Goal: Task Accomplishment & Management: Complete application form

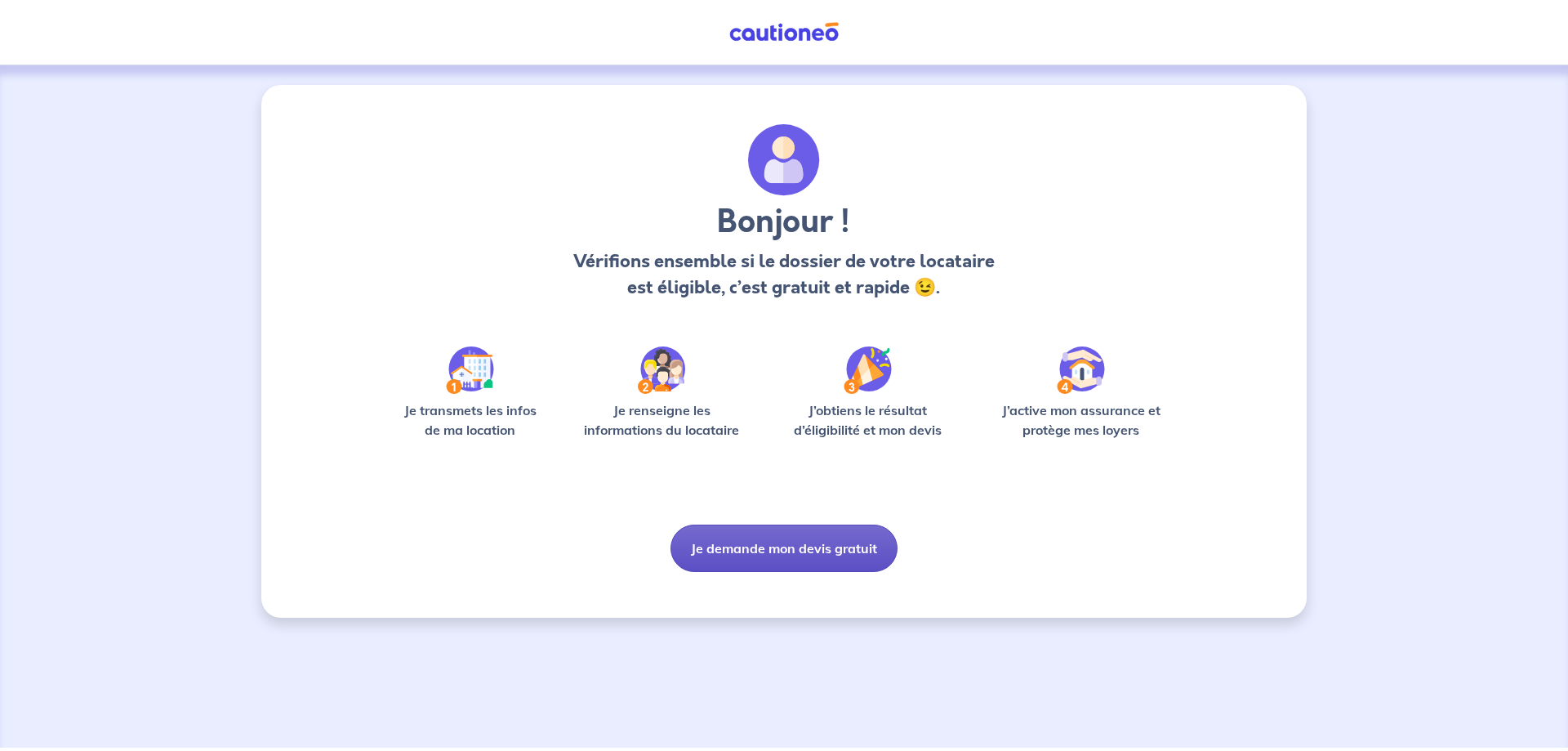
click at [806, 560] on button "Je demande mon devis gratuit" at bounding box center [784, 548] width 227 height 47
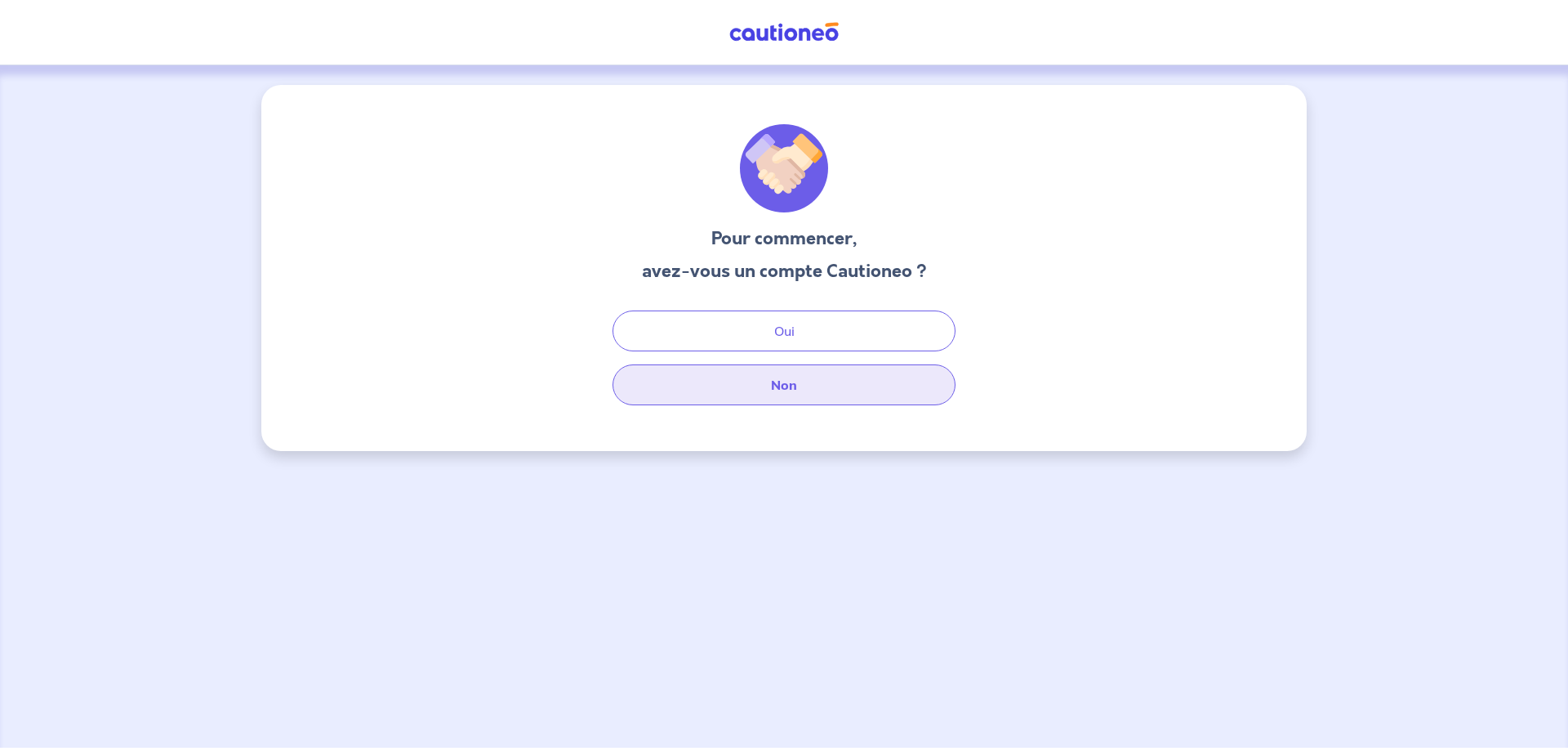
click at [759, 388] on button "Non" at bounding box center [784, 384] width 343 height 40
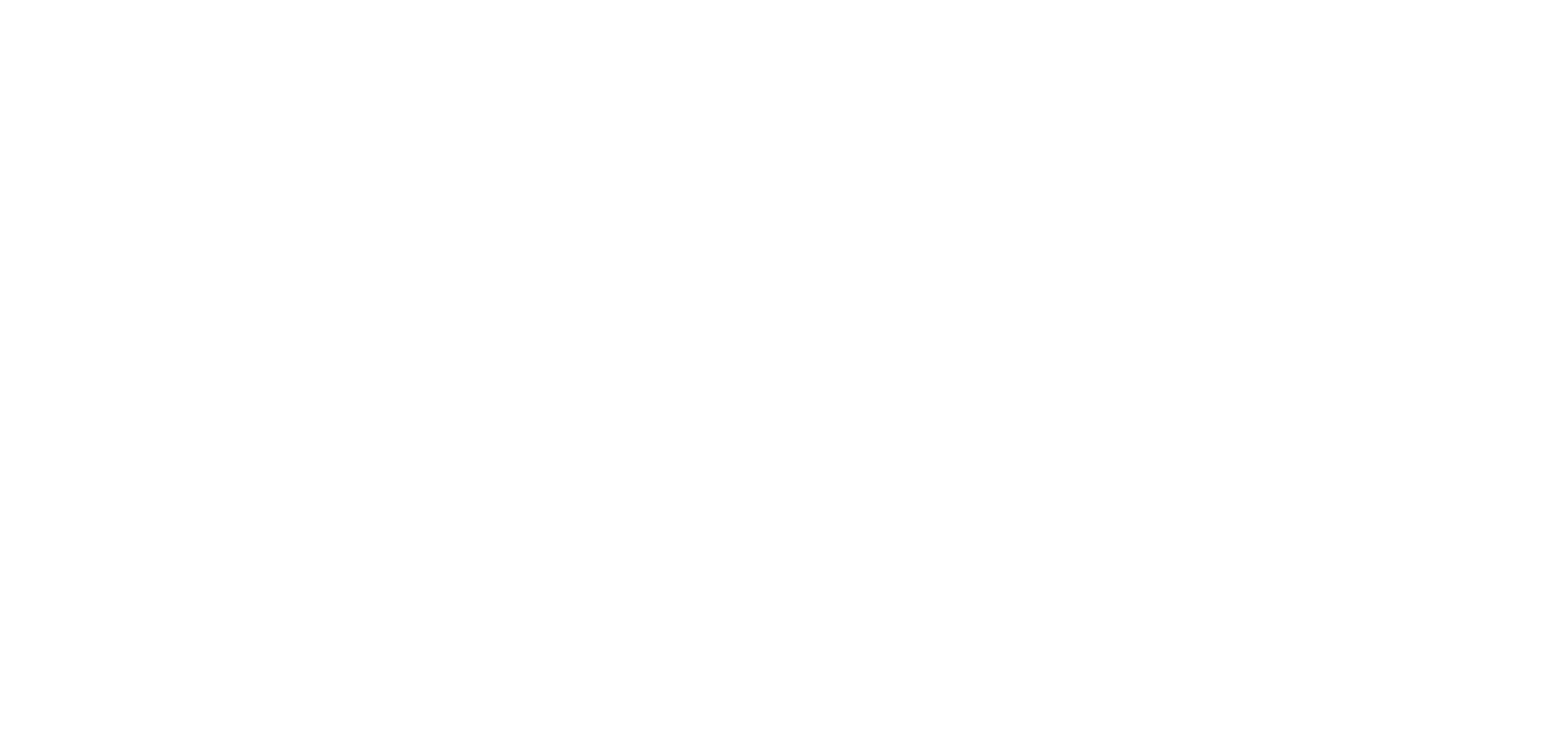
select select "FR"
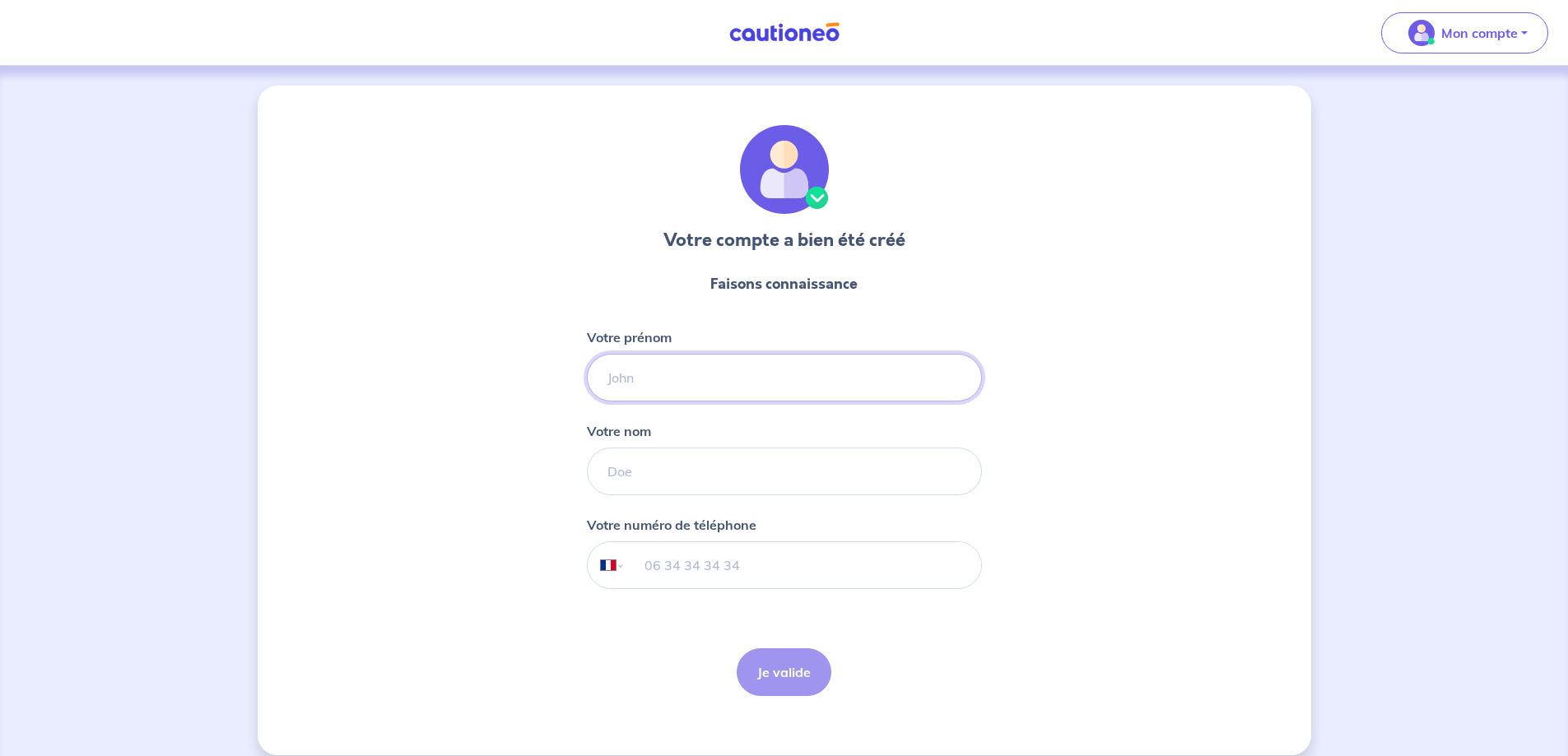
click at [784, 373] on input "Votre prénom" at bounding box center [784, 378] width 395 height 48
type input "Antoine"
type input "Dabilly"
type input "06 51 57 49 01"
click at [835, 664] on form "Faisons connaissance Votre prénom Antoine Votre nom Dabilly Votre numéro de tél…" at bounding box center [784, 484] width 395 height 449
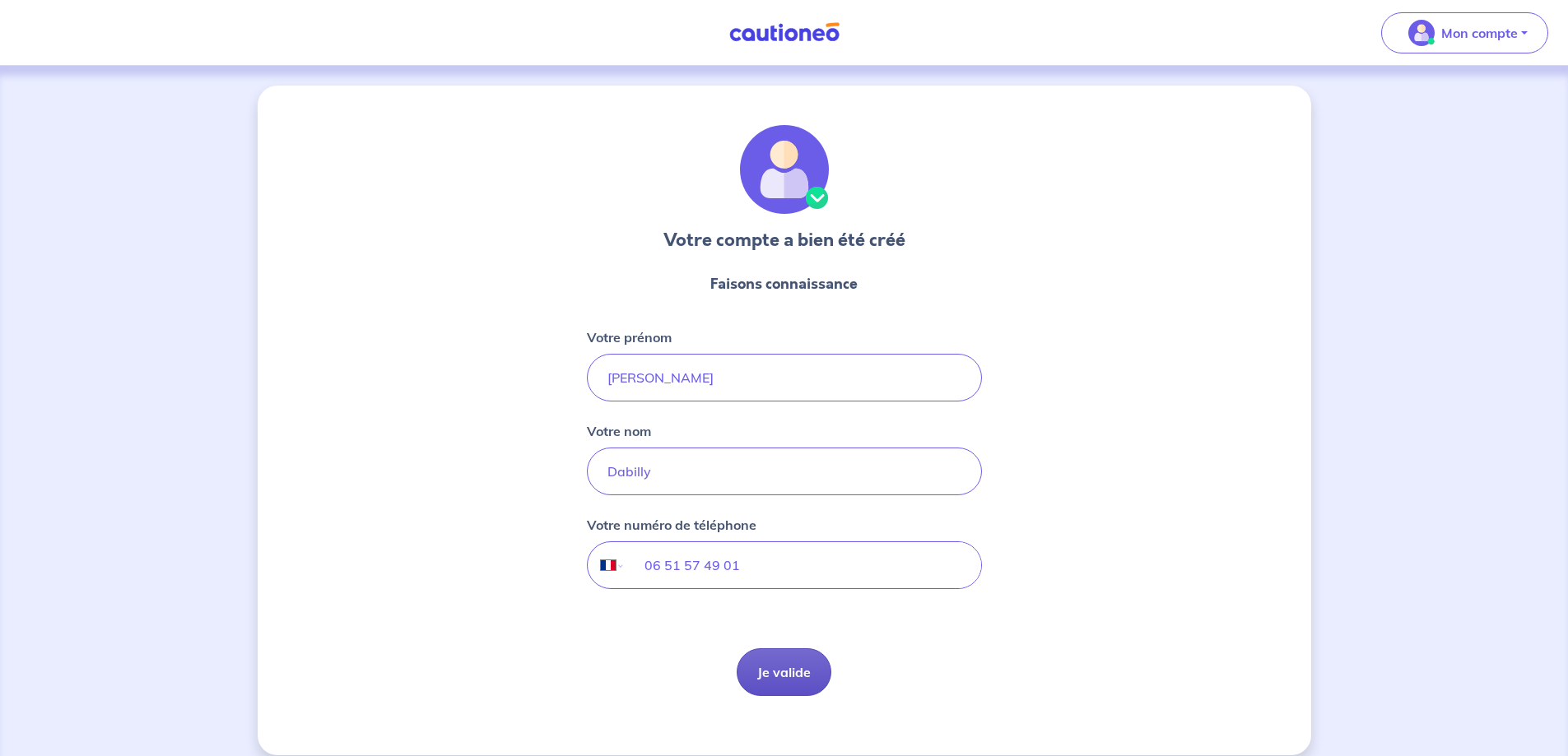
click at [807, 669] on button "Je valide" at bounding box center [784, 672] width 94 height 48
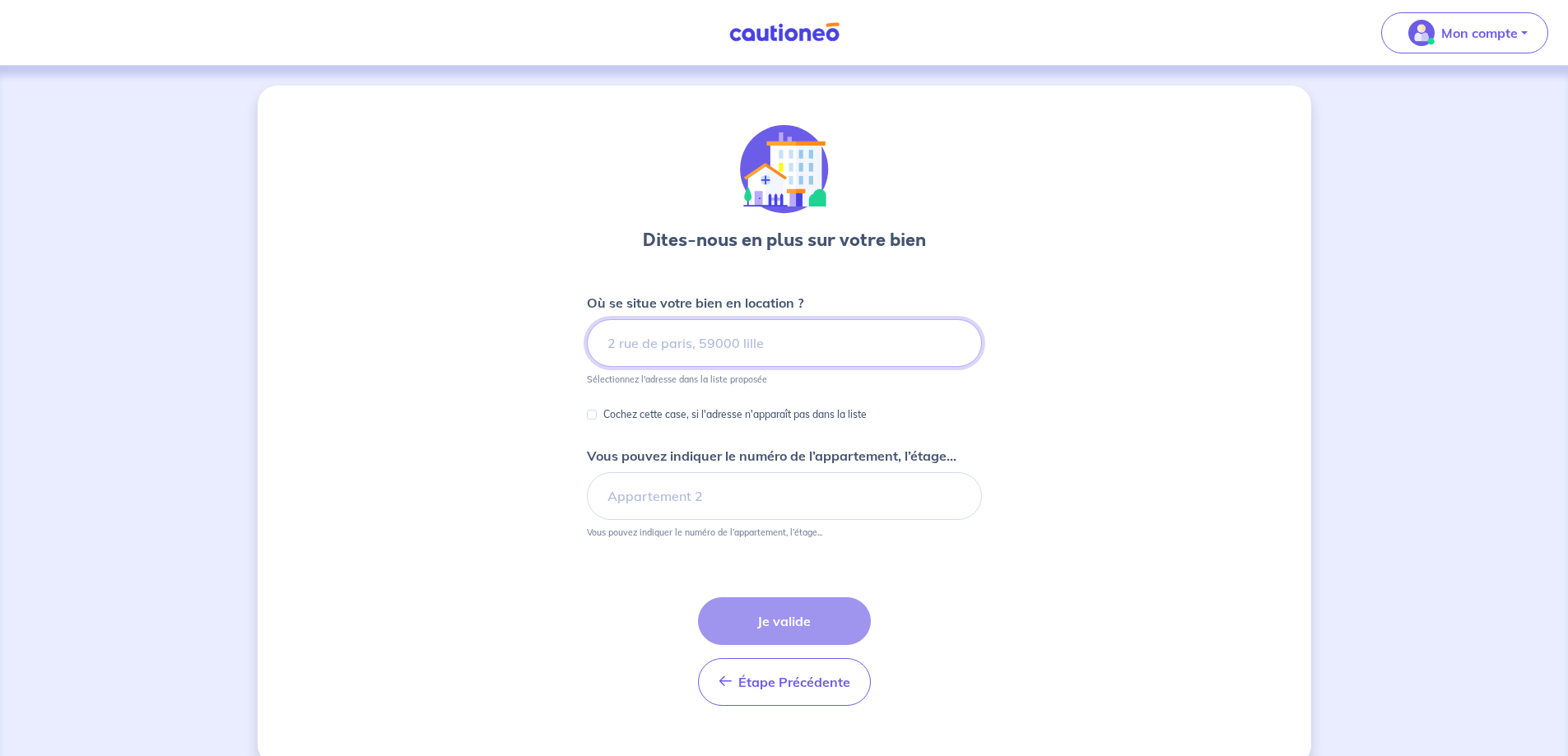
click at [683, 341] on input at bounding box center [784, 343] width 395 height 48
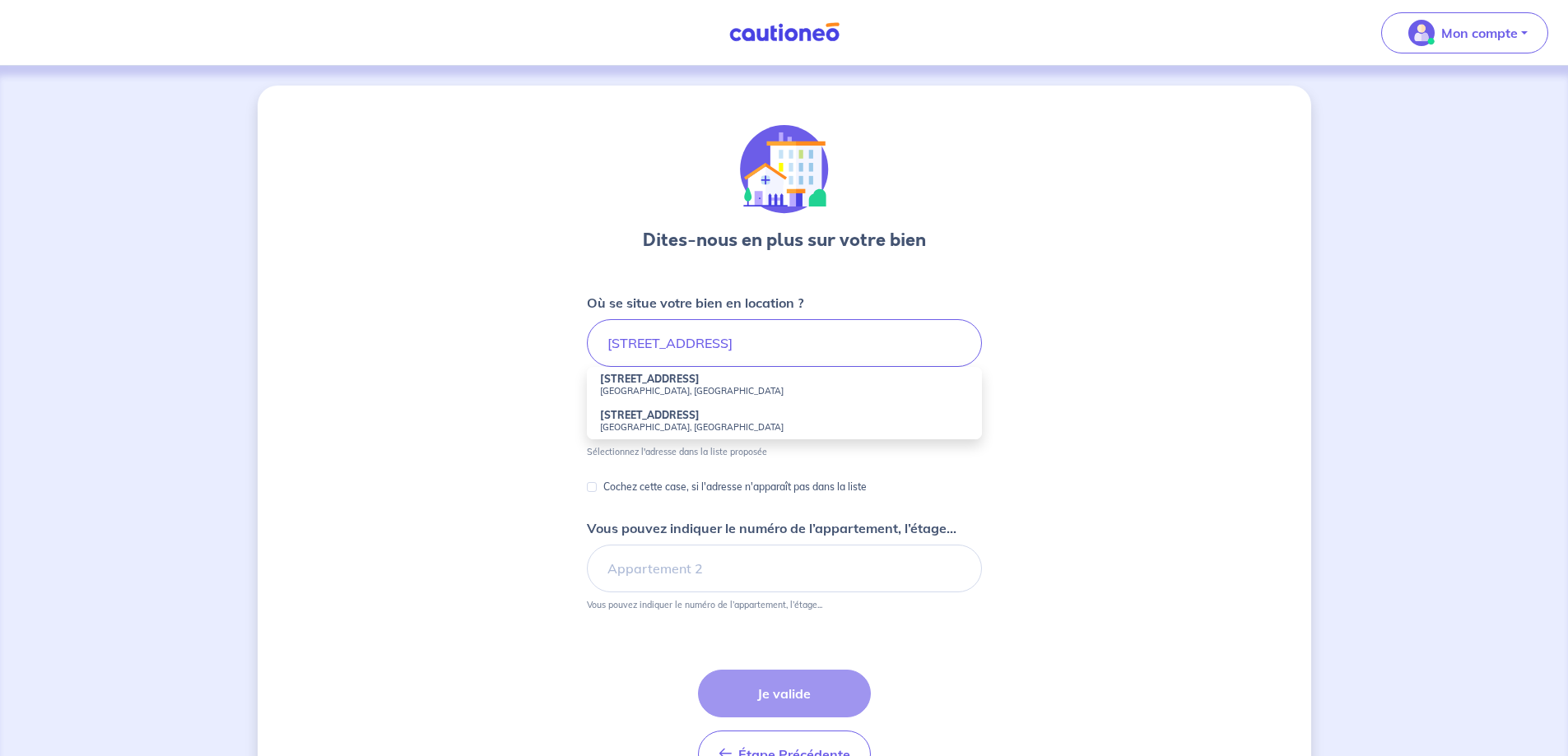
click at [646, 383] on strong "19 Route de Neuilly" at bounding box center [649, 378] width 99 height 13
type input "19 Route de Neuilly, Noisy-le-Grand, France"
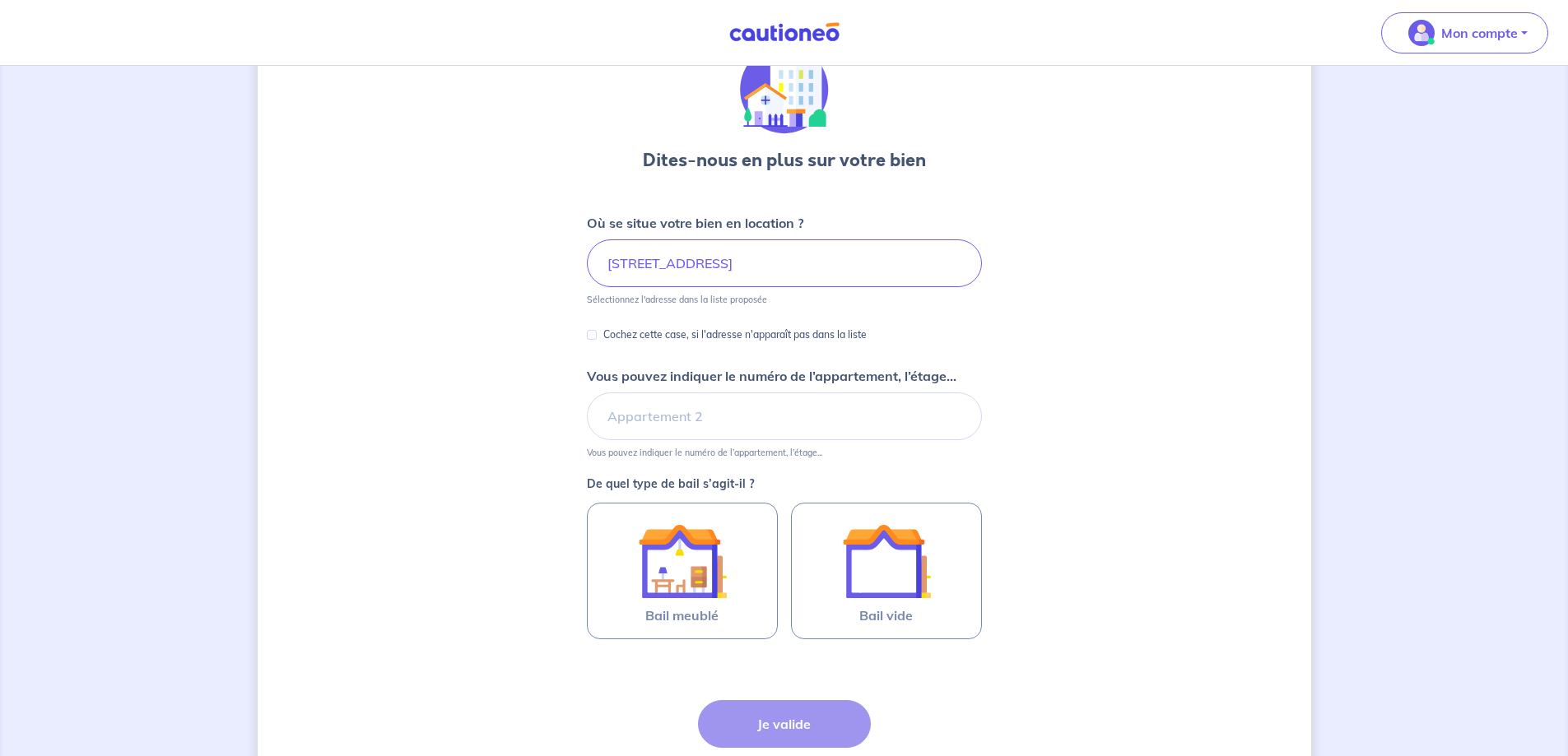
scroll to position [82, 0]
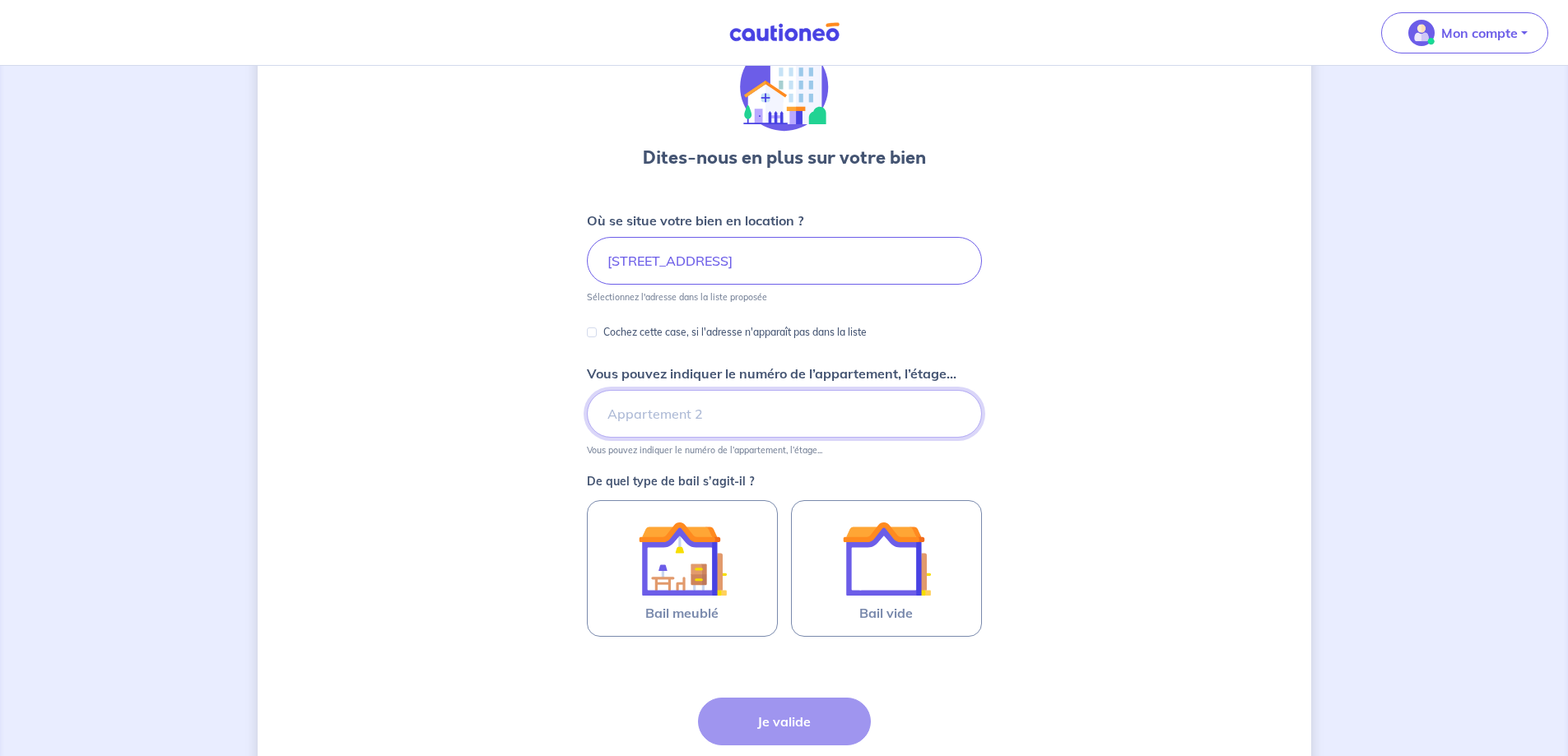
click at [739, 416] on input "Vous pouvez indiquer le numéro de l’appartement, l’étage..." at bounding box center [784, 413] width 395 height 48
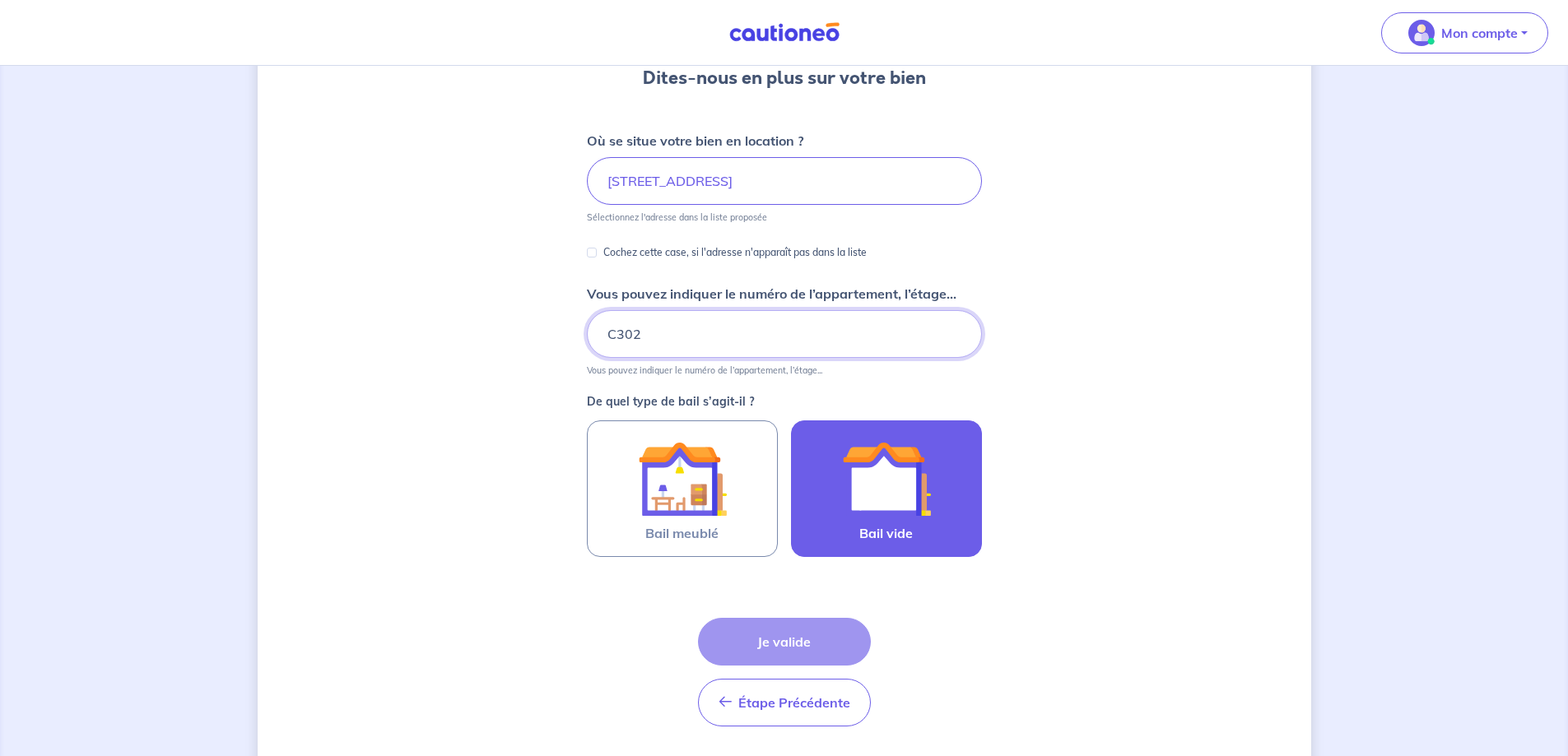
scroll to position [165, 0]
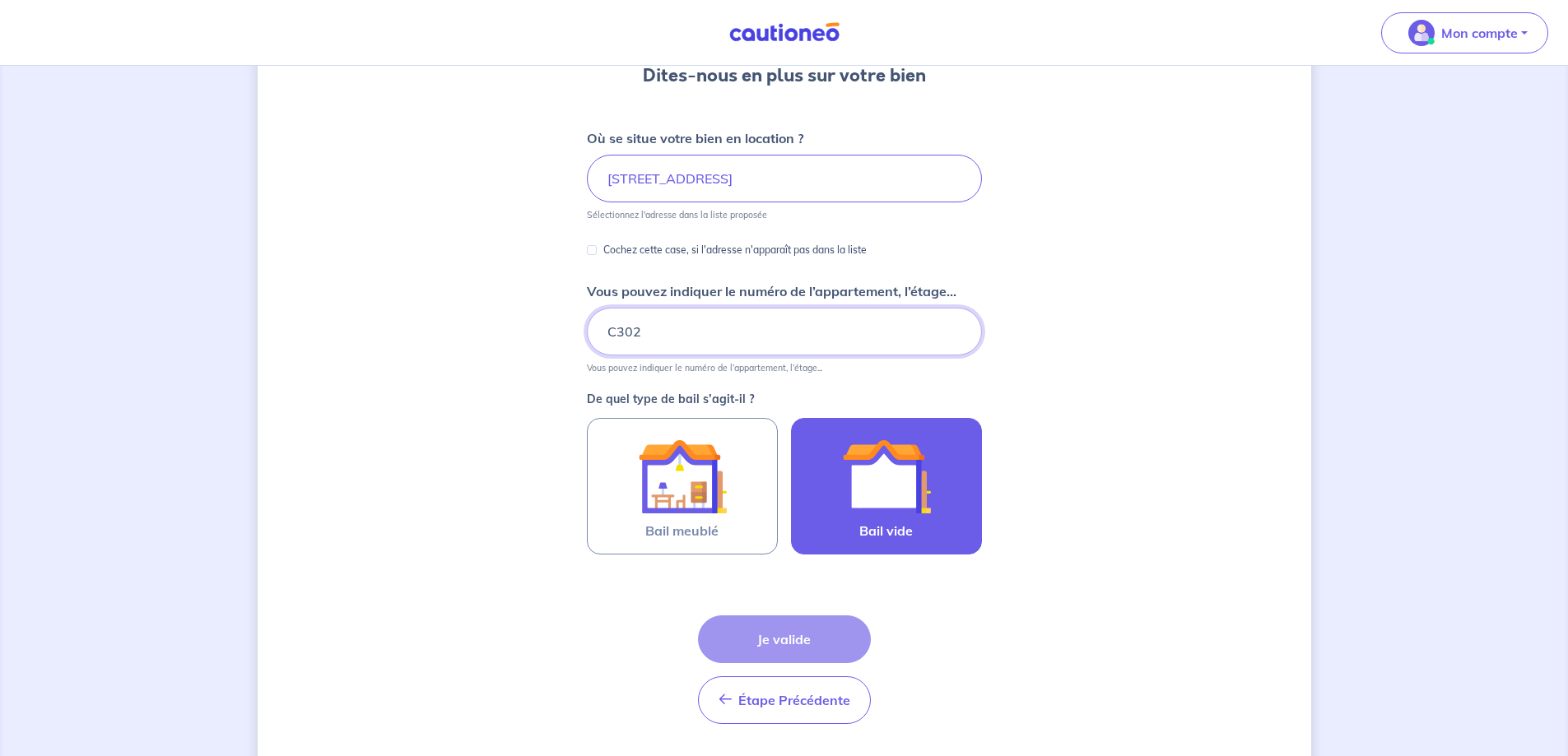
type input "C302"
click at [919, 508] on img at bounding box center [886, 476] width 89 height 89
click at [0, 0] on input "Bail vide" at bounding box center [0, 0] width 0 height 0
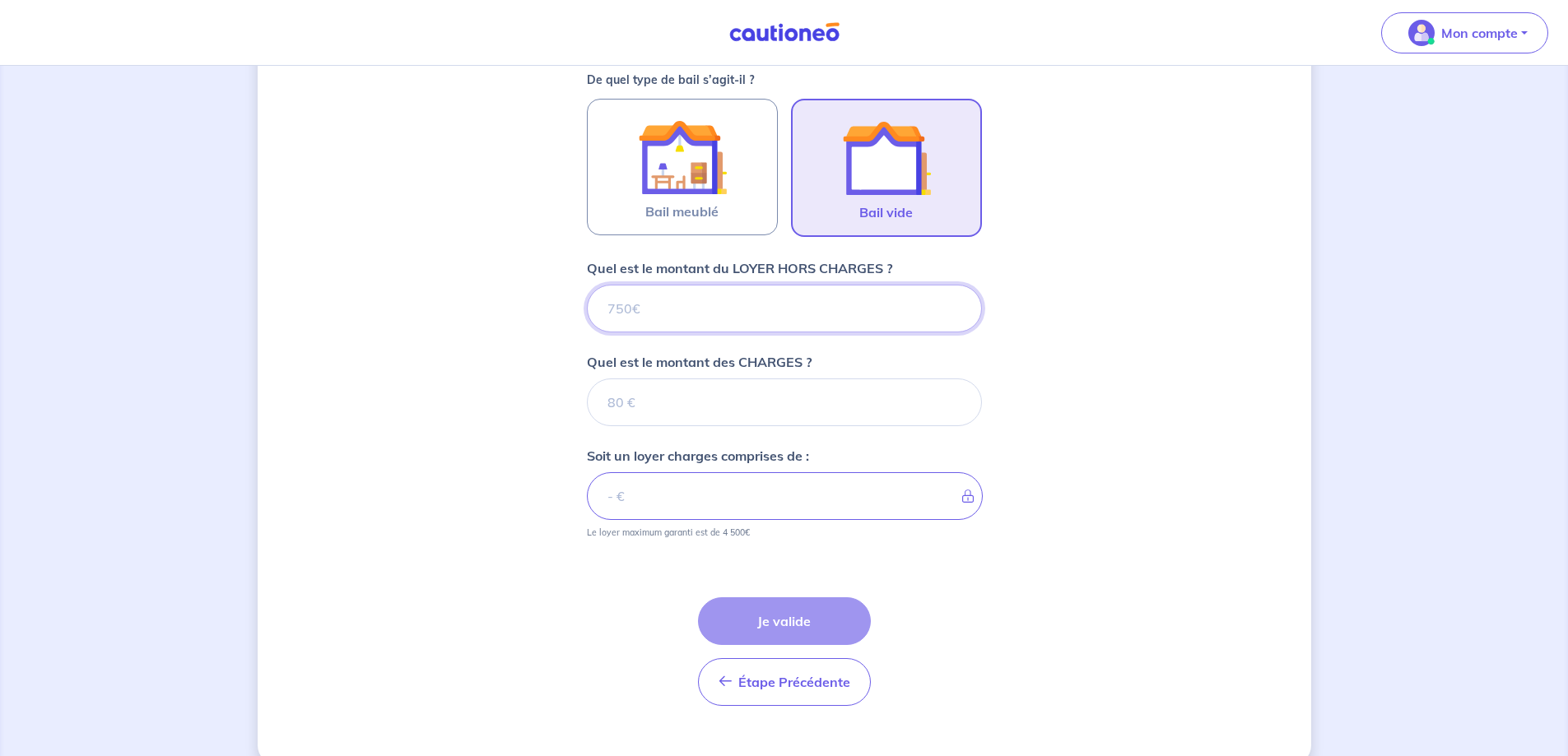
scroll to position [512, 0]
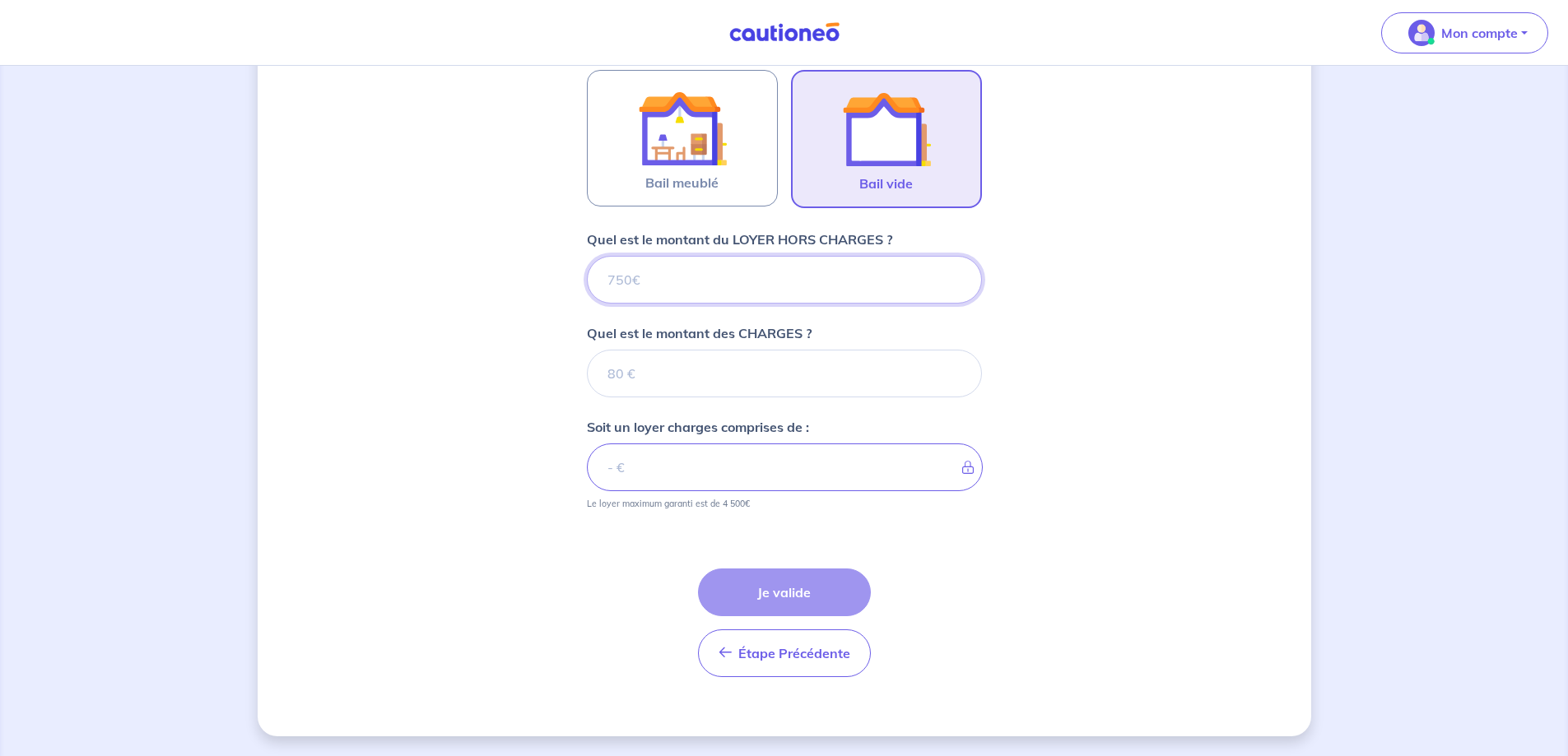
click at [722, 288] on input "Quel est le montant du LOYER HORS CHARGES ?" at bounding box center [784, 279] width 395 height 48
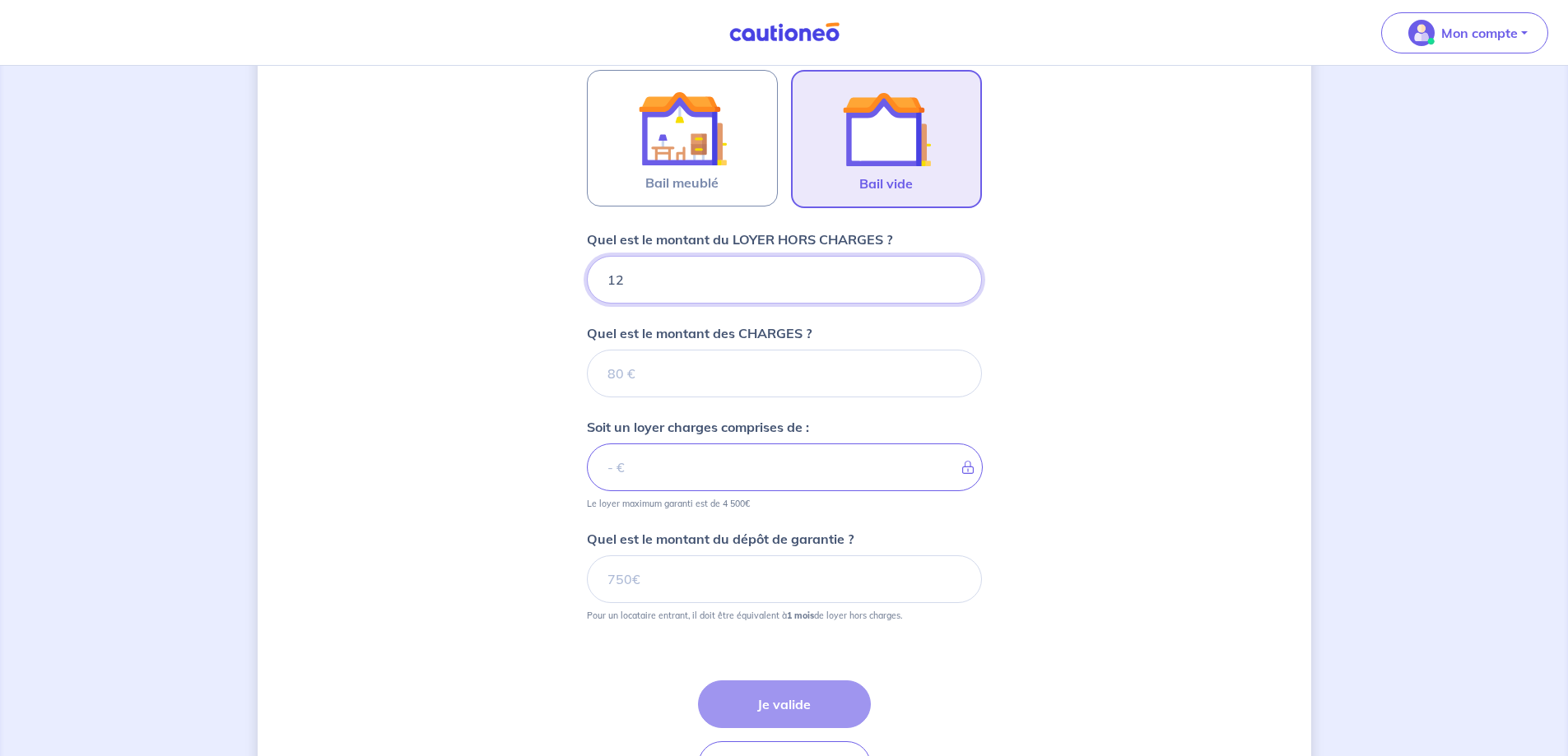
type input "121"
type input "1210"
type input "19"
type input "1211"
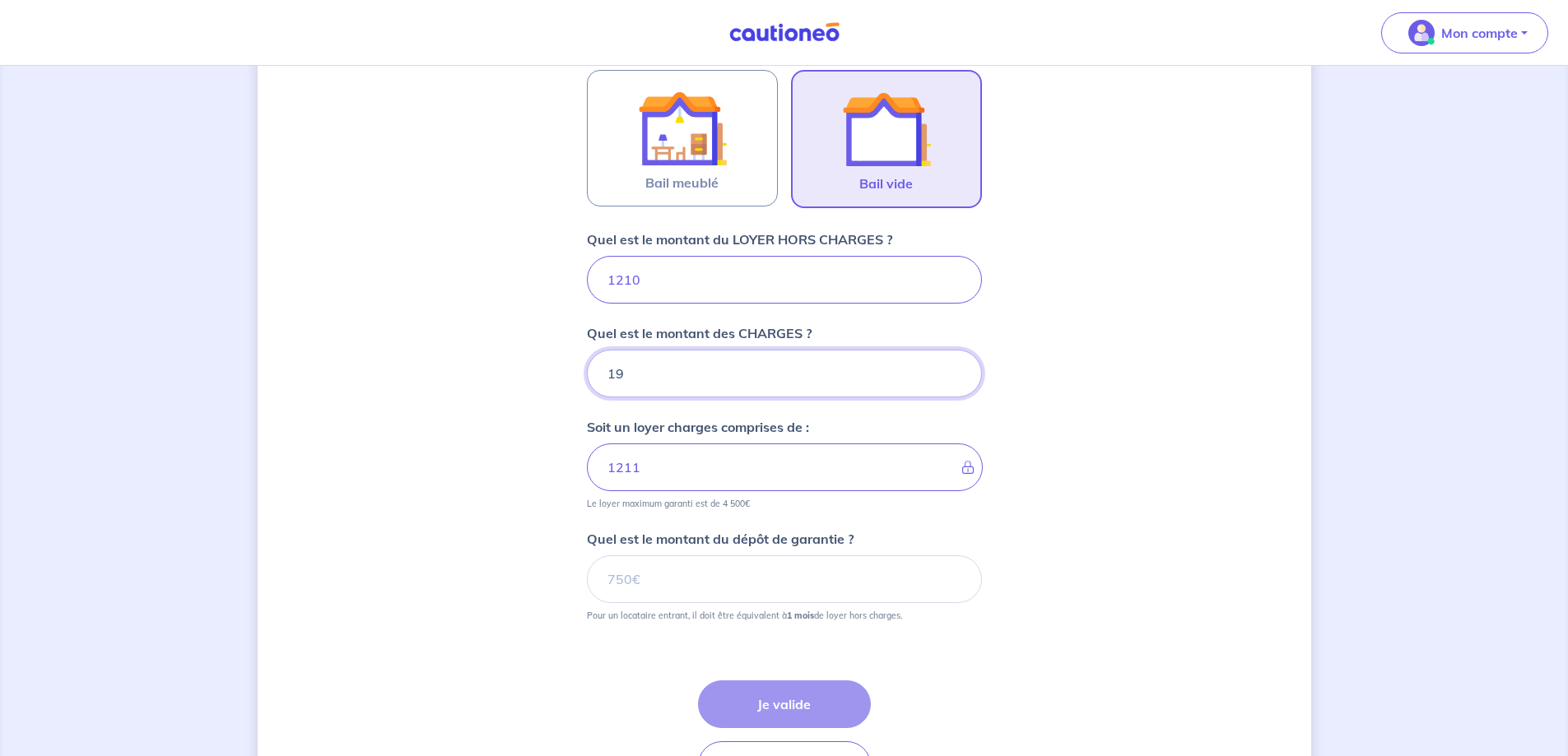
type input "190"
type input "1400"
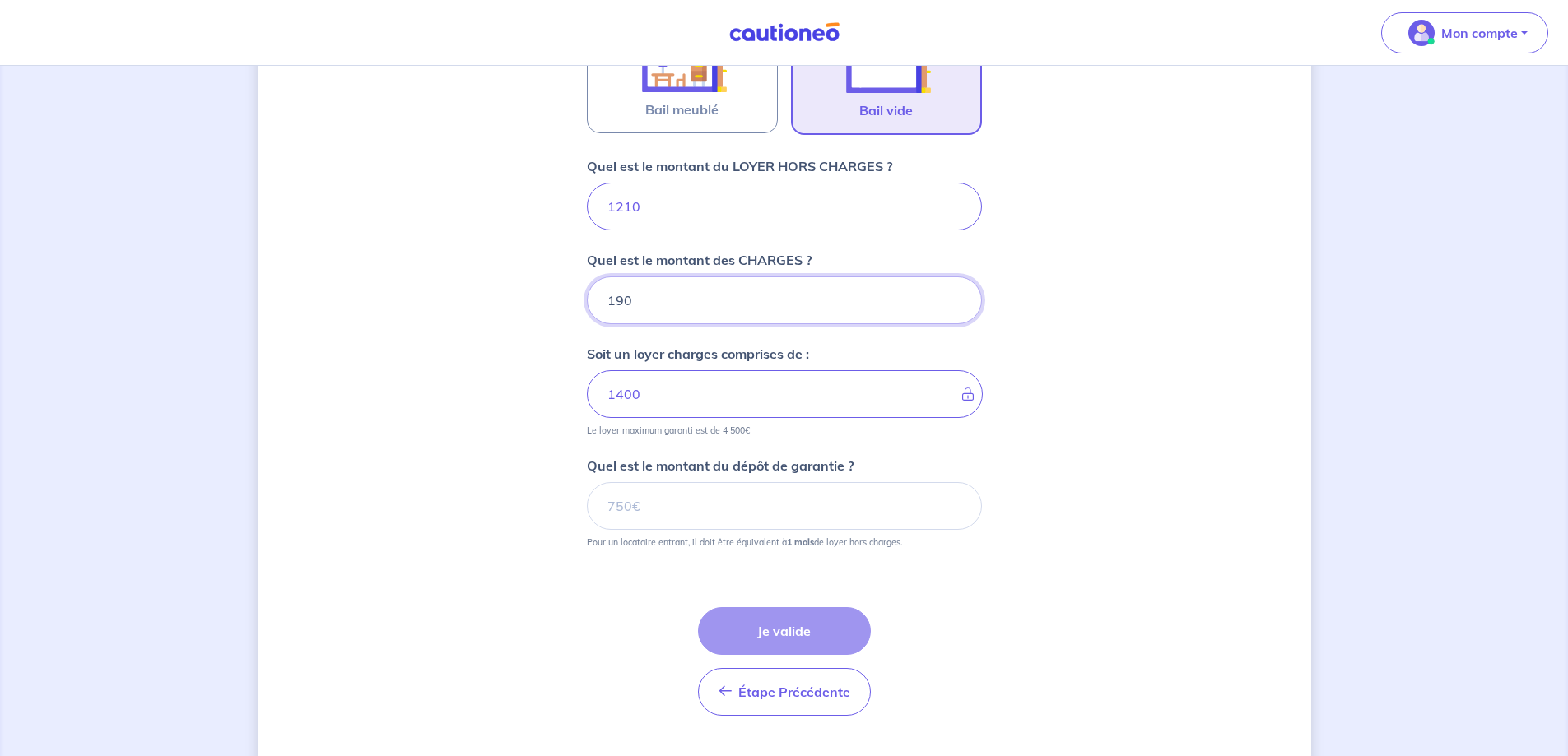
scroll to position [595, 0]
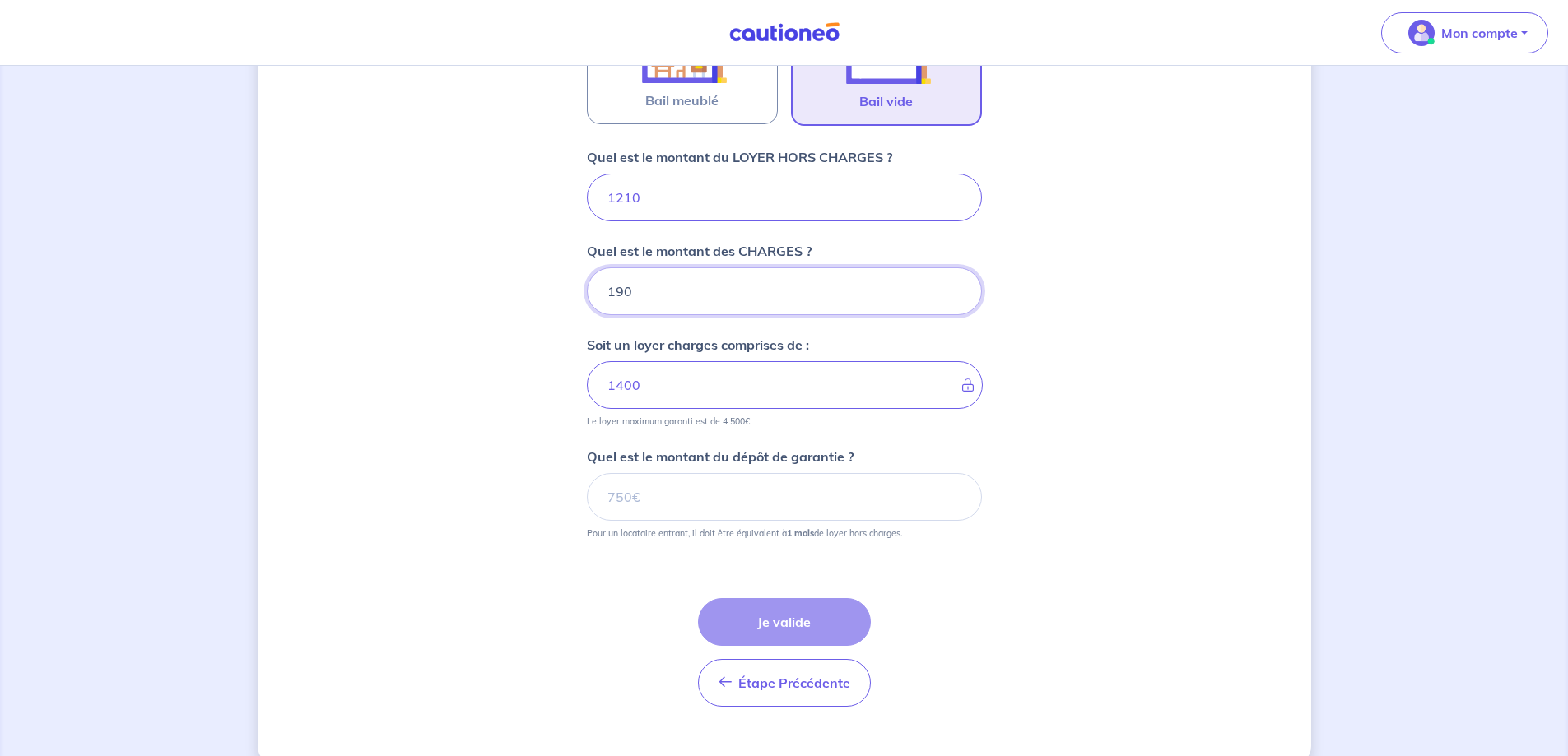
type input "190"
click at [634, 499] on input "Quel est le montant du dépôt de garantie ?" at bounding box center [784, 496] width 395 height 48
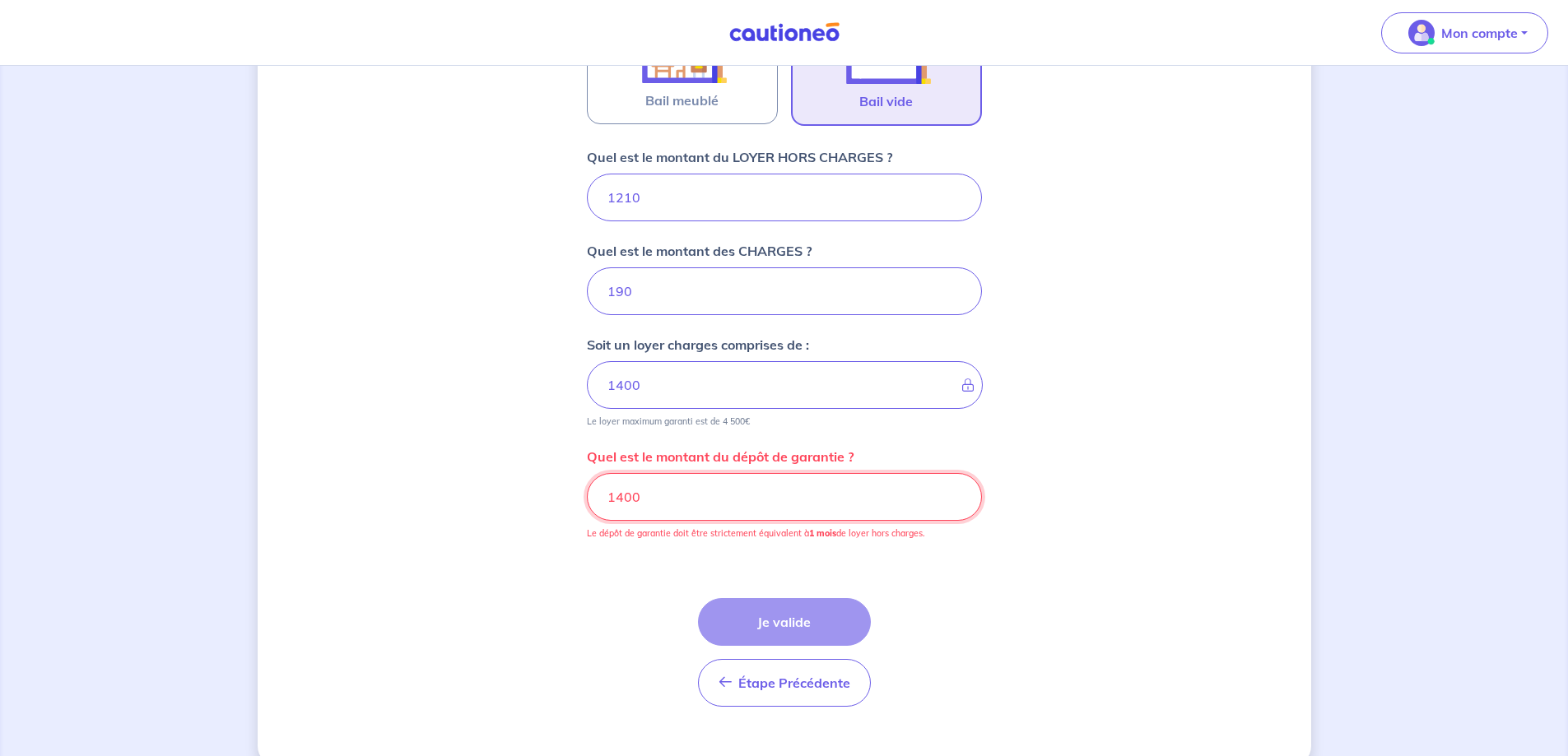
drag, startPoint x: 722, startPoint y: 490, endPoint x: 354, endPoint y: 488, distance: 368.0
click at [354, 488] on div "Dites-nous en plus sur votre bien Où se situe votre bien en location ? 19 Route…" at bounding box center [784, 128] width 1054 height 1275
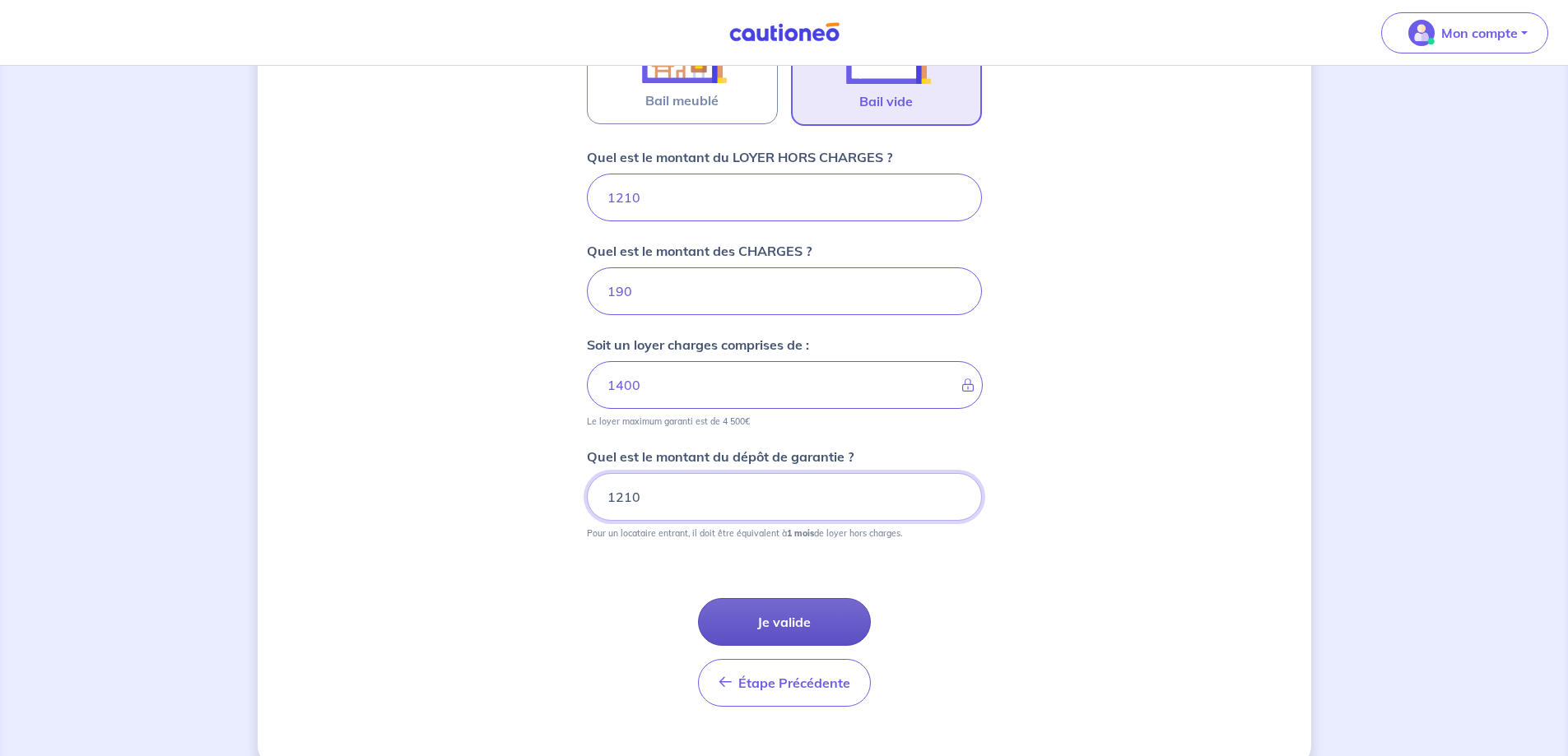
type input "1210"
click at [786, 620] on button "Je valide" at bounding box center [784, 622] width 173 height 48
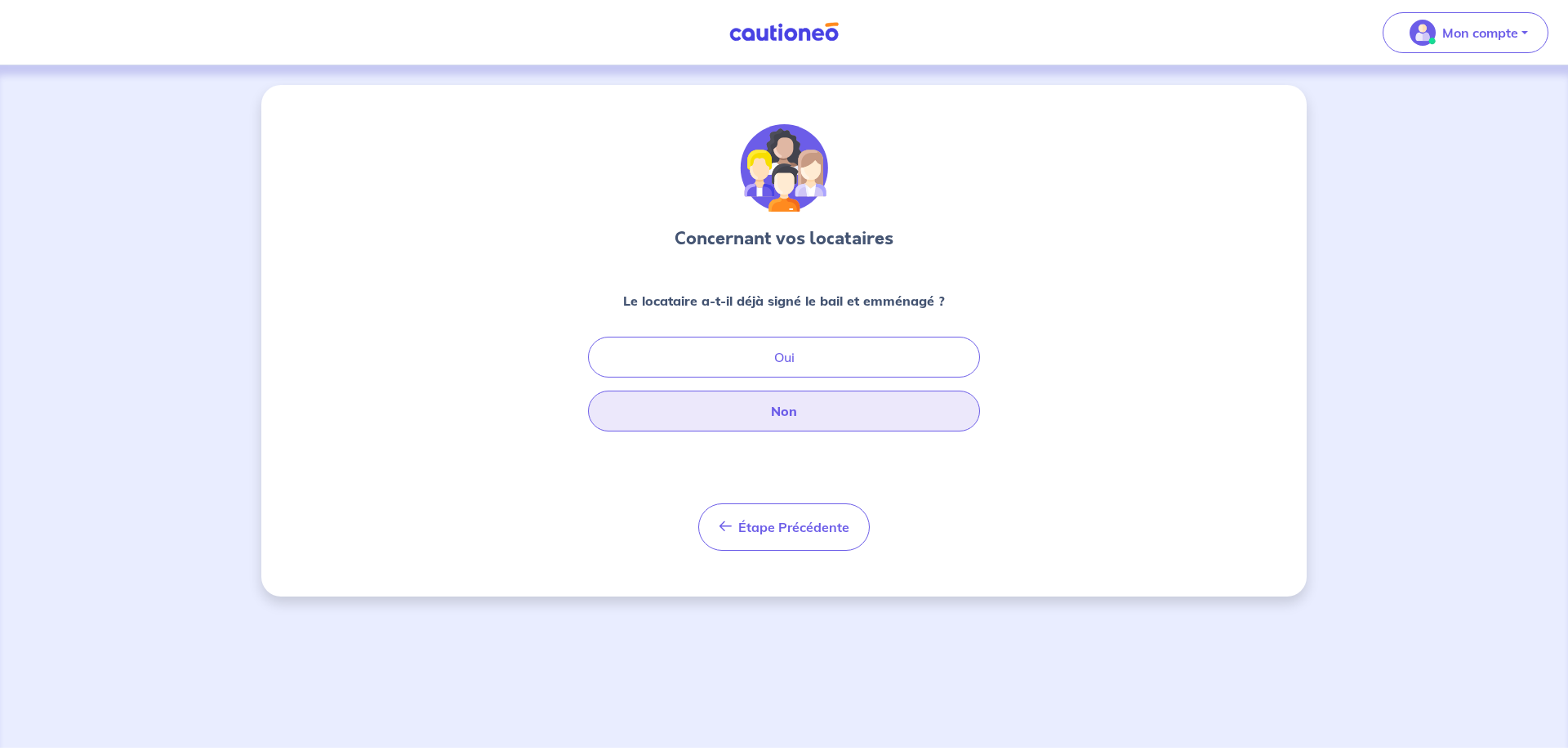
click at [668, 416] on button "Non" at bounding box center [784, 410] width 392 height 40
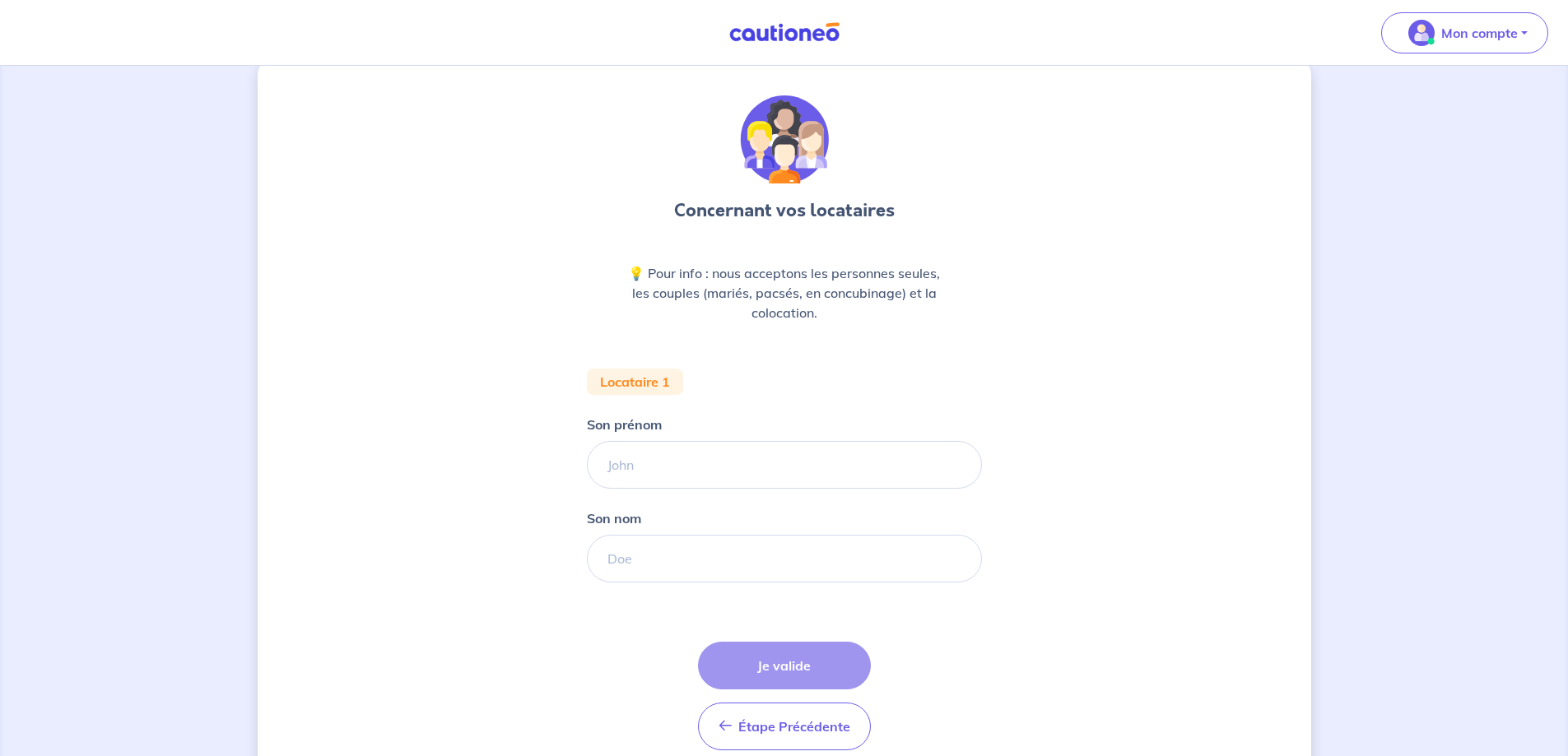
scroll to position [82, 0]
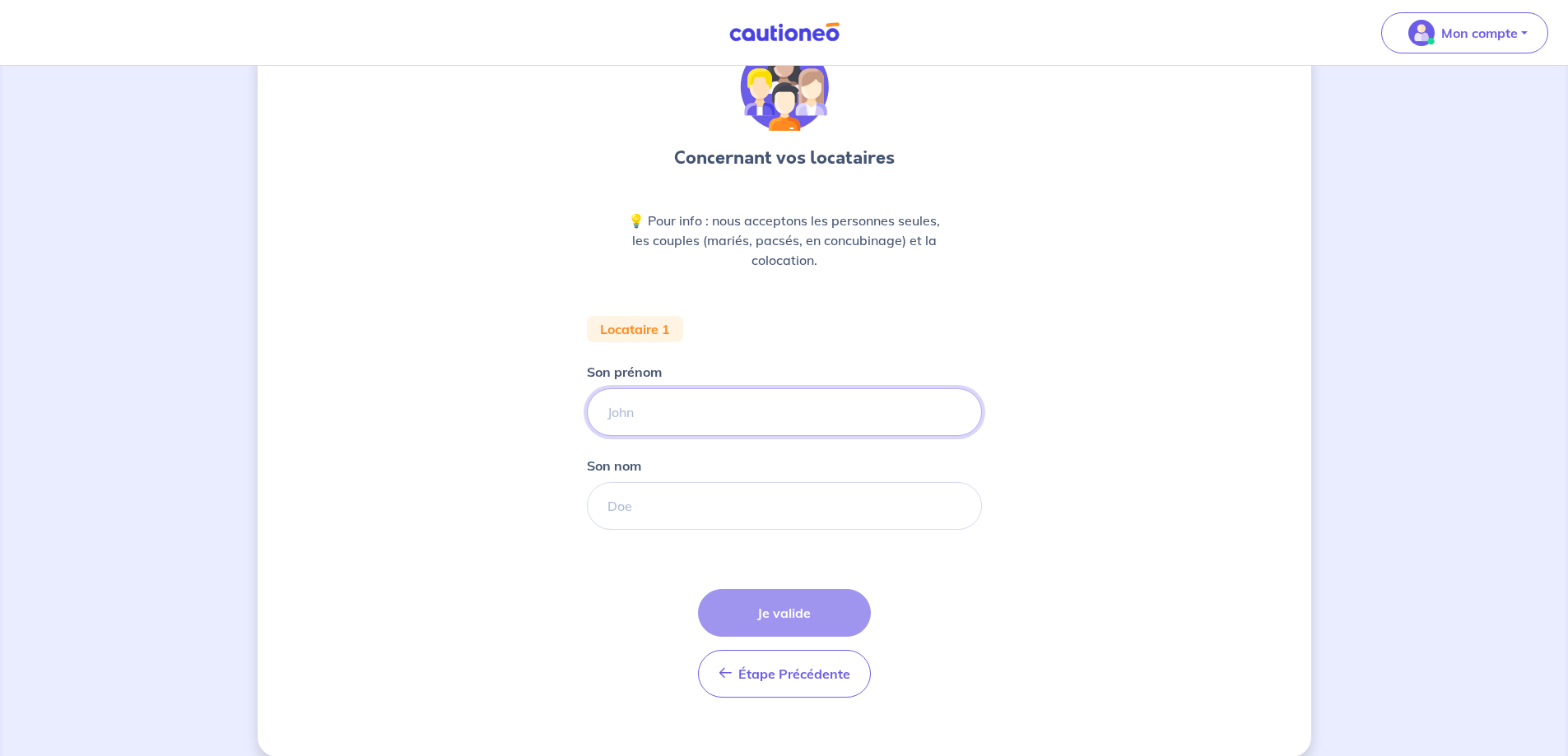
click at [655, 412] on input "Son prénom" at bounding box center [784, 412] width 395 height 48
click at [688, 406] on input "Son prénom" at bounding box center [784, 412] width 395 height 48
type input "Osmann"
type input "Samir"
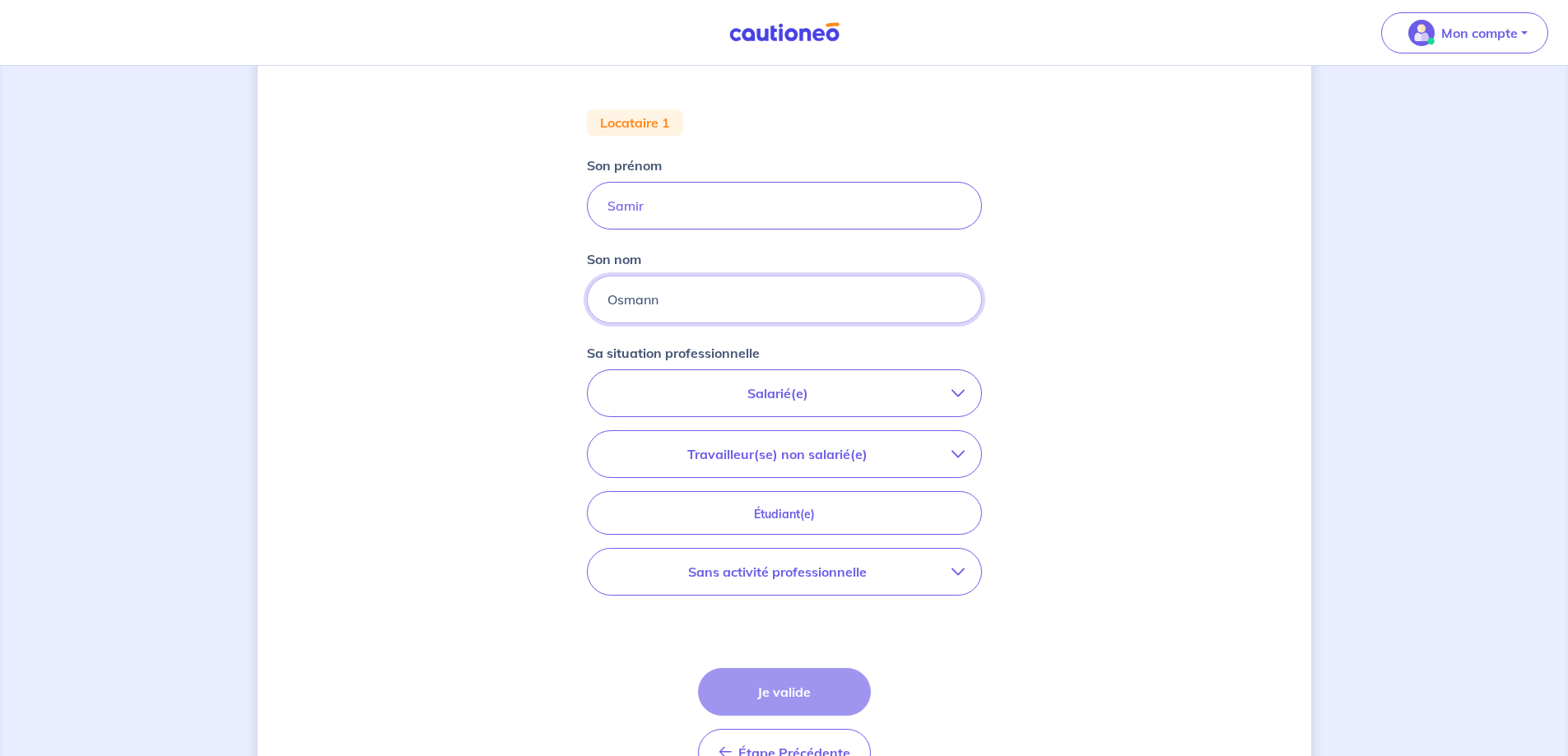
scroll to position [329, 0]
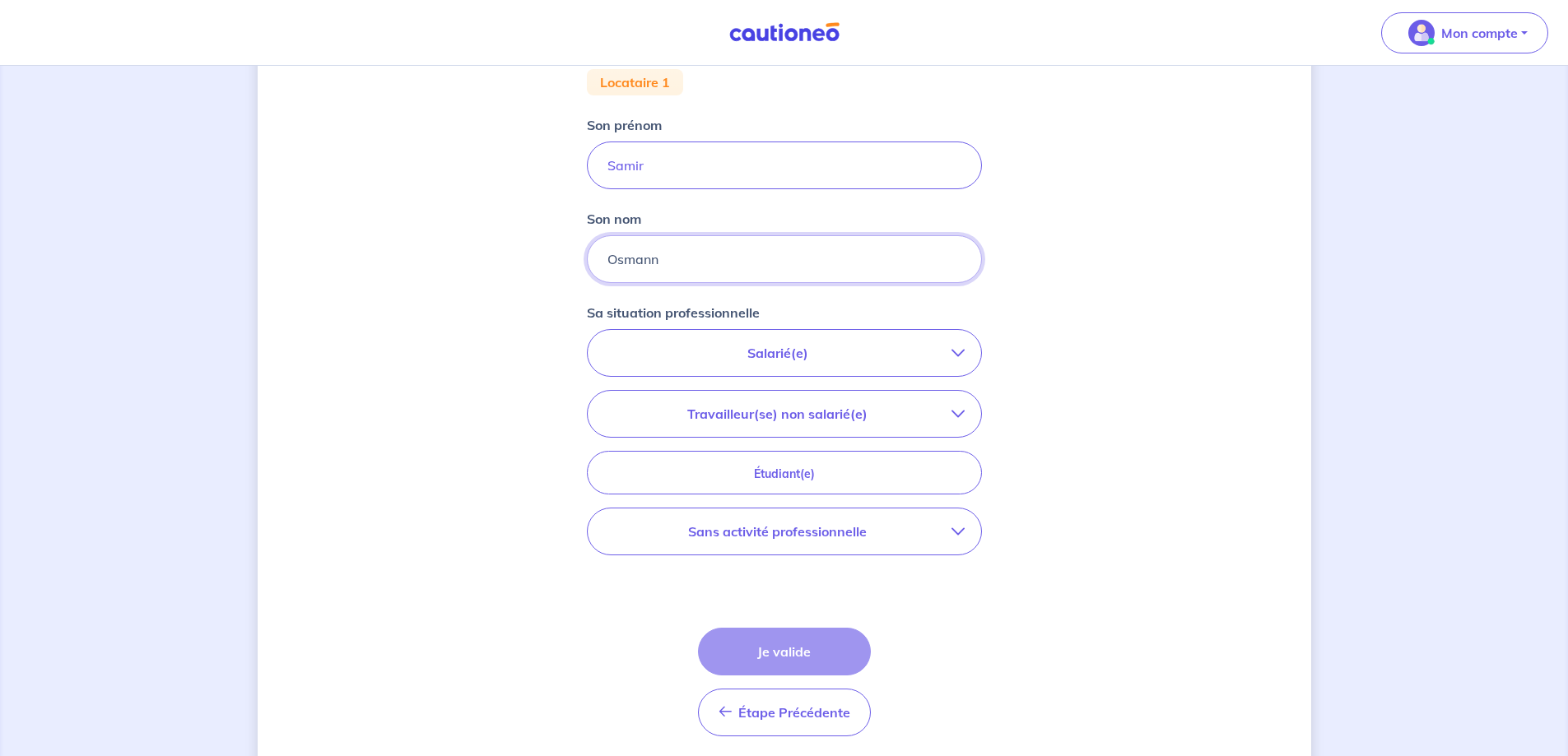
type input "Osmann"
click at [962, 415] on icon "button" at bounding box center [958, 414] width 14 height 14
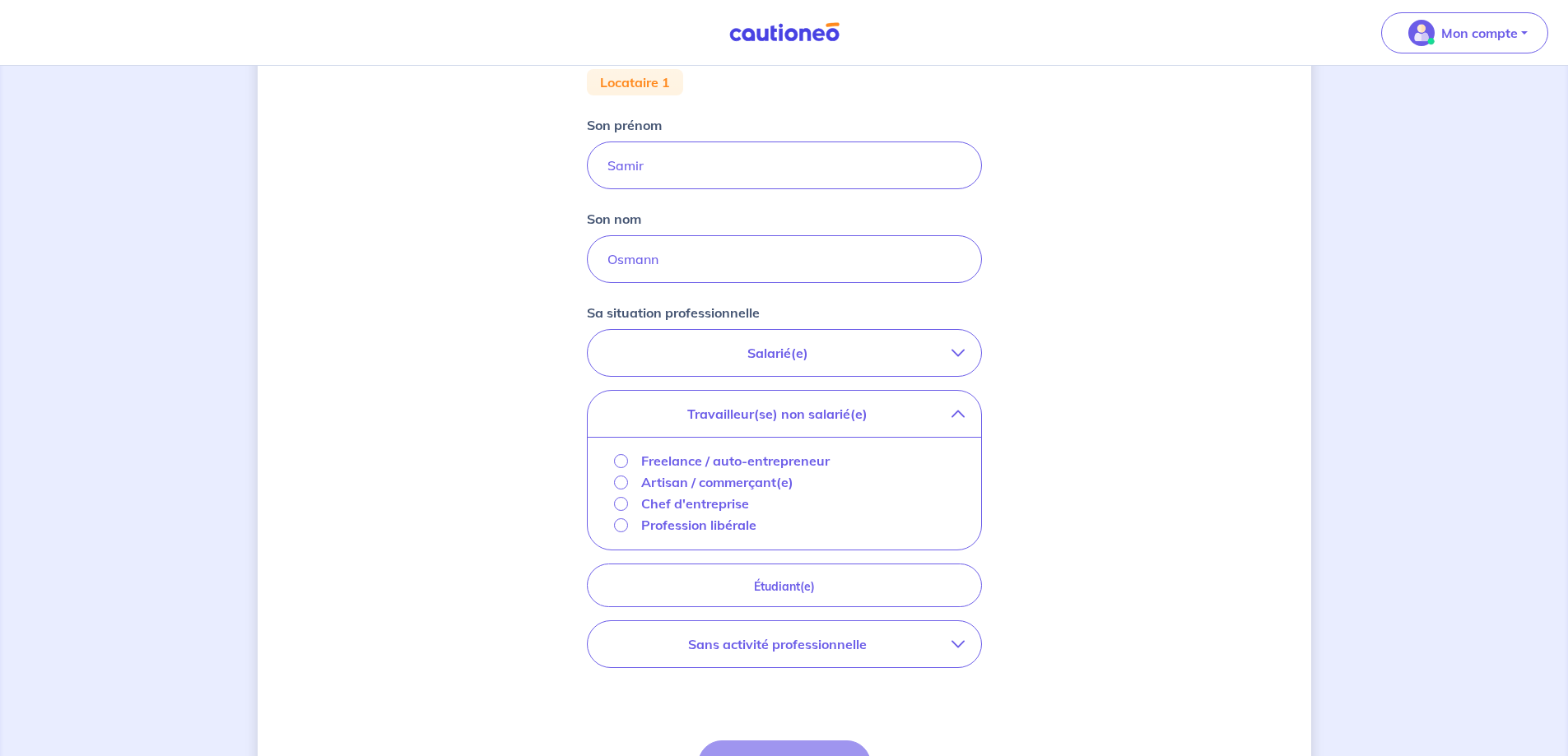
click at [638, 530] on div "Profession libérale" at bounding box center [685, 524] width 143 height 20
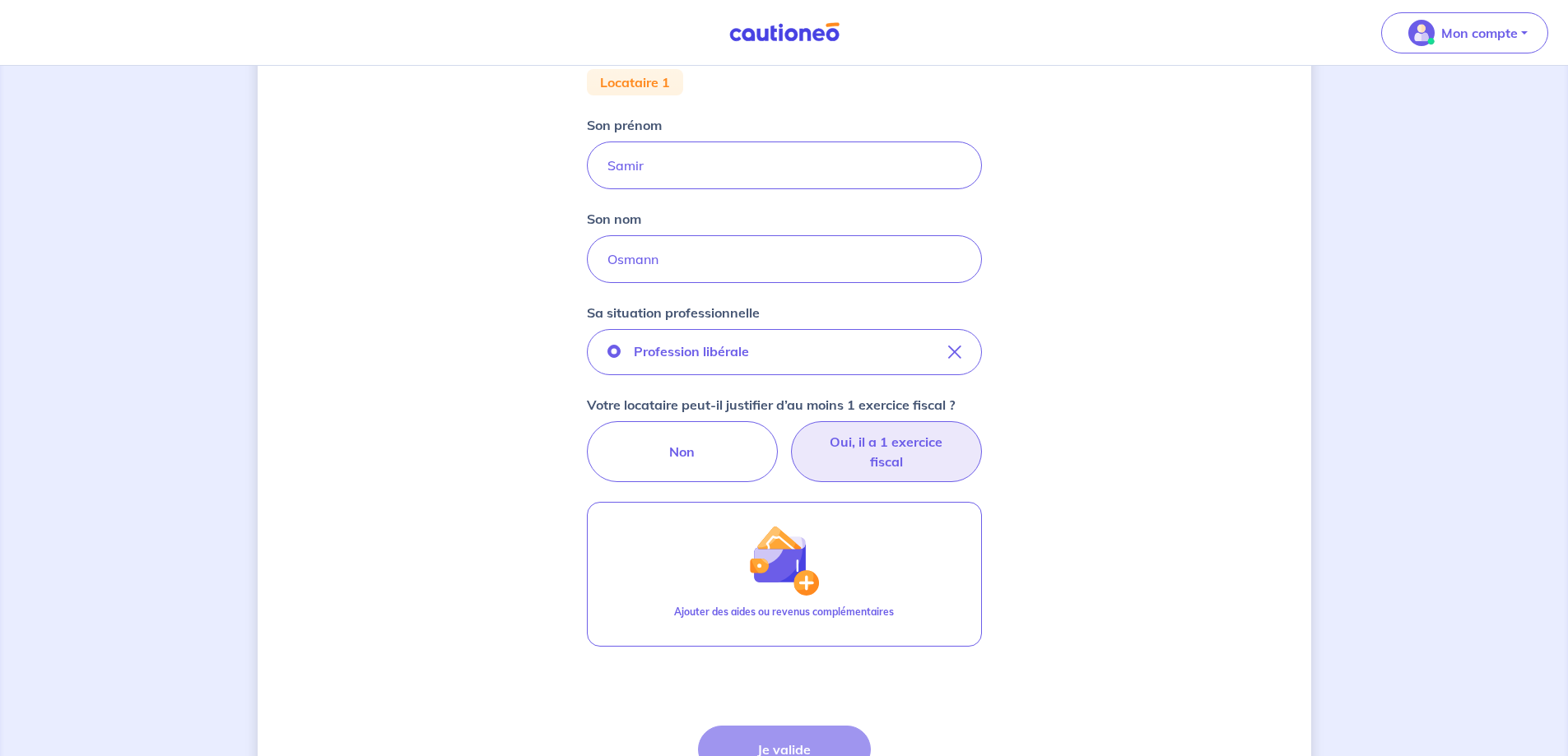
click at [881, 448] on label "Oui, il a 1 exercice fiscal" at bounding box center [886, 451] width 191 height 61
click at [790, 432] on input "Oui, il a 1 exercice fiscal" at bounding box center [784, 426] width 11 height 11
radio input "true"
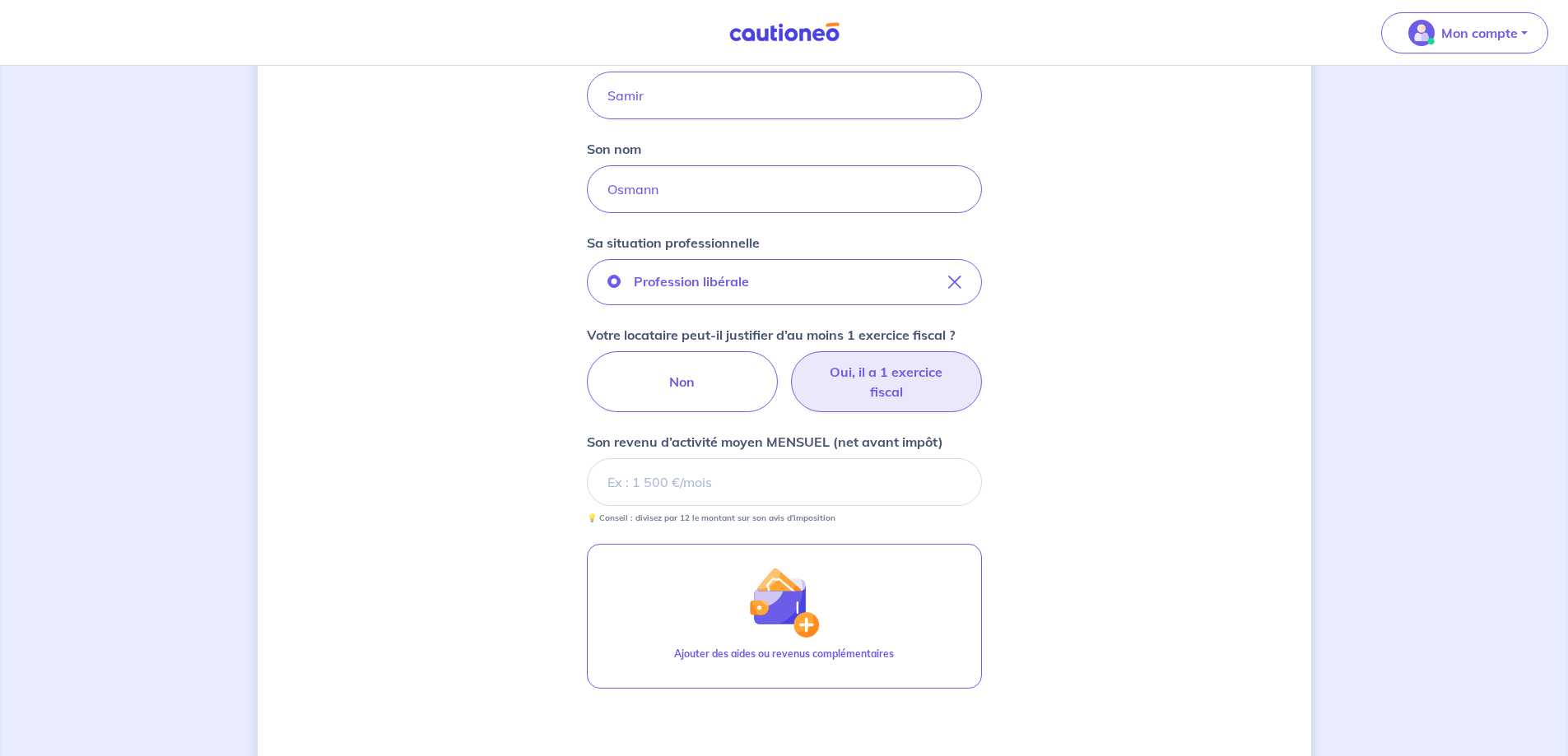
scroll to position [412, 0]
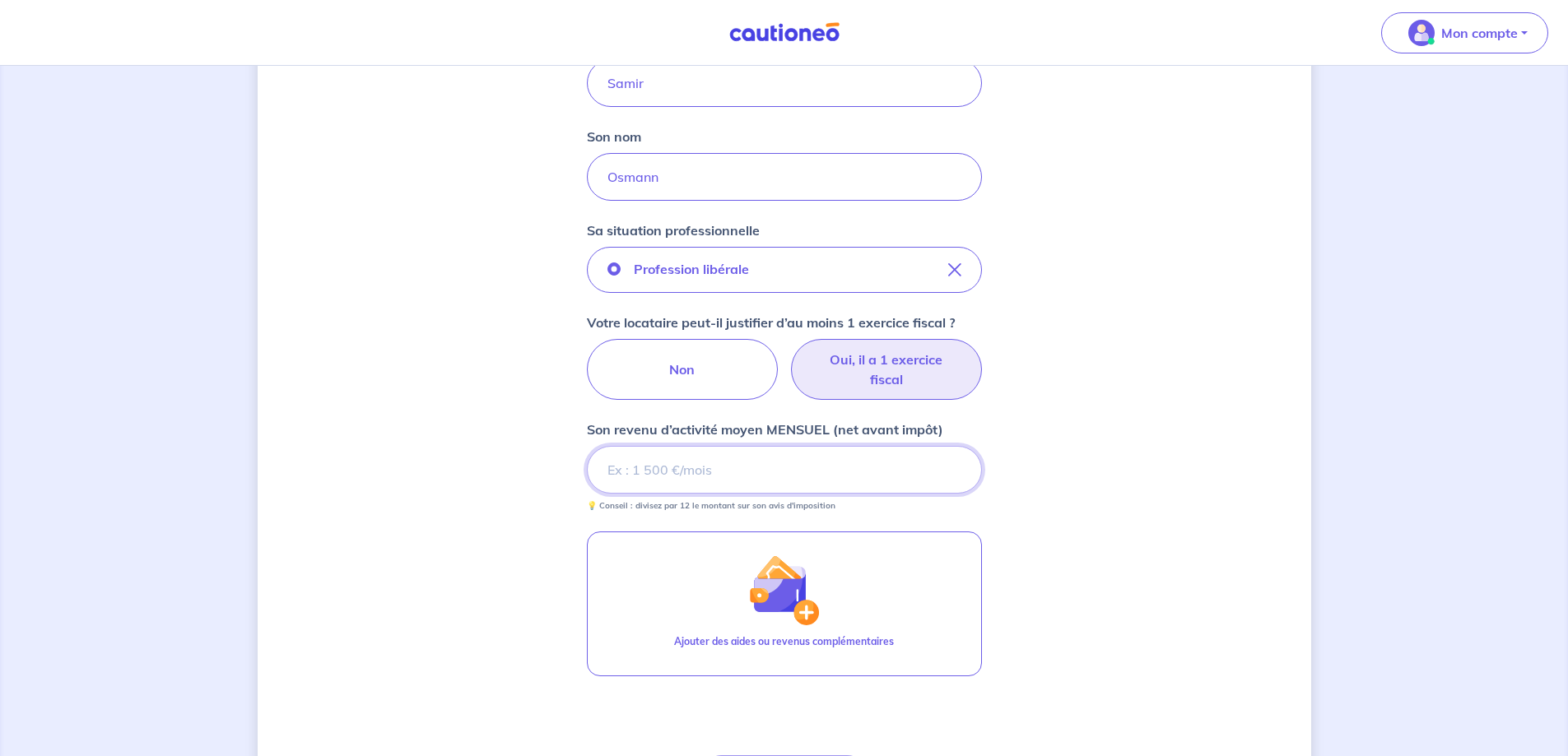
click at [663, 476] on input "Son revenu d’activité moyen MENSUEL (net avant impôt)" at bounding box center [784, 469] width 395 height 48
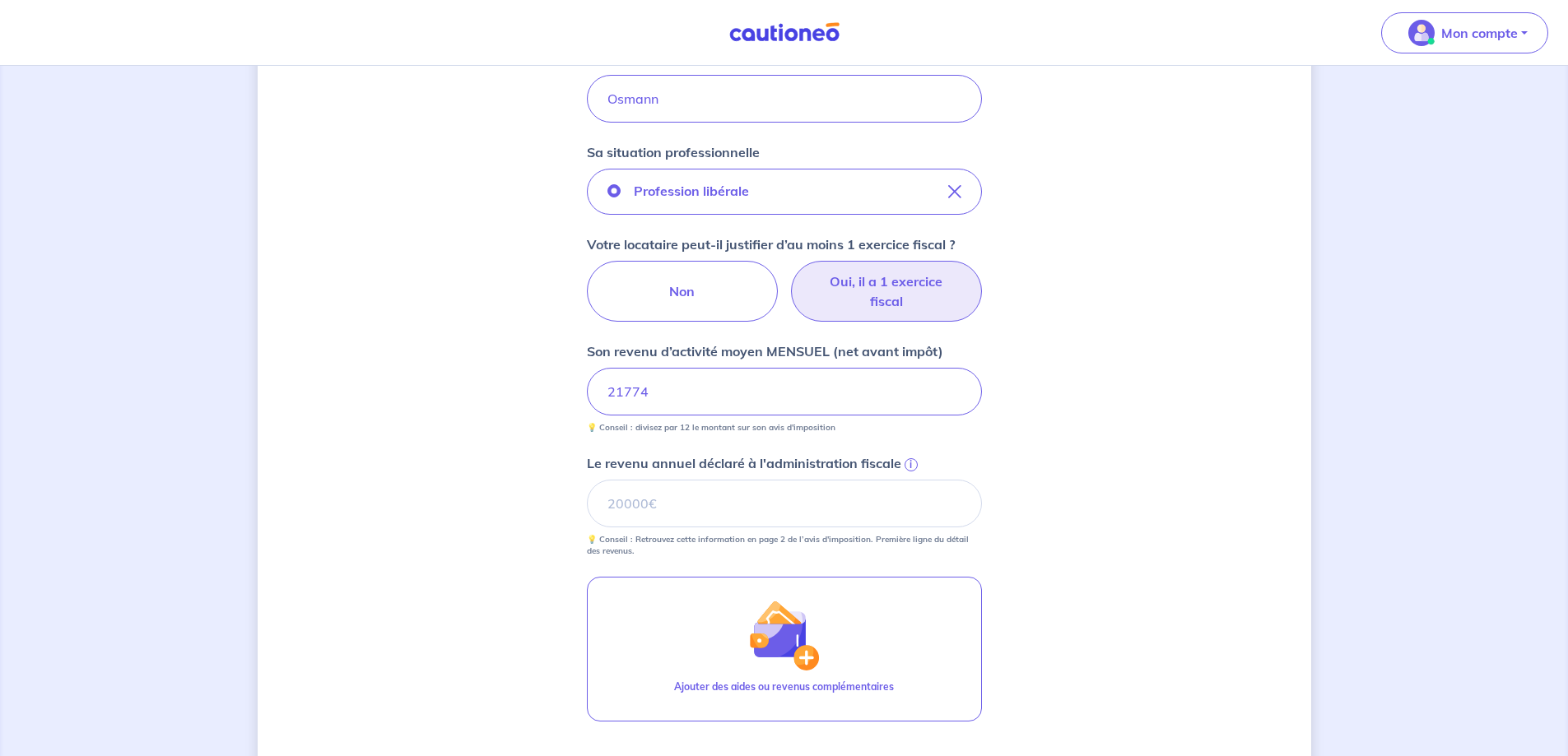
scroll to position [494, 0]
click at [648, 483] on input "Le revenu annuel déclaré à l'administration fiscale i" at bounding box center [784, 499] width 395 height 48
click at [677, 480] on input "Le revenu annuel déclaré à l'administration fiscale i" at bounding box center [784, 499] width 395 height 48
paste input "261286"
type input "261286"
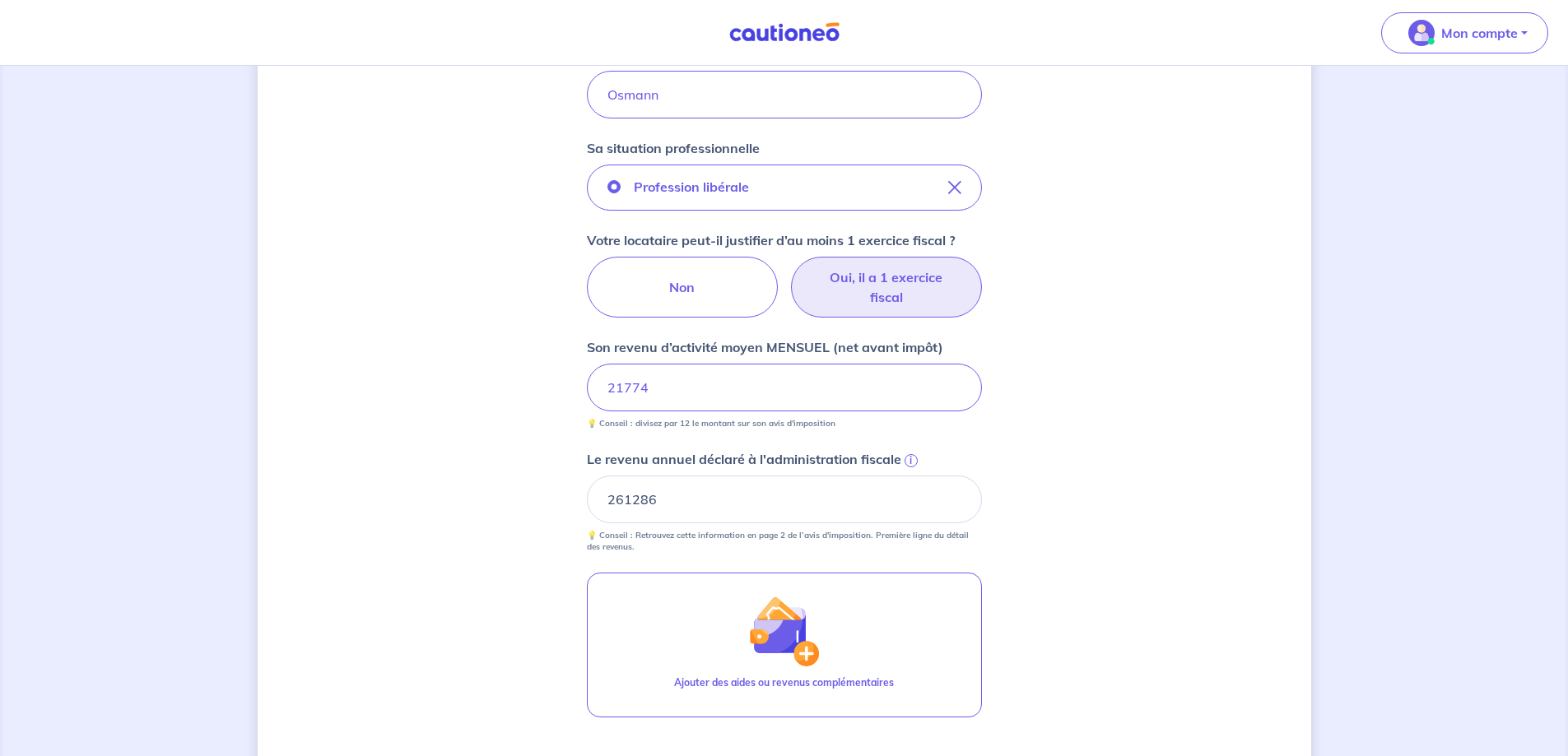
click at [471, 478] on div "Concernant vos locataires 💡 Pour info : nous acceptons les personnes seules, le…" at bounding box center [784, 277] width 1054 height 1372
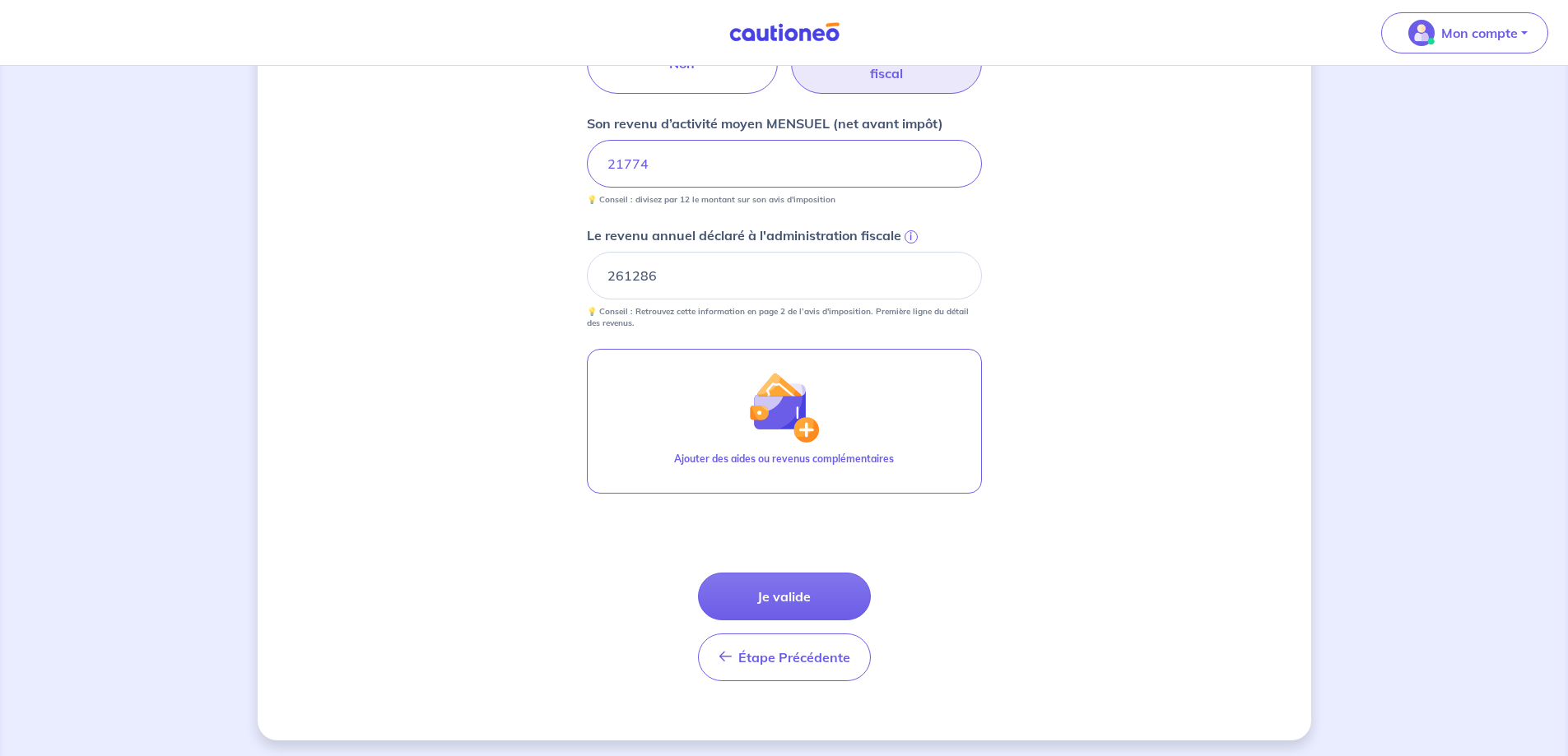
scroll to position [721, 0]
click at [780, 592] on button "Je valide" at bounding box center [784, 592] width 173 height 48
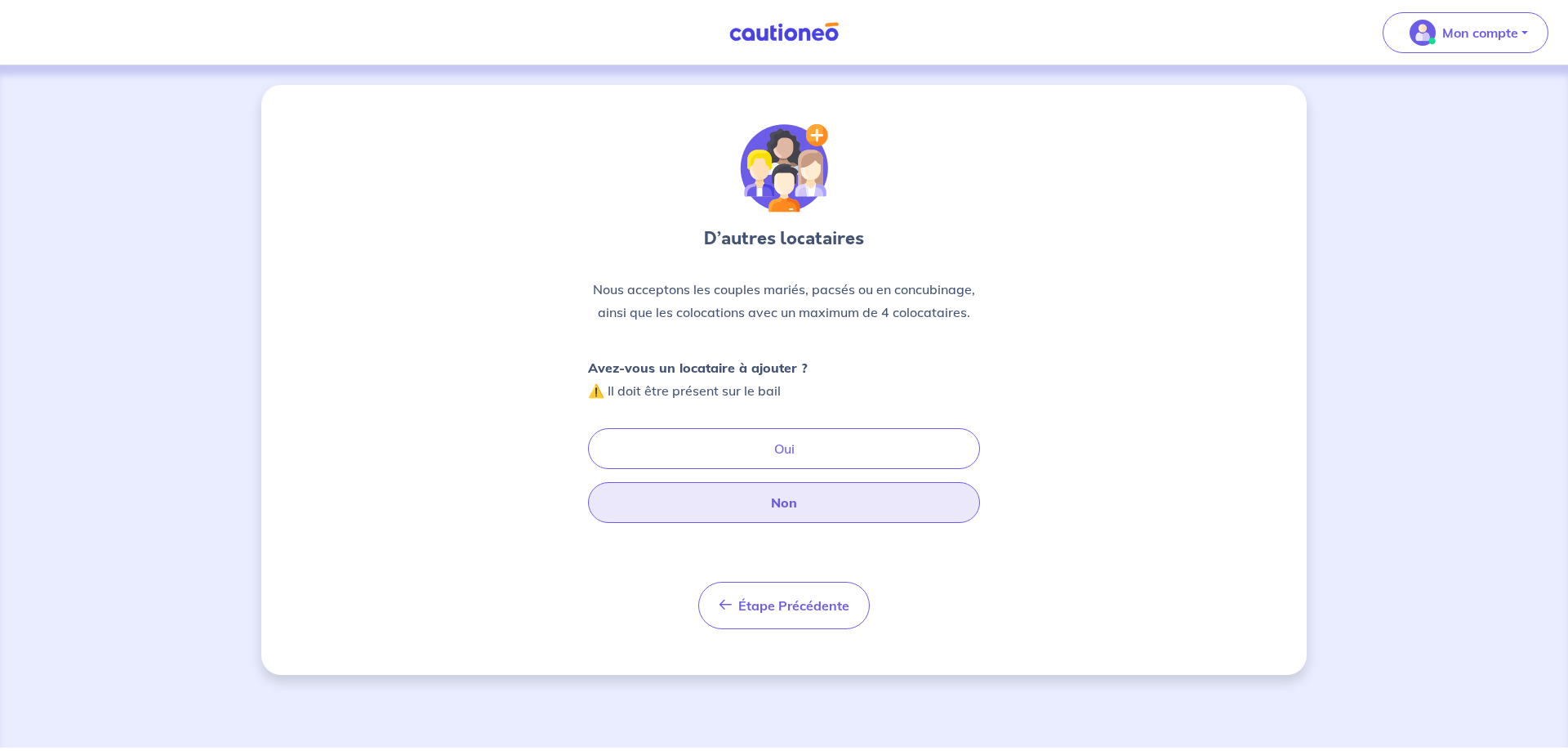
click at [731, 520] on button "Non" at bounding box center [784, 502] width 392 height 40
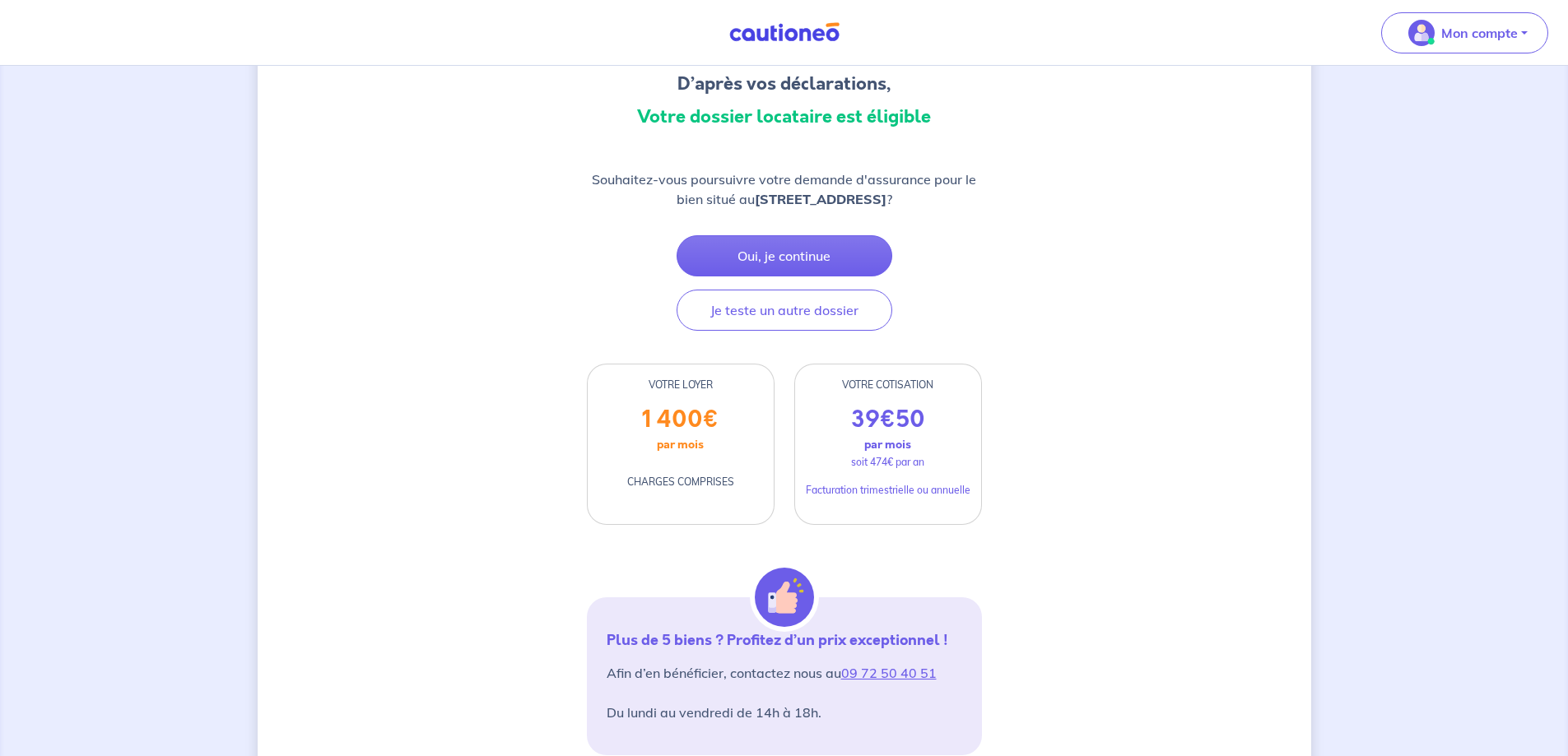
scroll to position [165, 0]
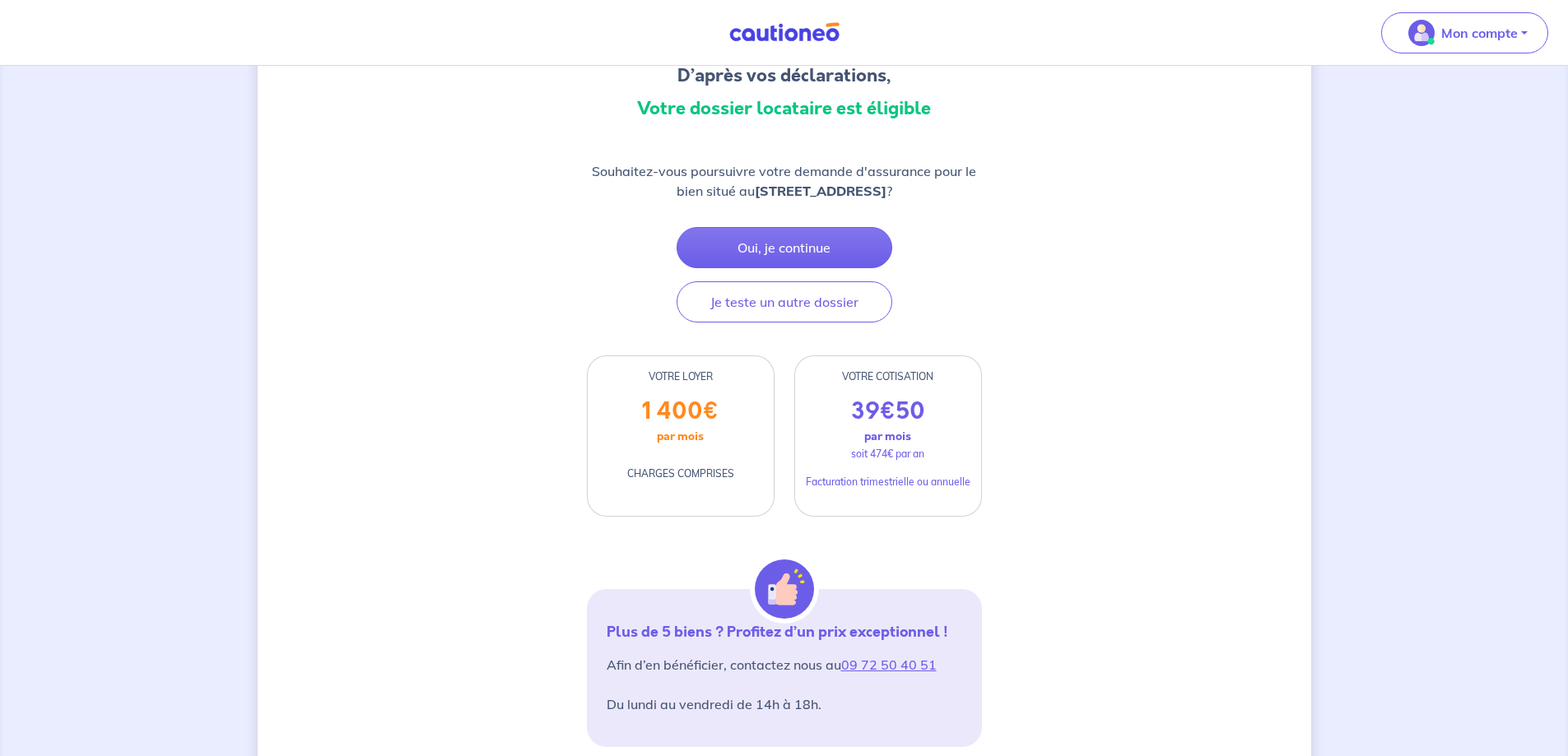
click at [852, 407] on div "39 € 50 par mois soit 474€ par an Facturation trimestrielle ou annuelle" at bounding box center [887, 456] width 186 height 119
drag, startPoint x: 859, startPoint y: 407, endPoint x: 971, endPoint y: 406, distance: 112.0
click at [971, 406] on div "39 € 50 par mois soit 474€ par an Facturation trimestrielle ou annuelle" at bounding box center [887, 456] width 186 height 119
click at [955, 405] on div "39 € 50 par mois soit 474€ par an Facturation trimestrielle ou annuelle" at bounding box center [887, 456] width 186 height 119
drag, startPoint x: 916, startPoint y: 412, endPoint x: 808, endPoint y: 413, distance: 108.0
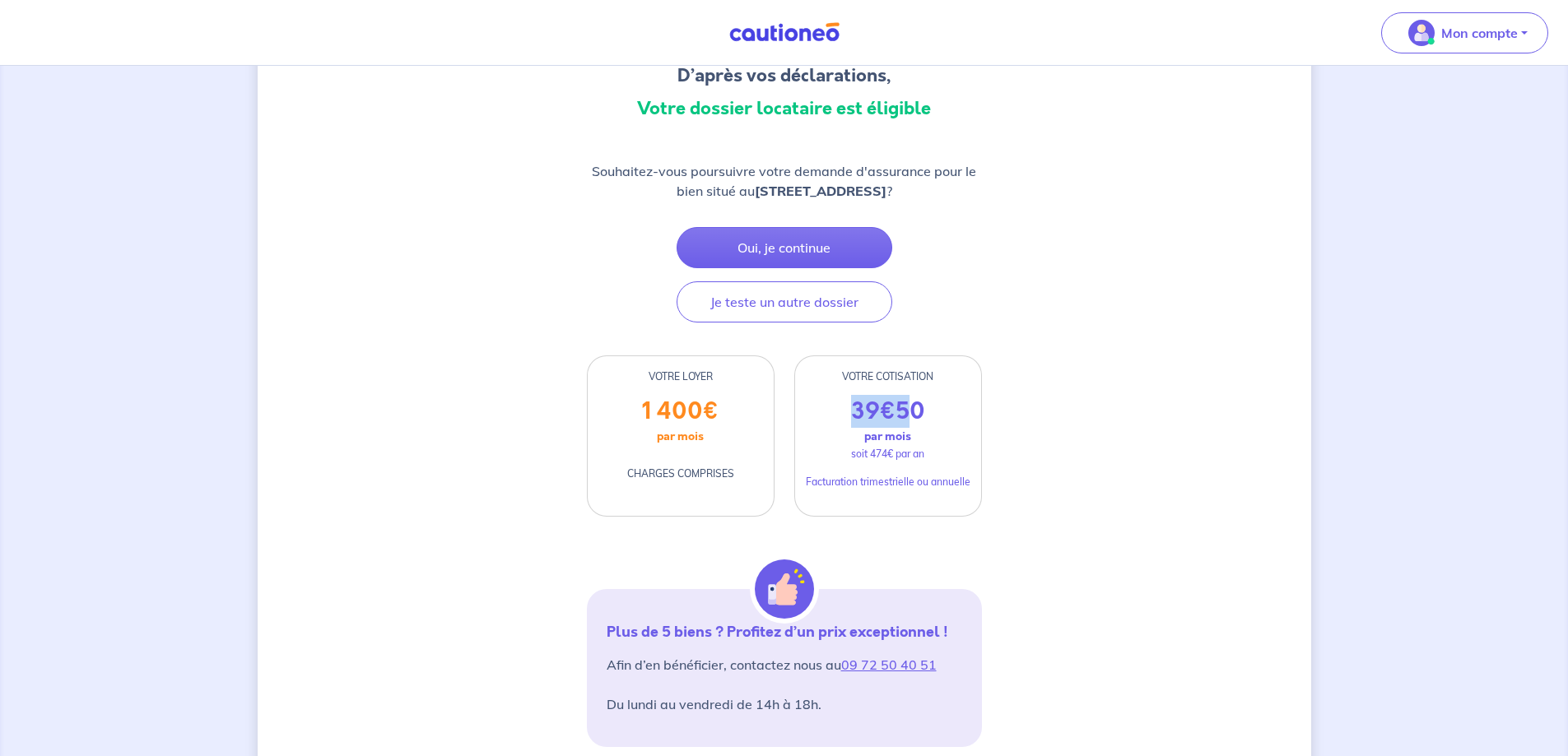
click at [808, 413] on div "39 € 50 par mois soit 474€ par an Facturation trimestrielle ou annuelle" at bounding box center [887, 456] width 186 height 119
drag, startPoint x: 808, startPoint y: 413, endPoint x: 946, endPoint y: 413, distance: 138.0
click at [946, 413] on div "39 € 50 par mois soit 474€ par an Facturation trimestrielle ou annuelle" at bounding box center [887, 456] width 186 height 119
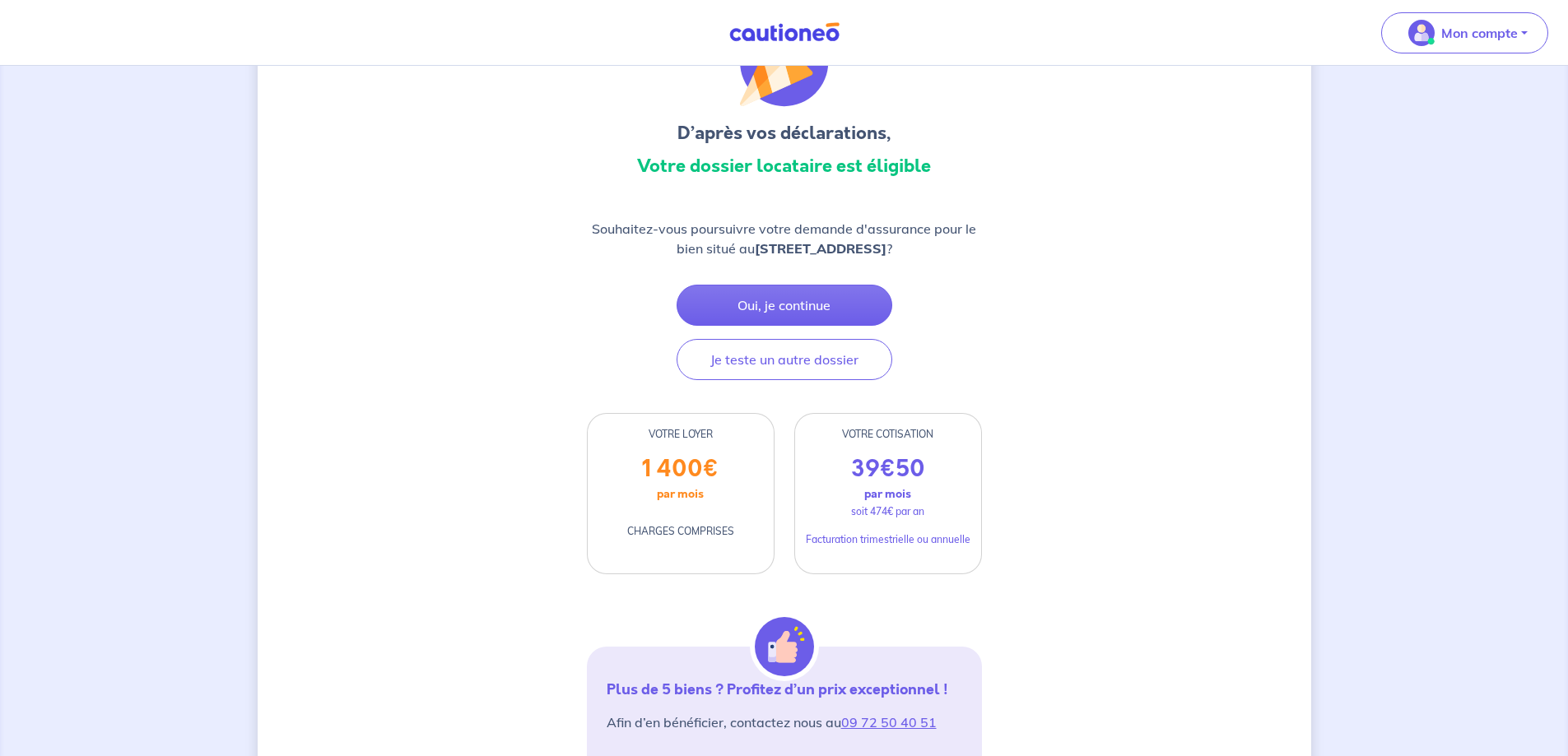
scroll to position [82, 0]
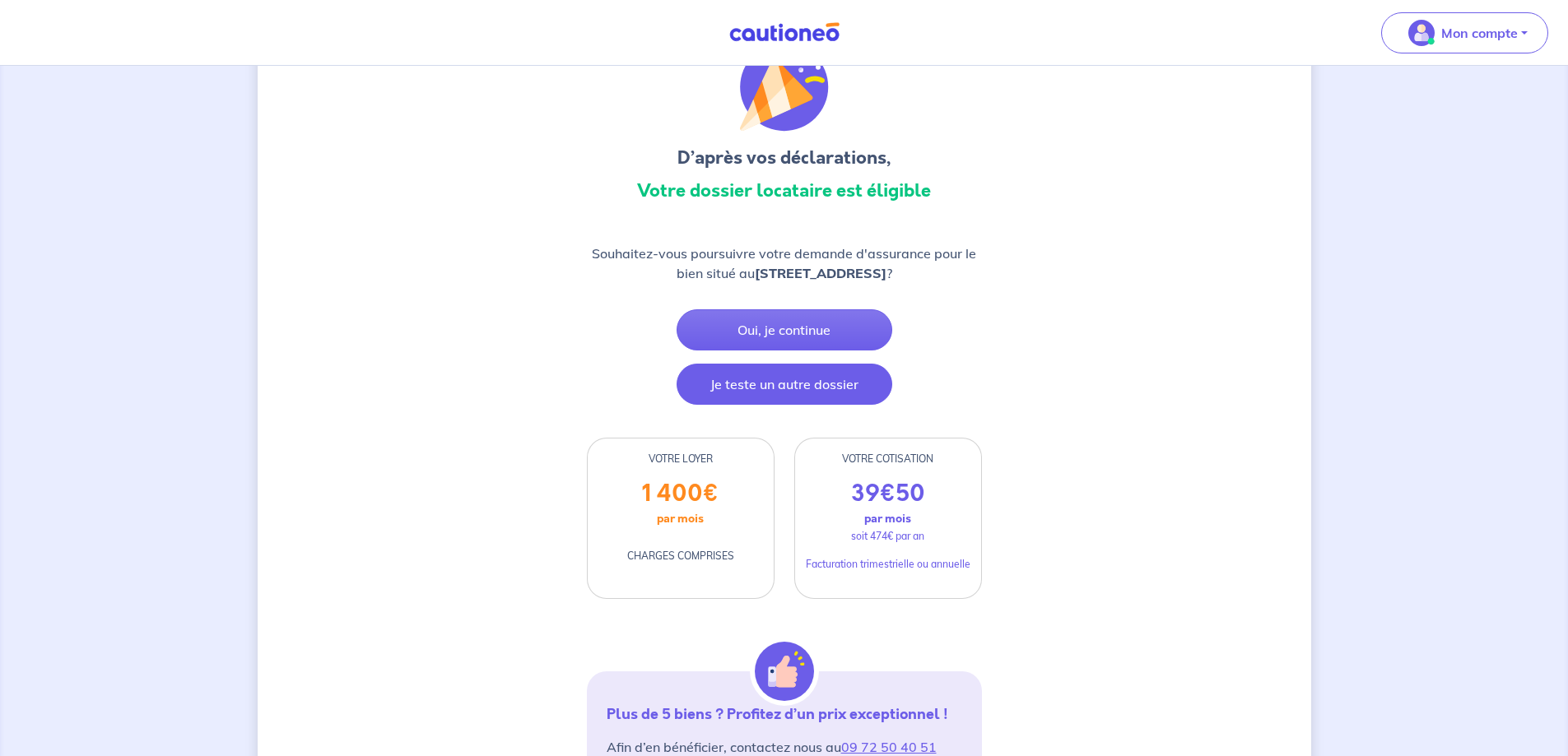
click at [715, 400] on button "Je teste un autre dossier" at bounding box center [784, 384] width 216 height 41
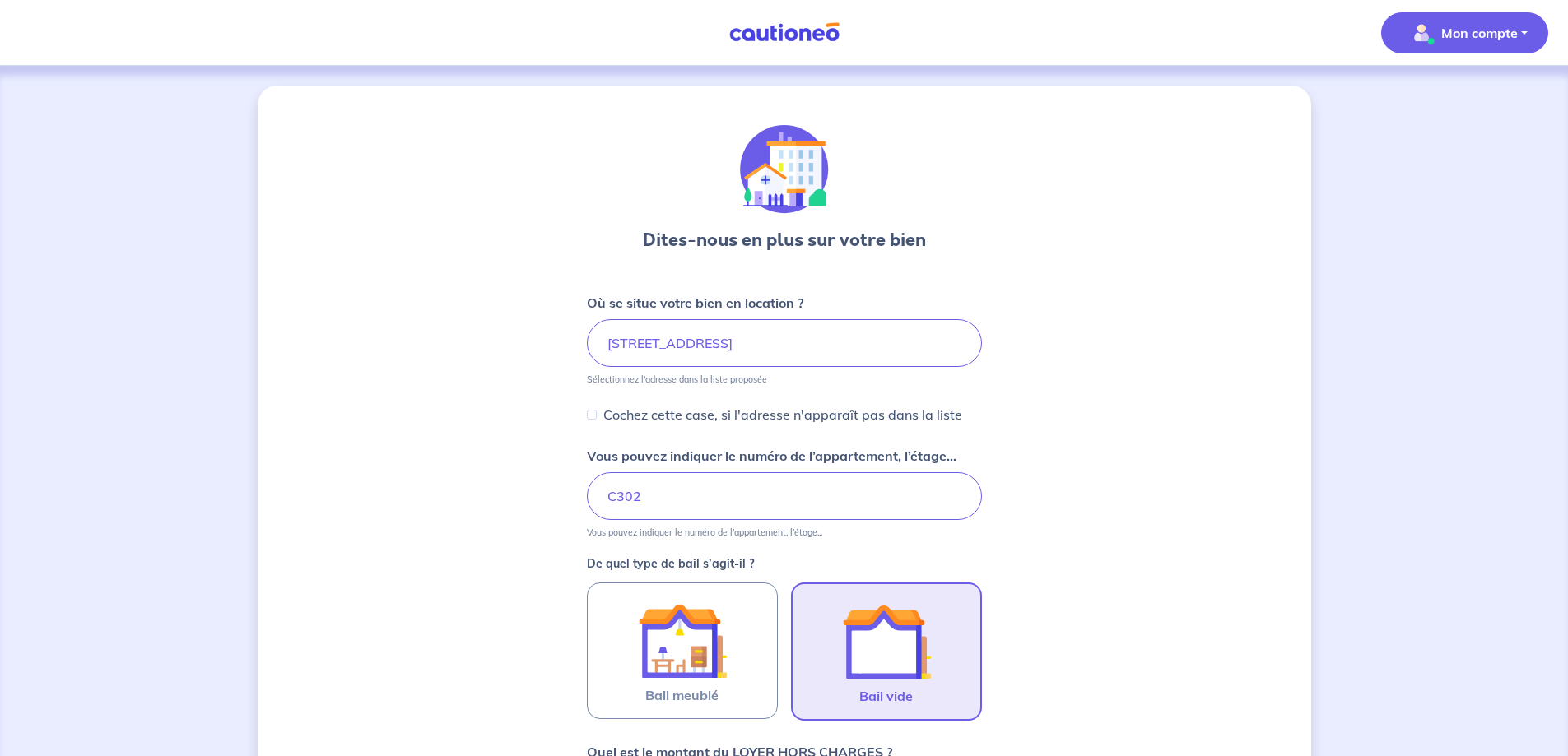
click at [1455, 25] on p "Mon compte" at bounding box center [1479, 32] width 76 height 20
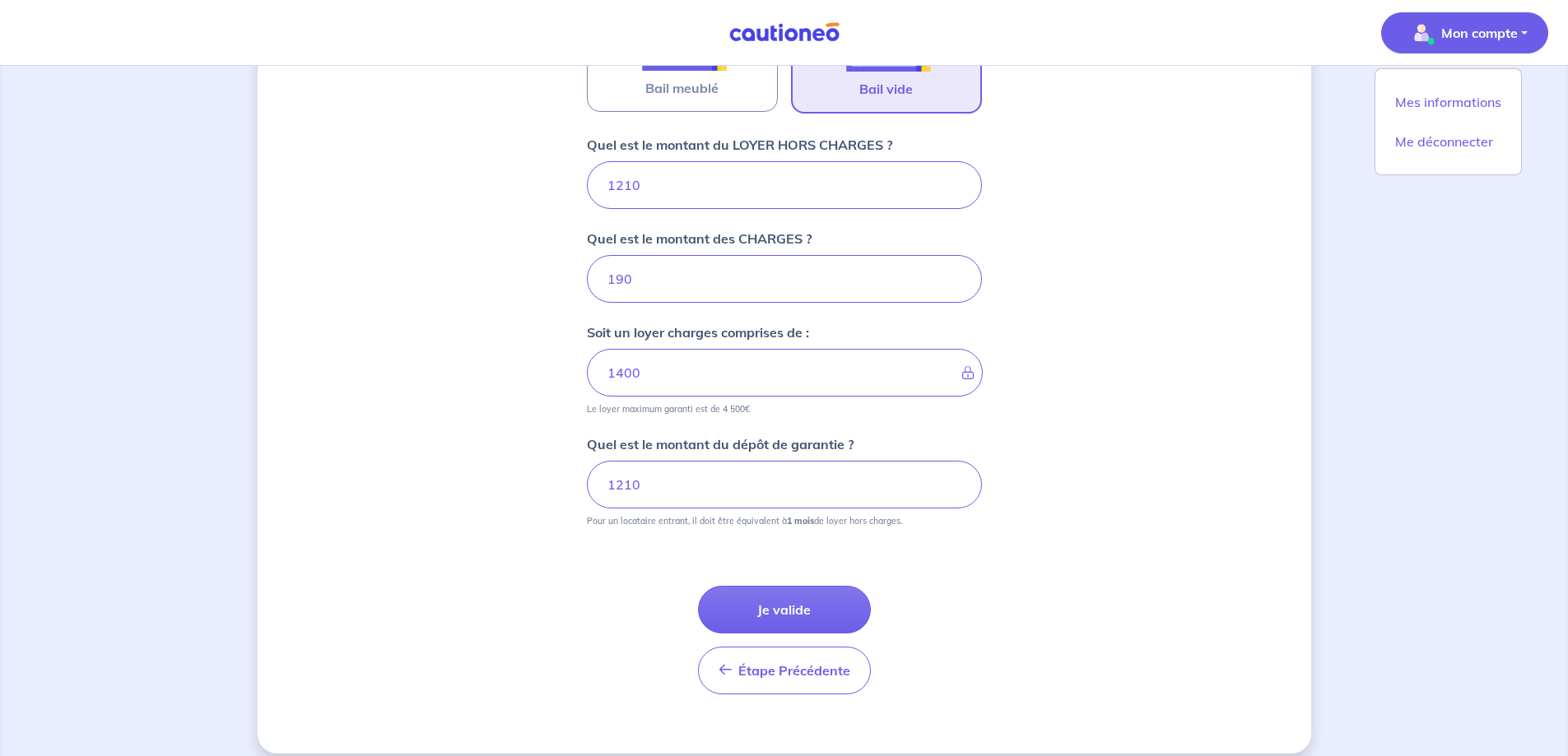
scroll to position [624, 0]
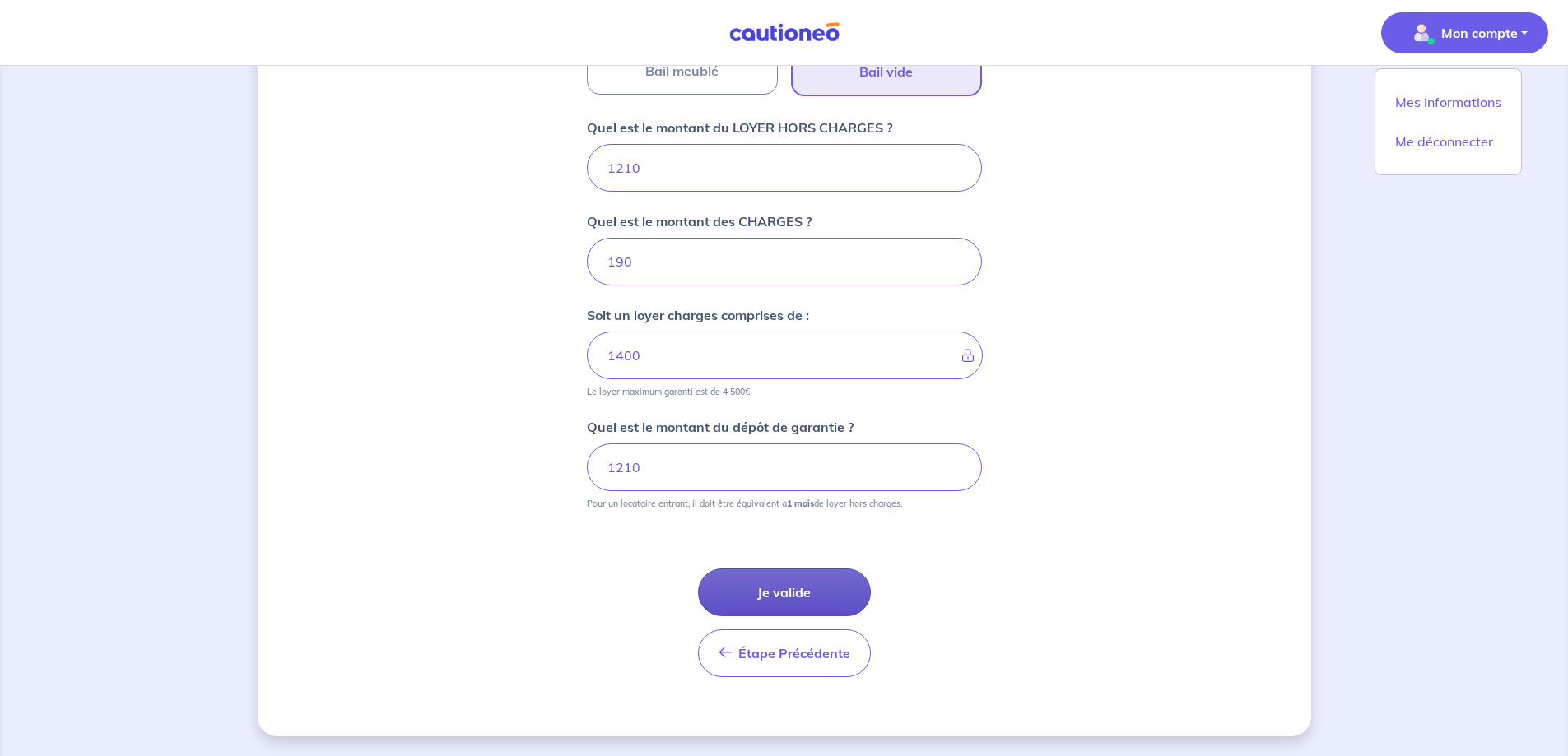
click at [755, 577] on button "Je valide" at bounding box center [784, 592] width 173 height 48
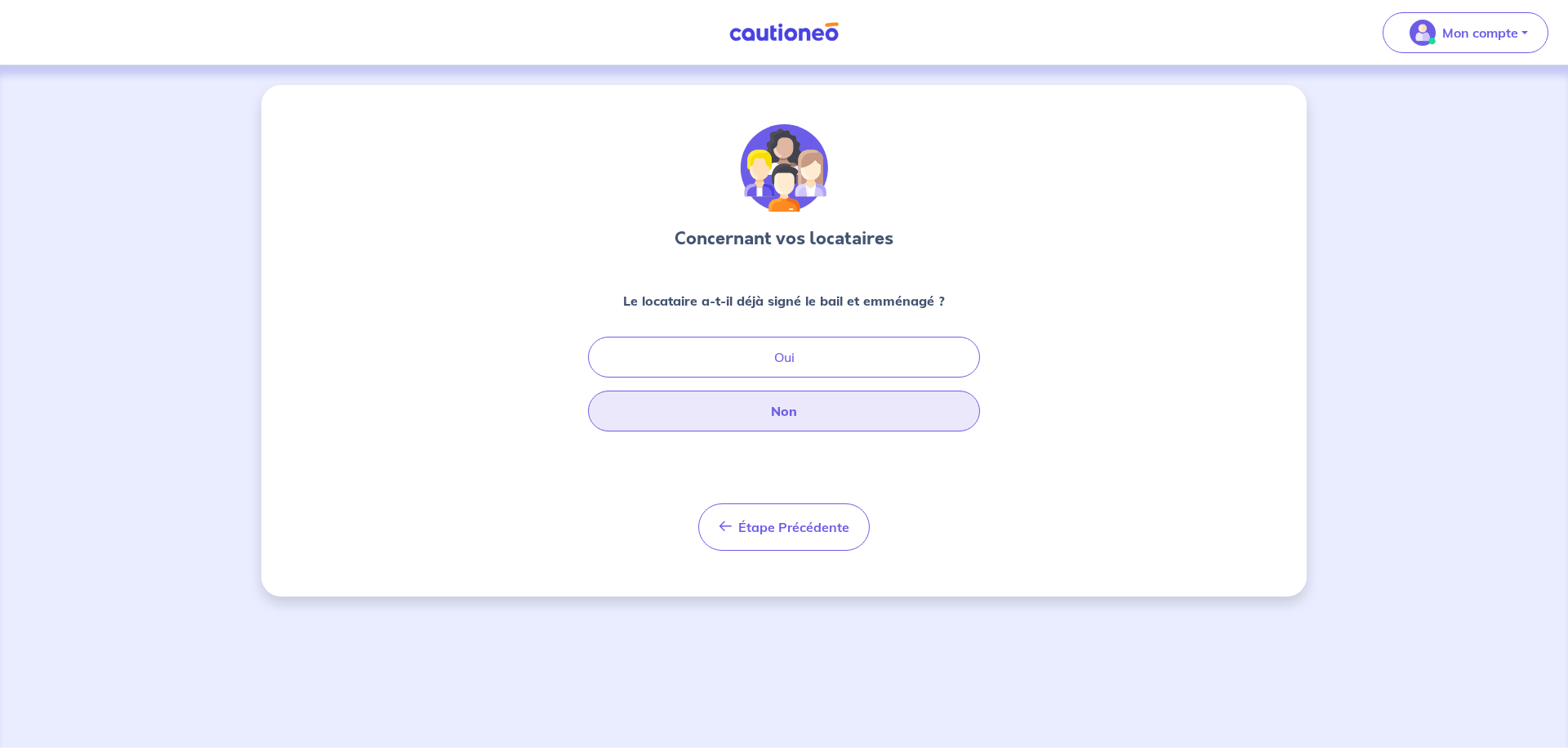
click at [752, 400] on button "Non" at bounding box center [784, 410] width 392 height 40
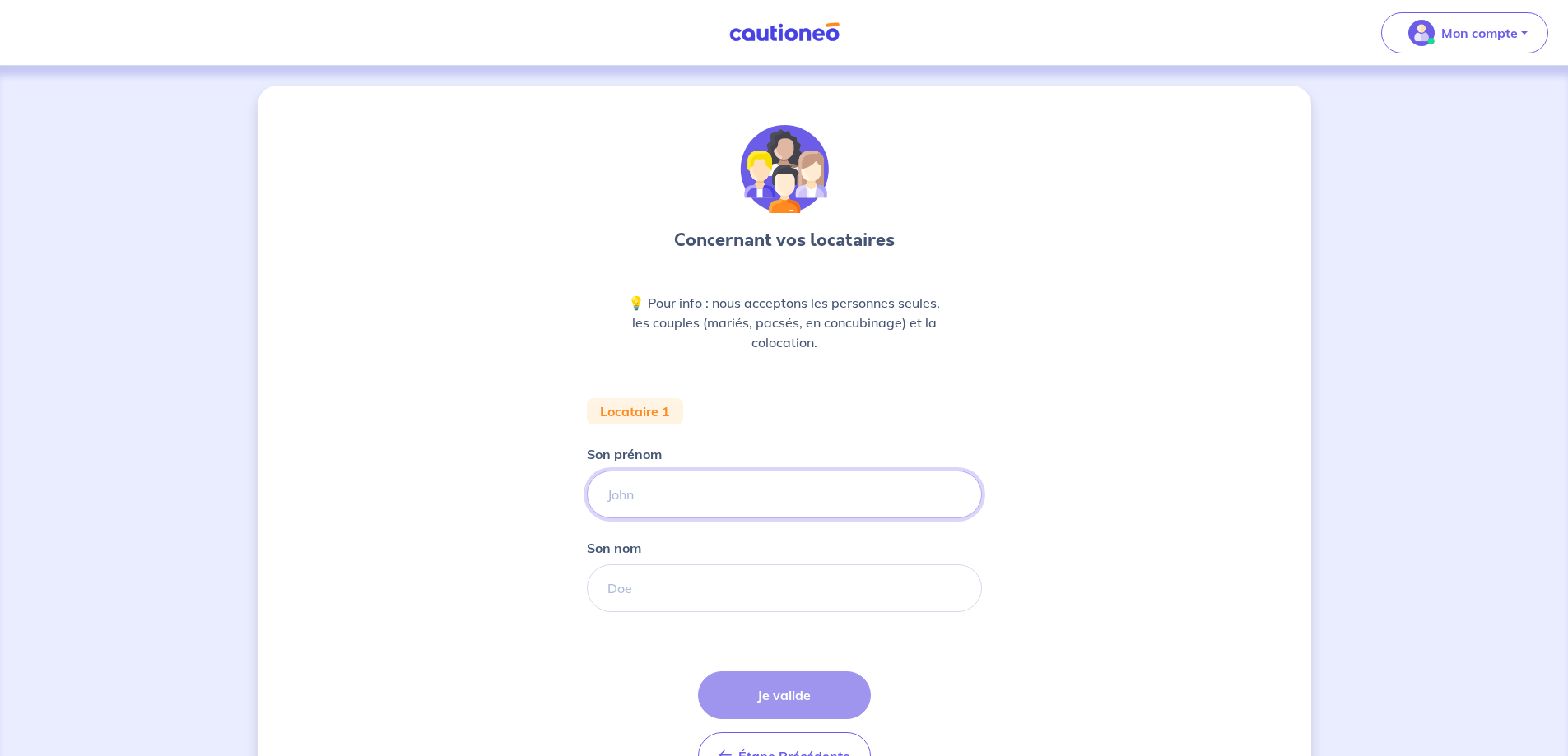
click at [646, 509] on input "Son prénom" at bounding box center [784, 494] width 395 height 48
click at [769, 498] on input "Son prénom" at bounding box center [784, 494] width 395 height 48
type input "angelique"
click at [715, 597] on input "Son nom" at bounding box center [784, 588] width 395 height 48
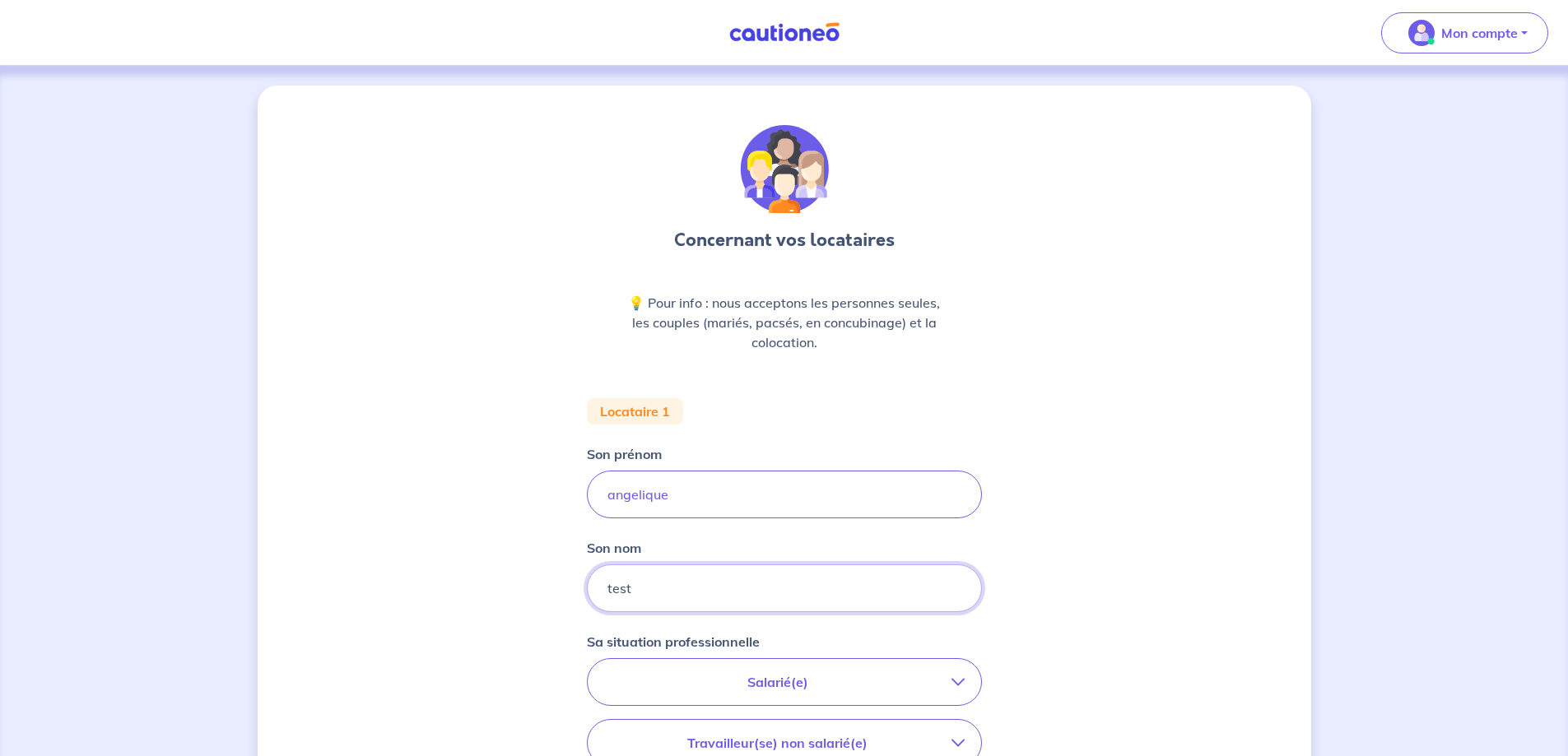
type input "test"
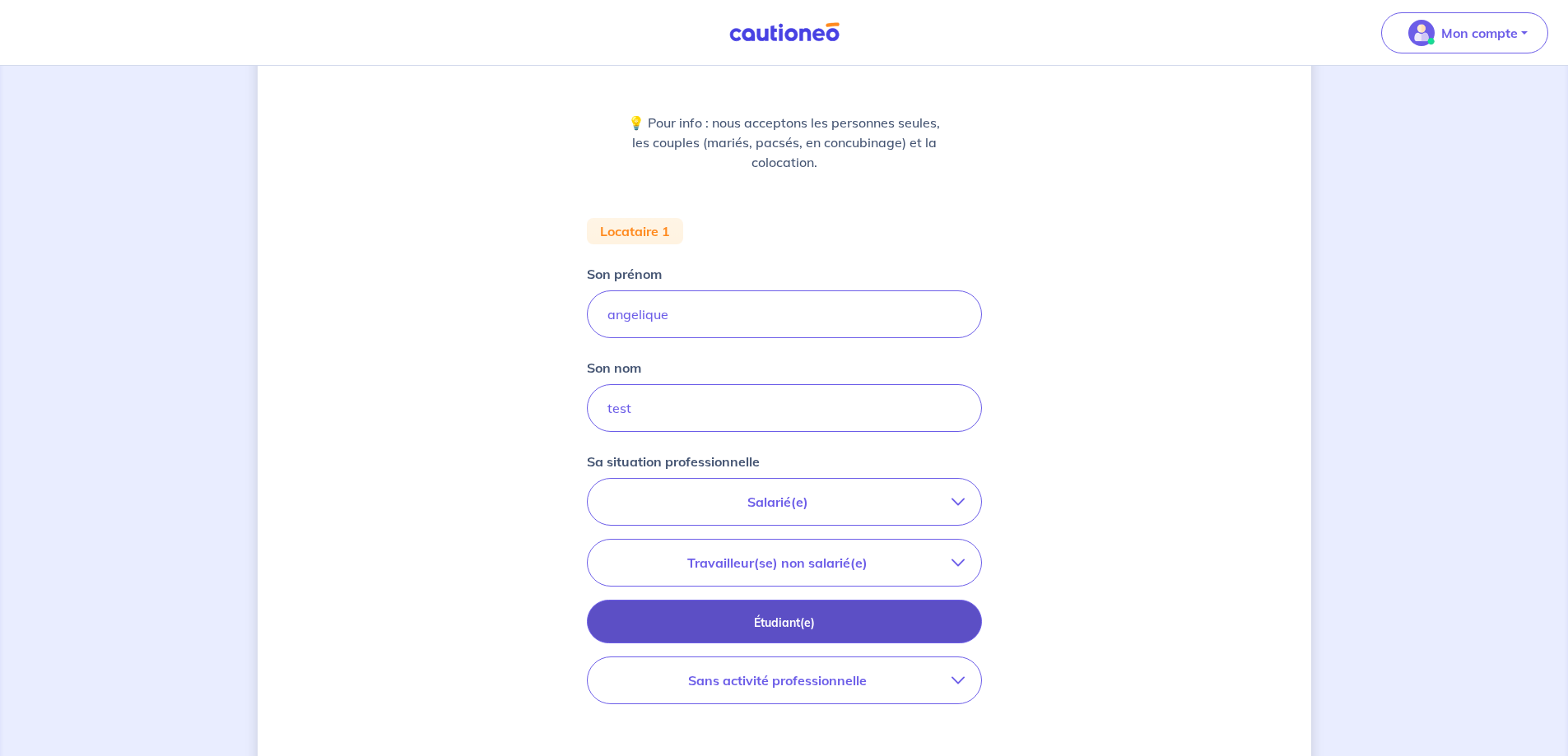
scroll to position [247, 0]
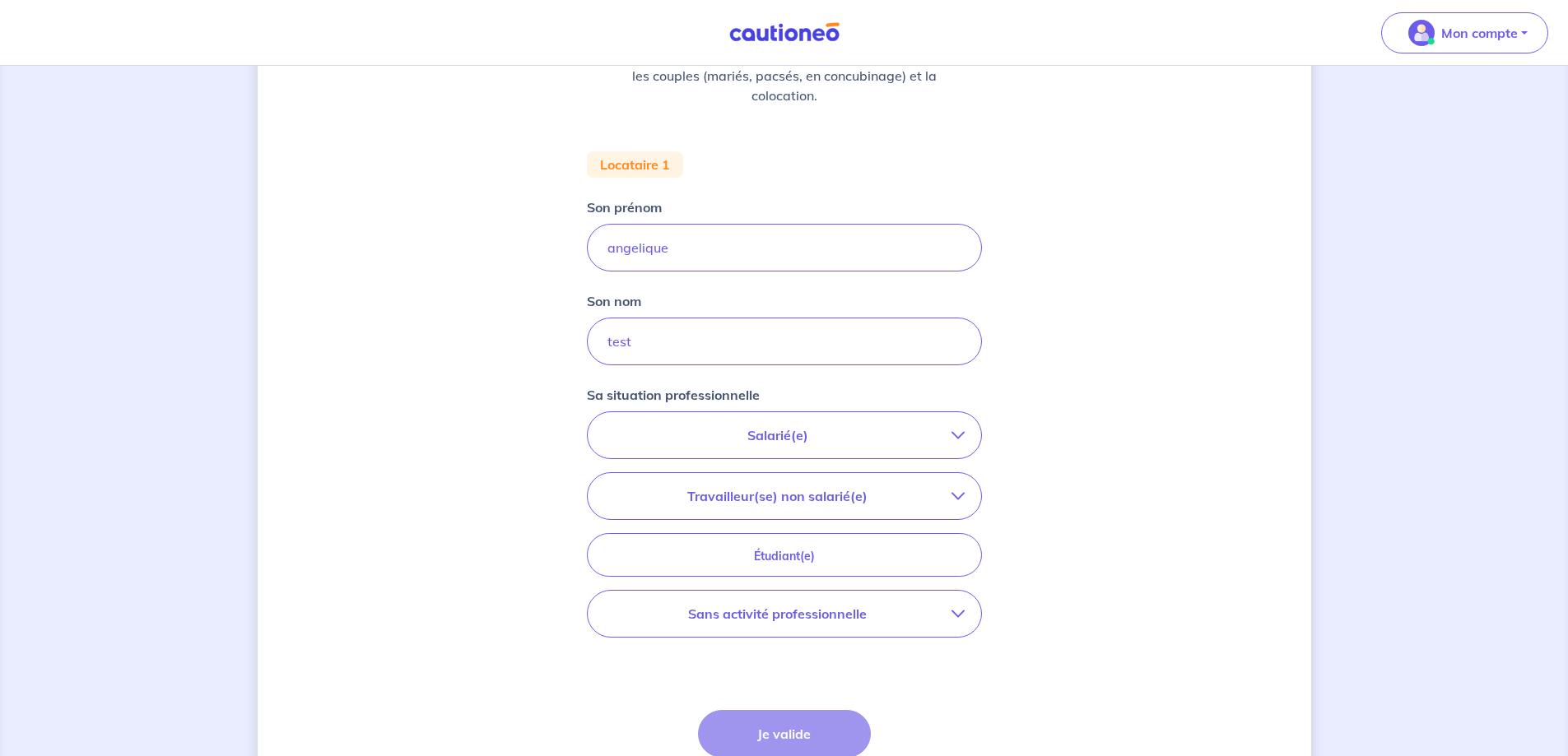
click at [779, 498] on p "Travailleur(se) non salarié(e)" at bounding box center [778, 496] width 347 height 20
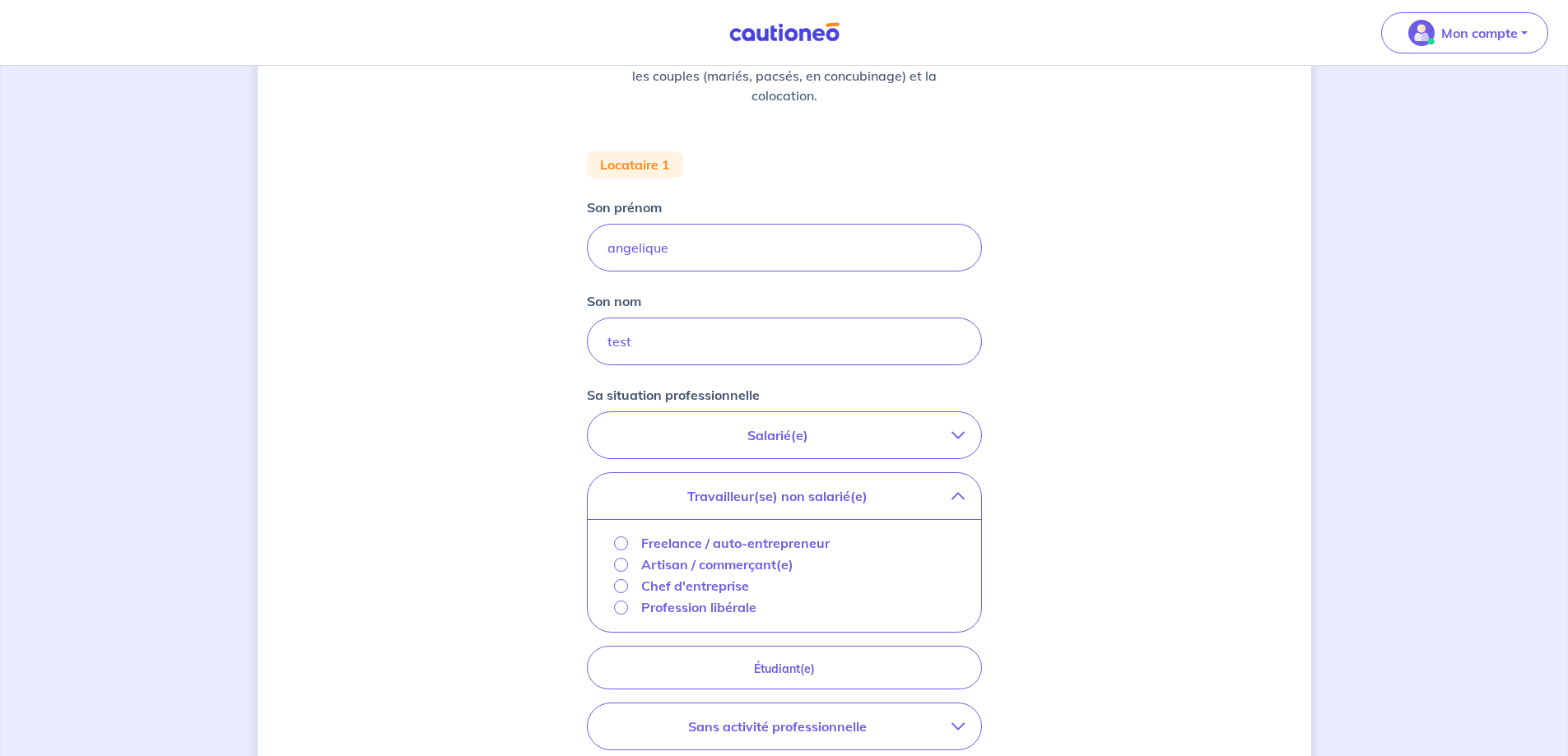
click at [711, 492] on p "Travailleur(se) non salarié(e)" at bounding box center [778, 496] width 347 height 20
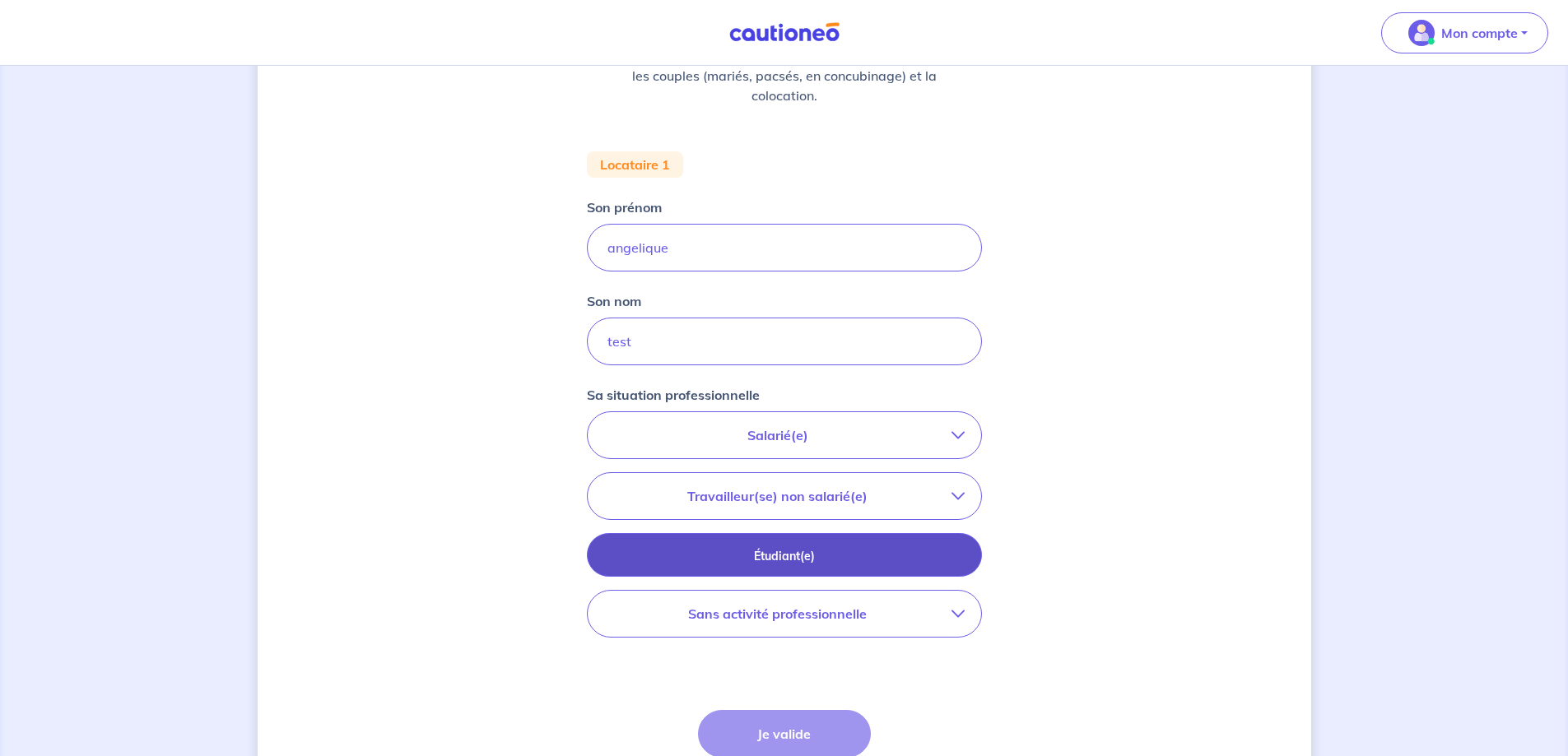
click at [742, 552] on p "Étudiant(e)" at bounding box center [784, 556] width 354 height 18
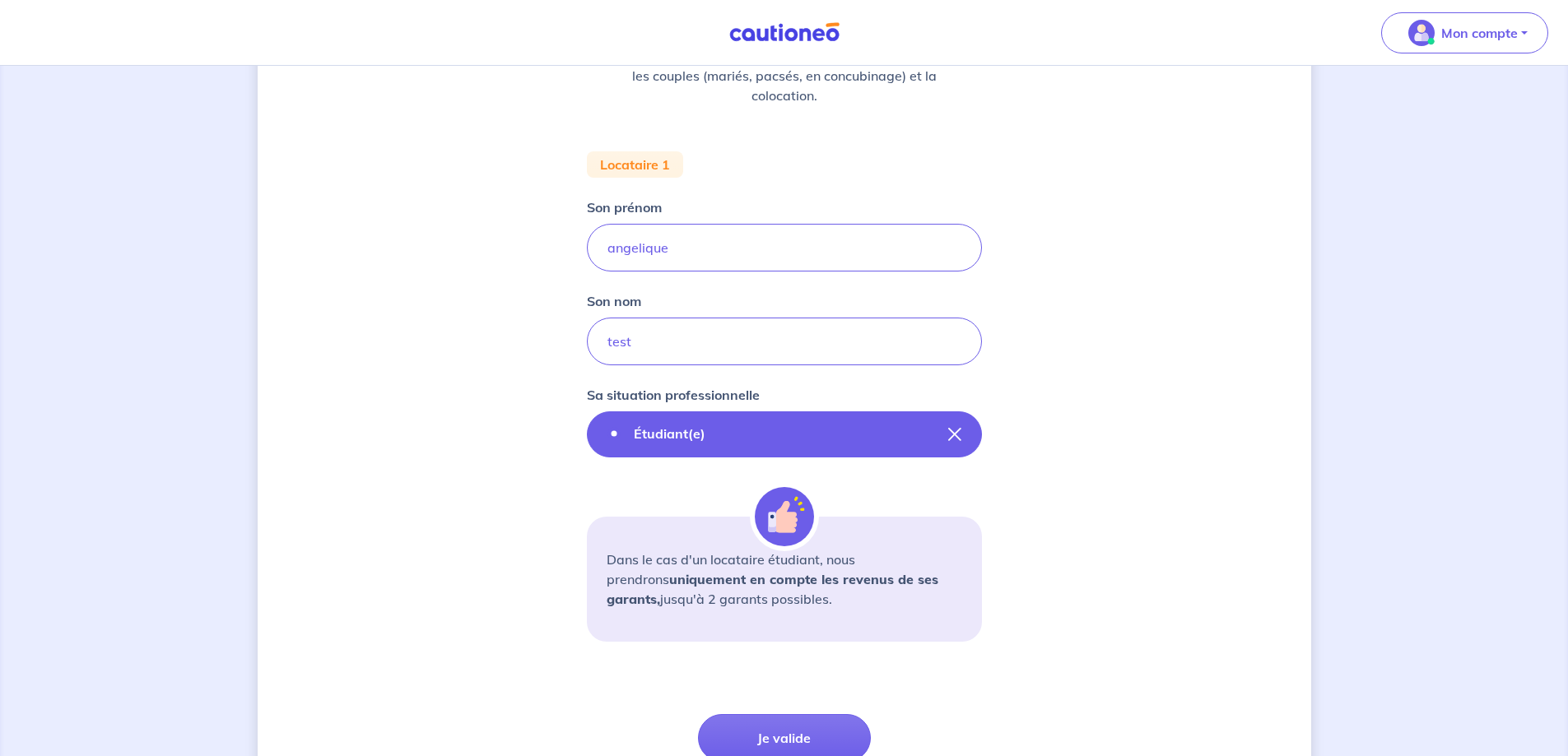
click at [955, 436] on icon "button" at bounding box center [955, 434] width 14 height 14
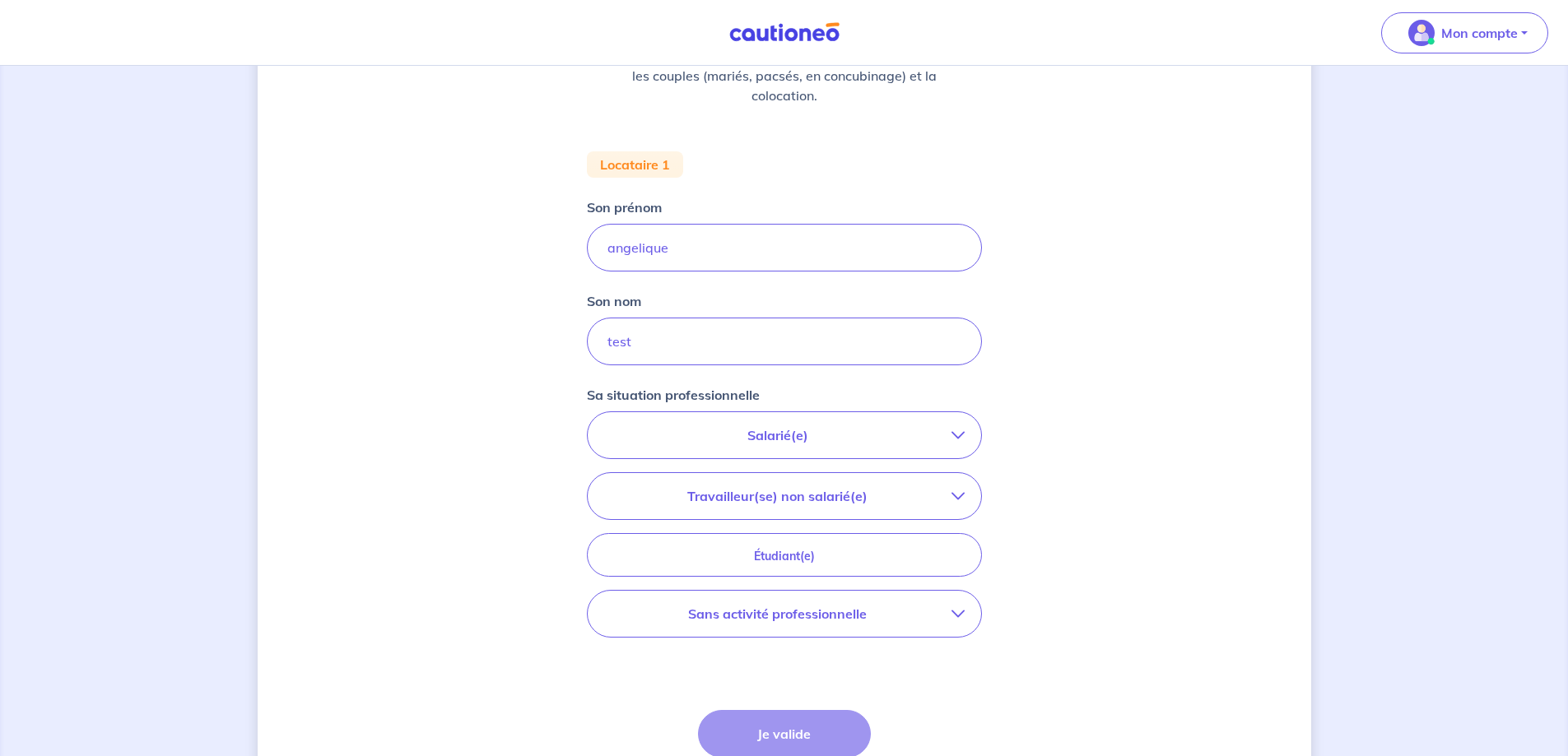
click at [960, 607] on icon "button" at bounding box center [958, 613] width 14 height 14
click at [960, 495] on icon "button" at bounding box center [958, 496] width 14 height 14
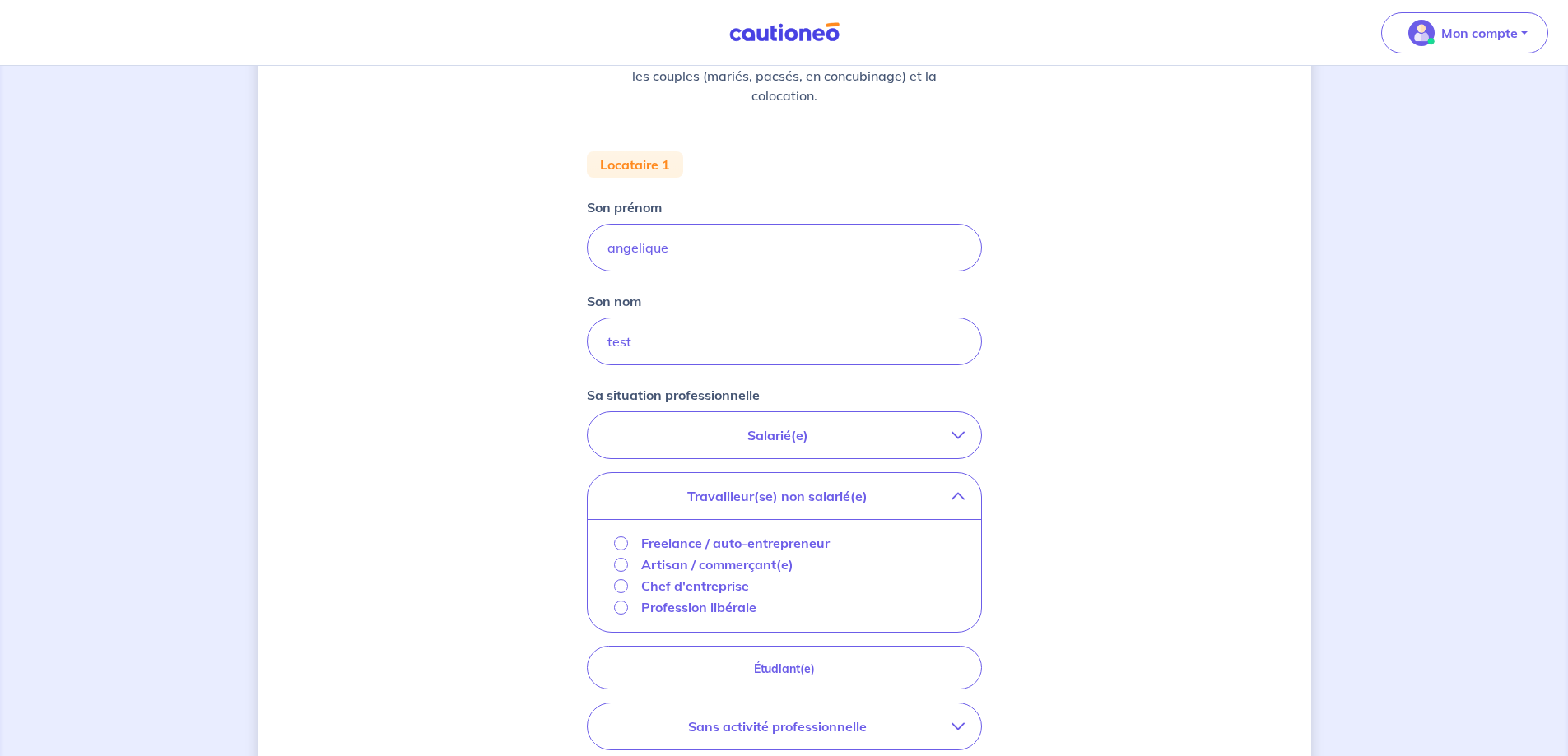
click at [959, 441] on icon "button" at bounding box center [958, 435] width 14 height 14
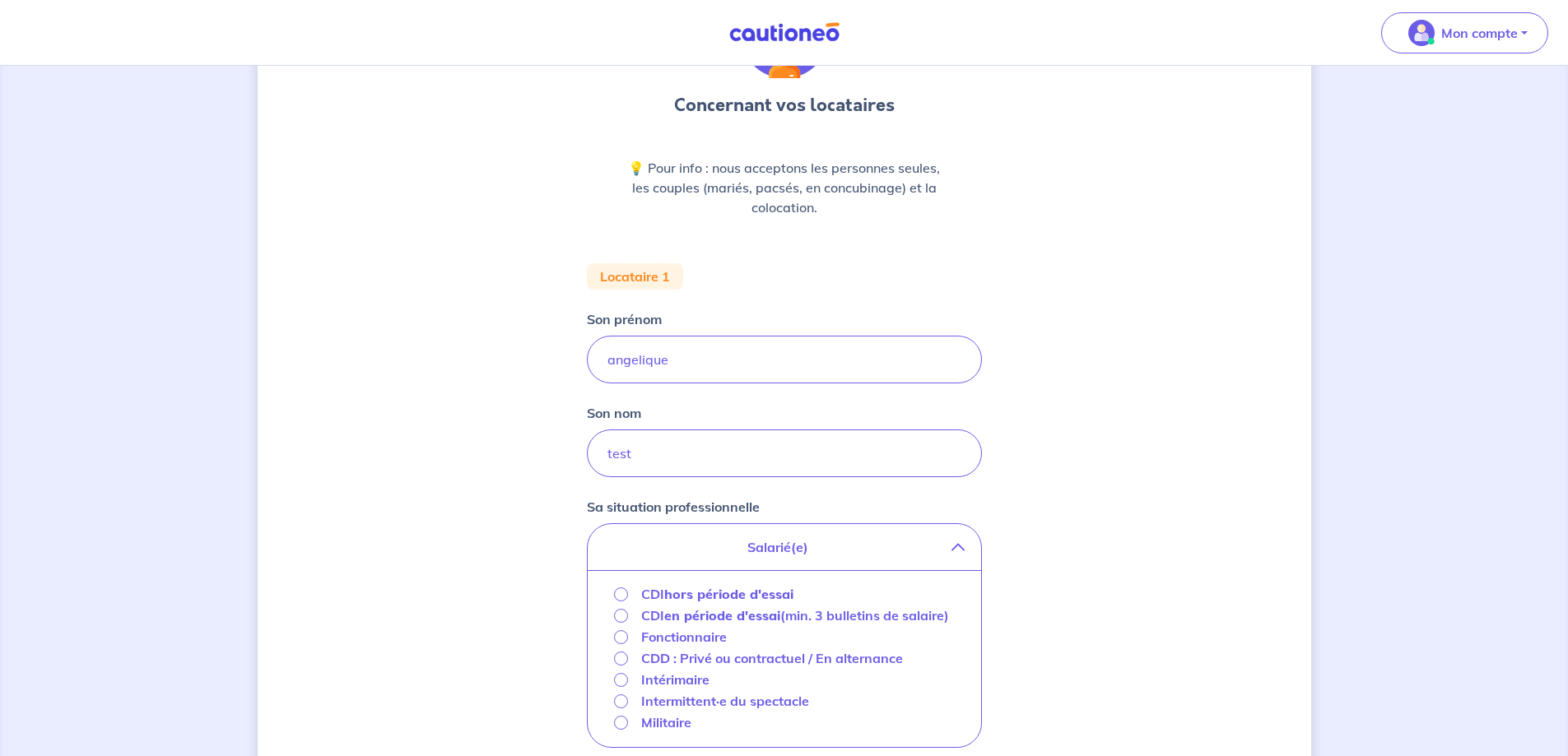
scroll to position [494, 0]
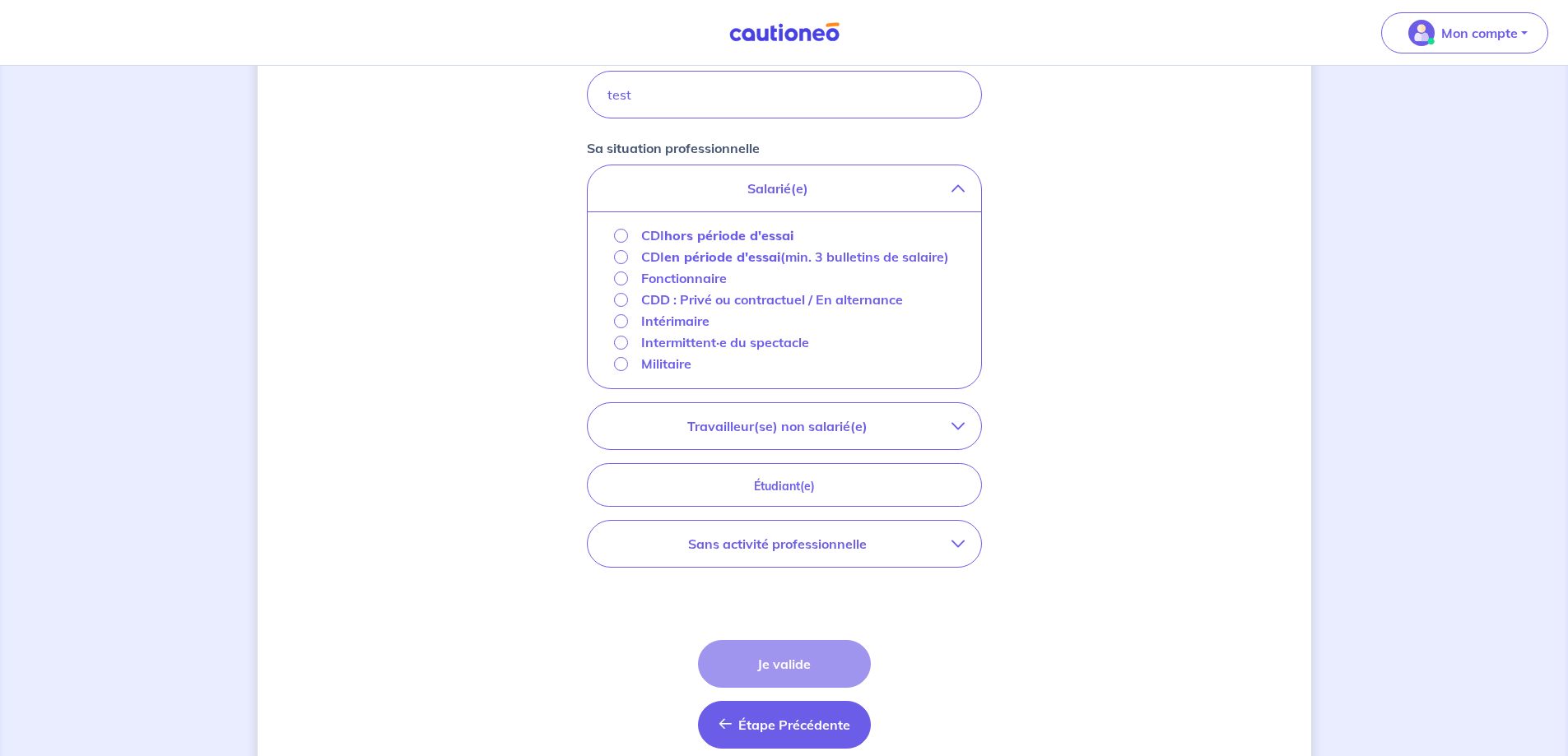
click at [770, 733] on span "Étape Précédente" at bounding box center [795, 724] width 112 height 16
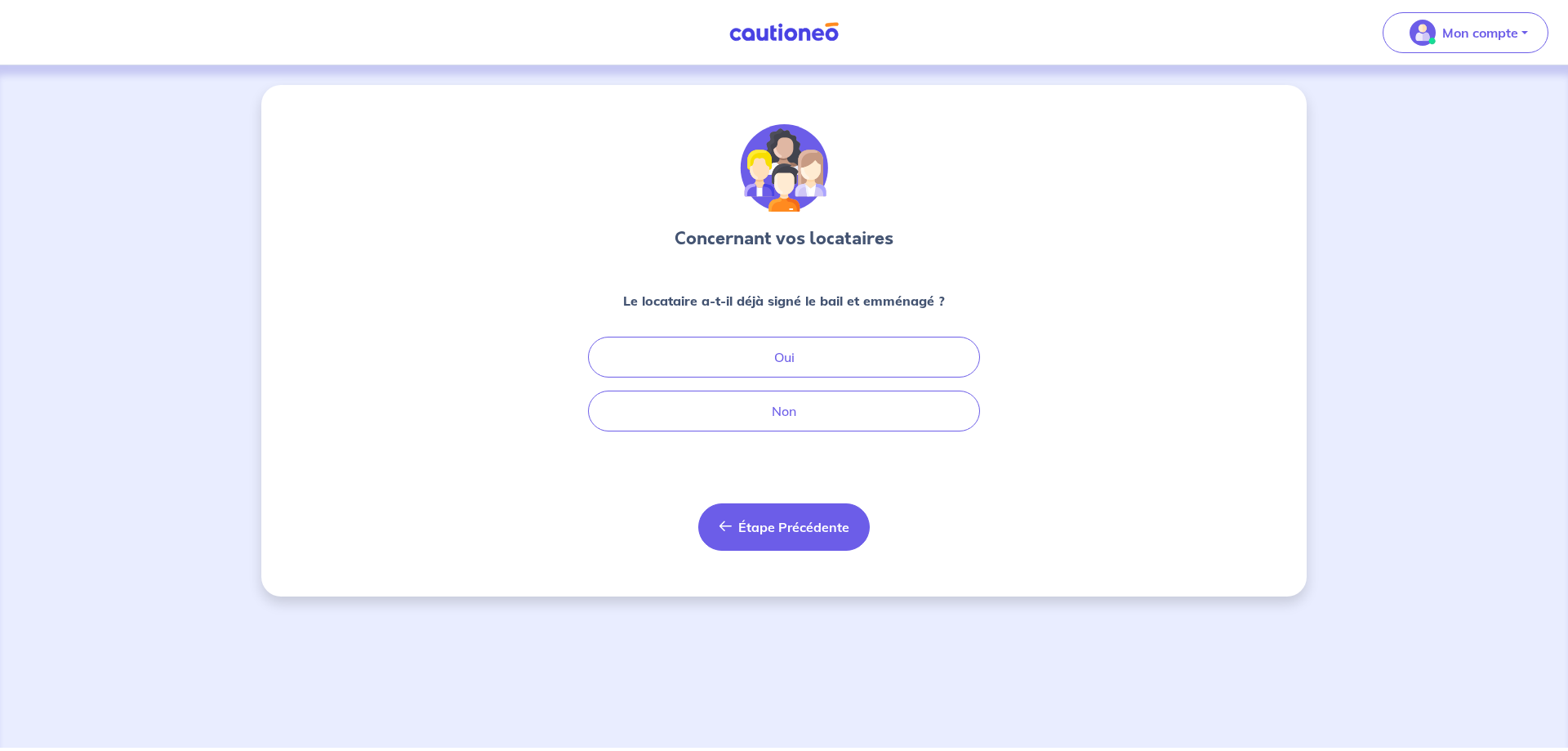
click at [800, 532] on span "Étape Précédente" at bounding box center [794, 527] width 111 height 16
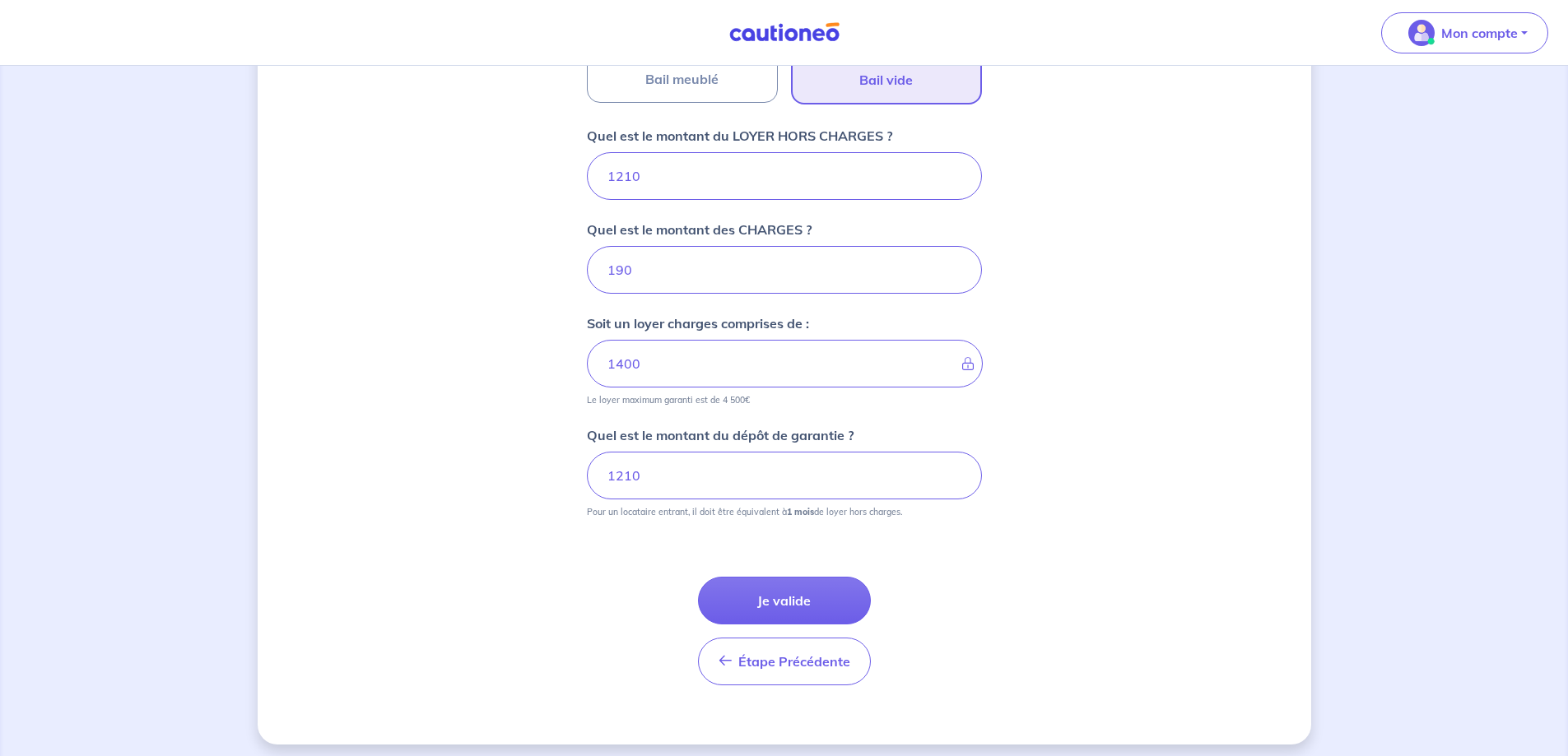
scroll to position [624, 0]
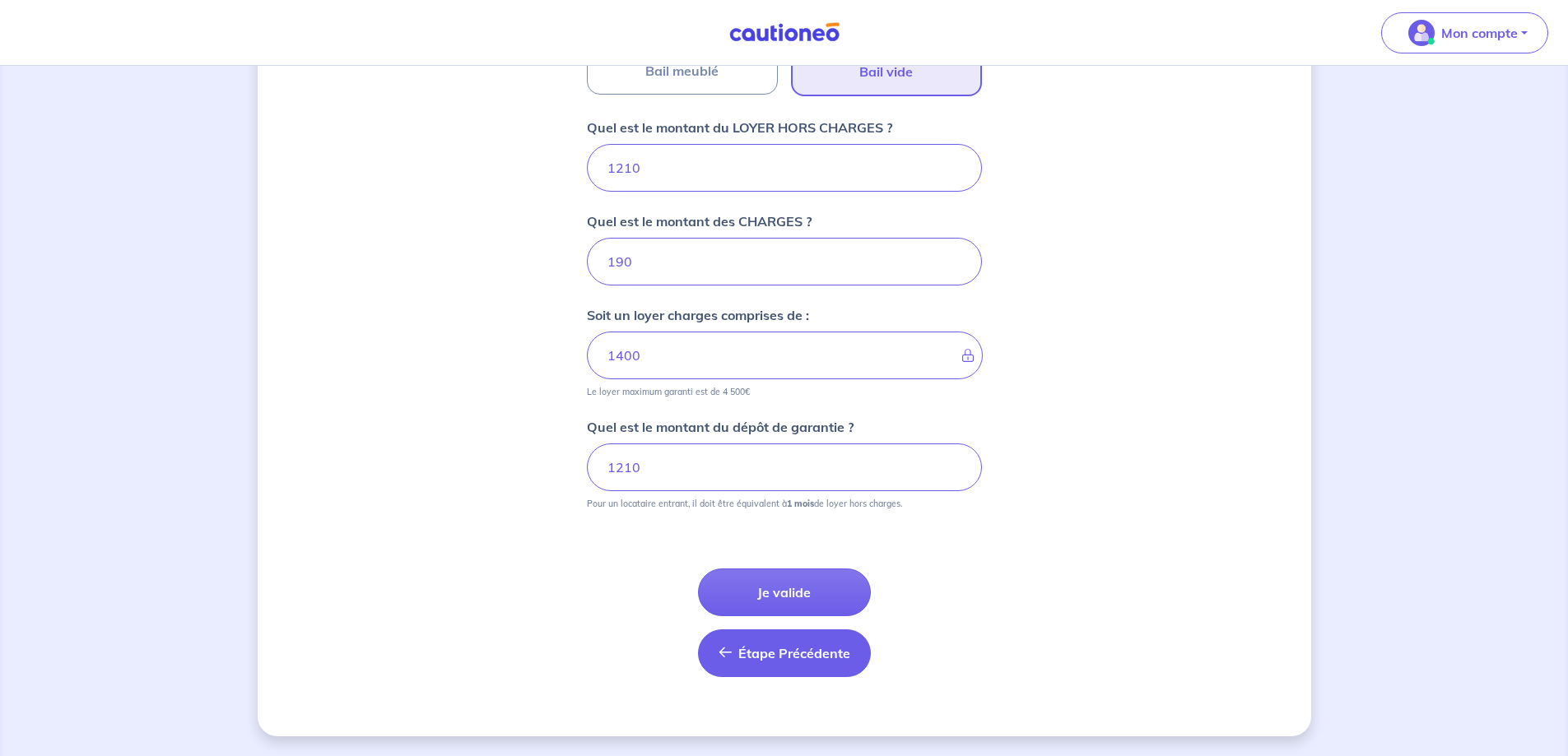
click at [744, 647] on span "Étape Précédente" at bounding box center [795, 652] width 112 height 16
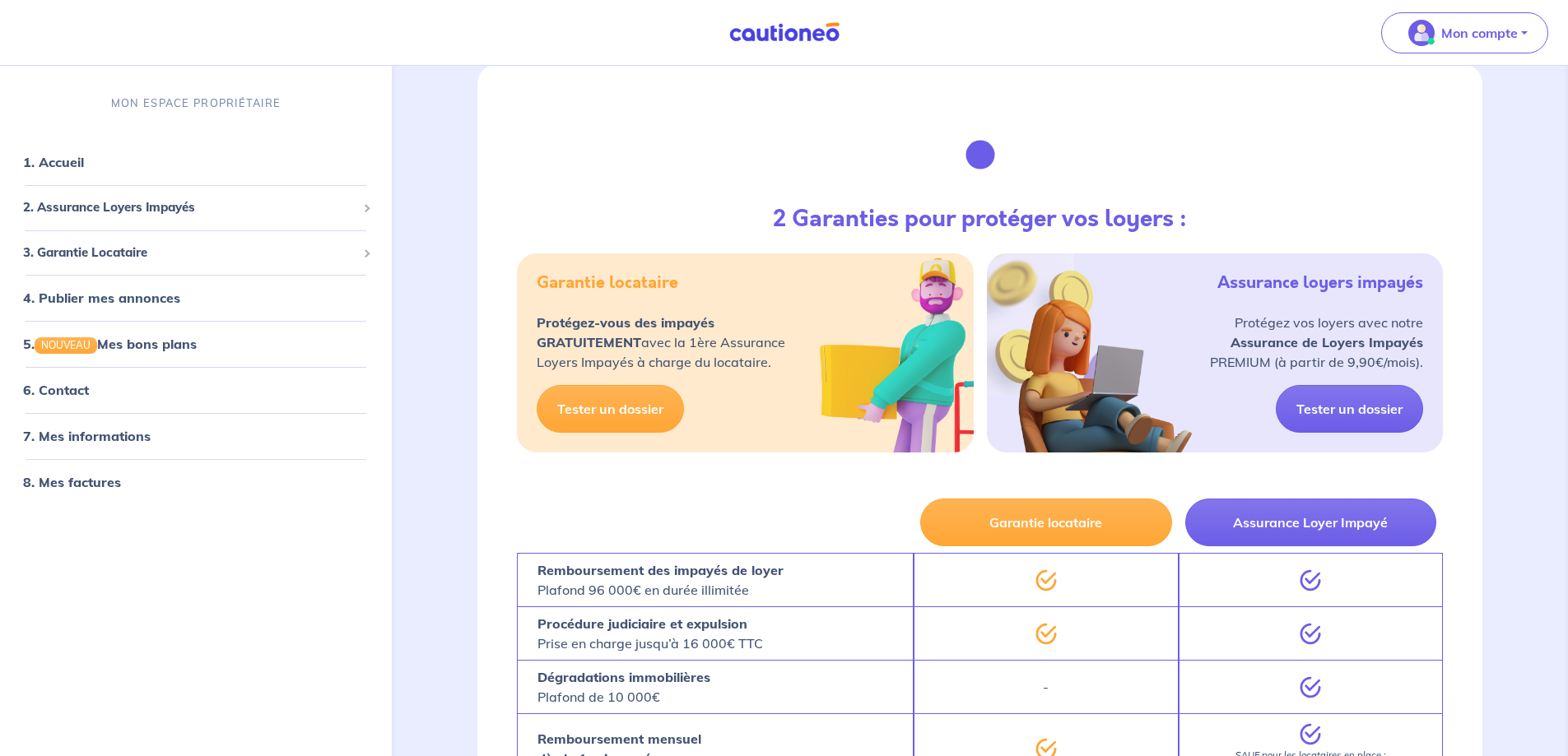
scroll to position [165, 0]
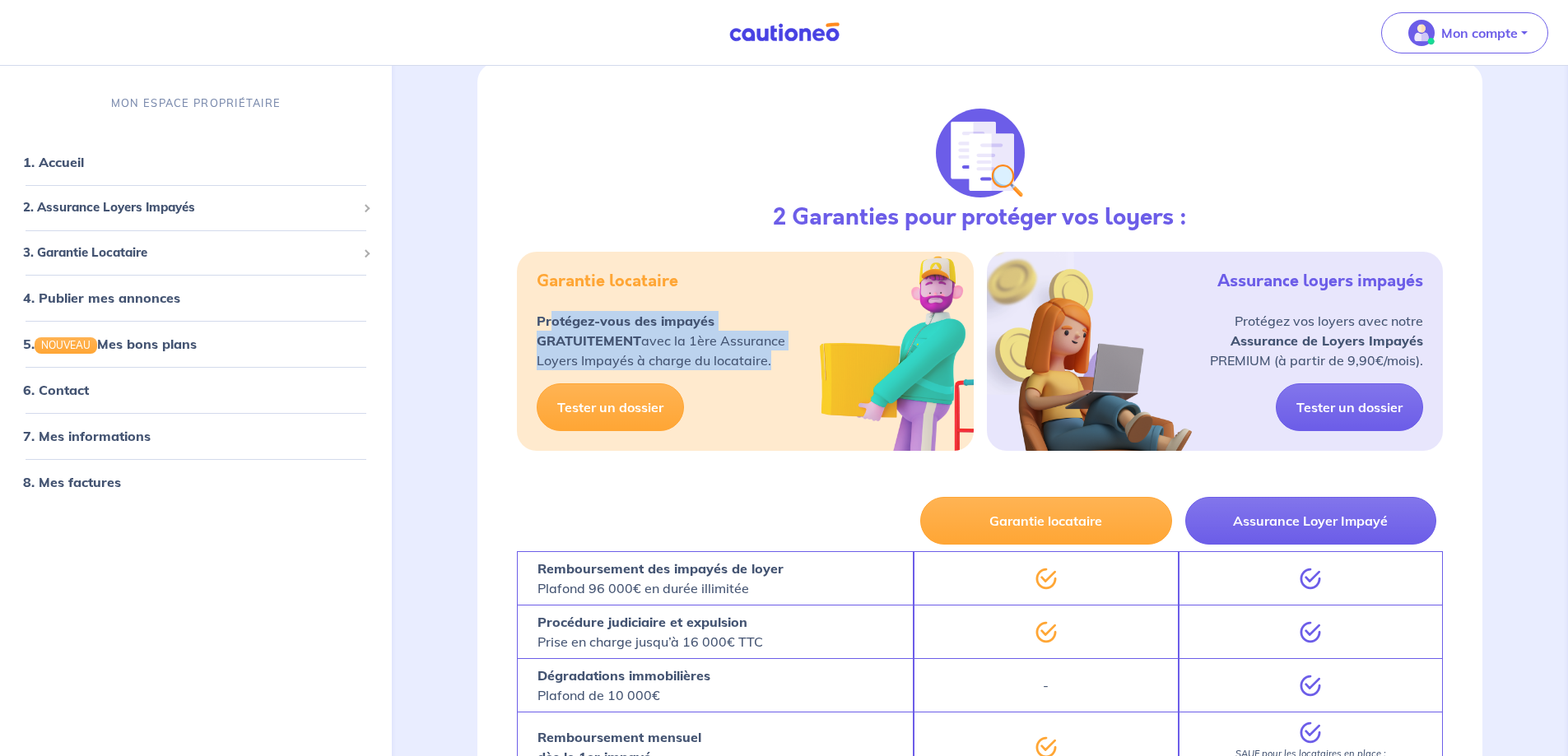
drag, startPoint x: 783, startPoint y: 359, endPoint x: 552, endPoint y: 315, distance: 235.2
click at [552, 315] on p "Protégez-vous des impayés GRATUITEMENT avec la 1ère Assurance Loyers Impayés à …" at bounding box center [660, 340] width 249 height 59
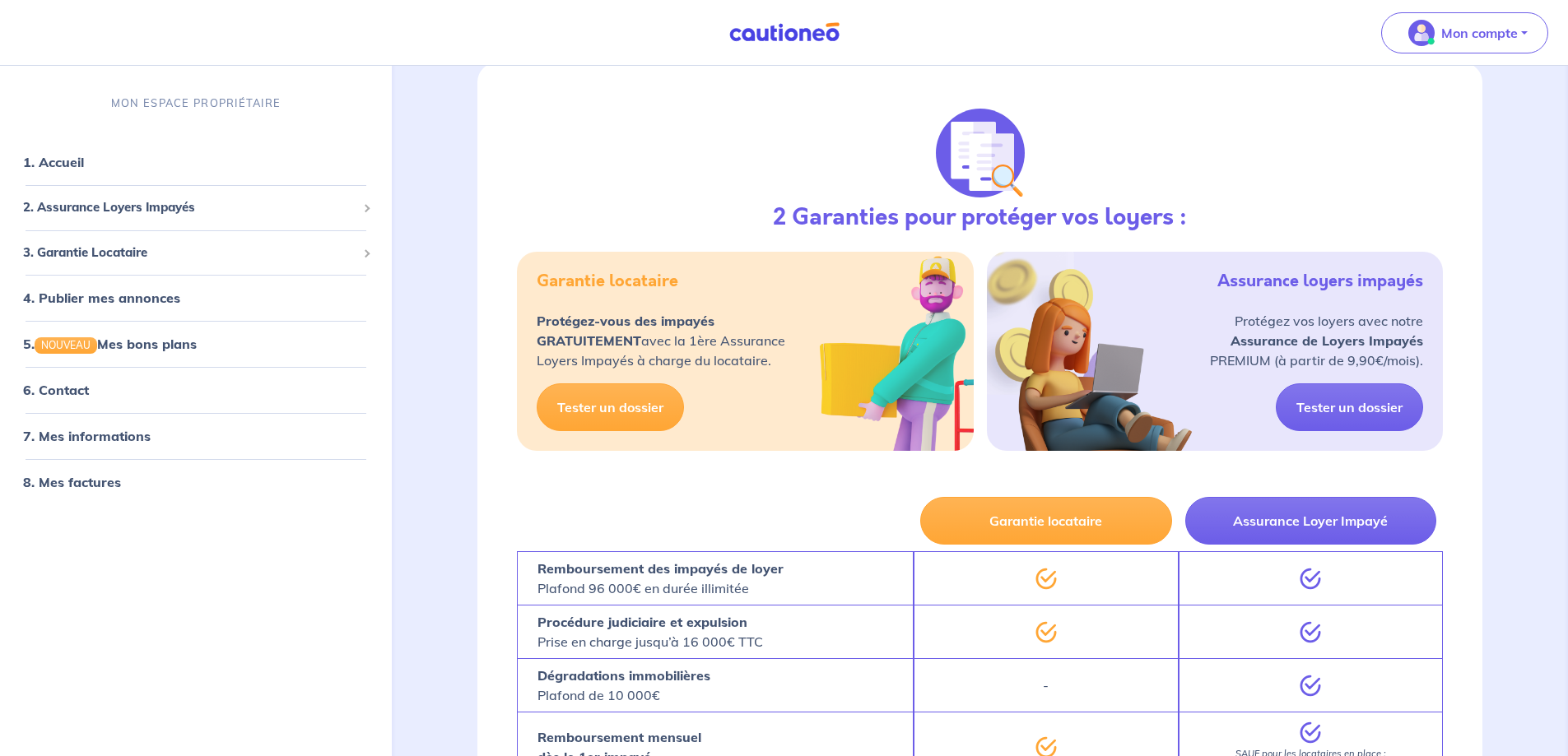
click at [543, 315] on strong "Protégez-vous des impayés GRATUITEMENT" at bounding box center [625, 330] width 177 height 36
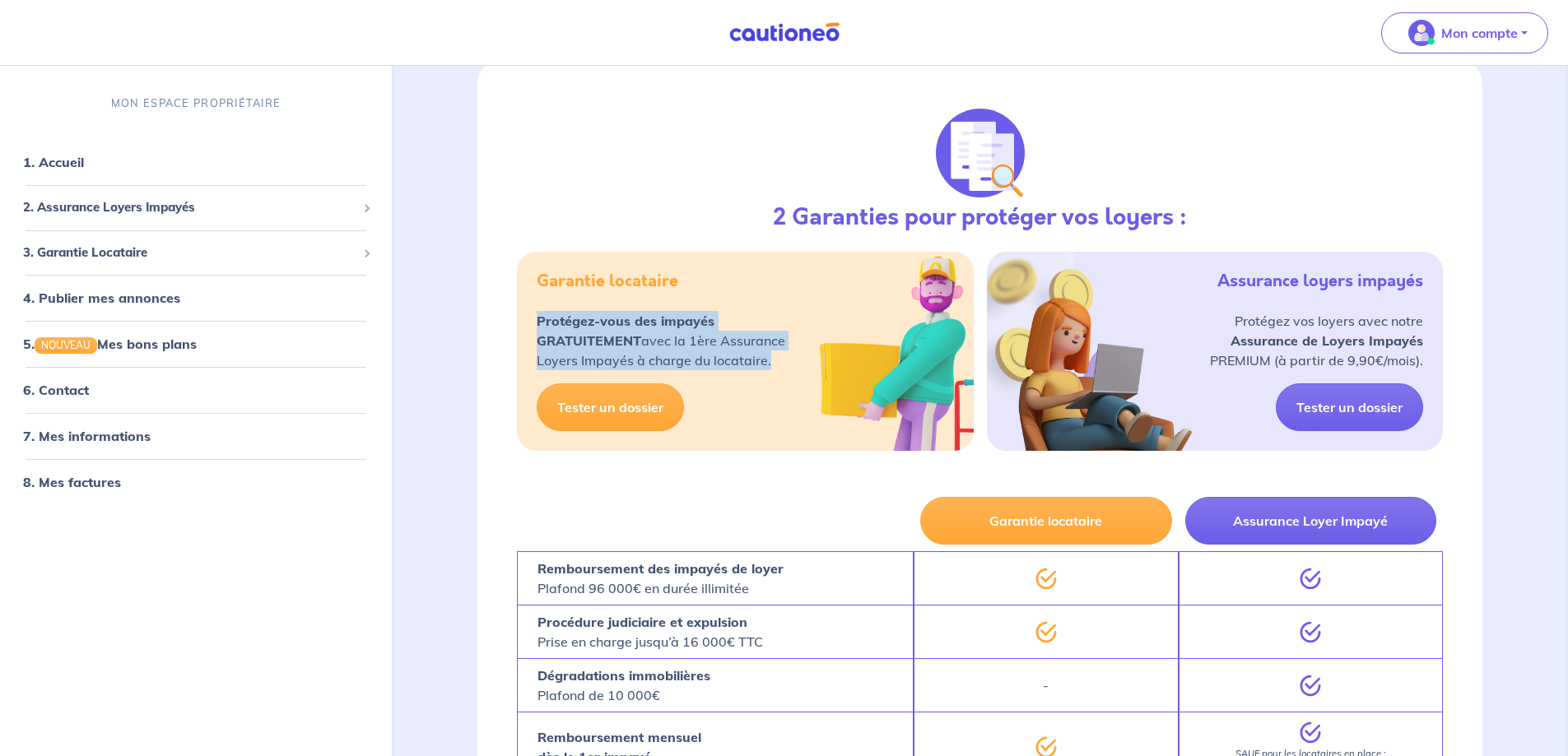
drag, startPoint x: 520, startPoint y: 315, endPoint x: 795, endPoint y: 366, distance: 279.7
click at [795, 366] on div "Garantie locataire Protégez-vous des impayés GRATUITEMENT avec la 1ère Assuranc…" at bounding box center [745, 351] width 456 height 199
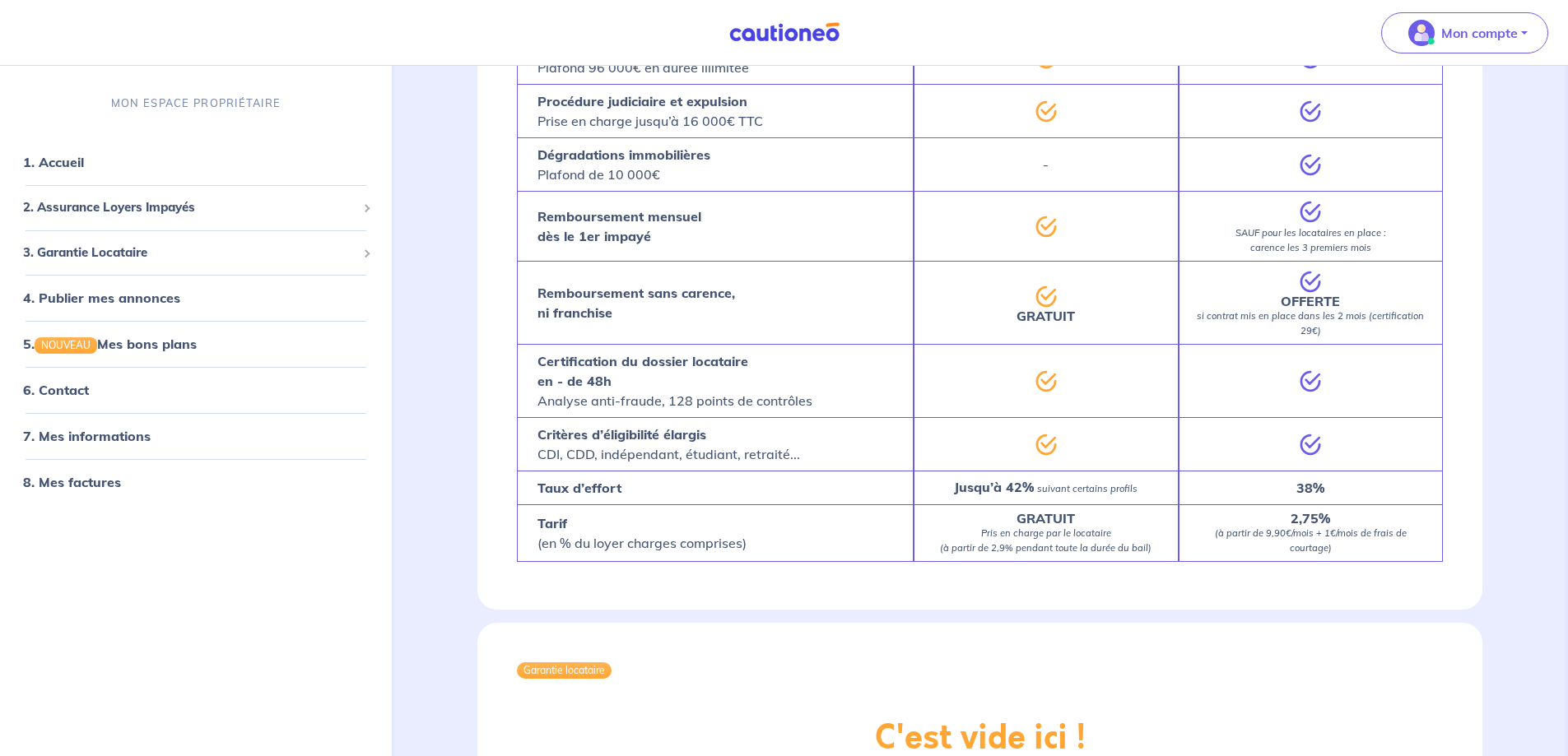
scroll to position [740, 0]
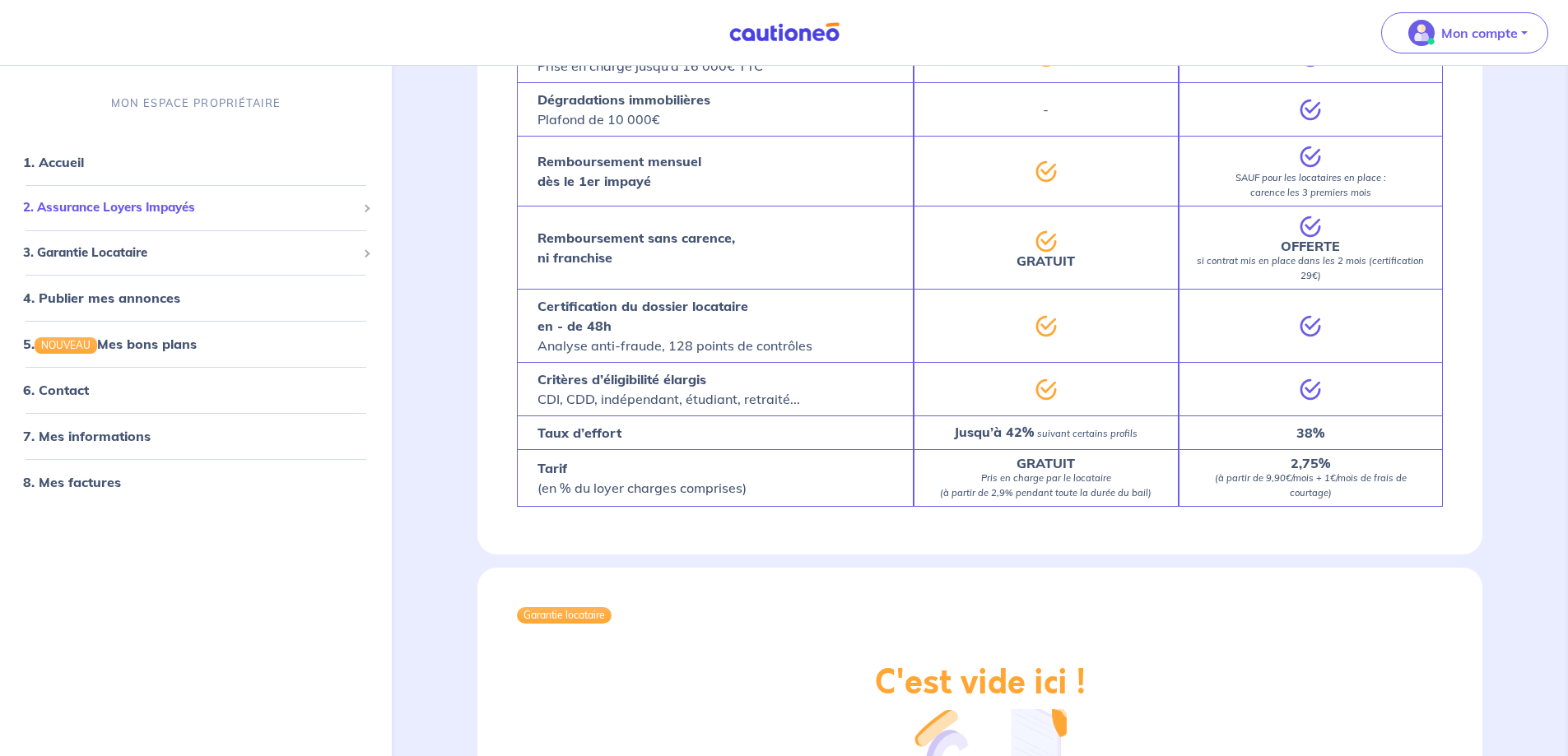
click at [104, 198] on div "2. Assurance Loyers Impayés" at bounding box center [196, 208] width 379 height 32
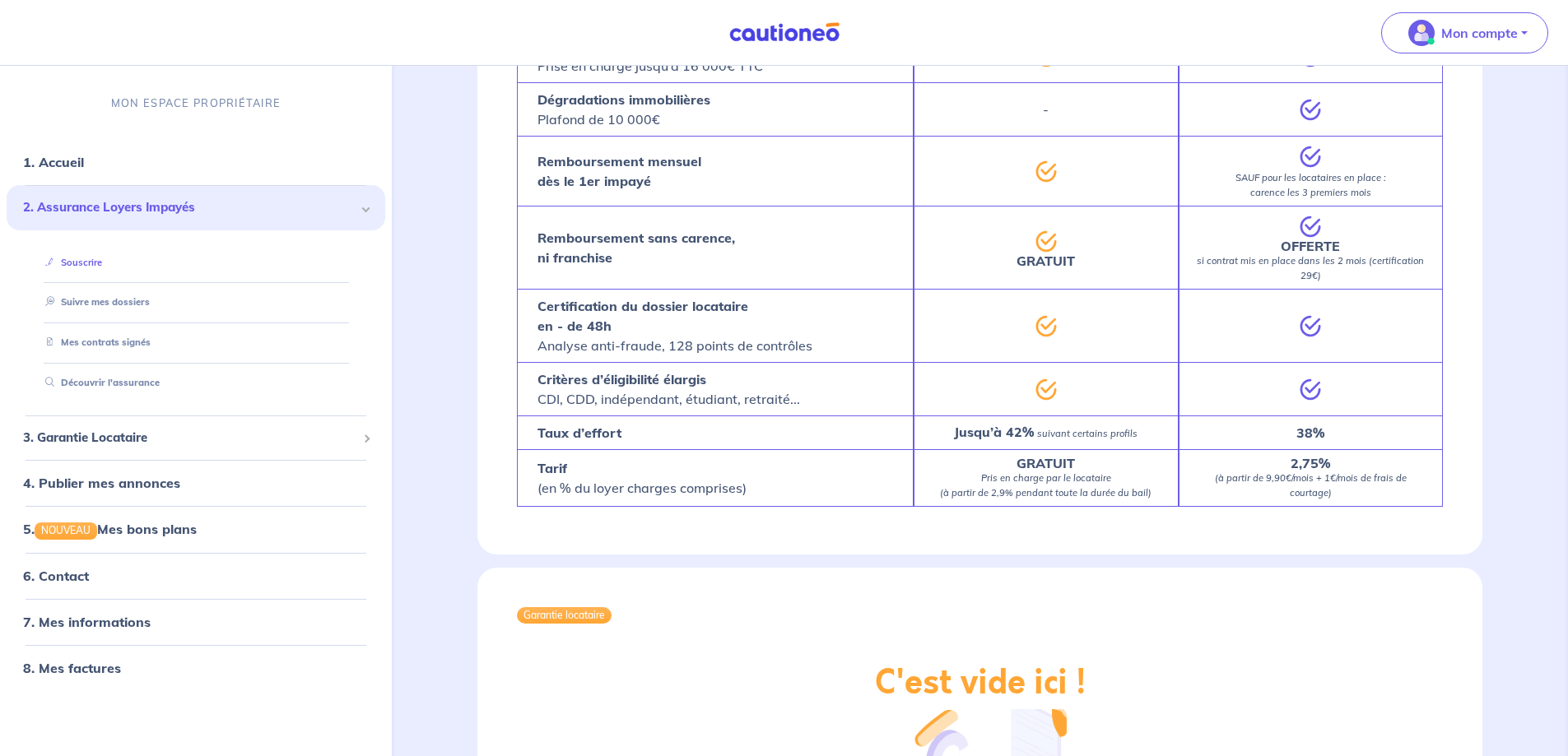
click at [87, 264] on link "Souscrire" at bounding box center [70, 262] width 64 height 12
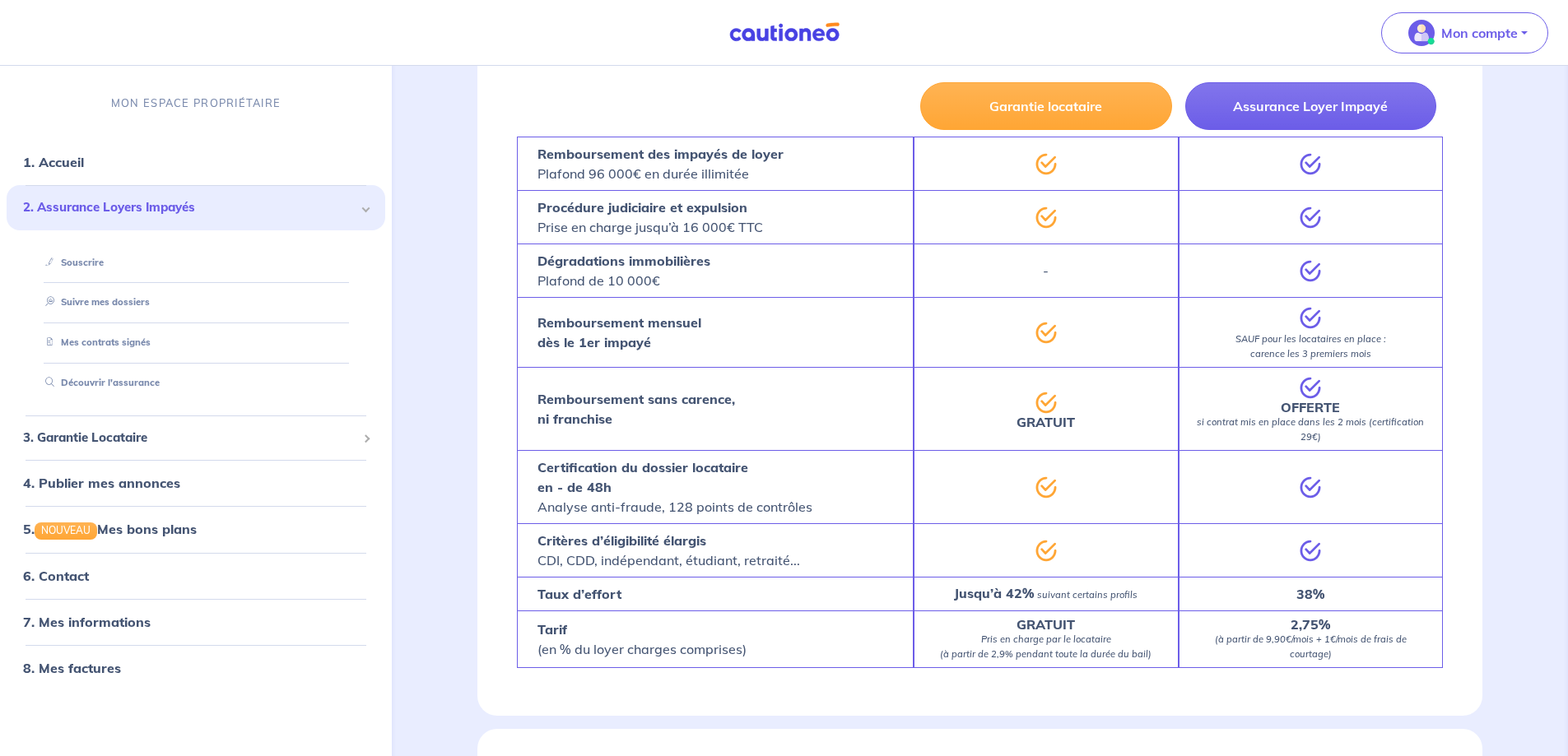
scroll to position [576, 0]
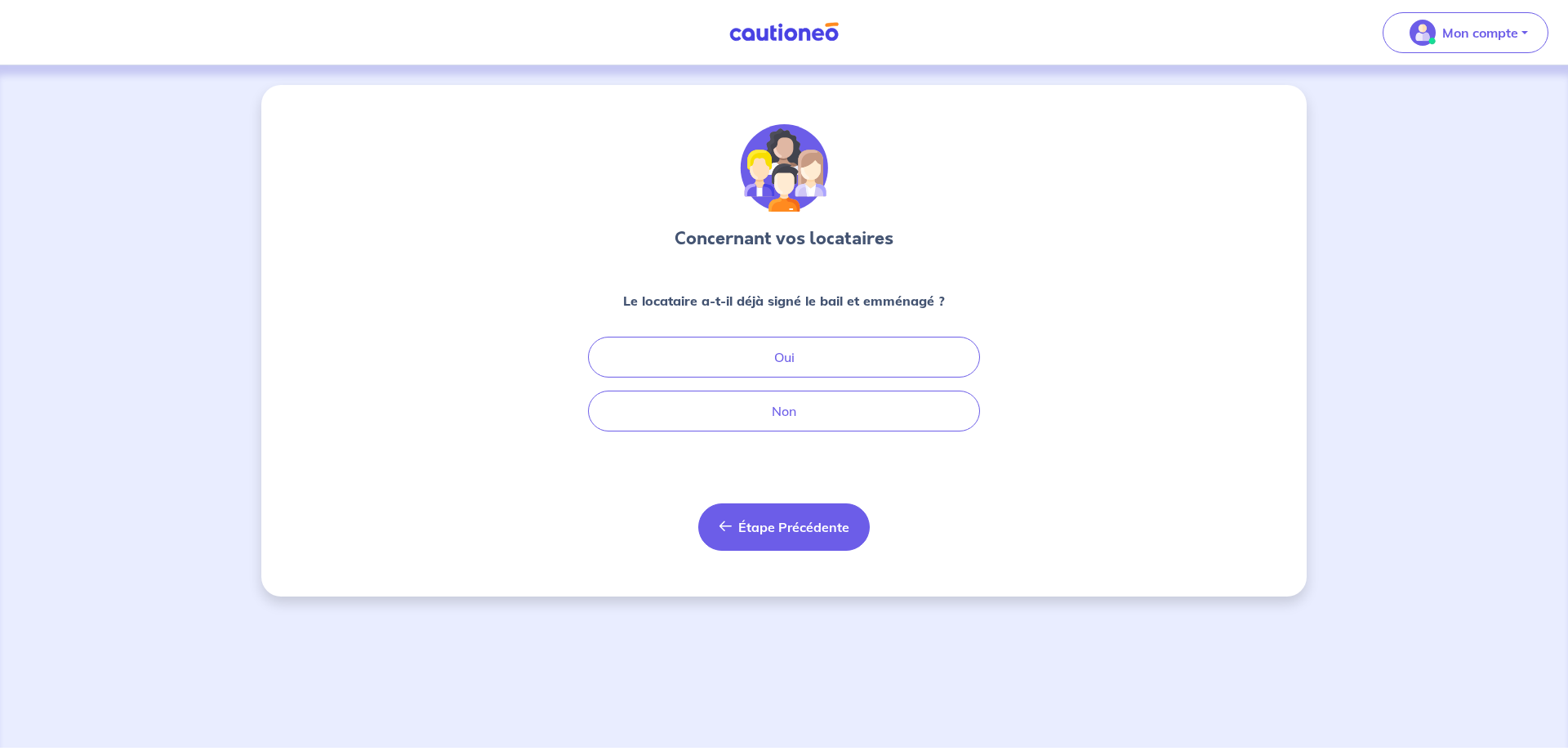
click at [761, 528] on span "Étape Précédente" at bounding box center [794, 527] width 111 height 16
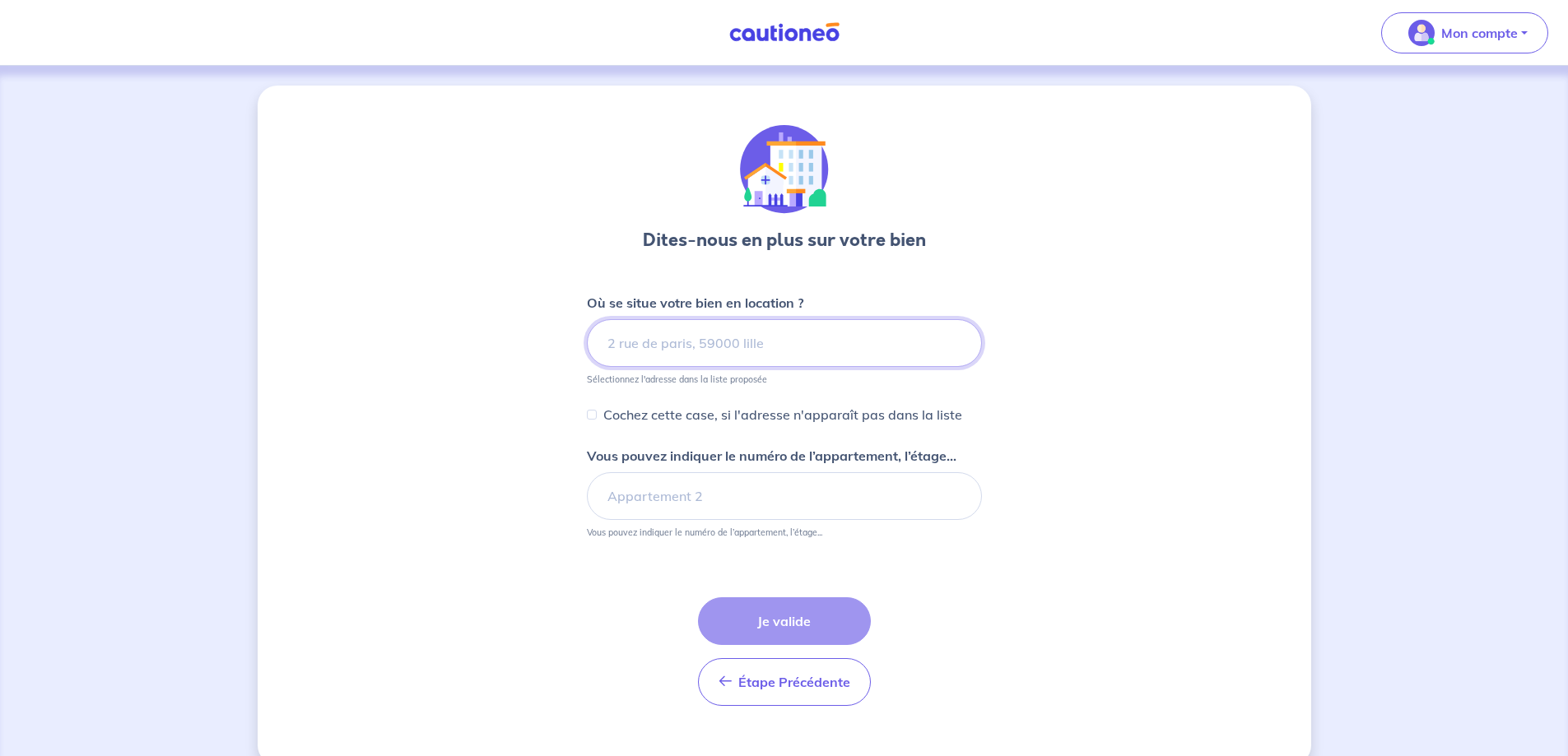
click at [646, 346] on input at bounding box center [784, 343] width 395 height 48
drag, startPoint x: 643, startPoint y: 335, endPoint x: 643, endPoint y: 344, distance: 9.0
click at [643, 344] on input at bounding box center [784, 343] width 395 height 48
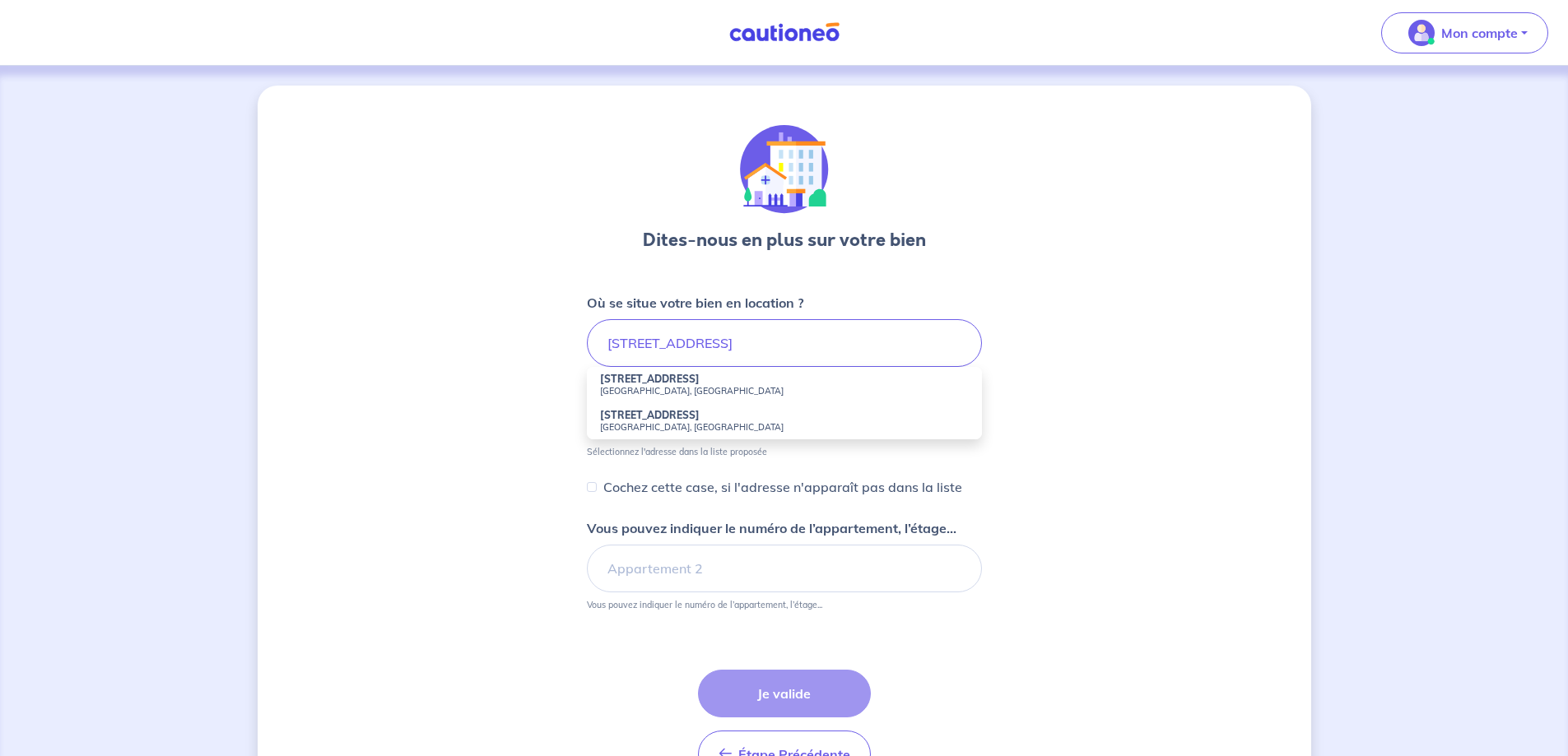
click at [668, 378] on strong "[STREET_ADDRESS]" at bounding box center [649, 378] width 99 height 13
type input "[STREET_ADDRESS]"
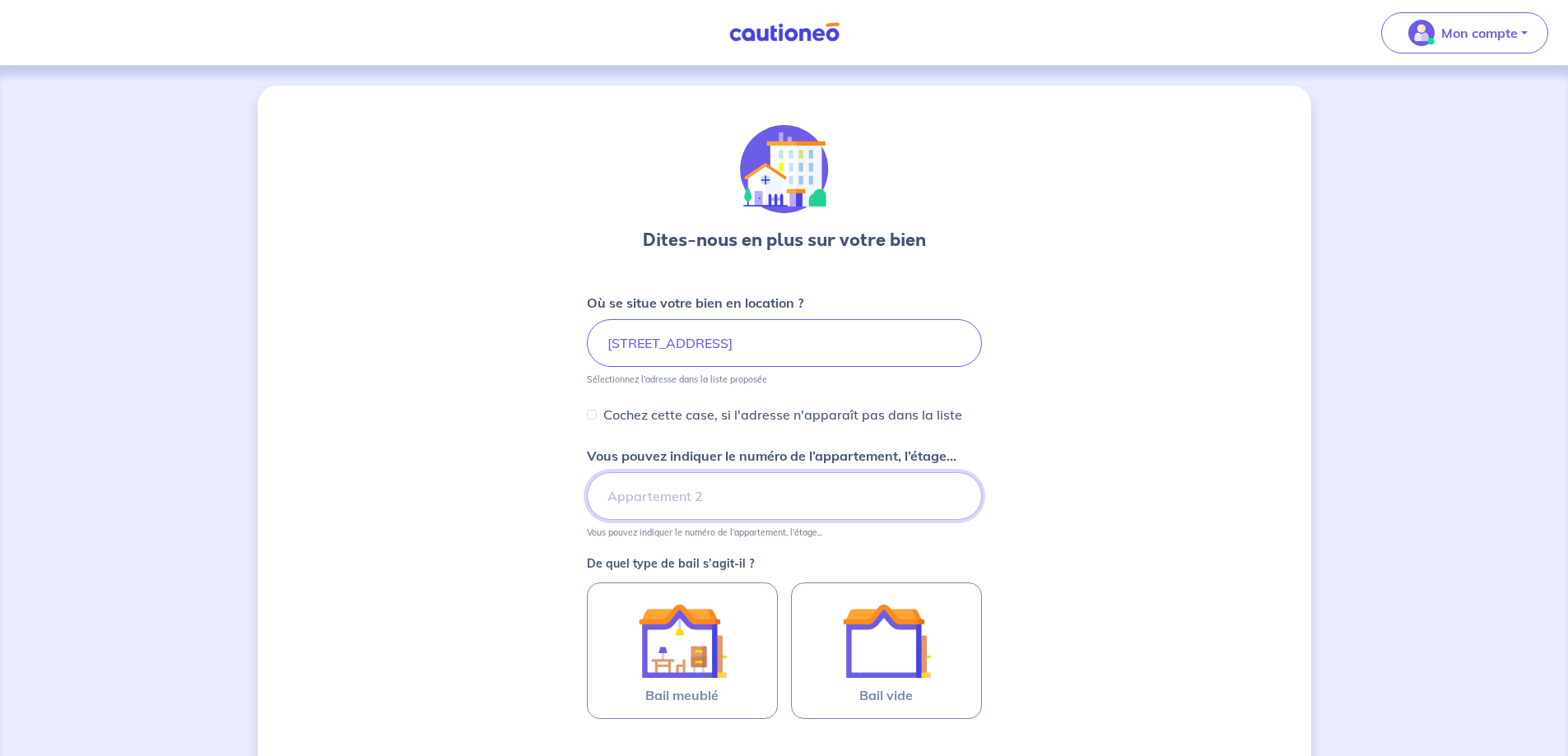
click at [686, 489] on input "Vous pouvez indiquer le numéro de l’appartement, l’étage..." at bounding box center [784, 496] width 395 height 48
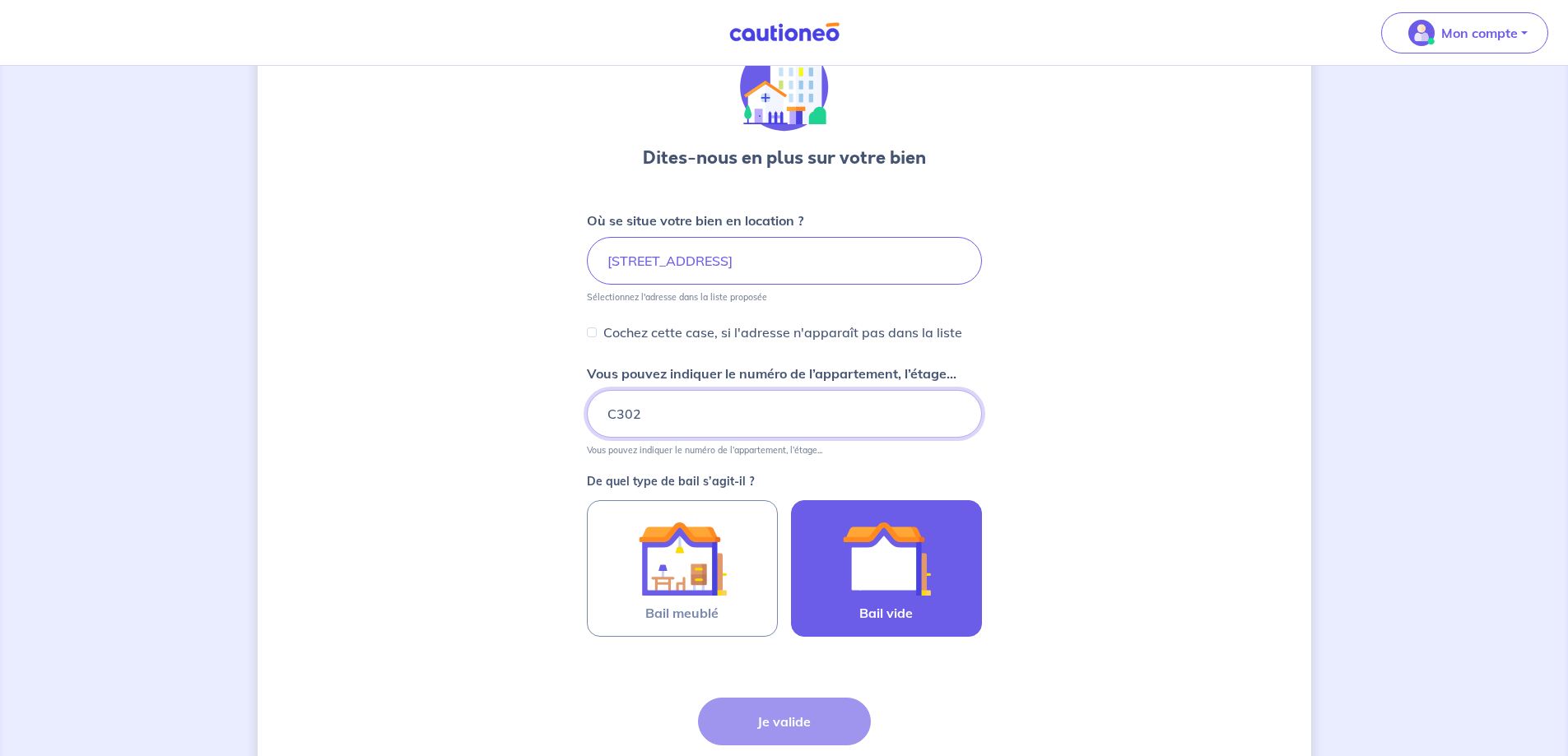
type input "C302"
click at [846, 544] on img at bounding box center [886, 558] width 89 height 89
click at [0, 0] on input "Bail vide" at bounding box center [0, 0] width 0 height 0
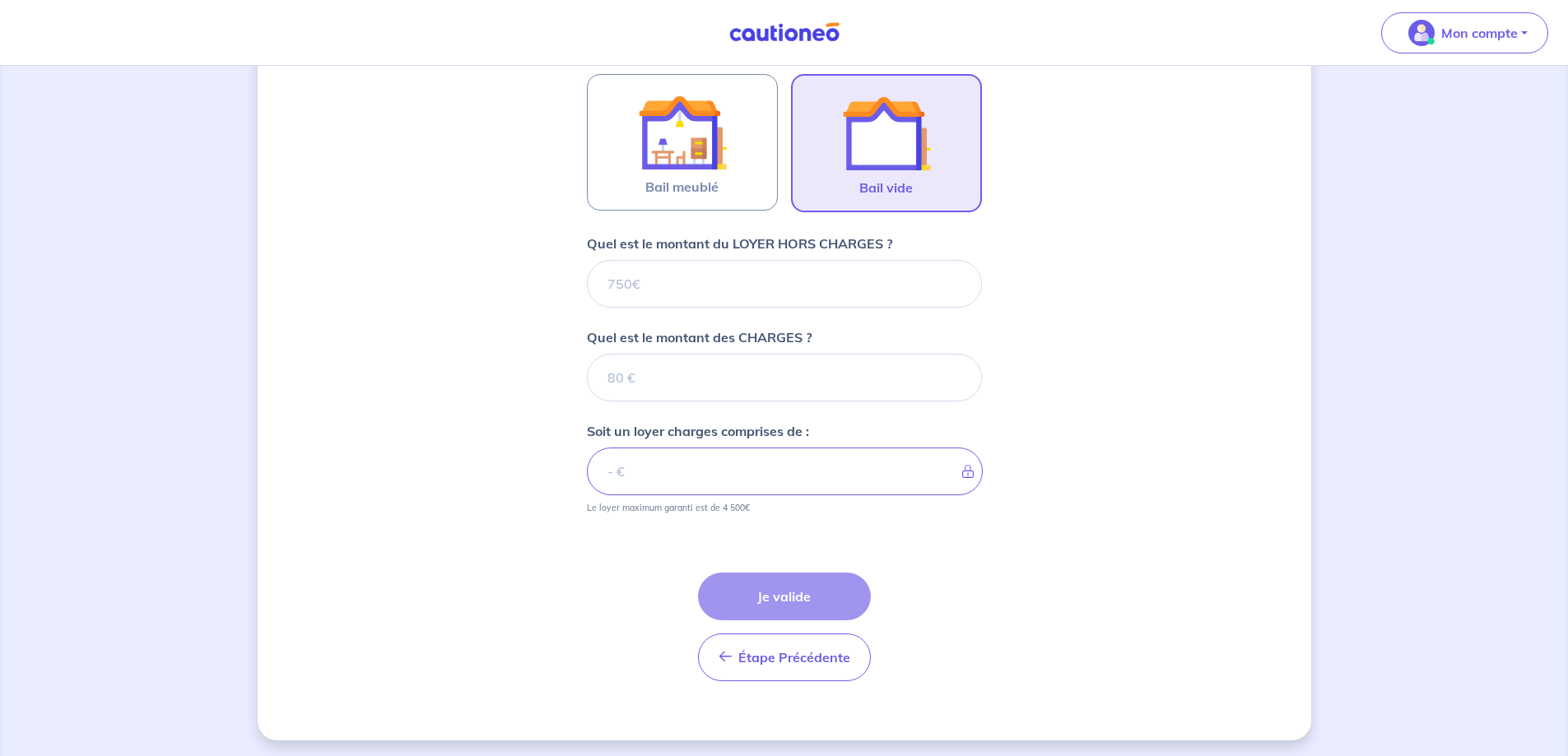
scroll to position [512, 0]
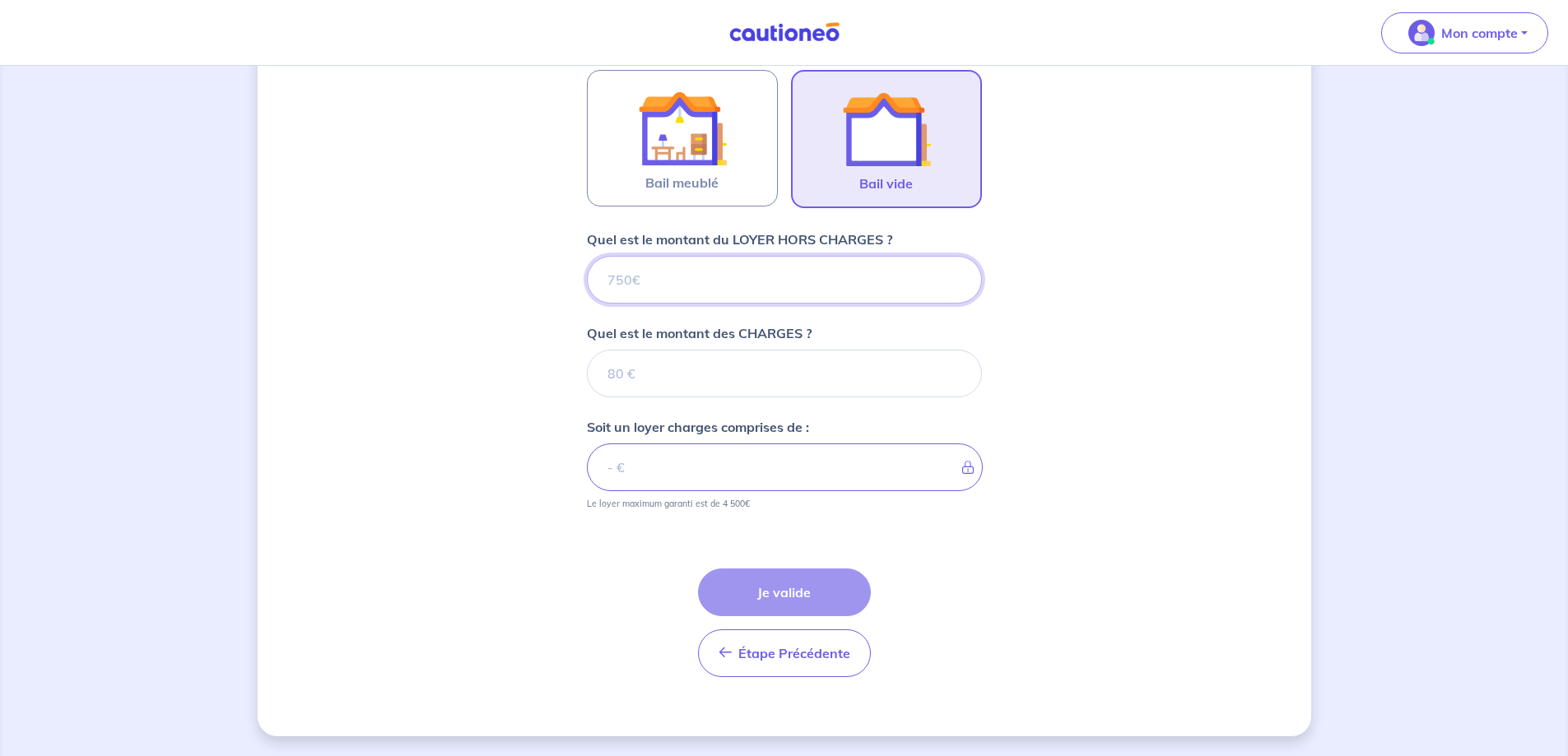
click at [658, 297] on input "Quel est le montant du LOYER HORS CHARGES ?" at bounding box center [784, 279] width 395 height 48
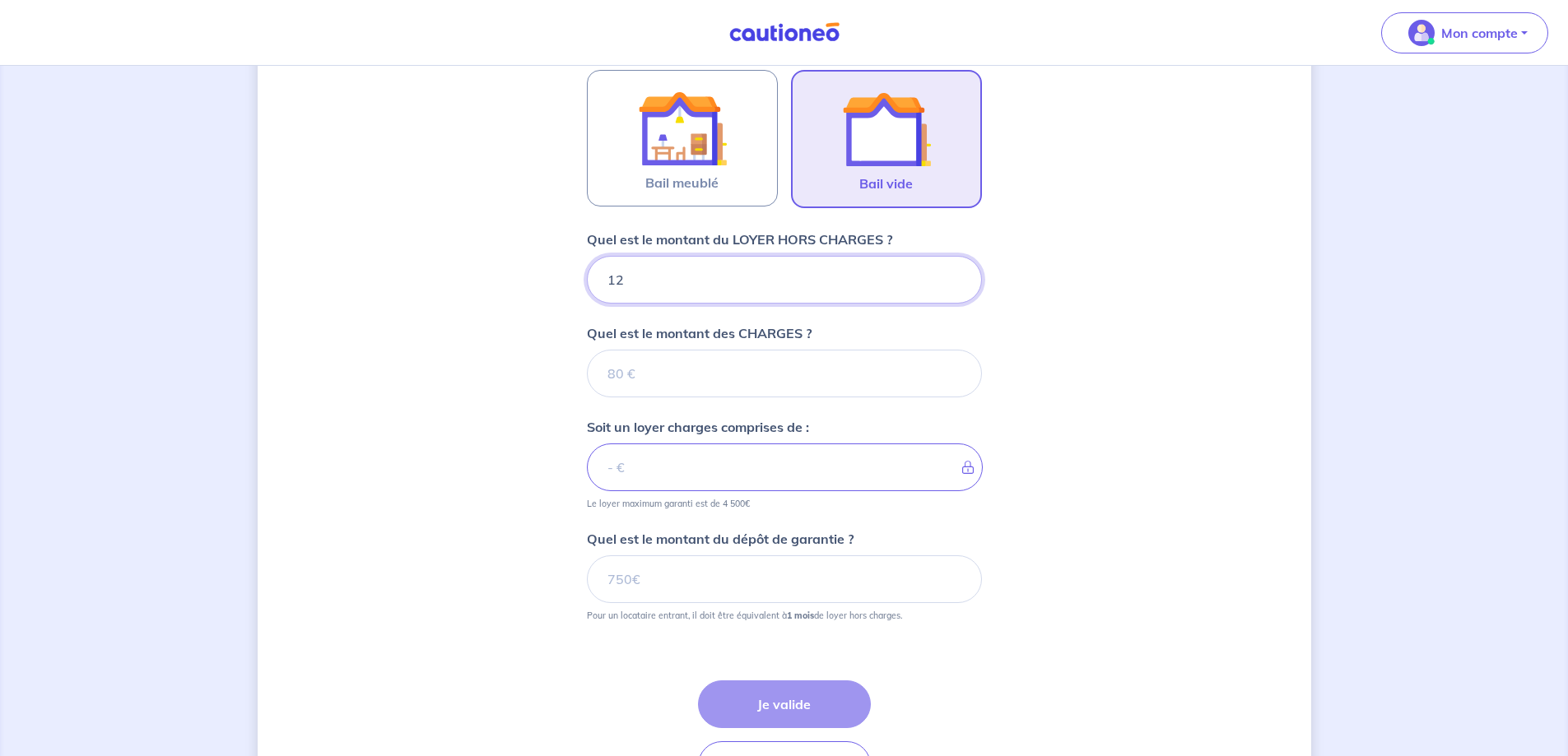
type input "121"
type input "1210"
type input "210"
type input "1212"
type input "210"
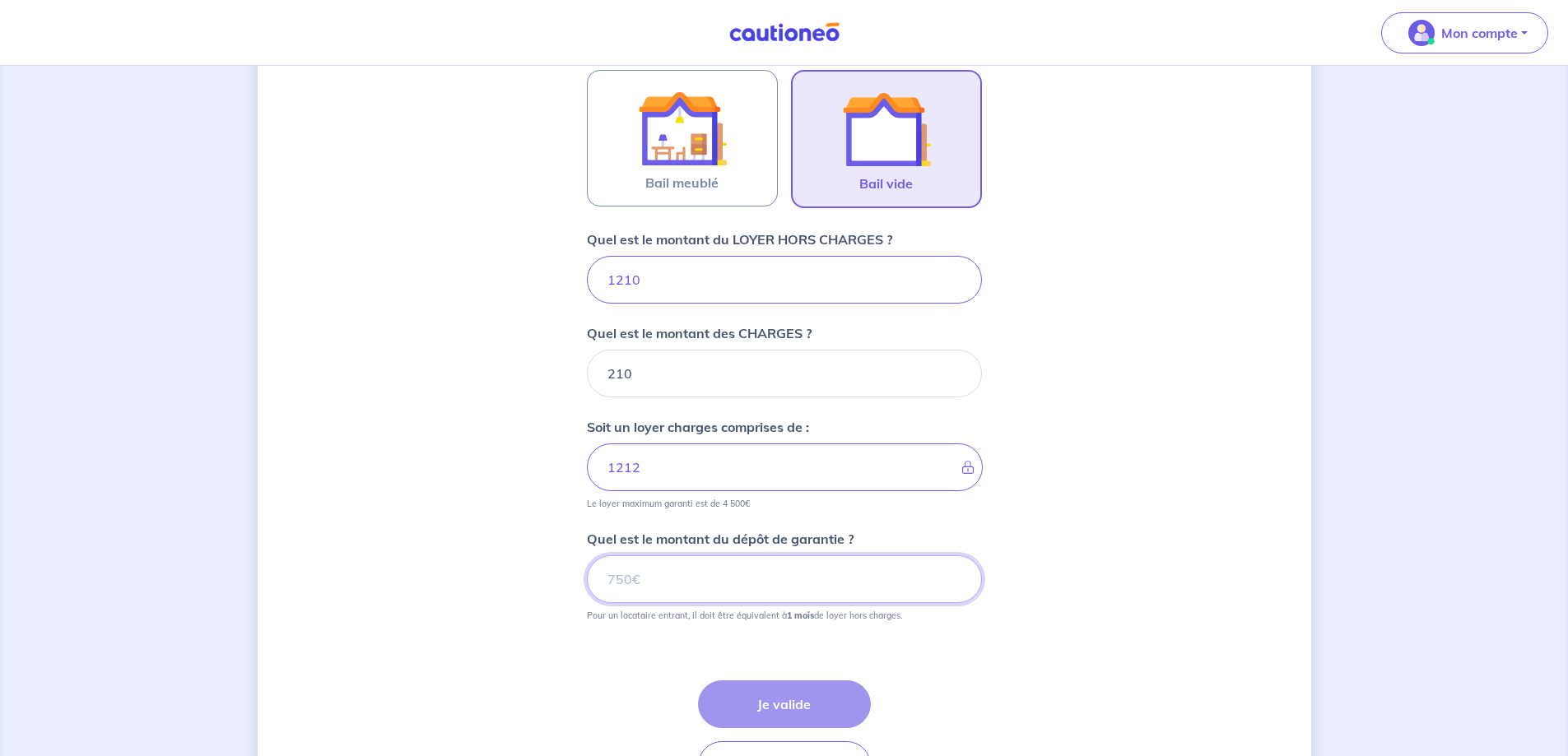
type input "1231"
type input "1420"
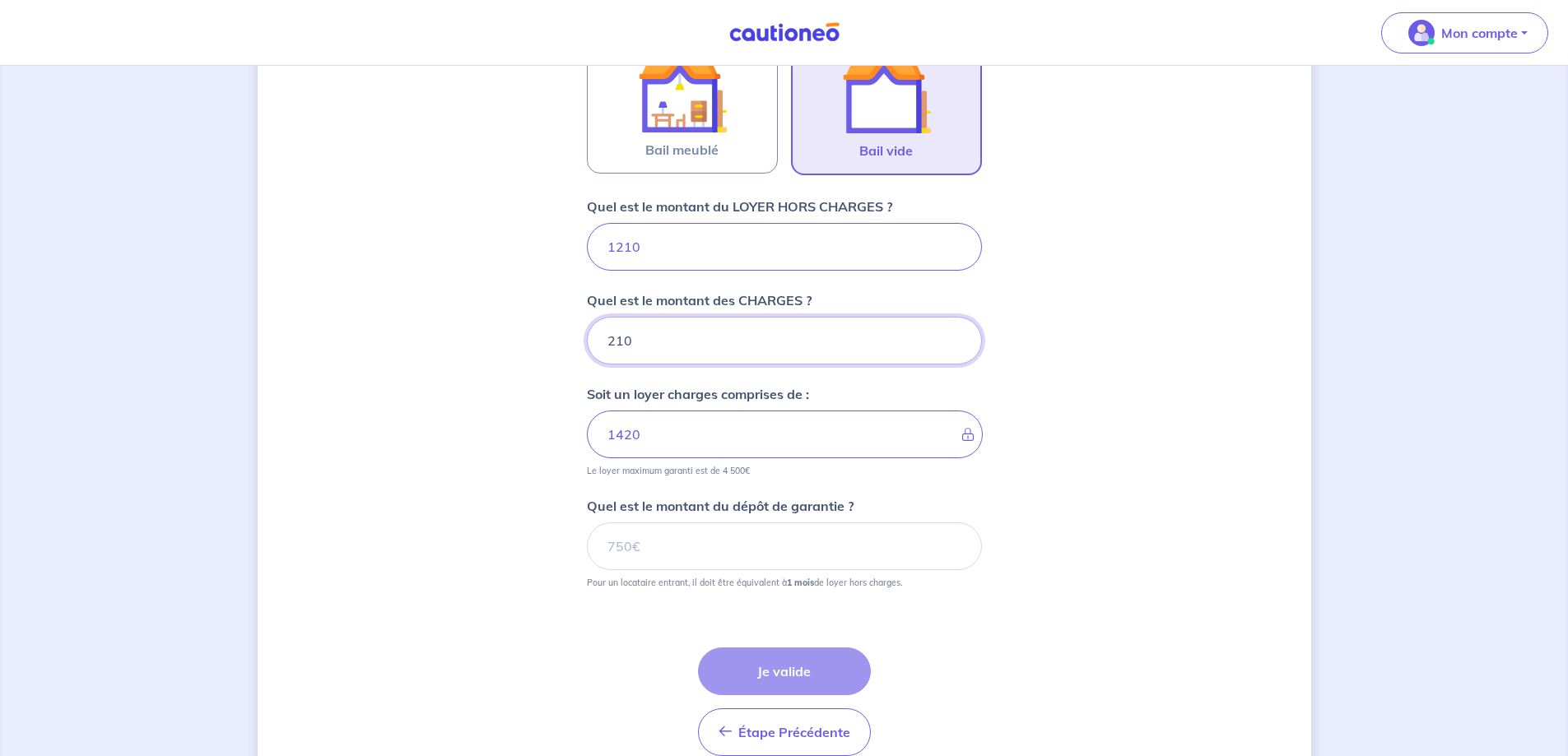
drag, startPoint x: 646, startPoint y: 341, endPoint x: 188, endPoint y: 276, distance: 462.6
click at [188, 276] on div "Dites-nous en plus sur votre bien Où se situe votre bien en location ? 19 Route…" at bounding box center [784, 177] width 1568 height 1314
type input "190"
type input "1400"
type input "190"
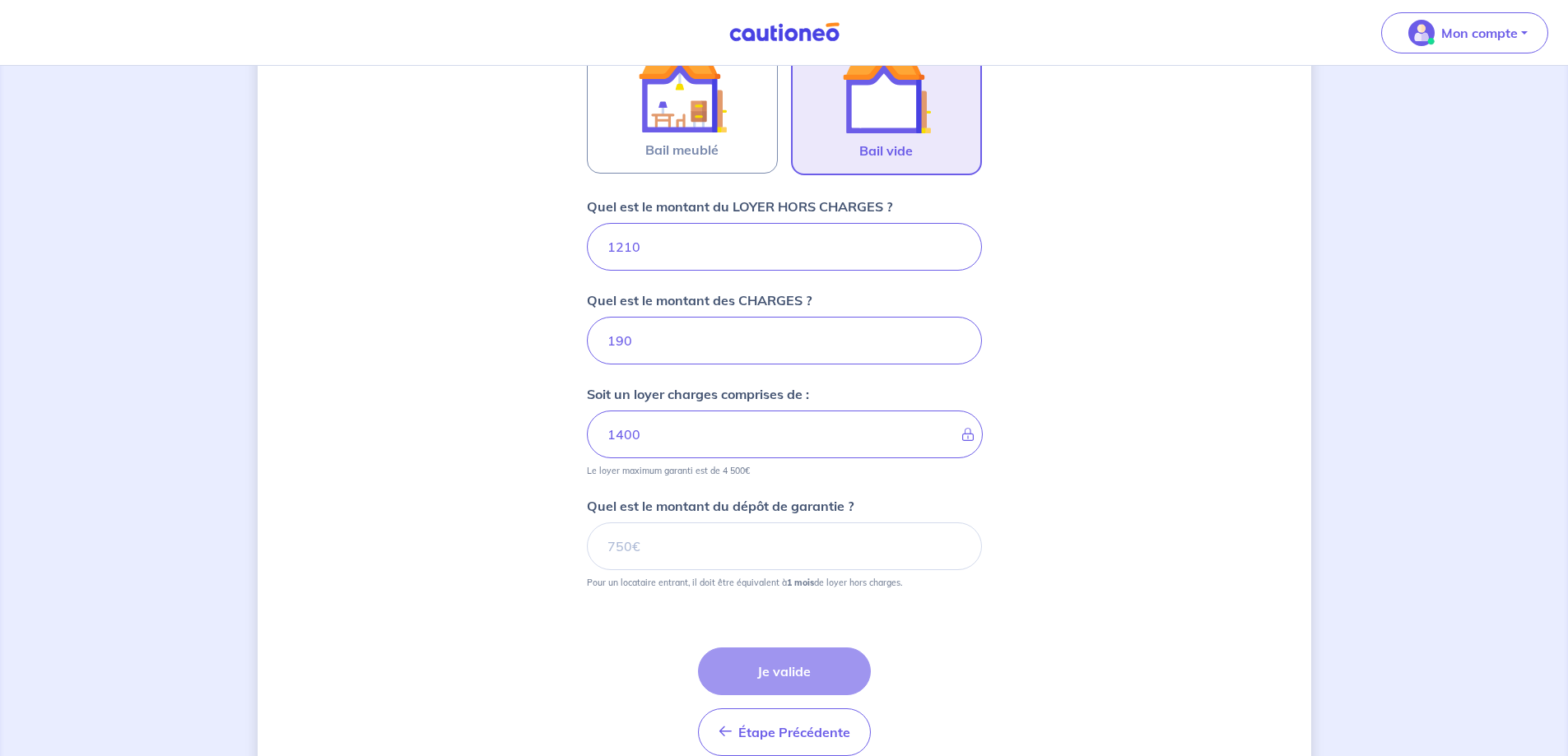
click at [725, 572] on small "Pour un locataire entrant, il doit être équivalent à 1 mois de loyer hors charg…" at bounding box center [784, 579] width 395 height 18
click at [675, 546] on input "Quel est le montant du dépôt de garantie ?" at bounding box center [784, 546] width 395 height 48
type input "1210"
click at [773, 667] on button "Je valide" at bounding box center [784, 671] width 173 height 48
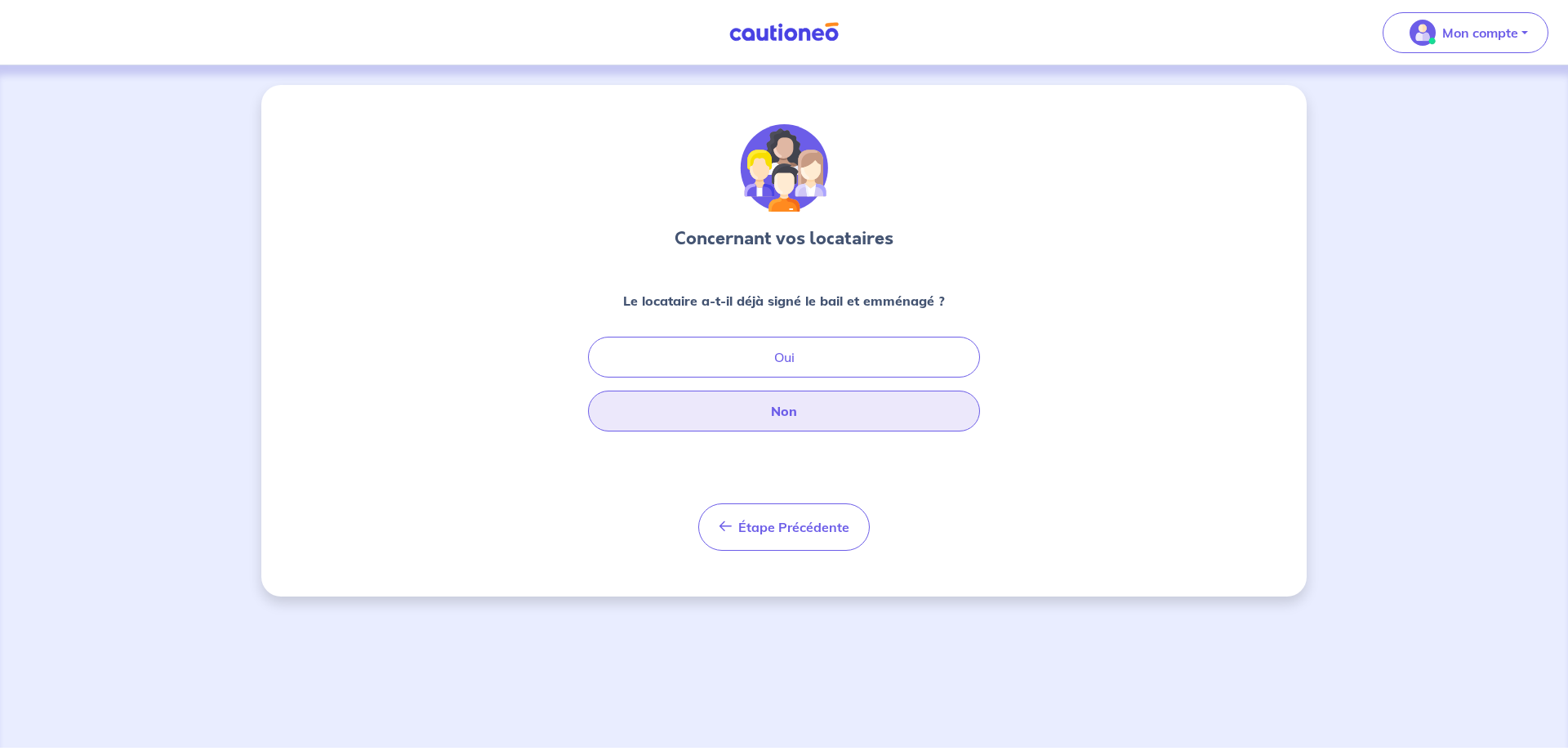
click at [810, 410] on button "Non" at bounding box center [784, 410] width 392 height 40
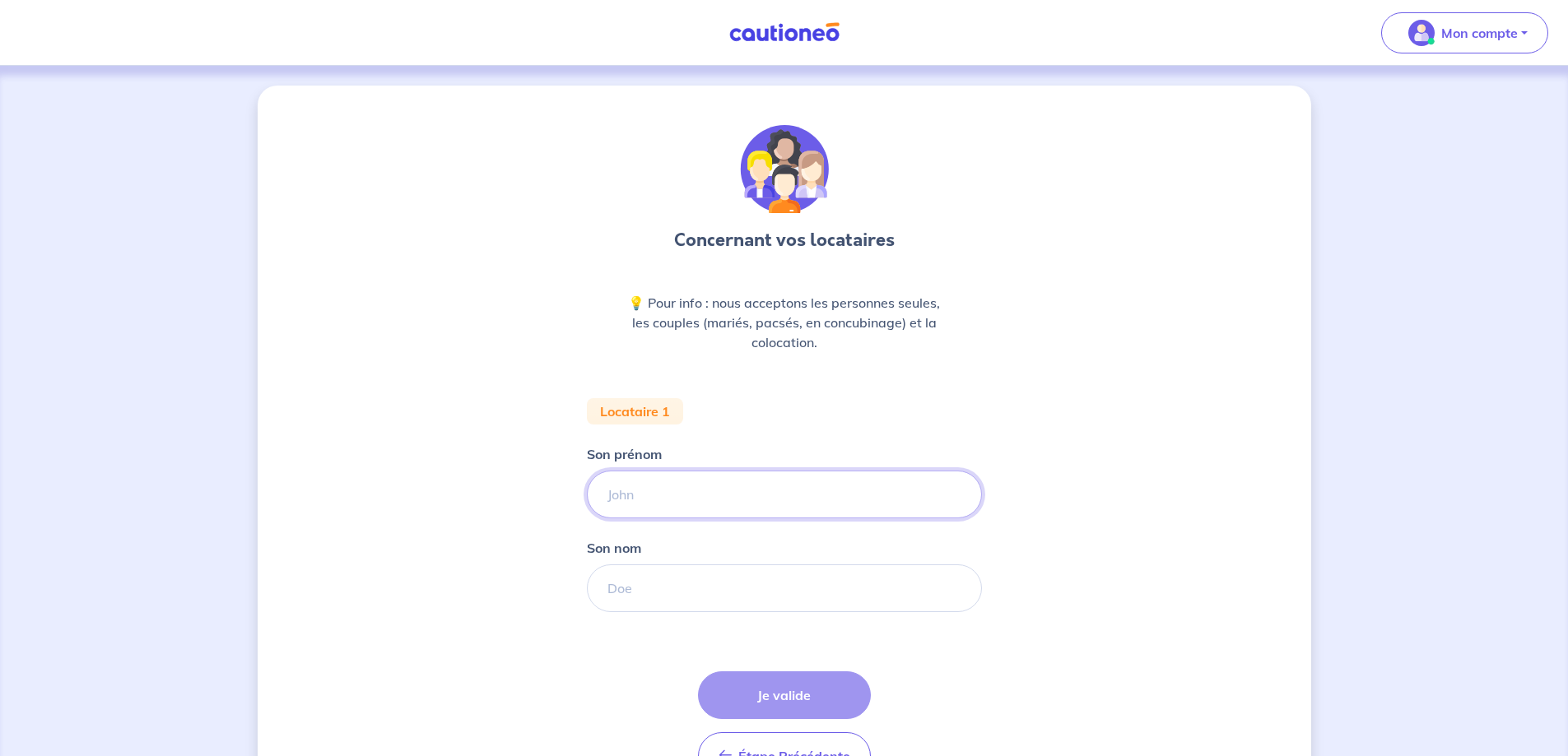
click at [705, 513] on input "Son prénom" at bounding box center [784, 494] width 395 height 48
click at [709, 473] on input "Son prénom" at bounding box center [784, 494] width 395 height 48
click at [640, 481] on input "Son prénom" at bounding box center [784, 494] width 395 height 48
type input "s"
type input "Samir"
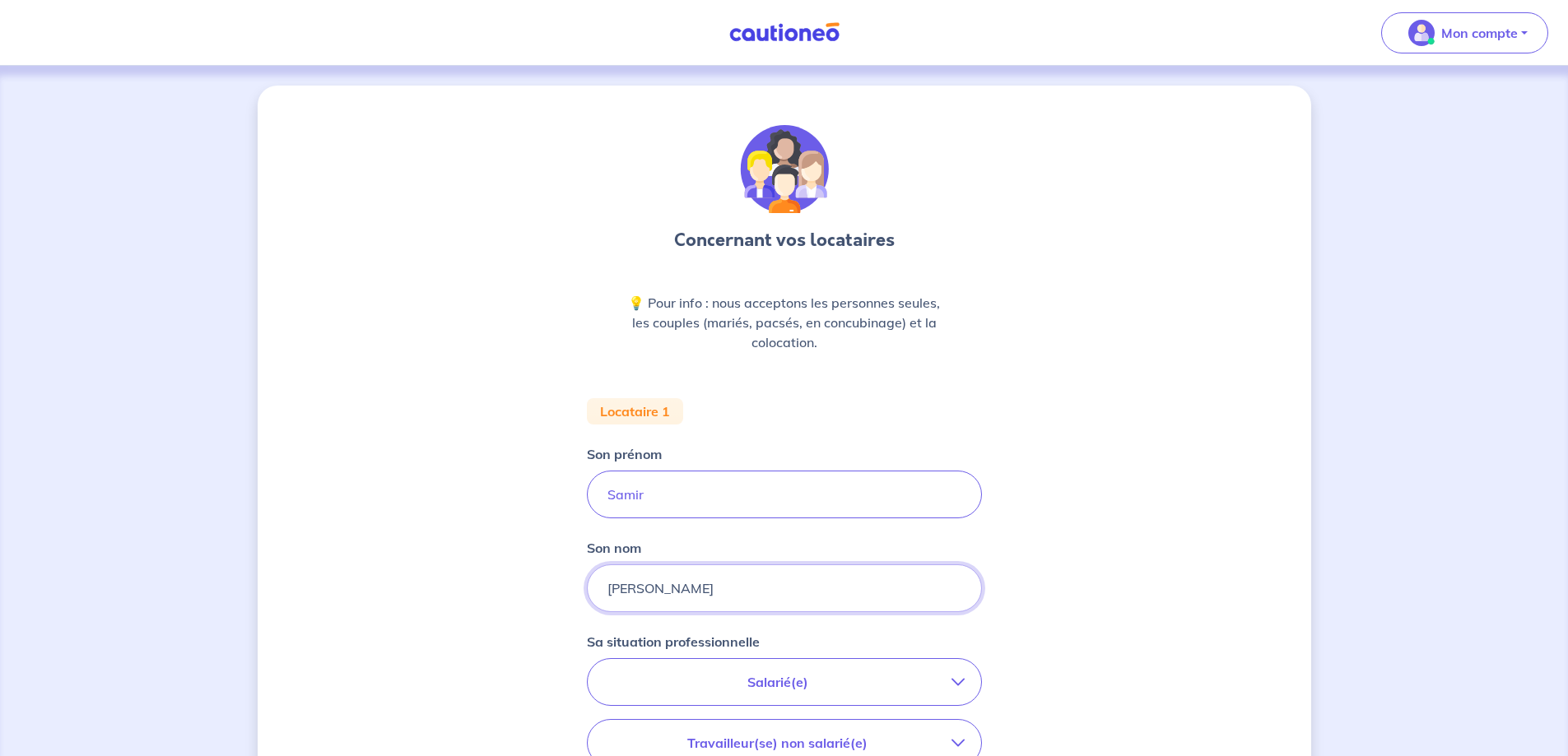
type input "OSMAN"
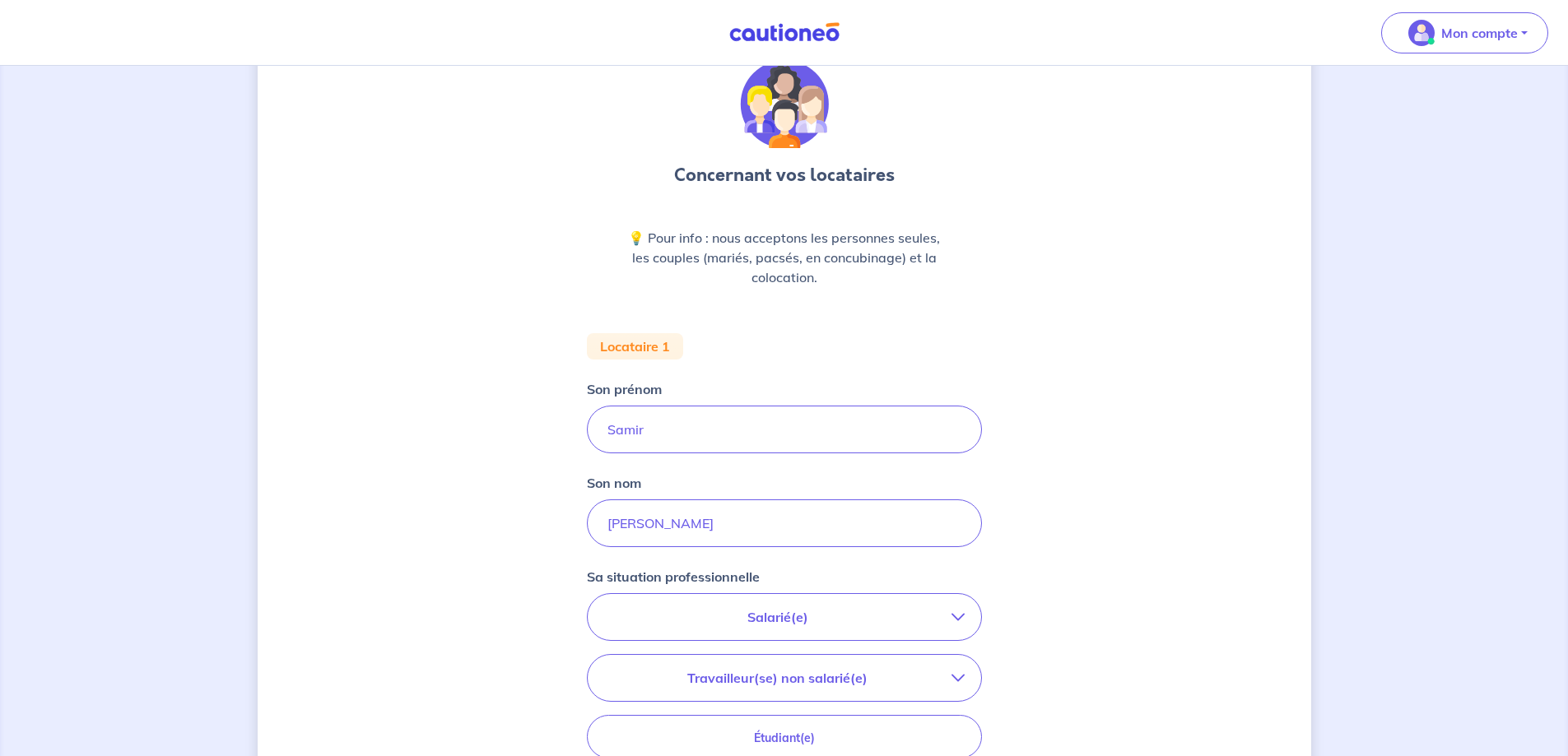
scroll to position [329, 0]
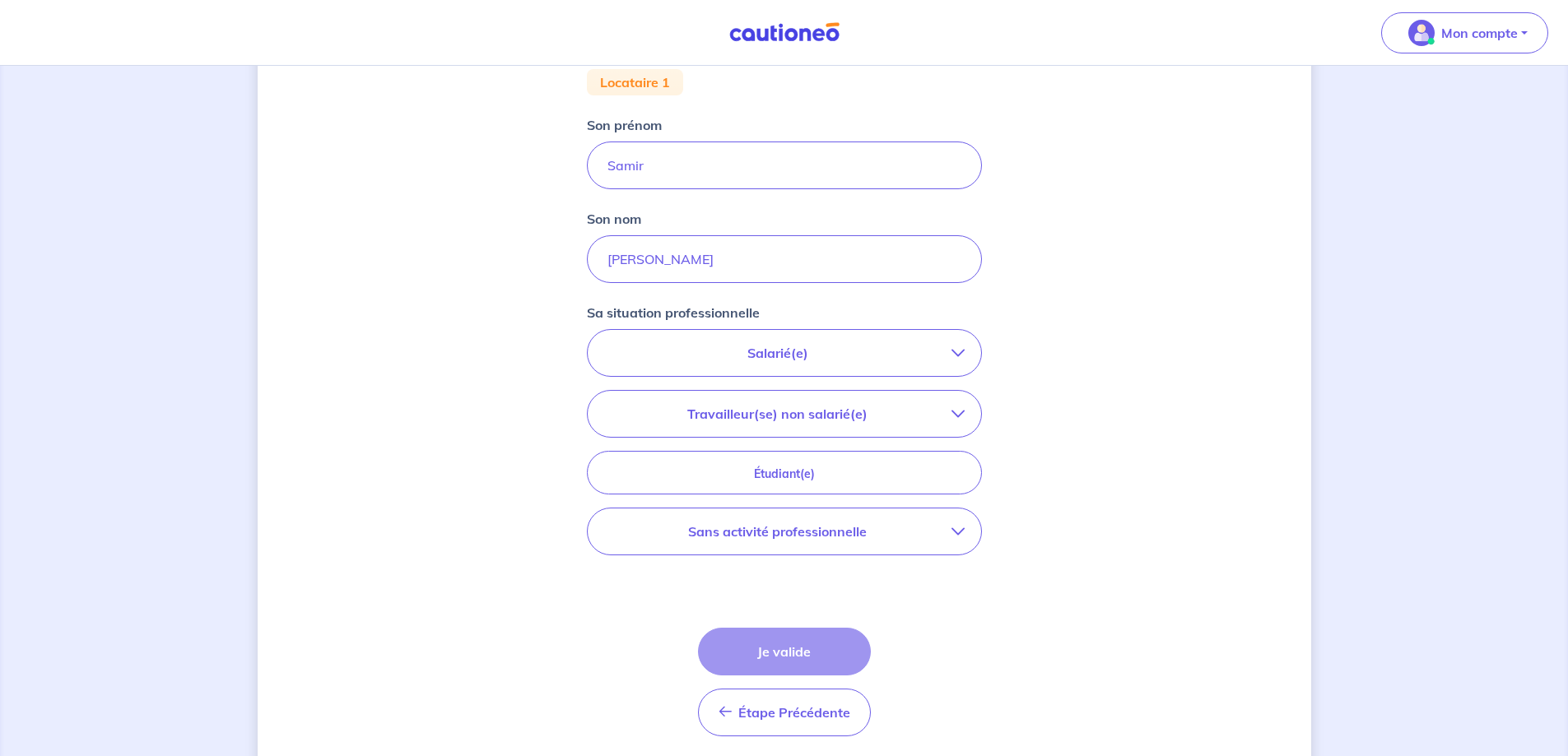
click at [899, 406] on p "Travailleur(se) non salarié(e)" at bounding box center [778, 413] width 347 height 20
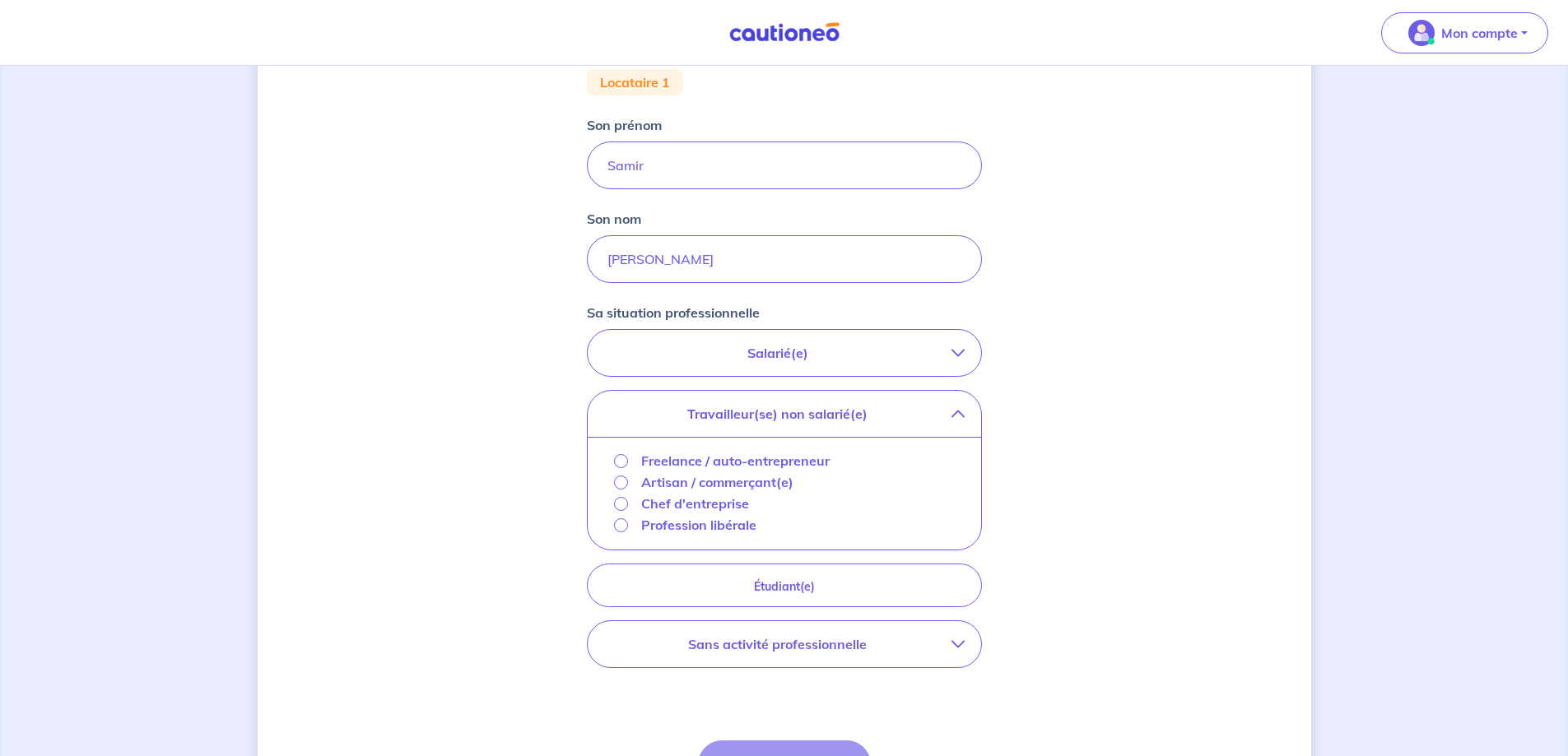
click at [672, 529] on p "Profession libérale" at bounding box center [699, 524] width 115 height 20
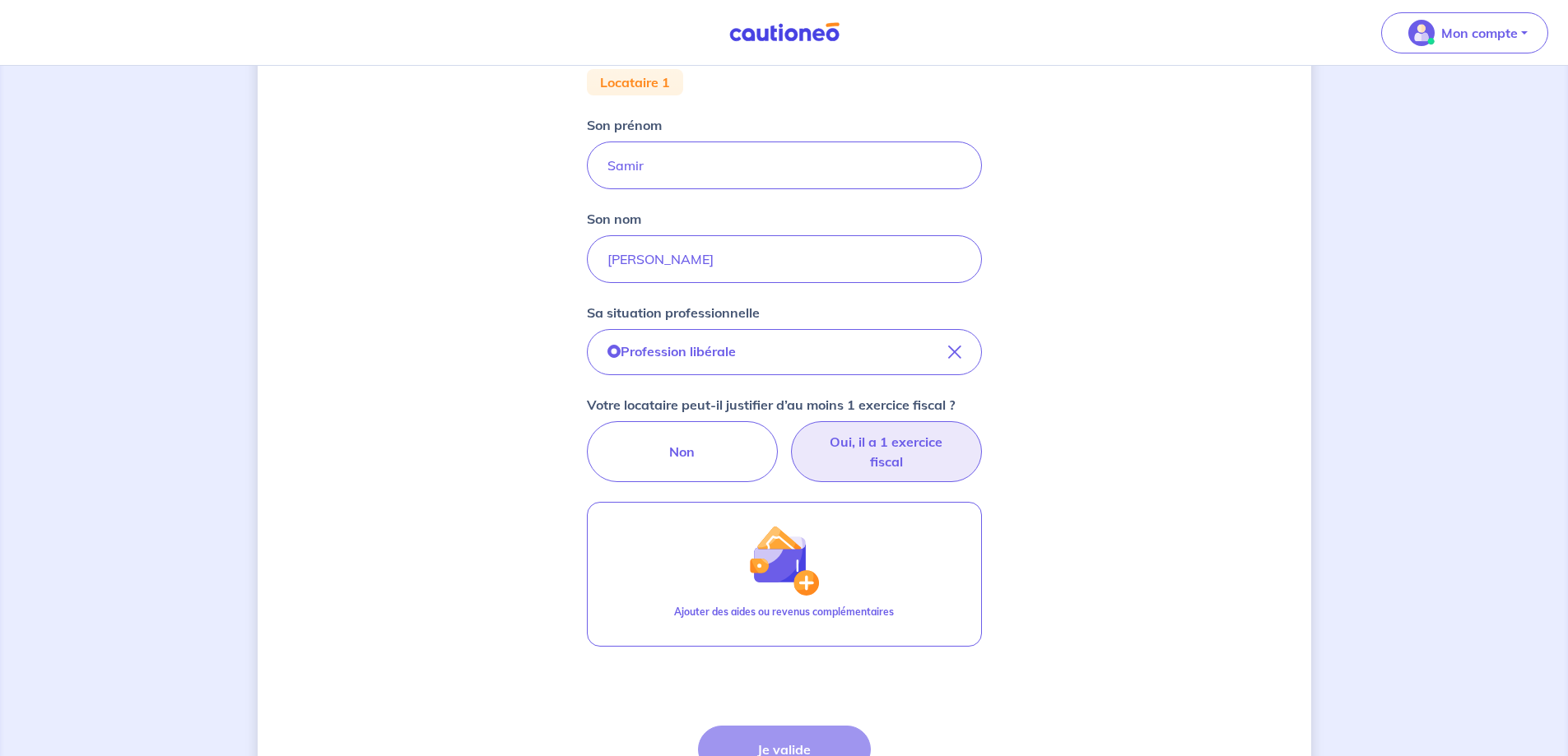
click at [908, 445] on label "Oui, il a 1 exercice fiscal" at bounding box center [886, 451] width 191 height 61
click at [790, 432] on input "Oui, il a 1 exercice fiscal" at bounding box center [784, 426] width 11 height 11
radio input "true"
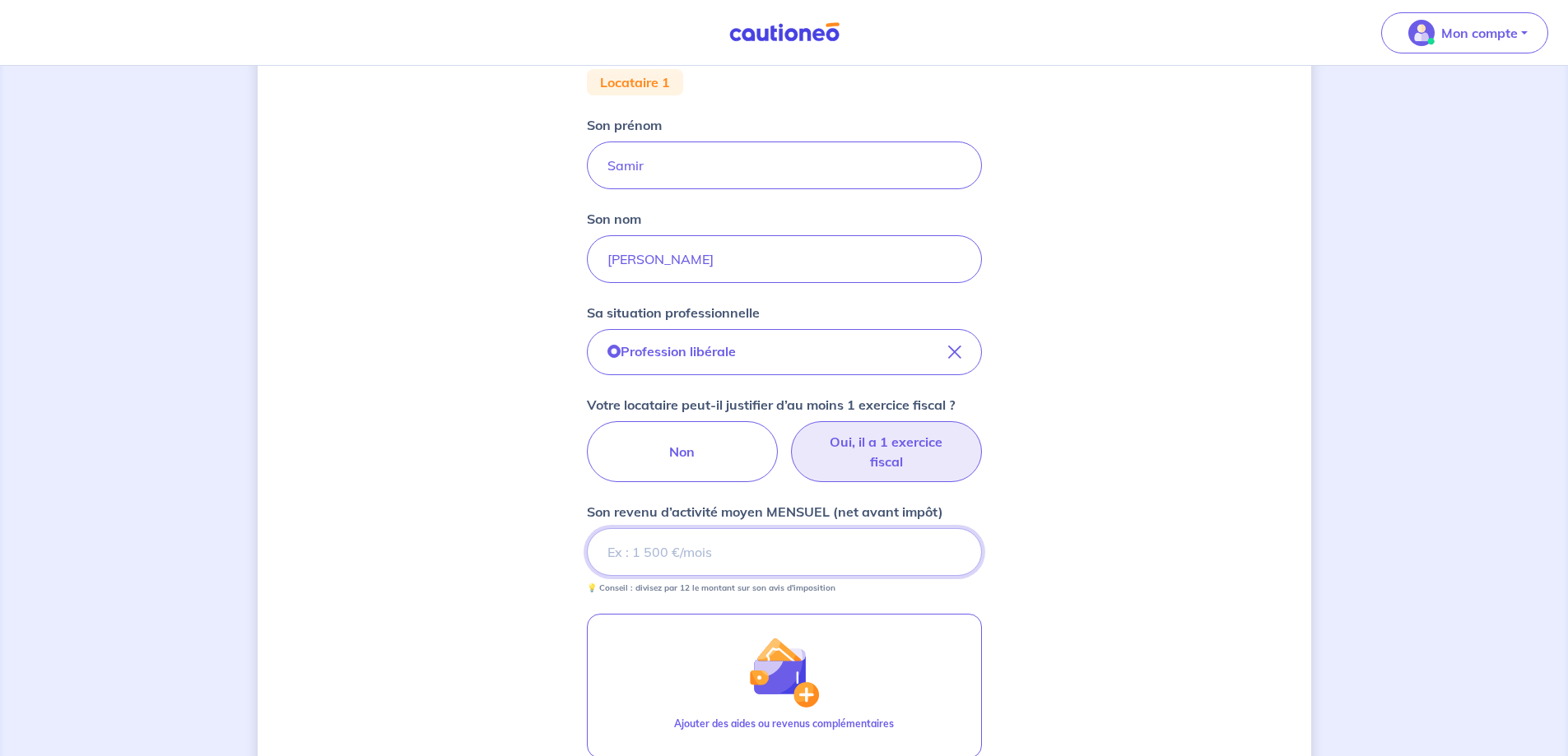
click at [643, 563] on input "Son revenu d’activité moyen MENSUEL (net avant impôt)" at bounding box center [784, 552] width 395 height 48
click at [675, 552] on input "Son revenu d’activité moyen MENSUEL (net avant impôt)" at bounding box center [784, 552] width 395 height 48
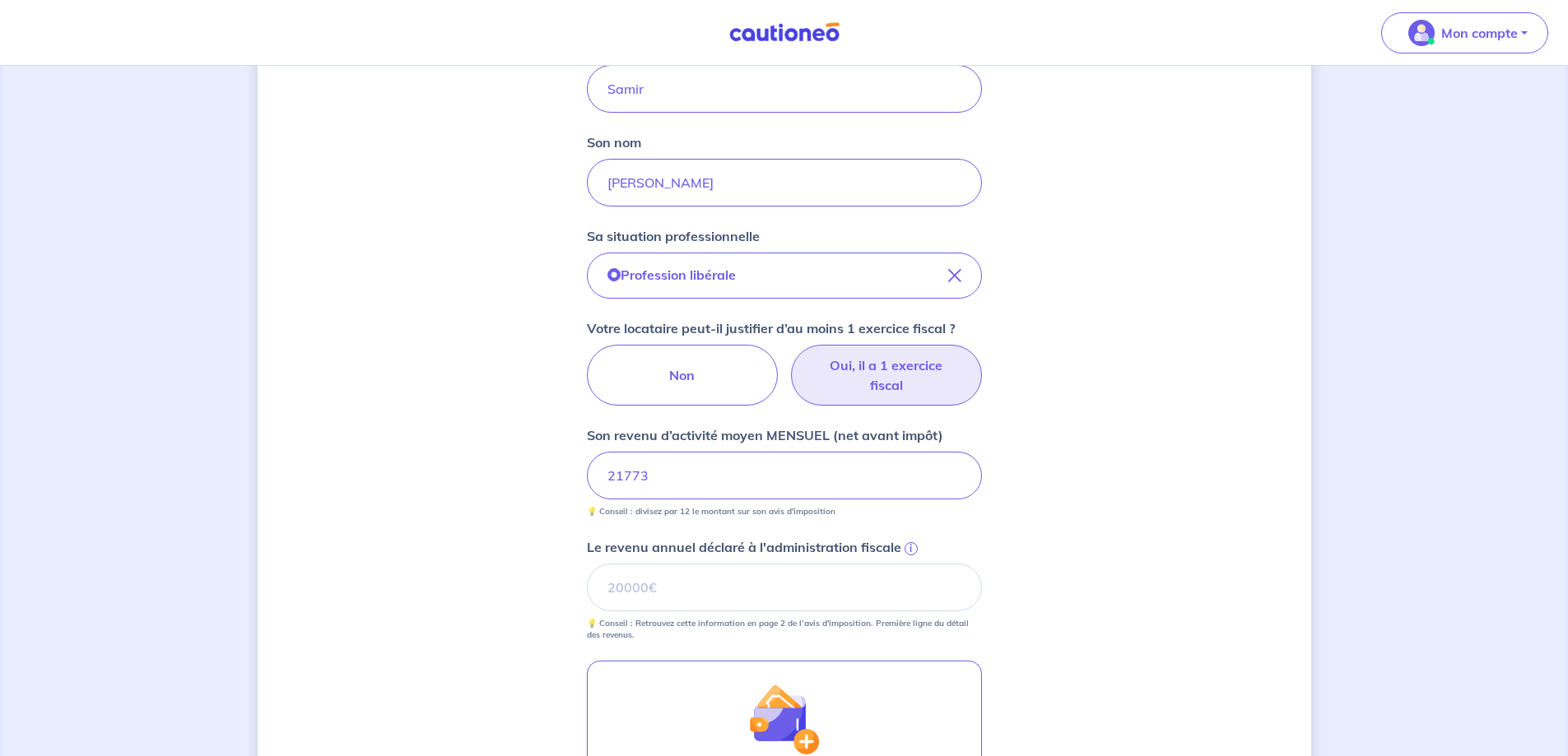
scroll to position [412, 0]
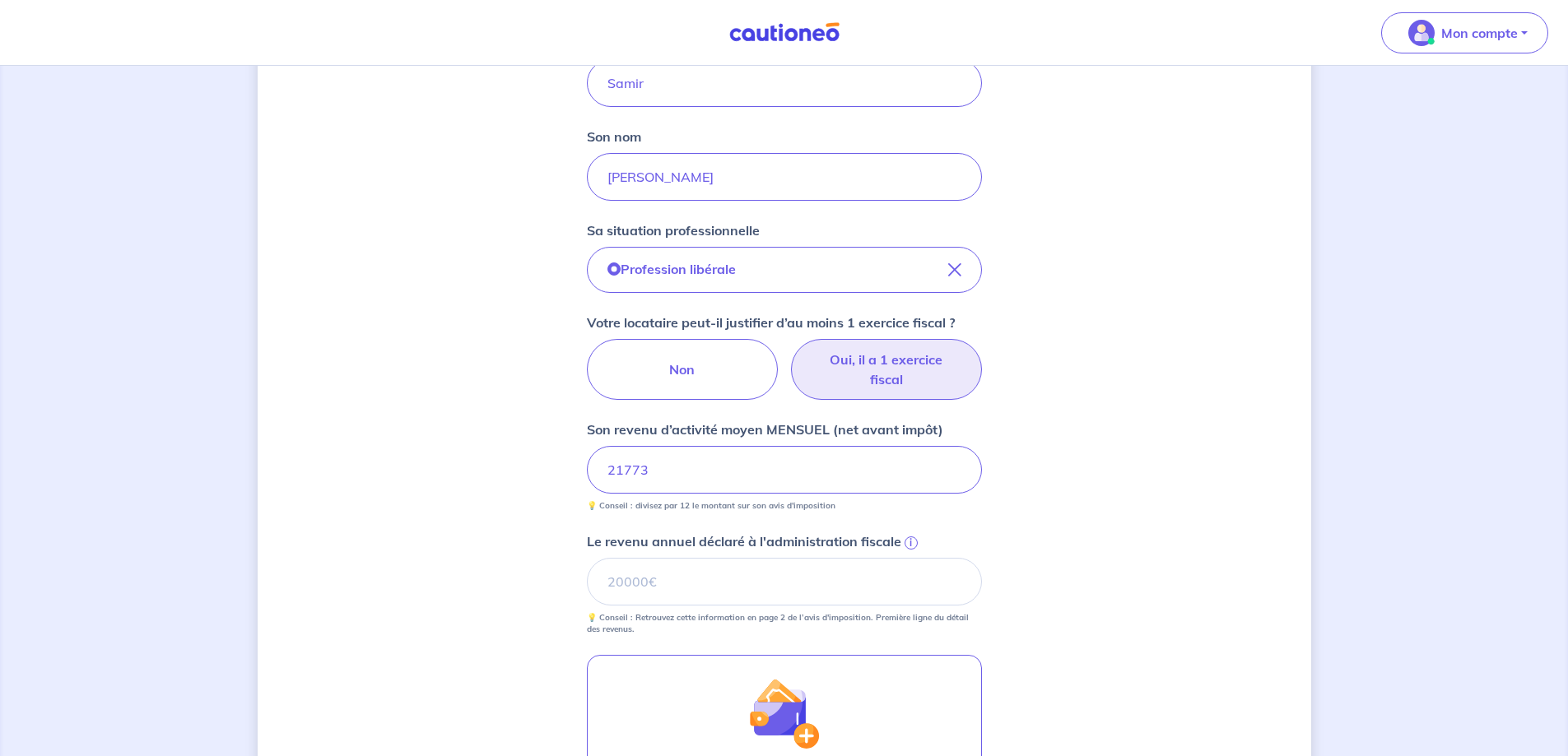
click at [729, 556] on div "Le revenu annuel déclaré à l'administration fiscale i 💡 Conseil : Retrouvez cet…" at bounding box center [784, 583] width 395 height 104
click at [725, 575] on input "Le revenu annuel déclaré à l'administration fiscale i" at bounding box center [784, 581] width 395 height 48
click at [690, 597] on input "Le revenu annuel déclaré à l'administration fiscale i" at bounding box center [784, 581] width 395 height 48
click at [906, 540] on span "i" at bounding box center [911, 543] width 14 height 14
click at [906, 557] on input "Le revenu annuel déclaré à l'administration fiscale i" at bounding box center [784, 581] width 395 height 48
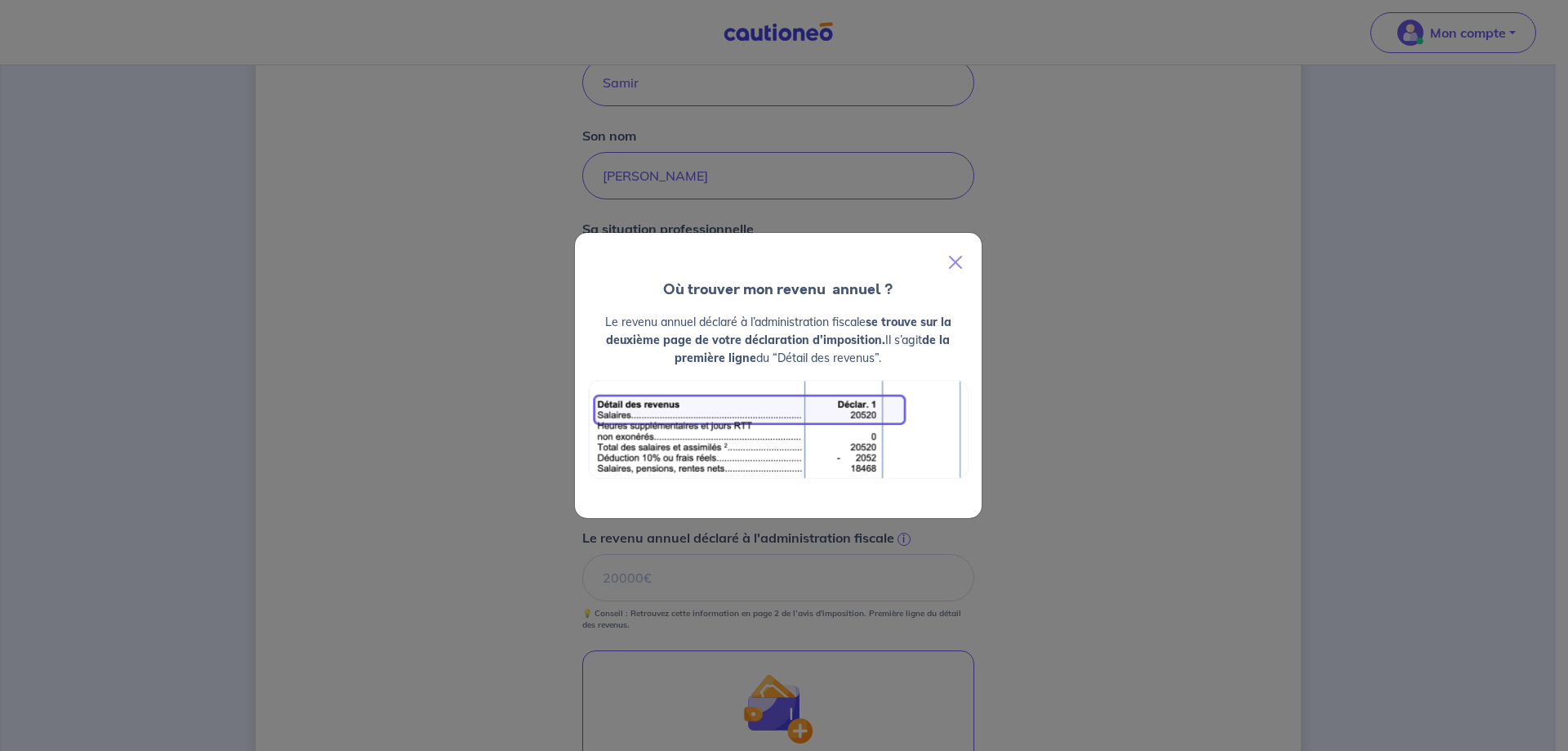
drag, startPoint x: 673, startPoint y: 323, endPoint x: 885, endPoint y: 360, distance: 215.2
click at [885, 360] on p "Le revenu annuel déclaré à l’administration fiscale se trouve sur la deuxième p…" at bounding box center [779, 340] width 381 height 54
drag, startPoint x: 895, startPoint y: 362, endPoint x: 582, endPoint y: 318, distance: 316.1
click at [582, 318] on div "Le revenu annuel déclaré à l’administration fiscale se trouve sur la deuxième p…" at bounding box center [778, 415] width 407 height 205
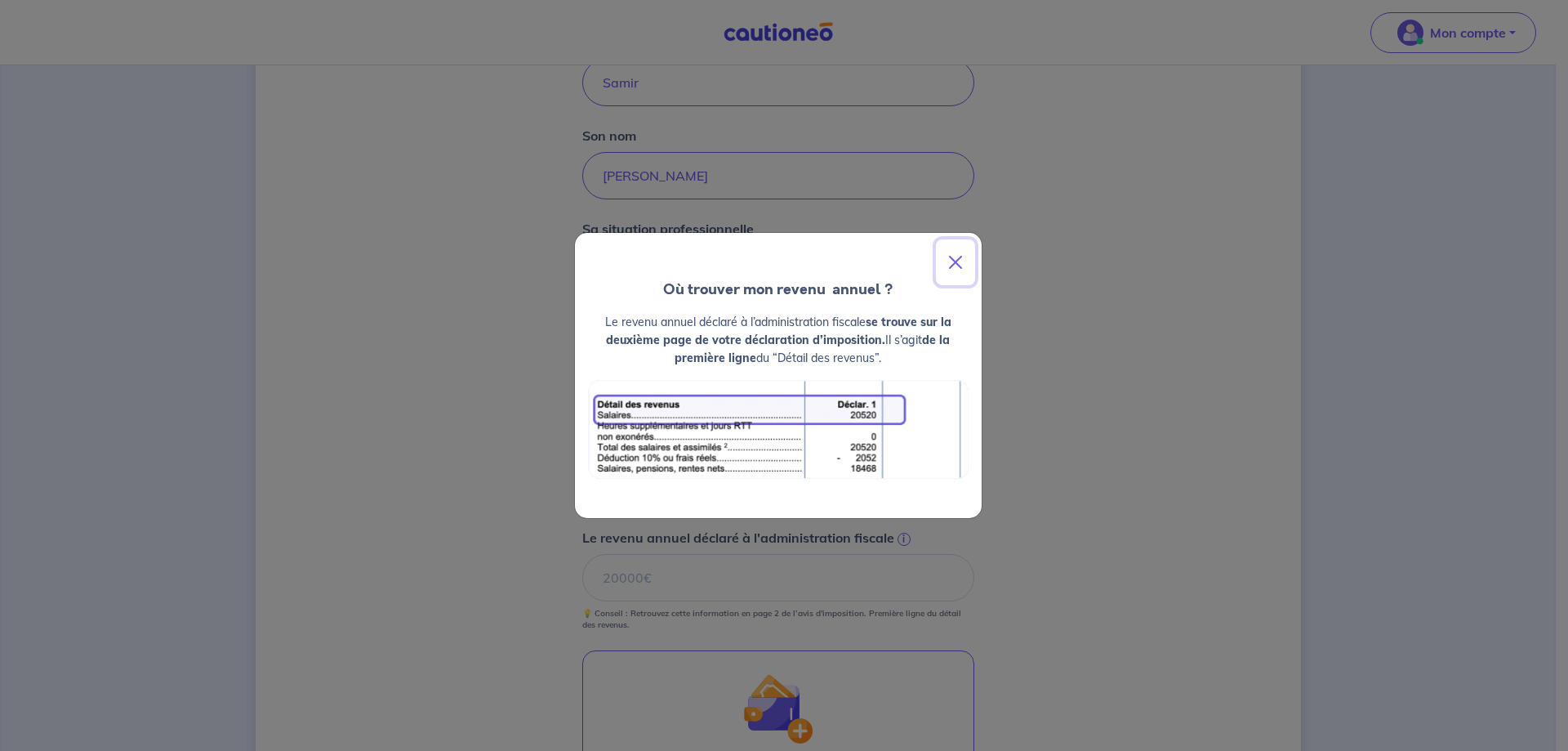
click at [950, 259] on button "Close" at bounding box center [955, 262] width 40 height 46
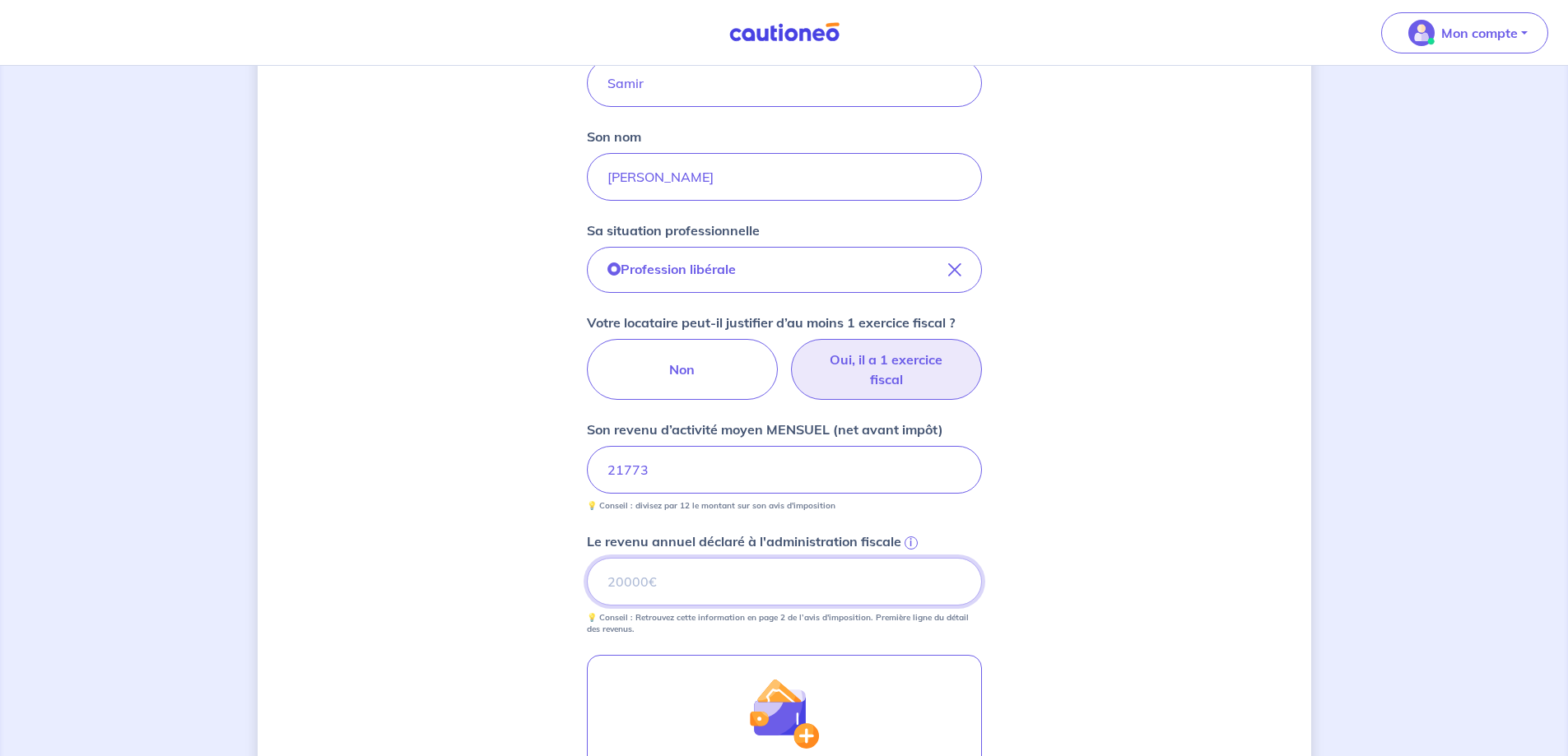
click at [682, 567] on input "Le revenu annuel déclaré à l'administration fiscale i" at bounding box center [784, 581] width 395 height 48
click at [654, 586] on input "Le revenu annuel déclaré à l'administration fiscale i" at bounding box center [784, 581] width 395 height 48
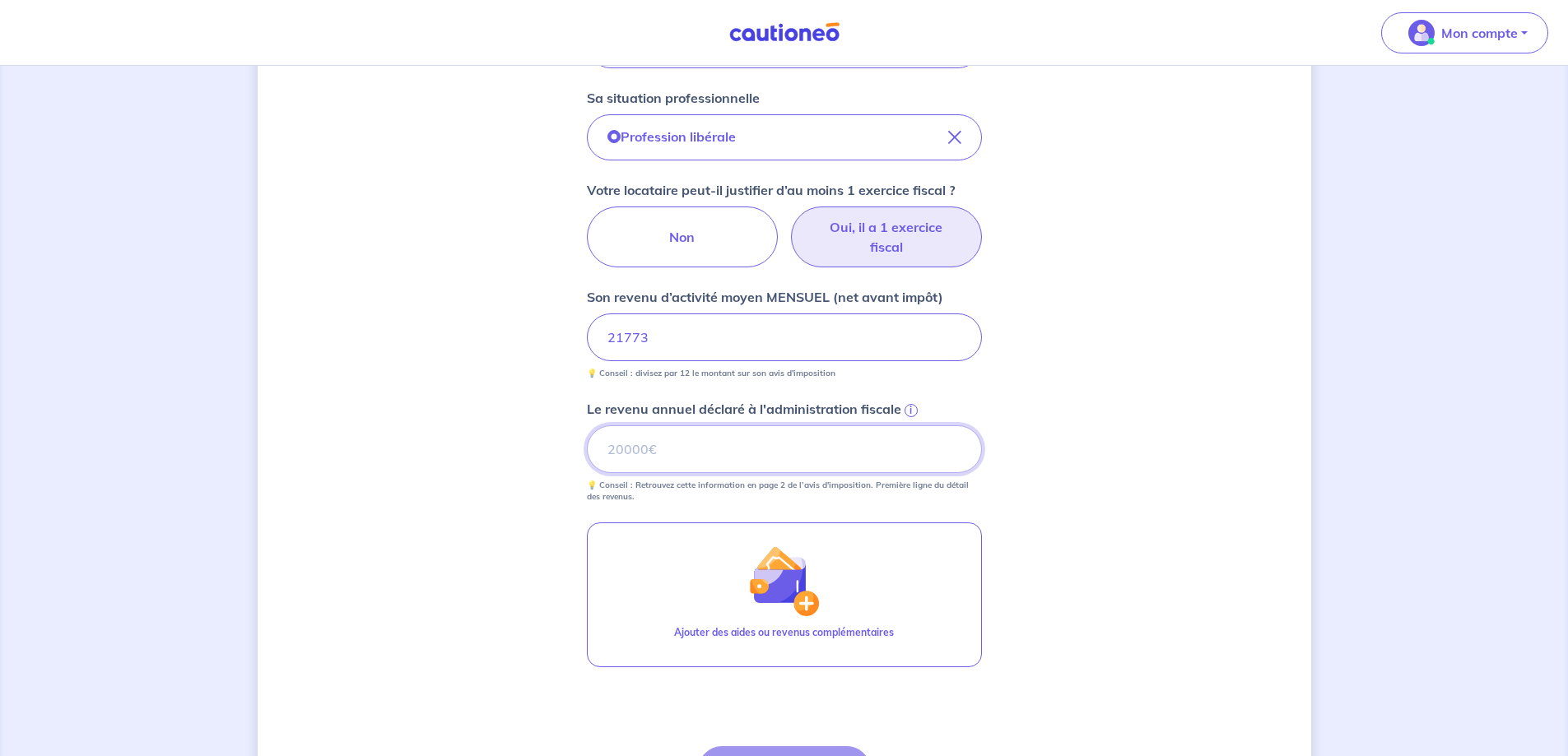
scroll to position [658, 0]
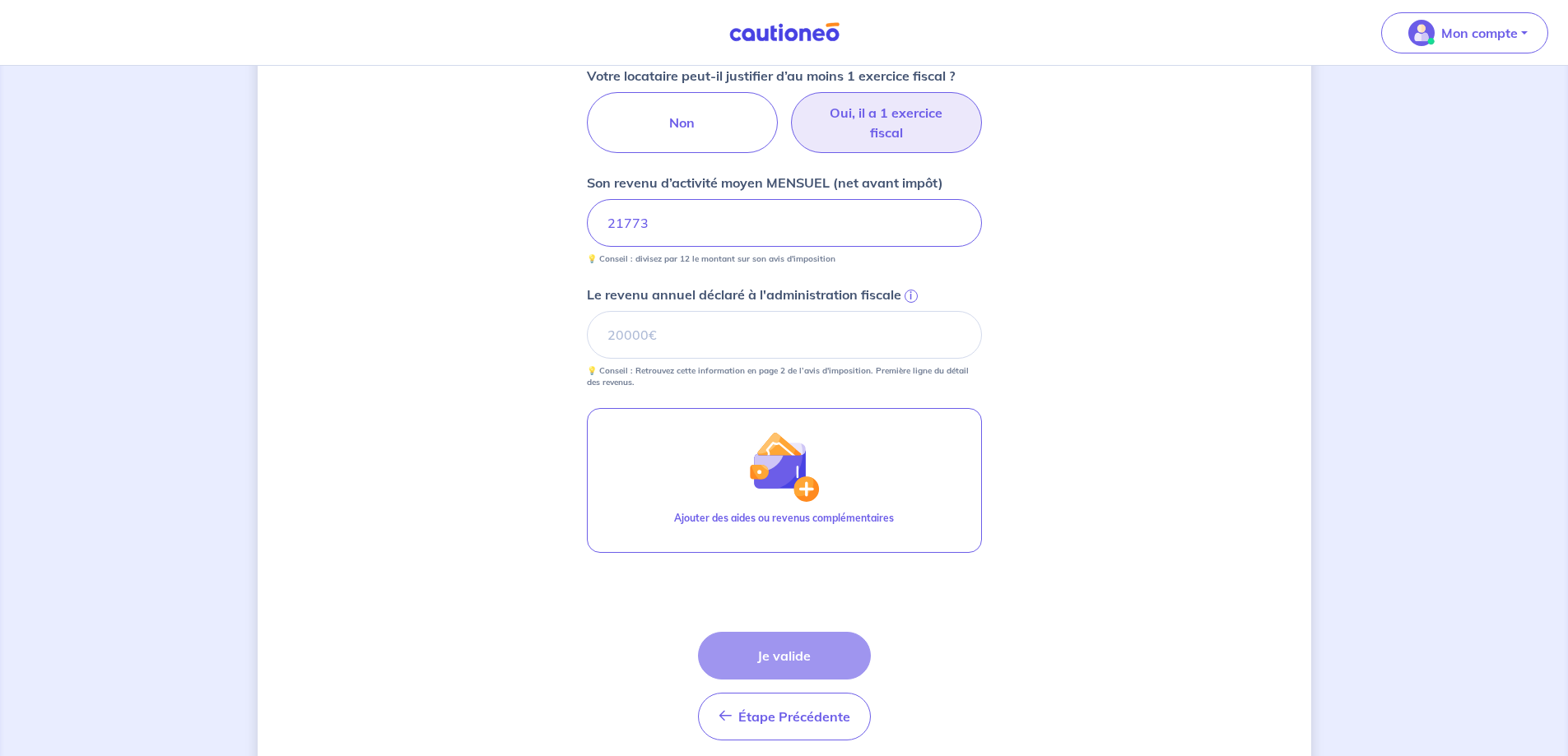
click at [784, 664] on div "Étape Précédente Précédent Je valide Je valide" at bounding box center [784, 686] width 173 height 109
click at [749, 352] on input "Le revenu annuel déclaré à l'administration fiscale i" at bounding box center [784, 334] width 395 height 48
click at [914, 296] on span "i" at bounding box center [911, 296] width 14 height 14
click at [914, 311] on input "Le revenu annuel déclaré à l'administration fiscale i" at bounding box center [784, 334] width 395 height 48
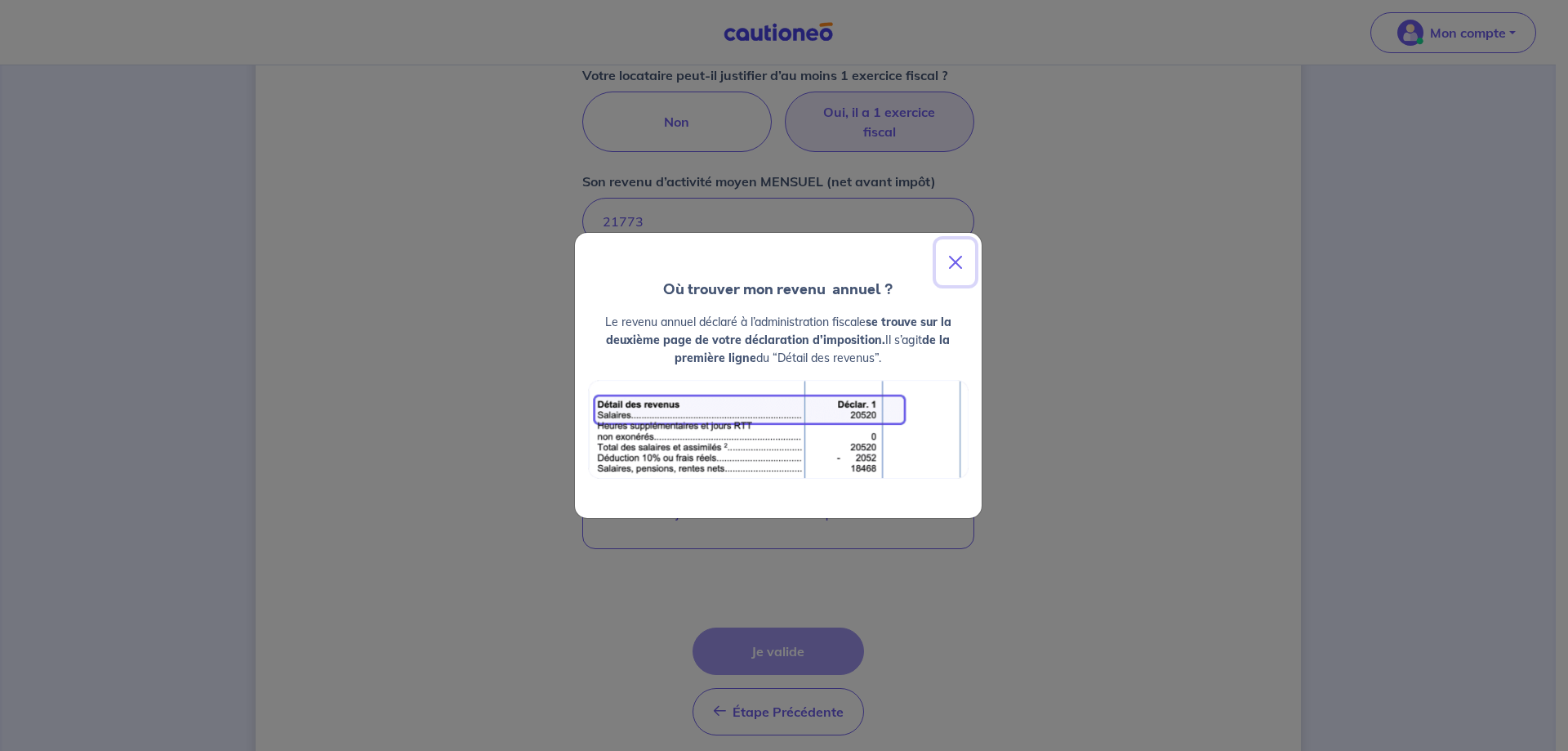
click at [955, 252] on button "Close" at bounding box center [955, 262] width 40 height 46
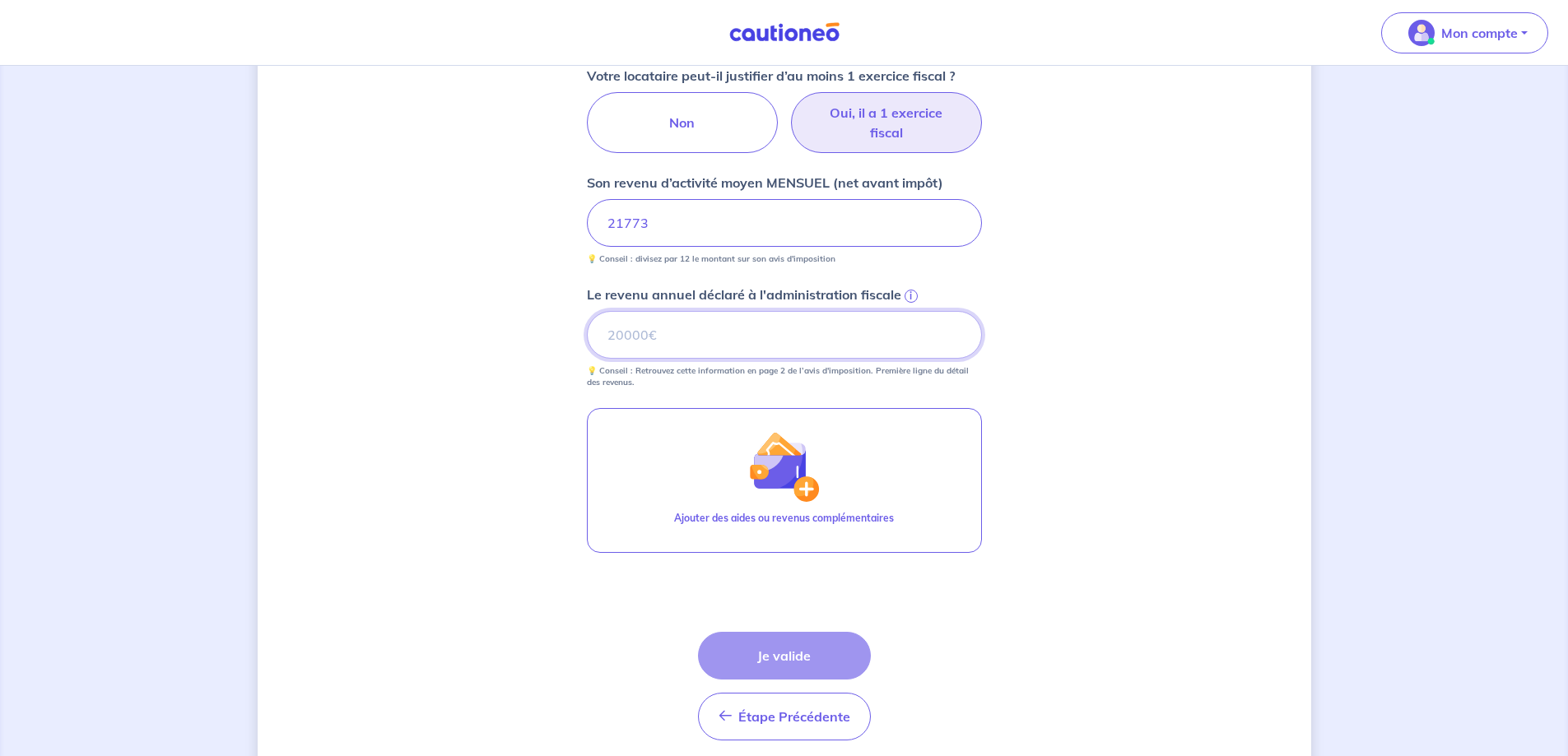
click at [683, 335] on input "Le revenu annuel déclaré à l'administration fiscale i" at bounding box center [784, 334] width 395 height 48
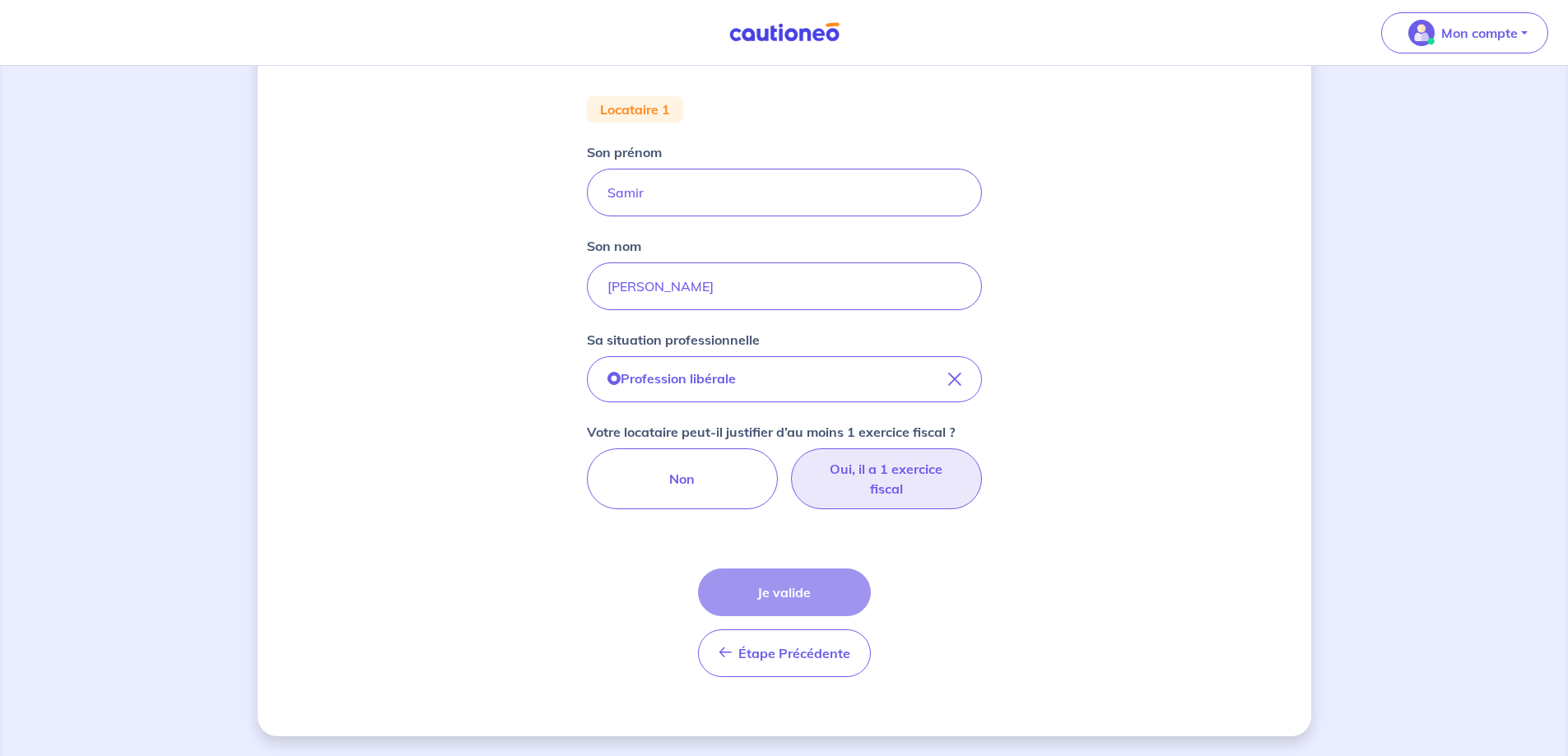
click at [856, 476] on label "Oui, il a 1 exercice fiscal" at bounding box center [886, 479] width 191 height 61
click at [790, 459] on input "Oui, il a 1 exercice fiscal" at bounding box center [784, 453] width 11 height 11
click at [679, 463] on label "Non" at bounding box center [682, 479] width 191 height 61
click at [778, 459] on input "Non" at bounding box center [784, 453] width 11 height 11
radio input "true"
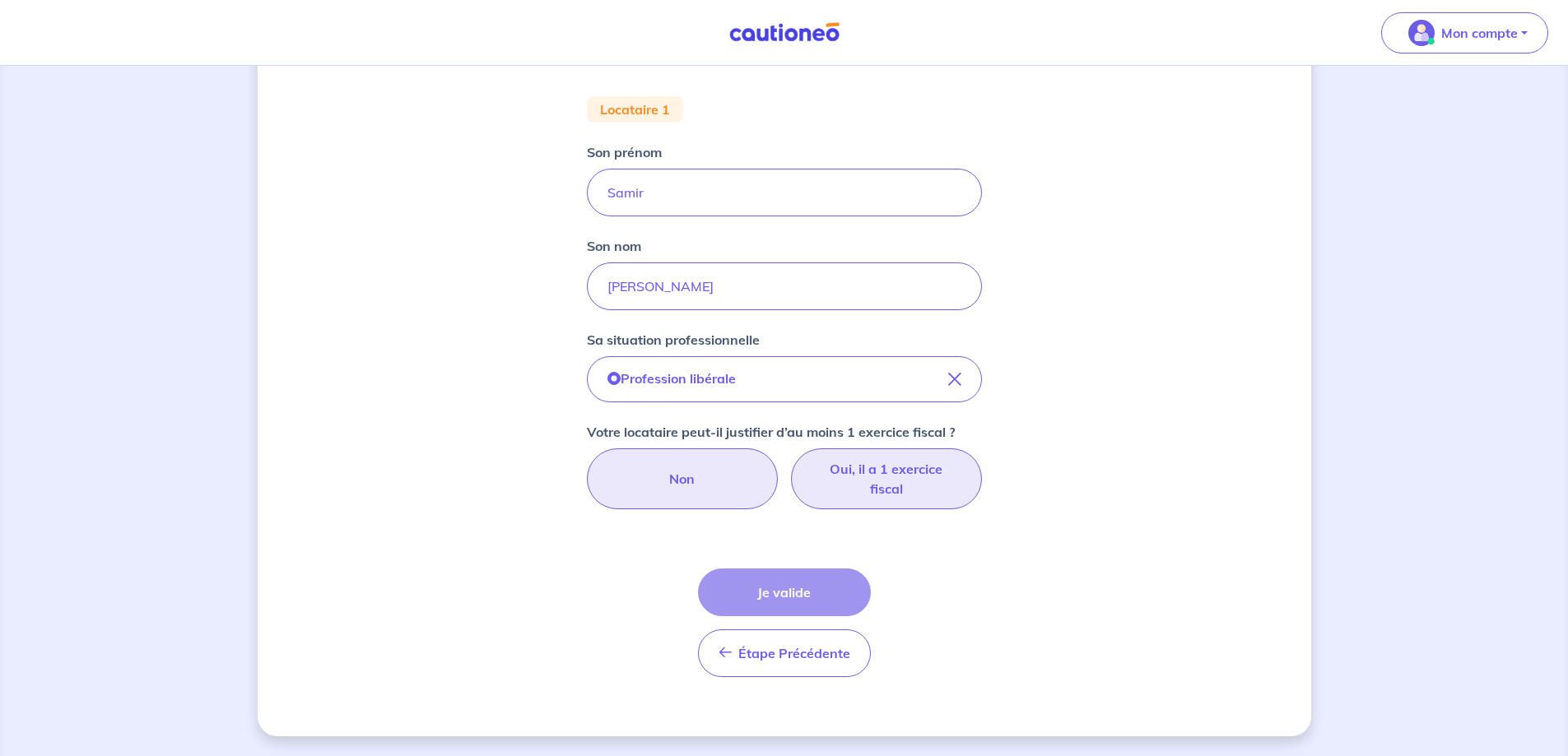
click at [898, 471] on label "Oui, il a 1 exercice fiscal" at bounding box center [886, 479] width 191 height 61
click at [790, 459] on input "Oui, il a 1 exercice fiscal" at bounding box center [784, 453] width 11 height 11
radio input "true"
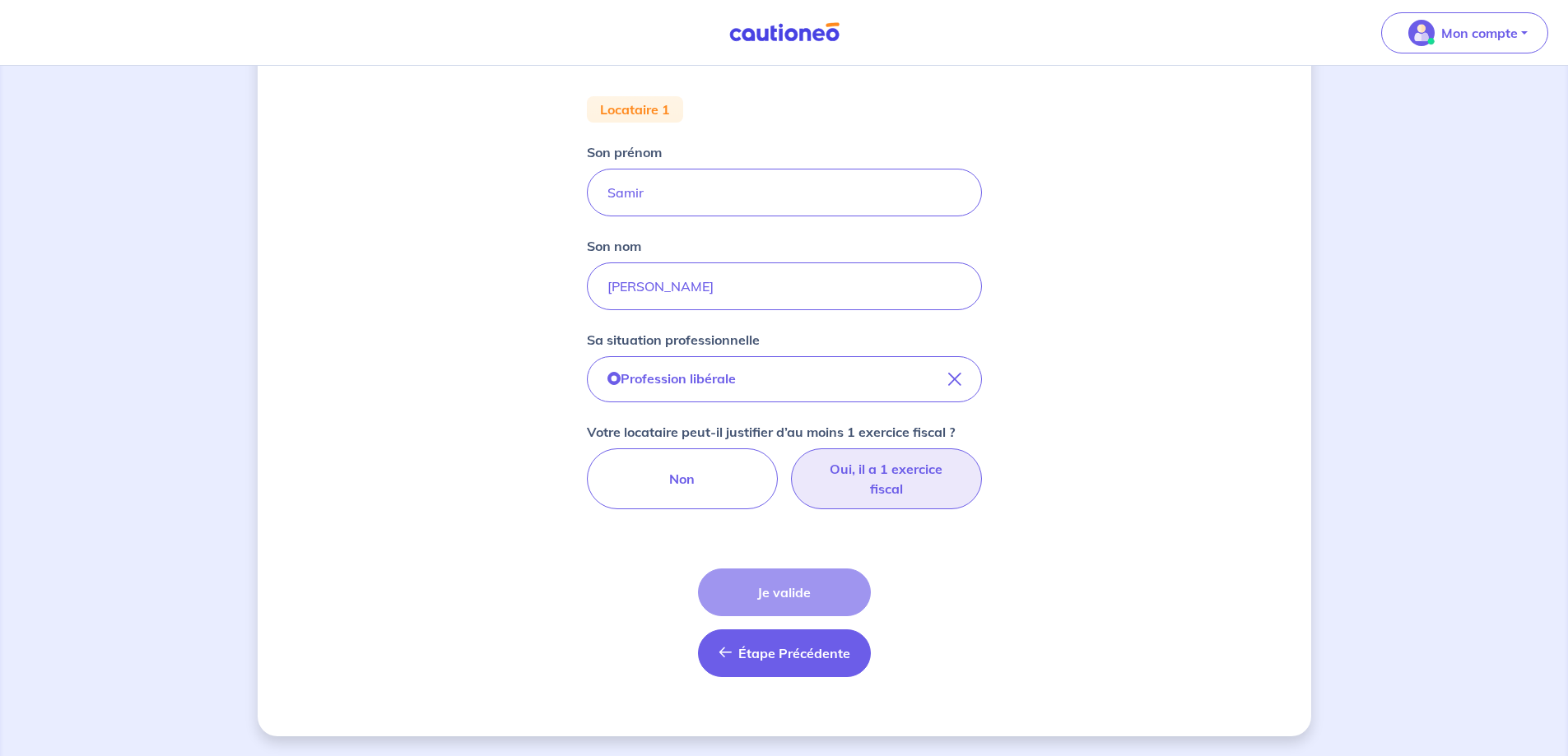
click at [789, 671] on button "Étape Précédente Précédent" at bounding box center [784, 653] width 173 height 48
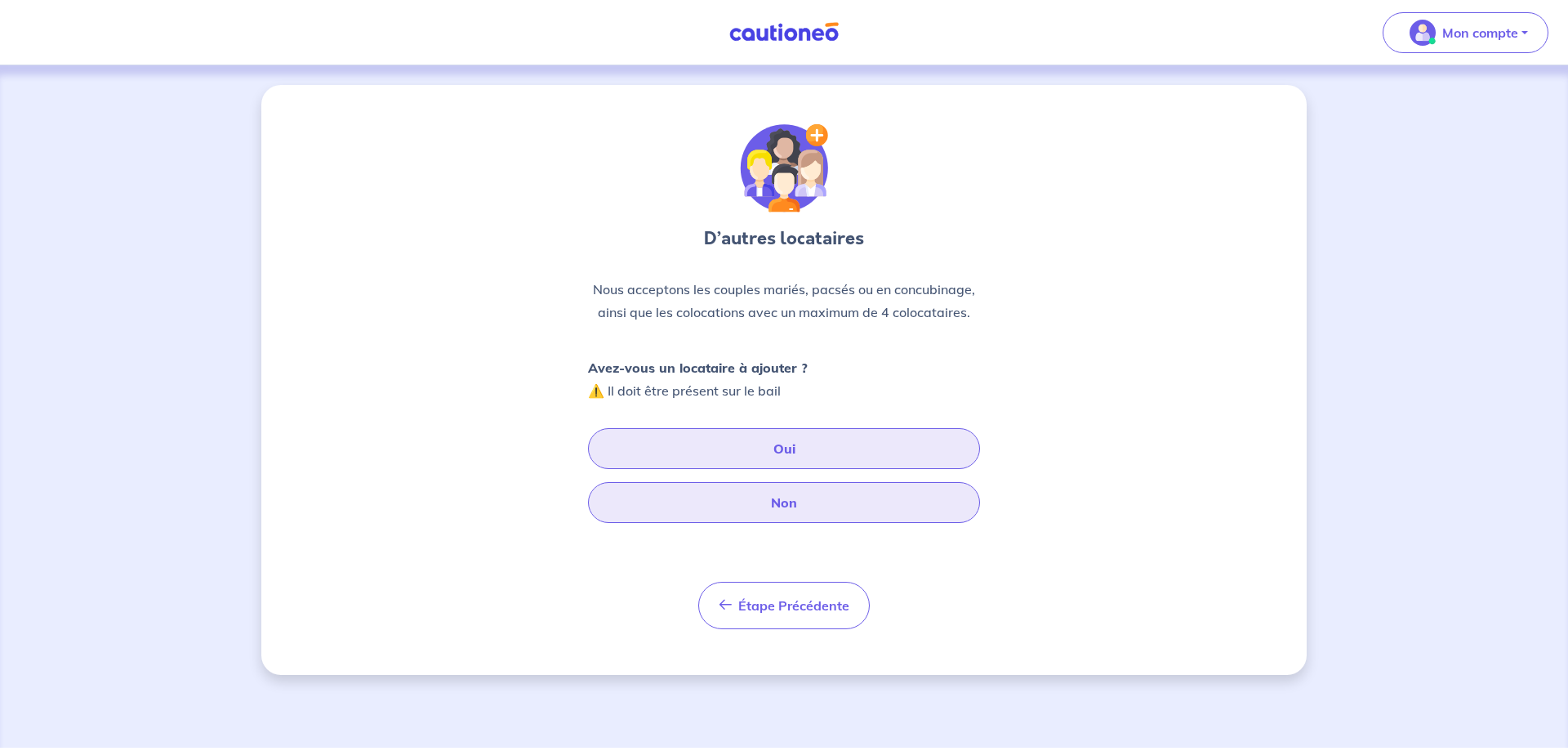
drag, startPoint x: 774, startPoint y: 445, endPoint x: 780, endPoint y: 513, distance: 68.3
click at [780, 513] on div "Avez-vous un locataire à ajouter ? ⚠️ Il doit être présent sur le bail Oui Non" at bounding box center [784, 440] width 392 height 167
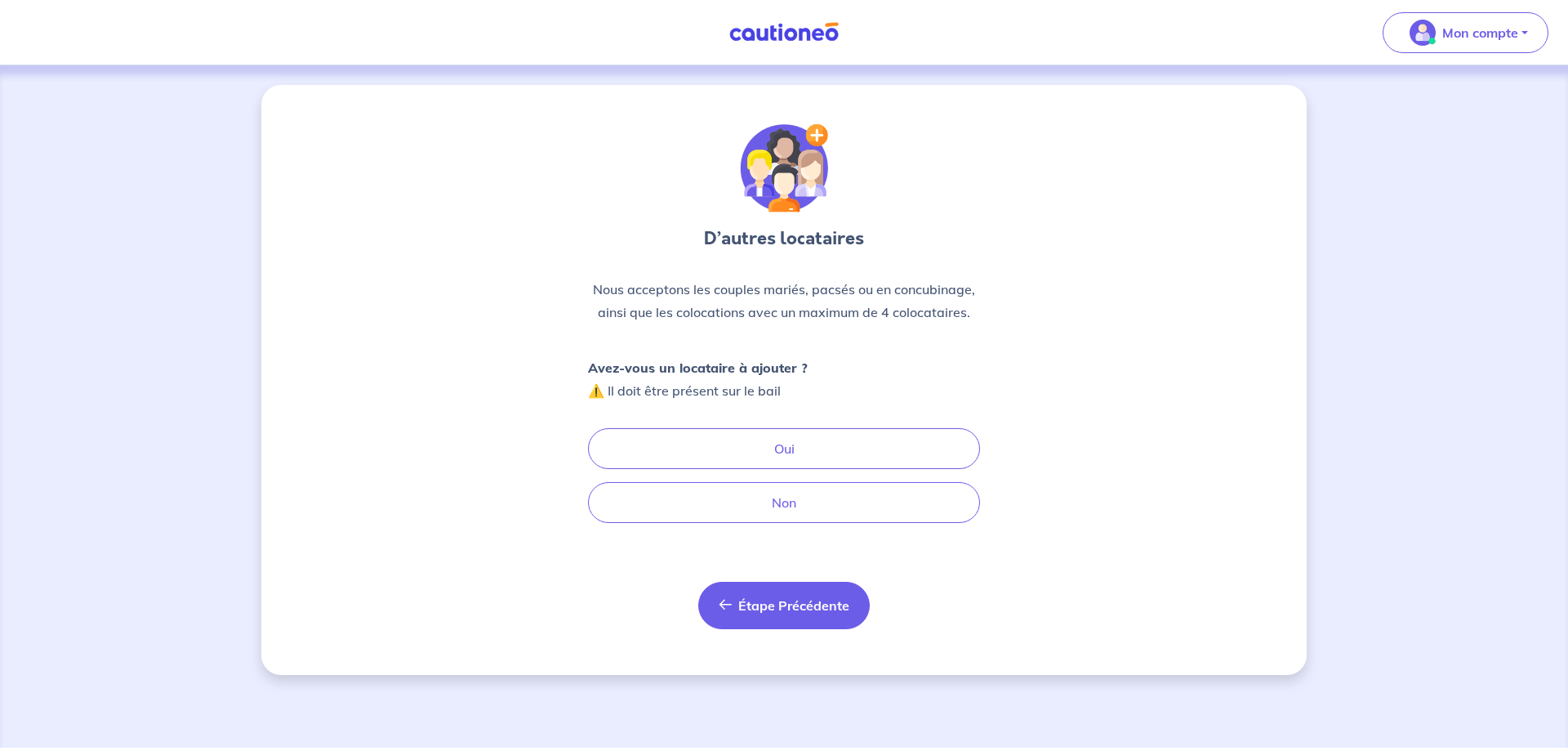
click at [779, 624] on button "Étape Précédente Précédent" at bounding box center [784, 605] width 172 height 47
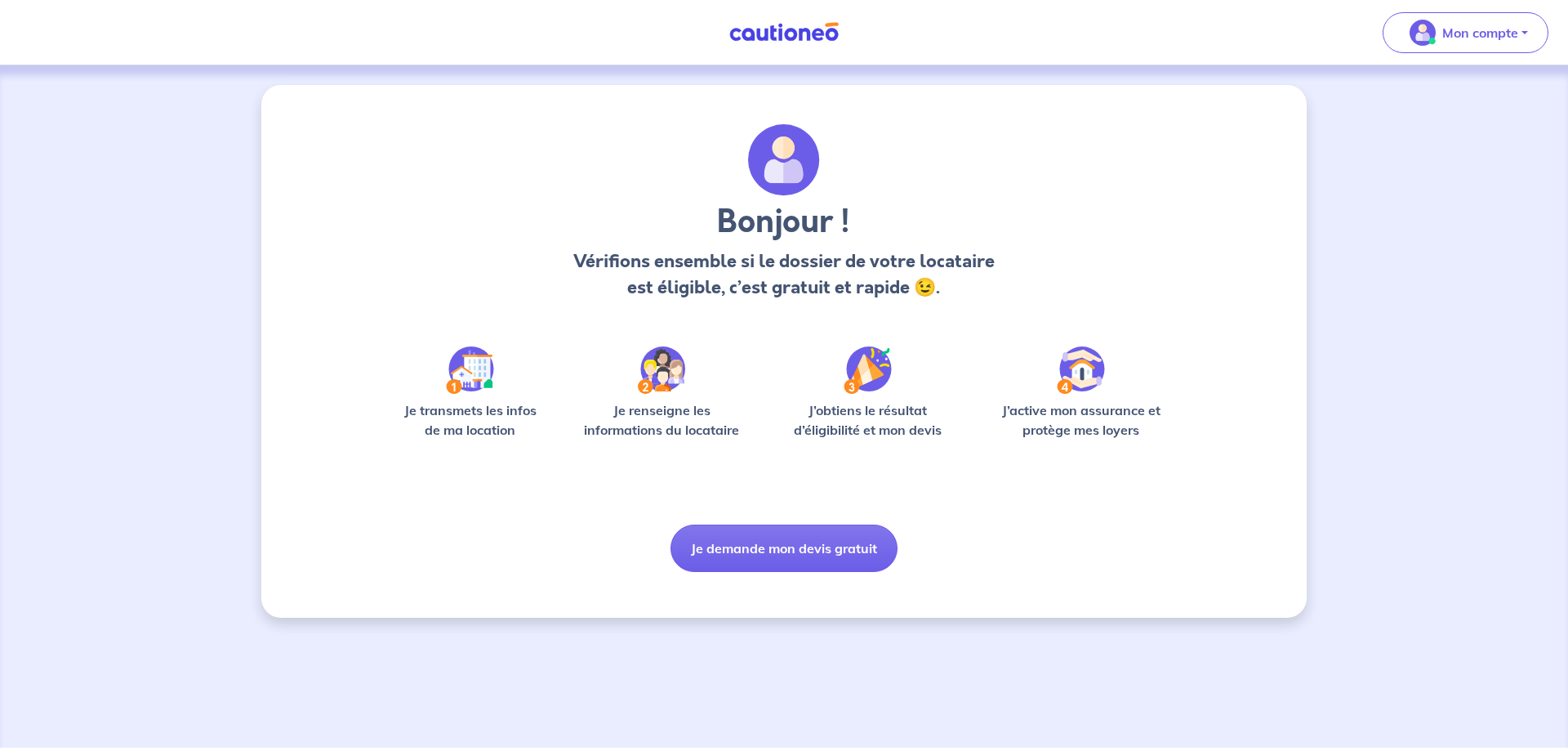
click at [765, 544] on button "Je demande mon devis gratuit" at bounding box center [784, 548] width 227 height 47
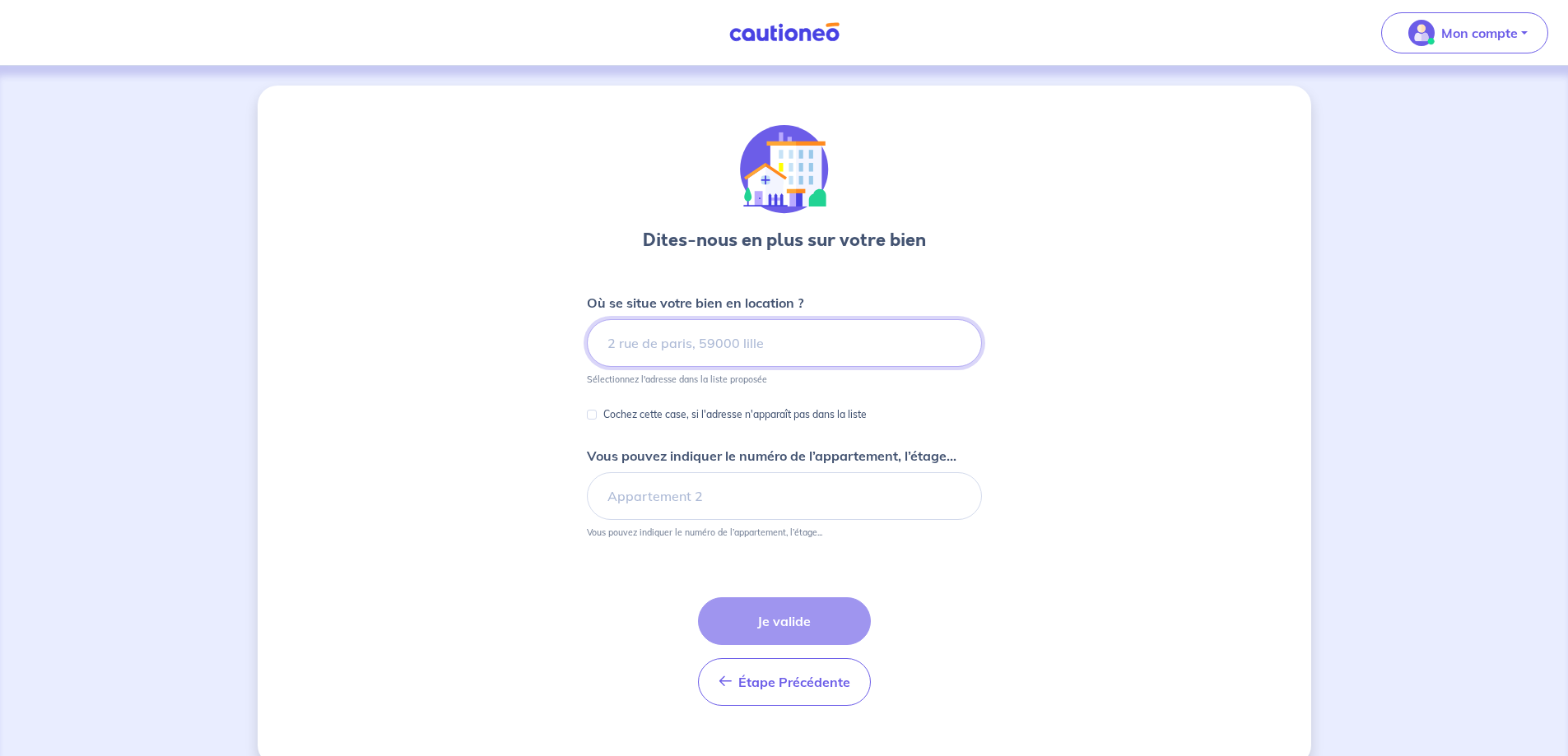
click at [735, 346] on input at bounding box center [784, 343] width 395 height 48
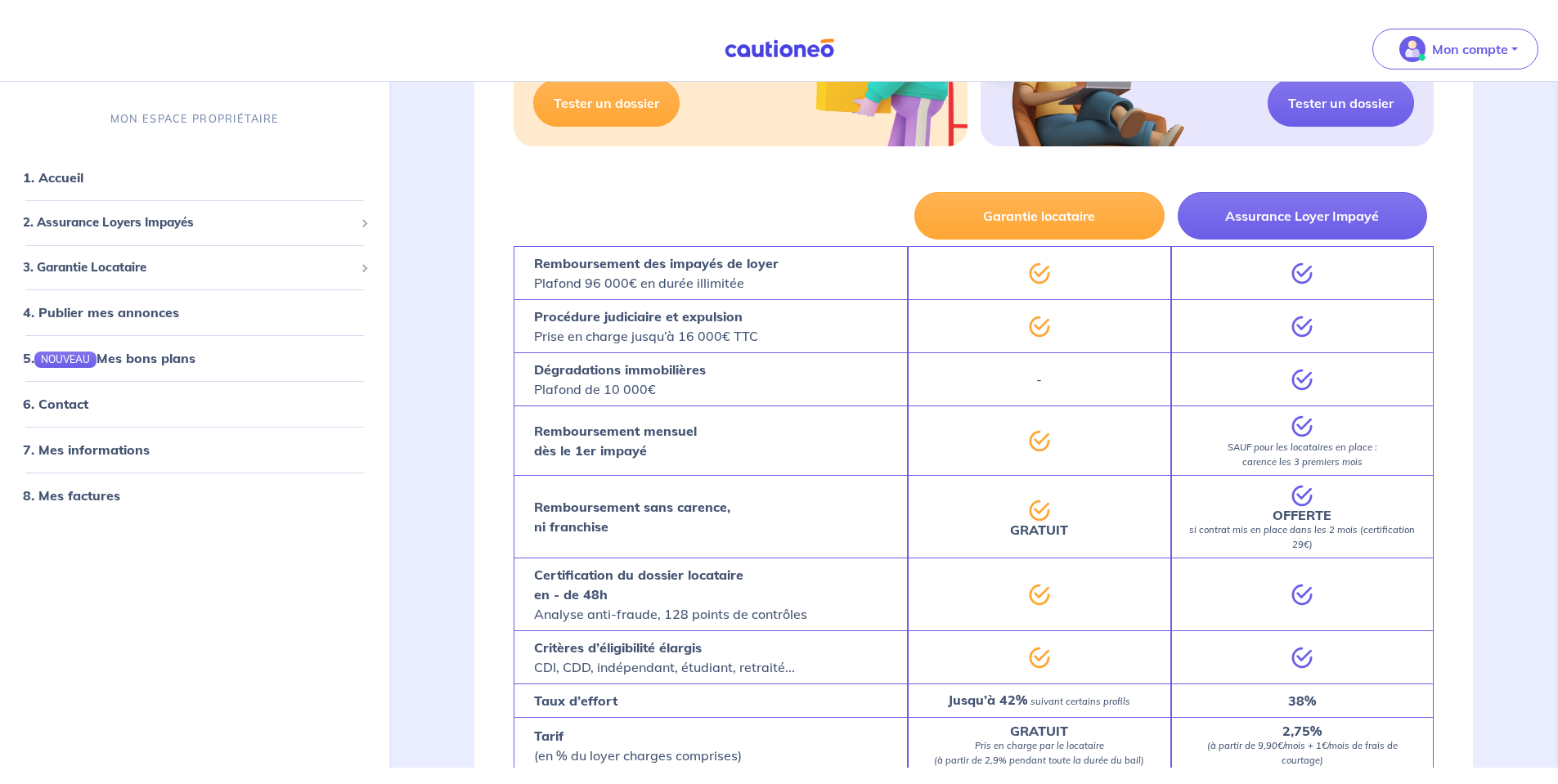
scroll to position [572, 0]
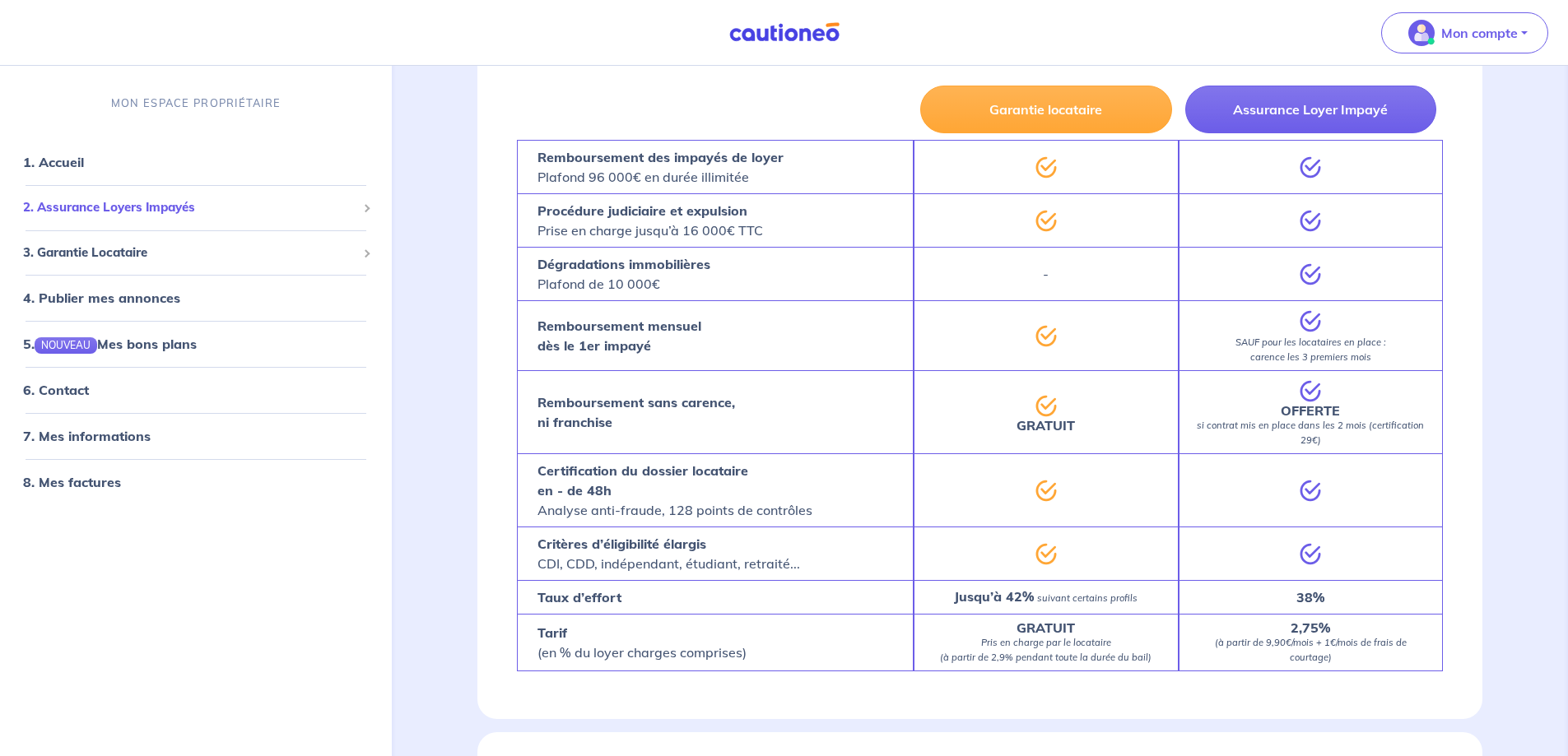
click at [212, 204] on span "2. Assurance Loyers Impayés" at bounding box center [189, 208] width 334 height 19
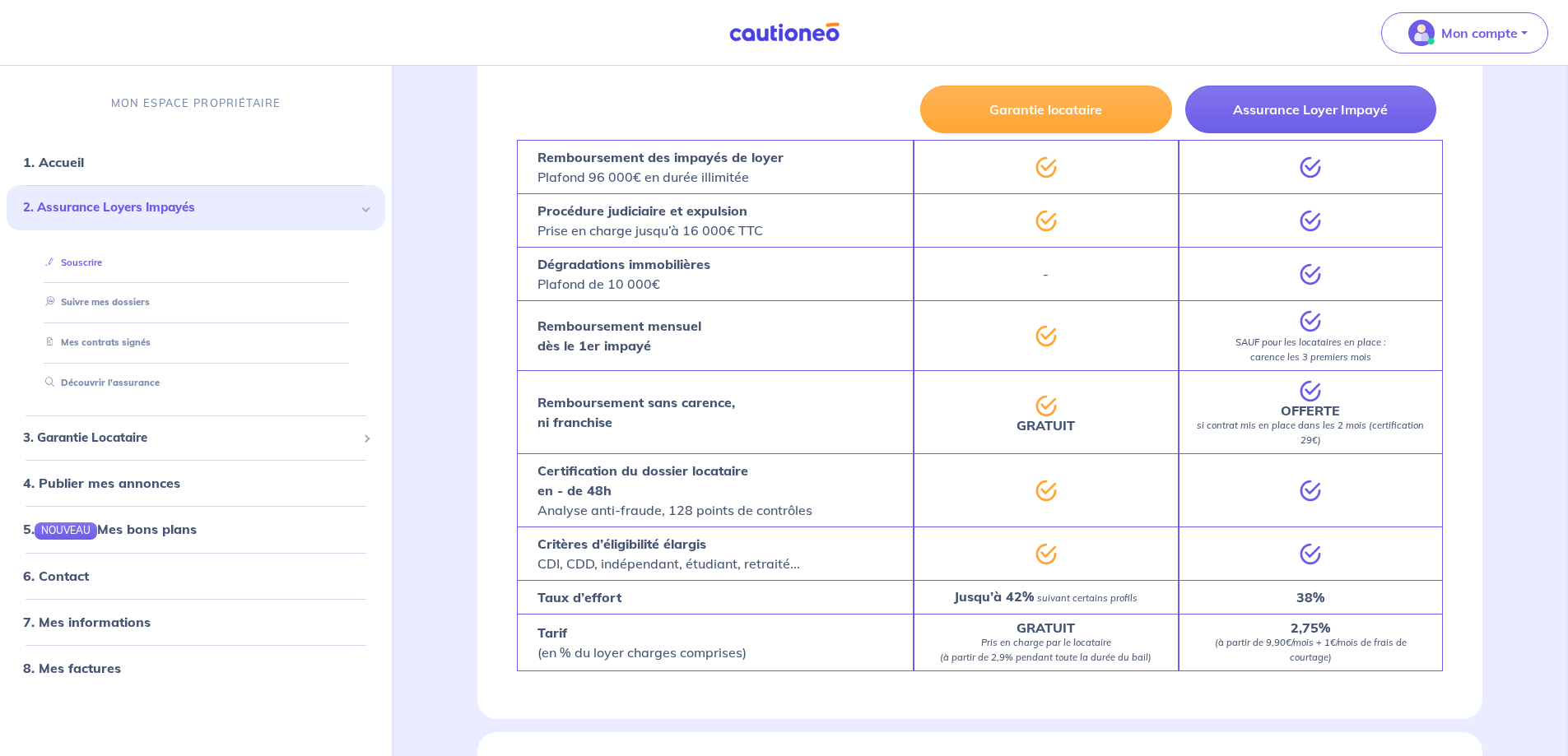
click at [92, 260] on link "Souscrire" at bounding box center [70, 262] width 64 height 12
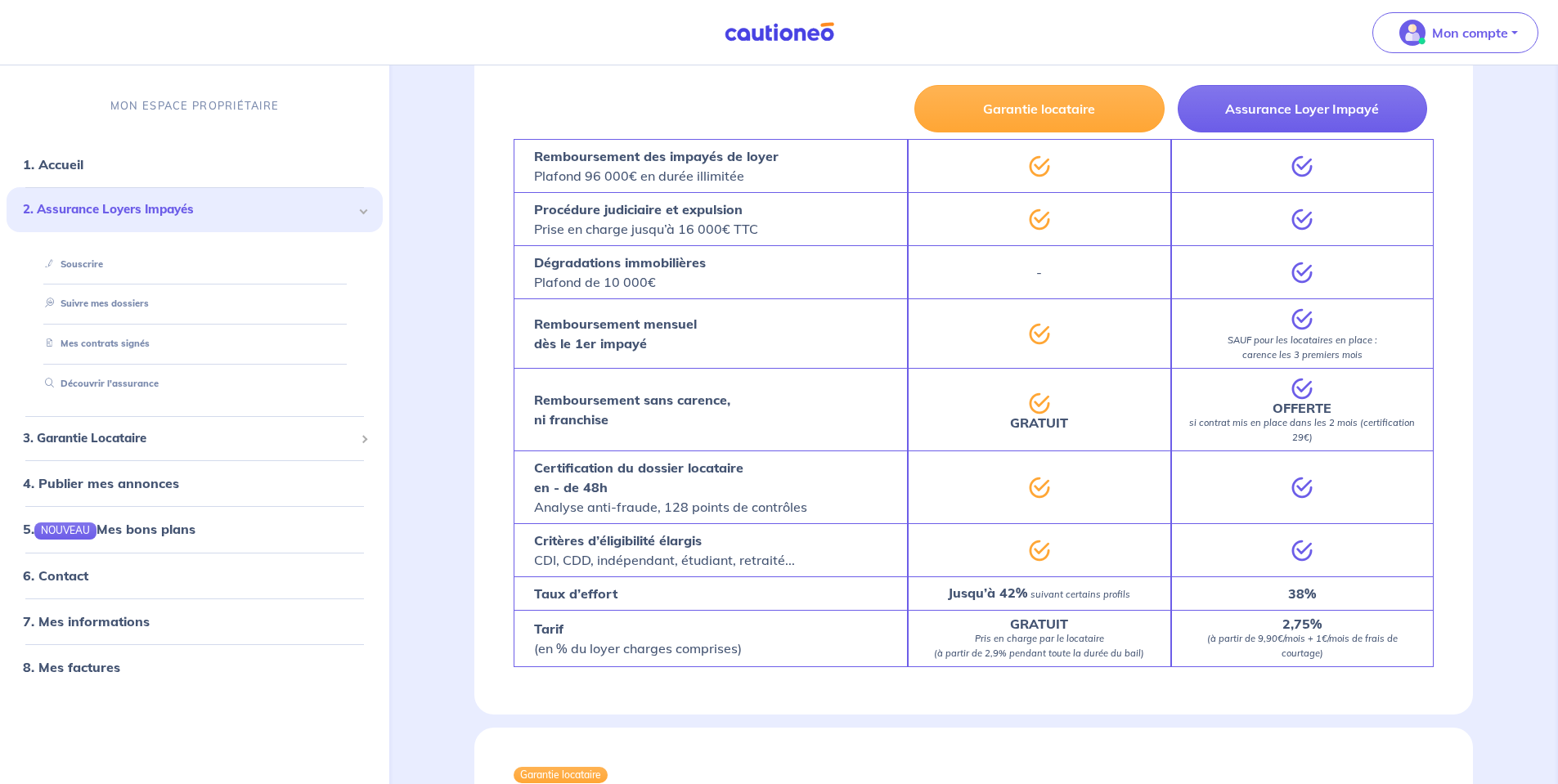
scroll to position [0, 0]
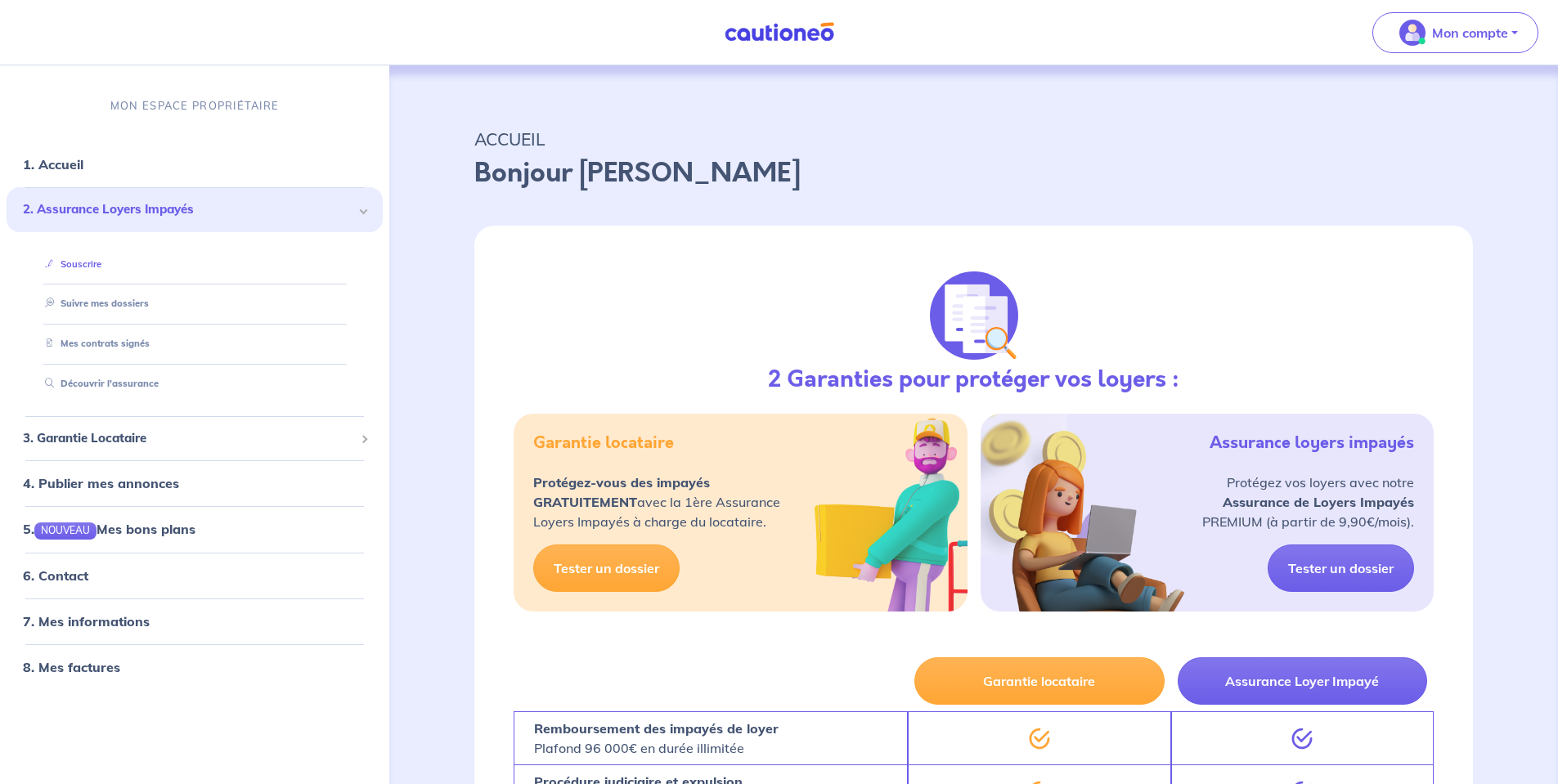
click at [75, 258] on link "Souscrire" at bounding box center [70, 264] width 63 height 12
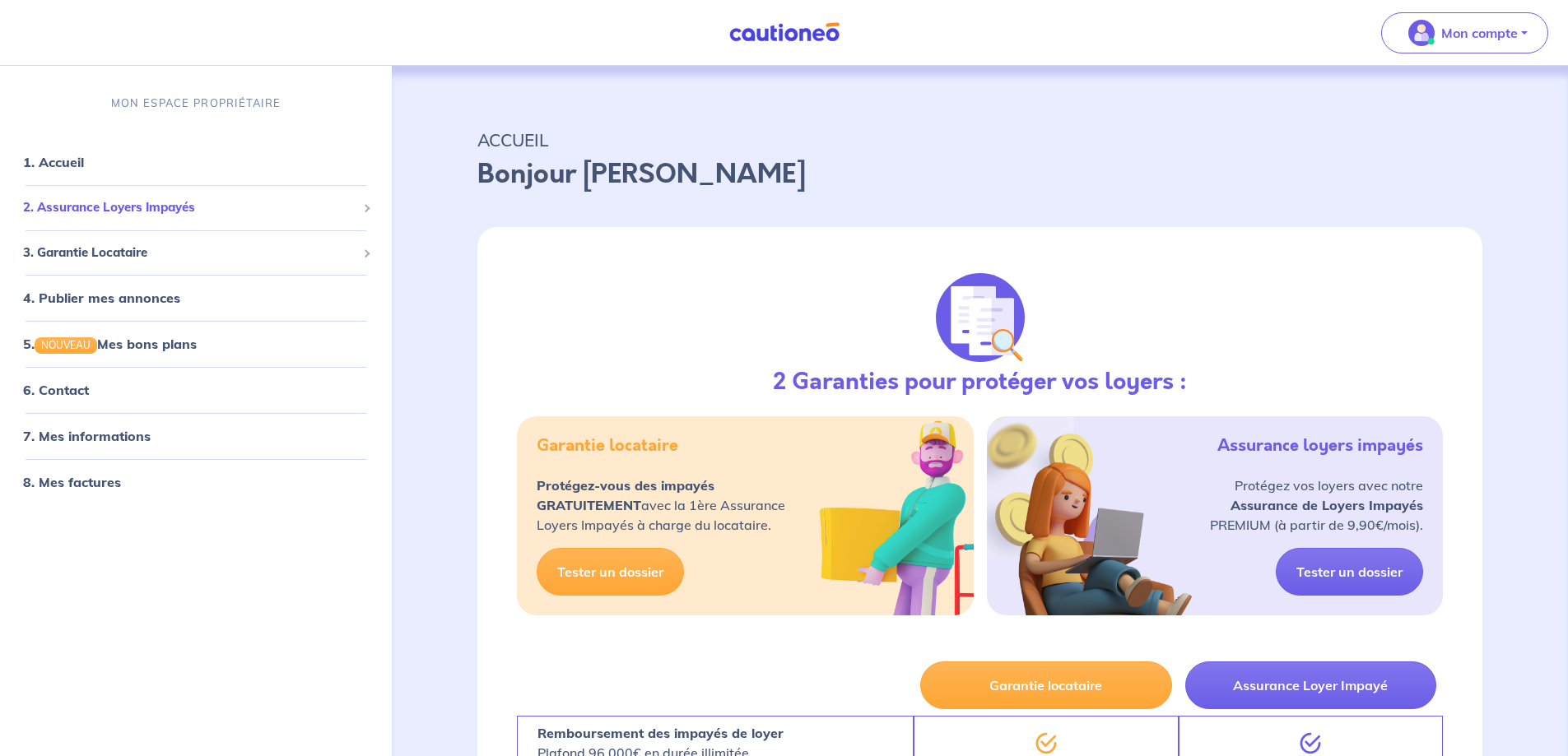
click at [162, 206] on span "2. Assurance Loyers Impayés" at bounding box center [189, 208] width 334 height 19
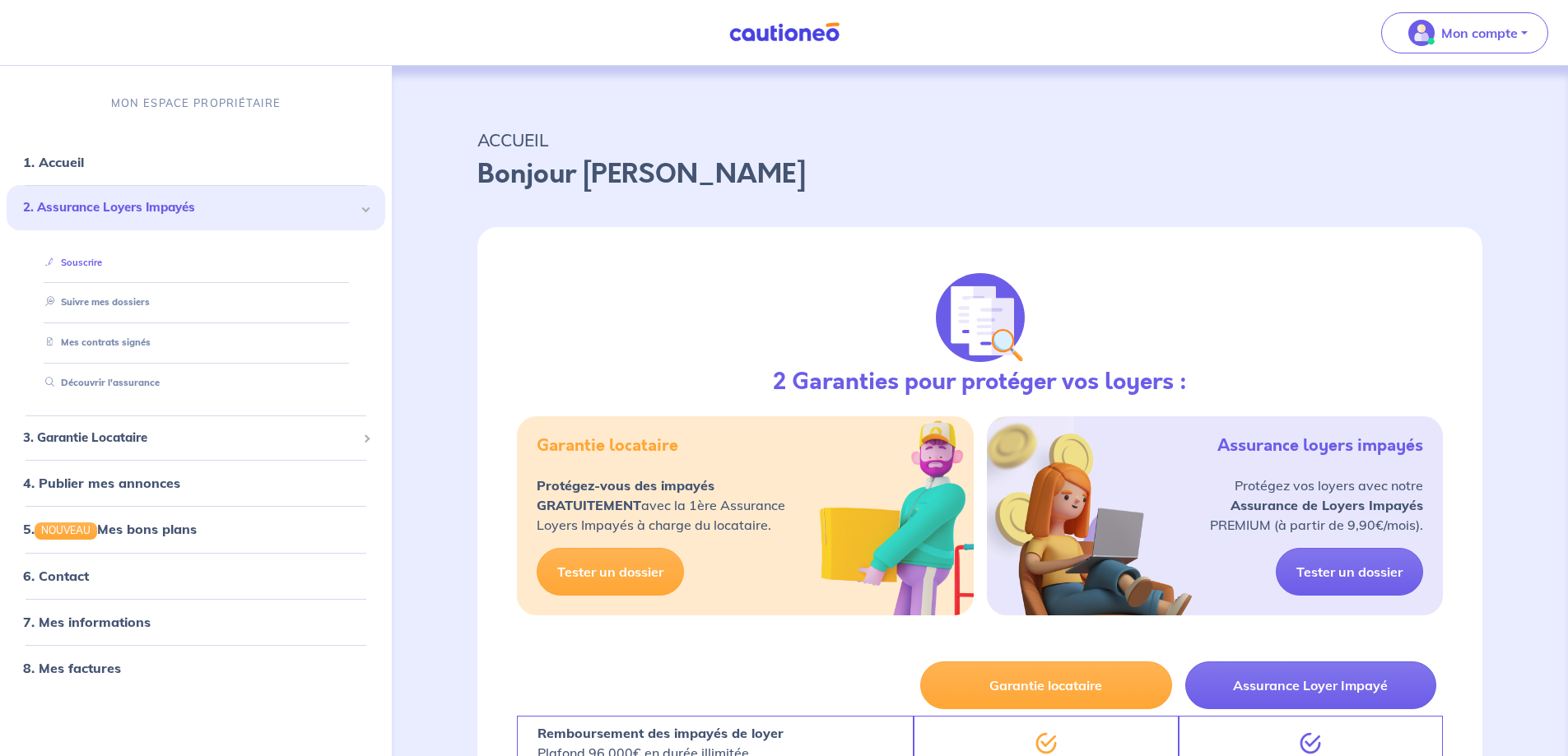
click at [102, 265] on link "Souscrire" at bounding box center [70, 262] width 64 height 12
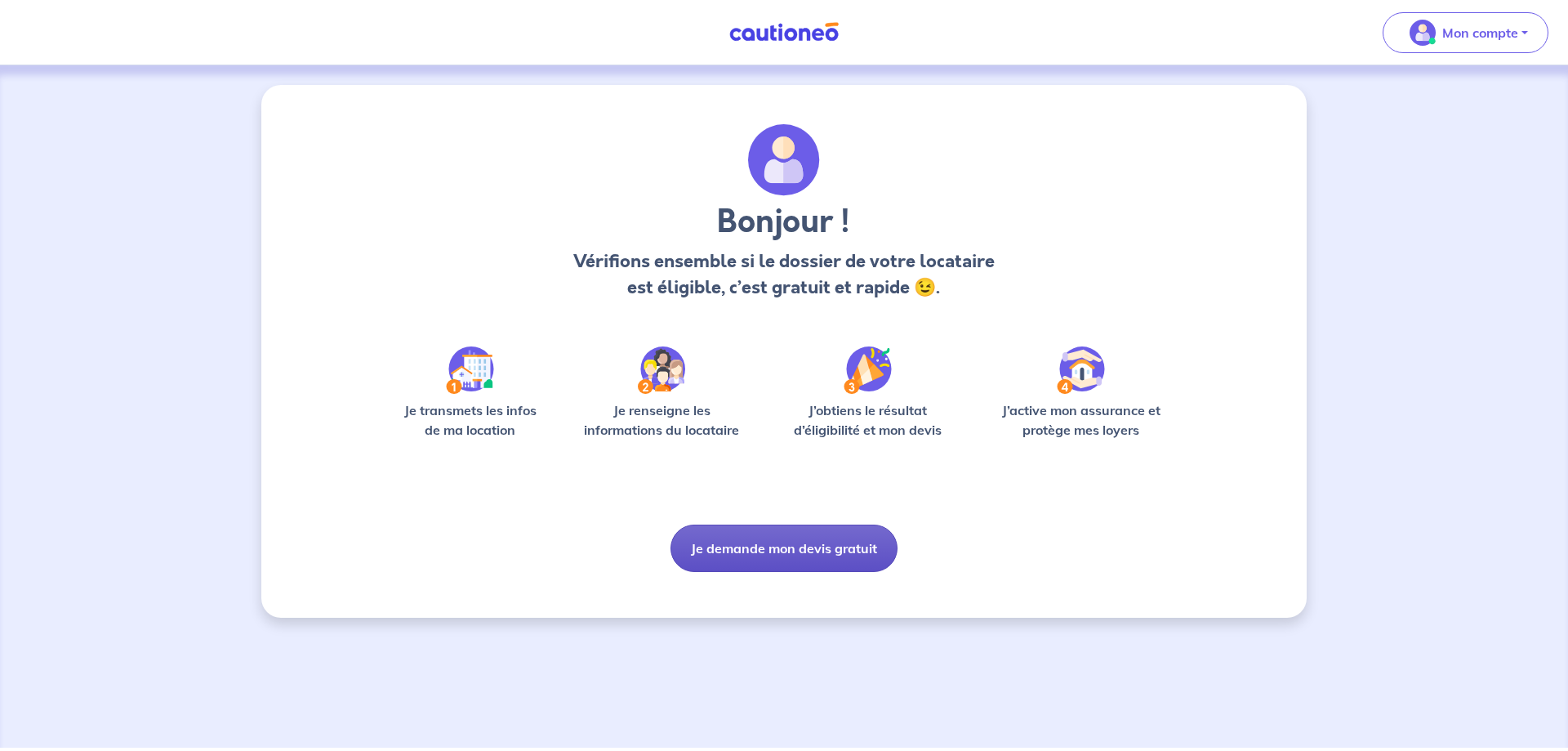
click at [698, 534] on button "Je demande mon devis gratuit" at bounding box center [784, 548] width 227 height 47
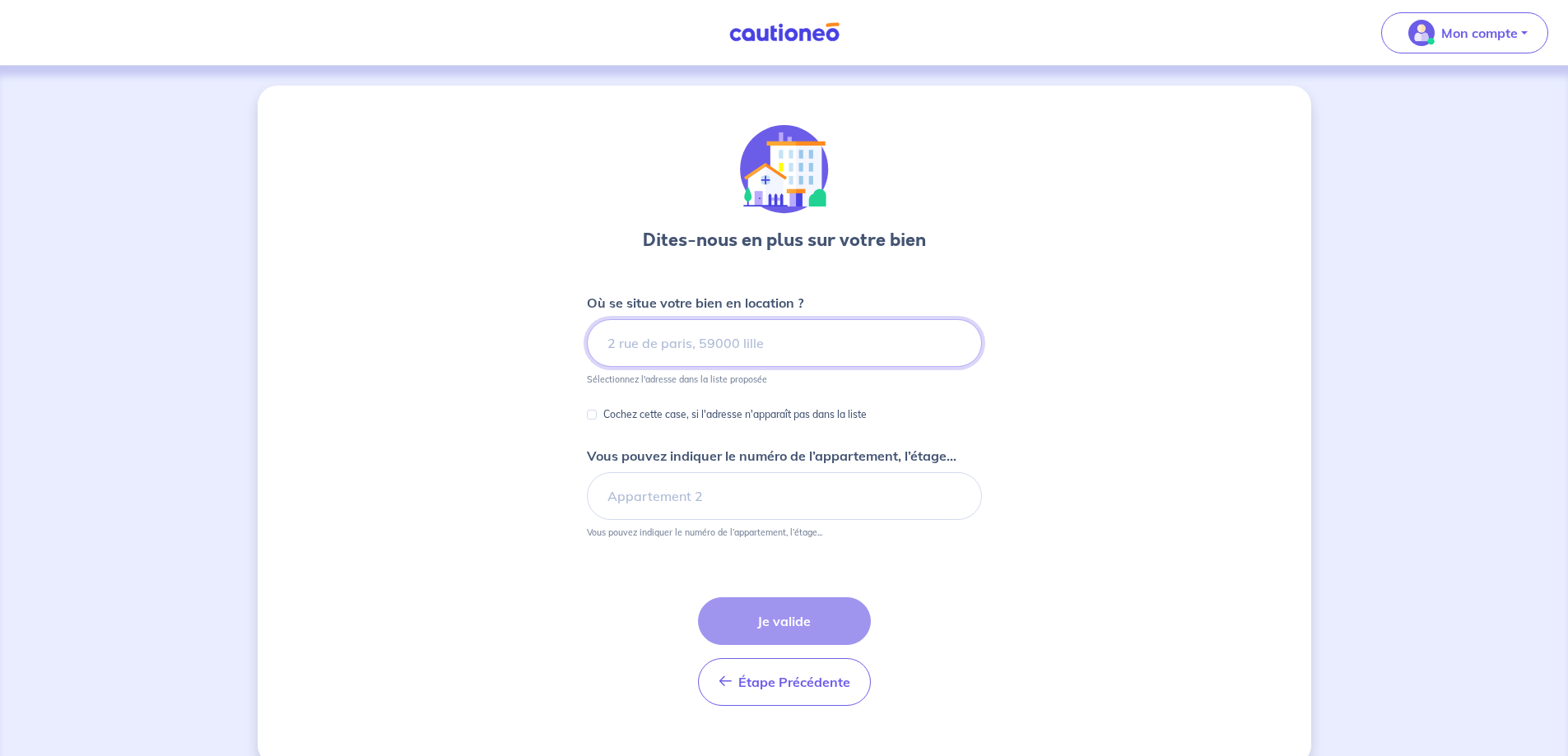
click at [705, 349] on input at bounding box center [784, 343] width 395 height 48
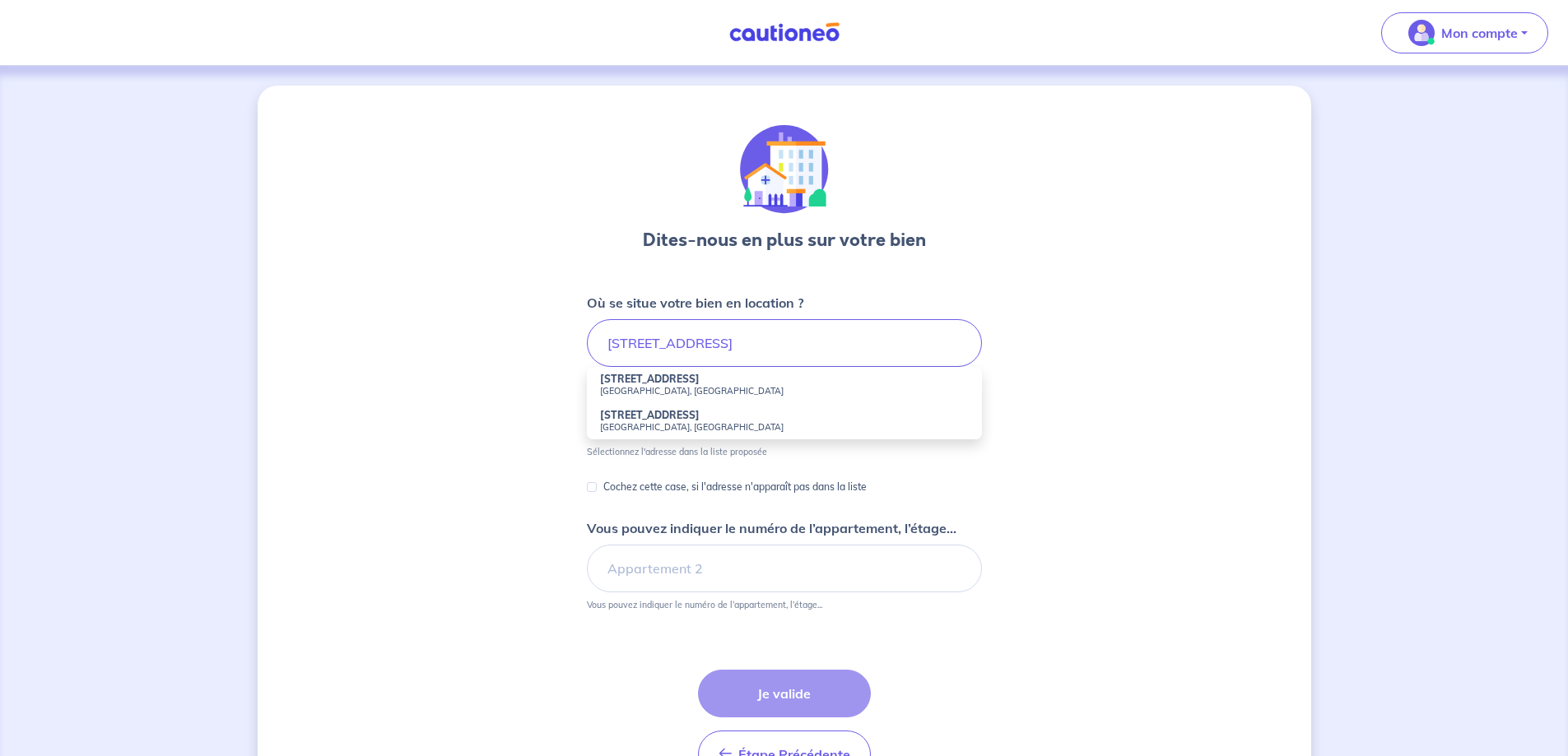
click at [701, 383] on li "19 Route de Neuilly Noisy-le-Grand, France" at bounding box center [784, 384] width 395 height 36
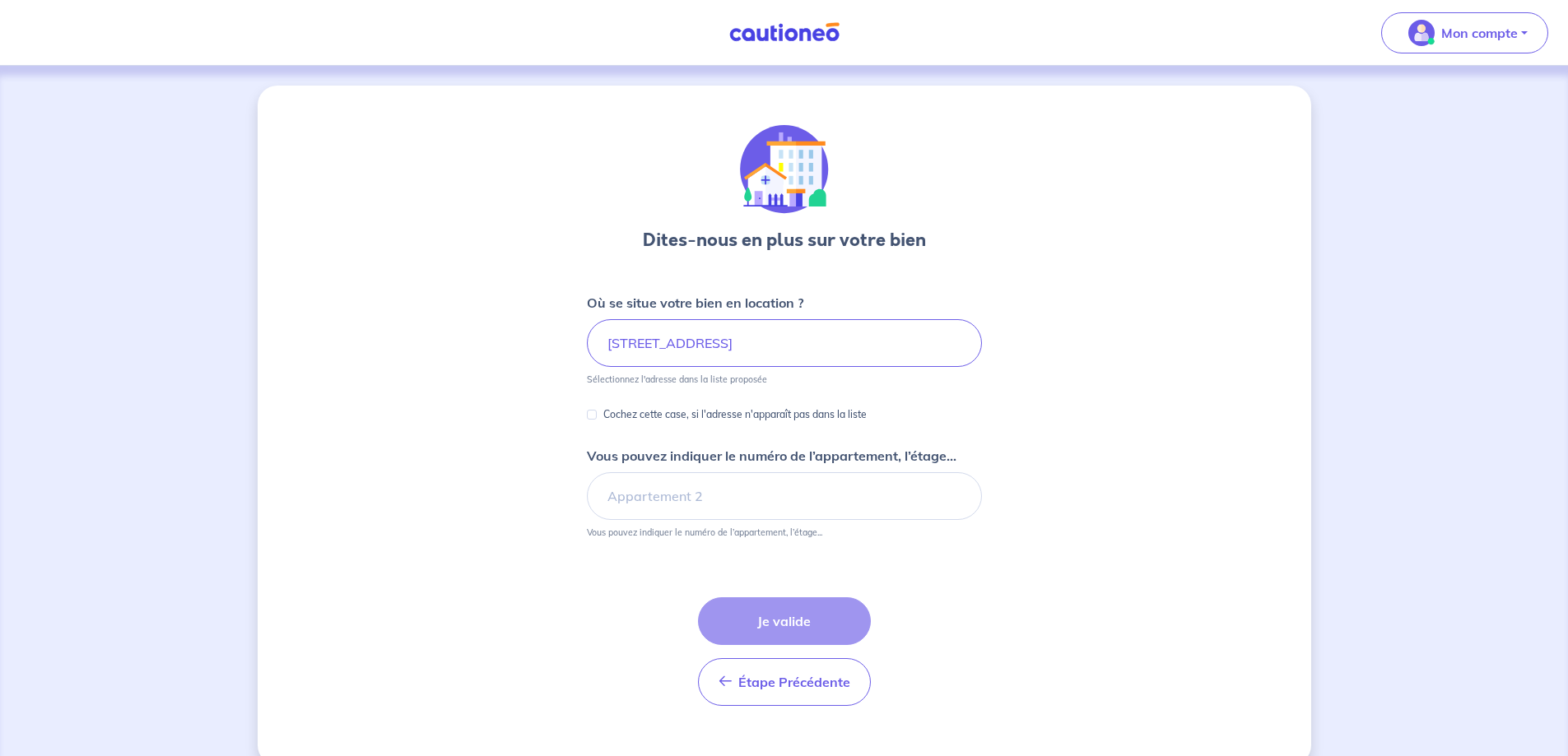
type input "[STREET_ADDRESS]"
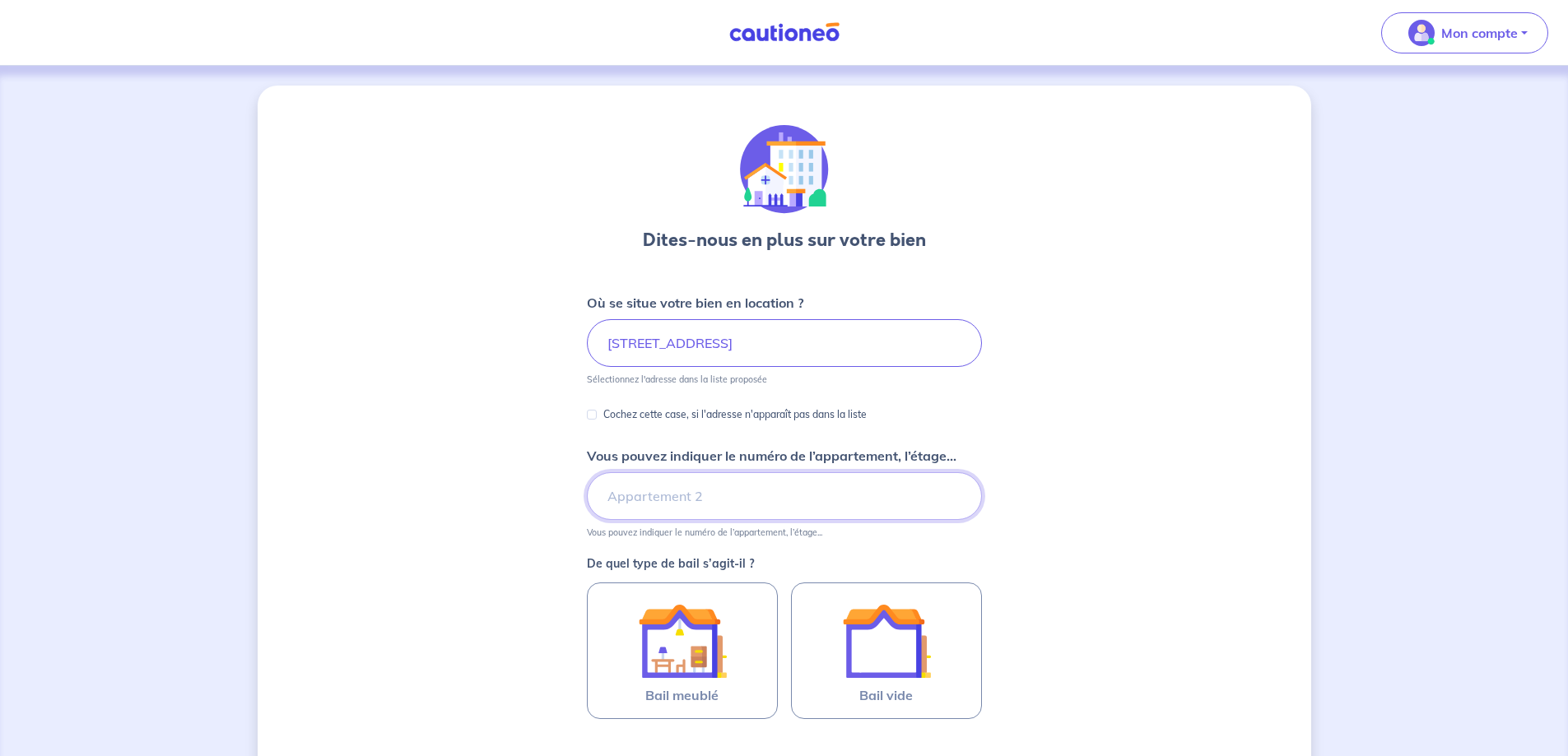
click at [657, 491] on input "Vous pouvez indiquer le numéro de l’appartement, l’étage..." at bounding box center [784, 496] width 395 height 48
type input "C302"
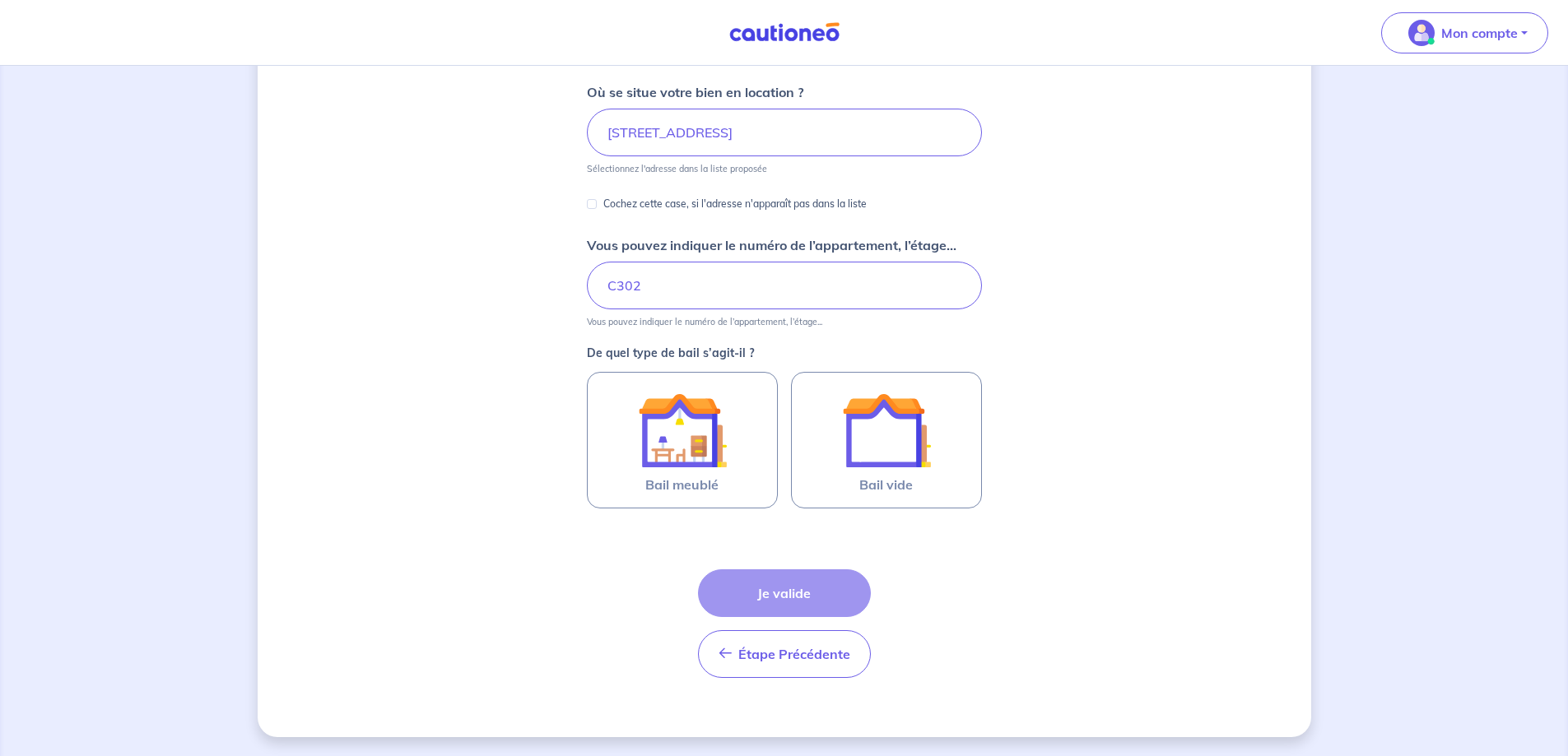
scroll to position [211, 0]
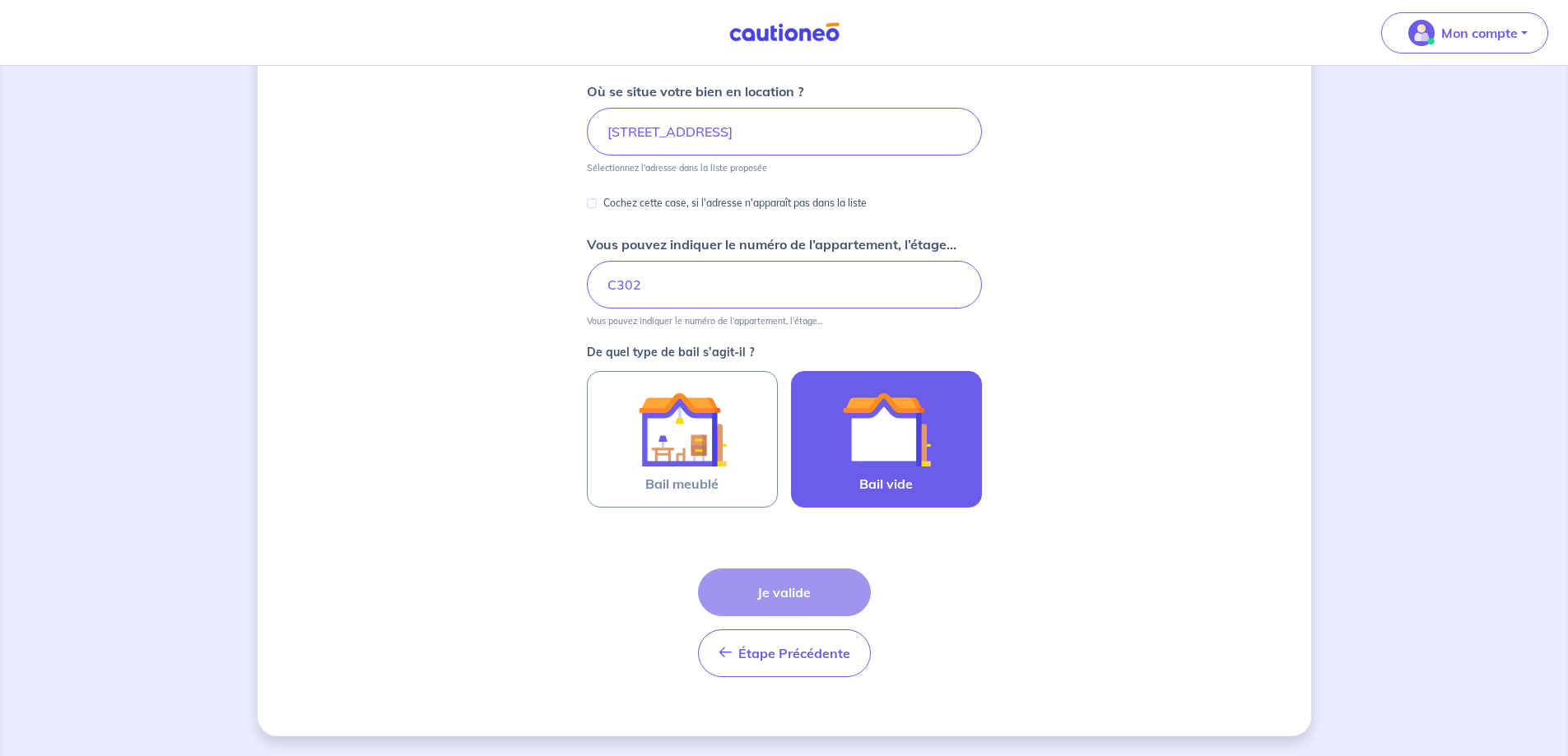
click at [849, 445] on img at bounding box center [886, 429] width 89 height 89
click at [0, 0] on input "Bail vide" at bounding box center [0, 0] width 0 height 0
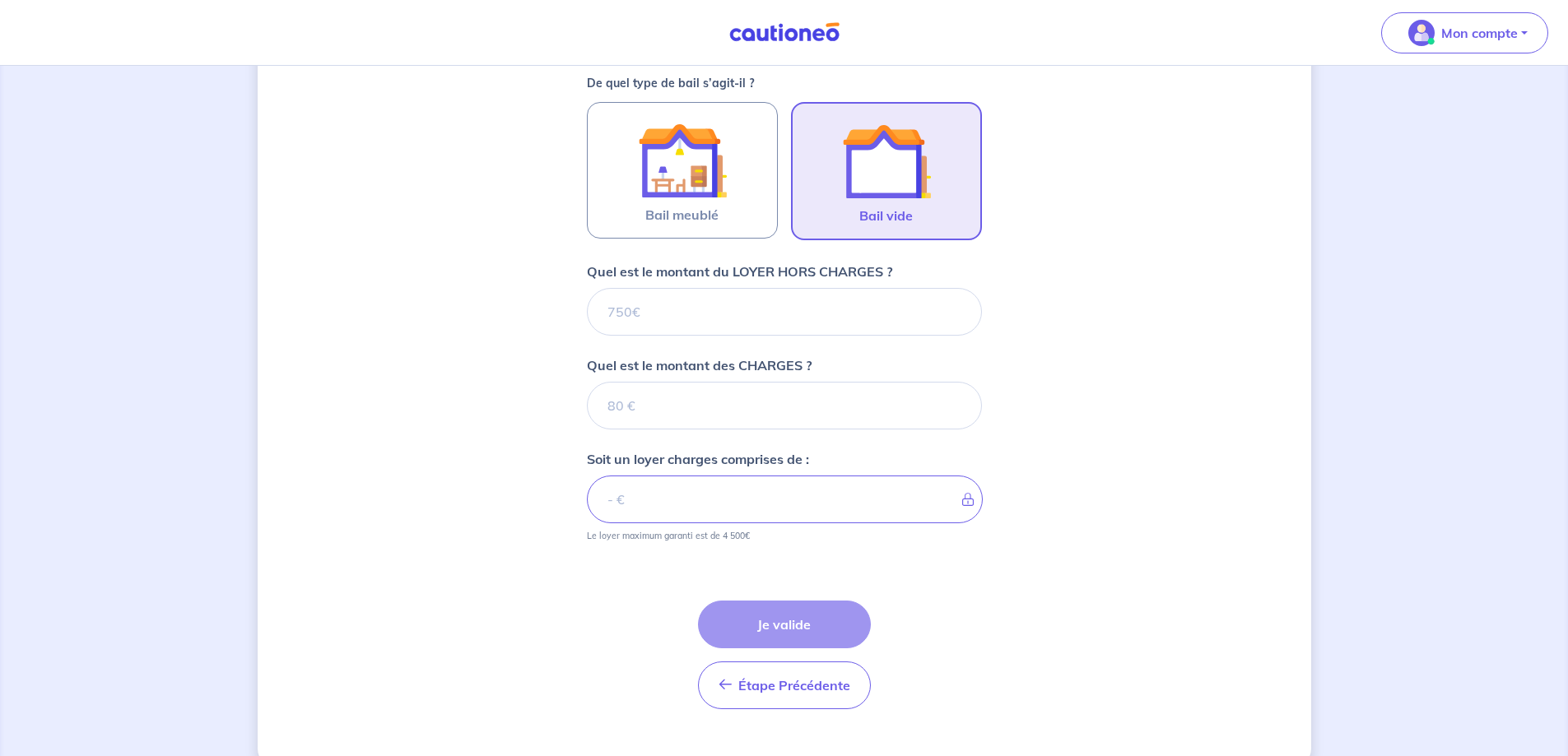
click at [736, 592] on form "Où se situe votre bien en location ? 19 Route de Neuilly, Noisy-le-Grand, Franc…" at bounding box center [784, 267] width 395 height 910
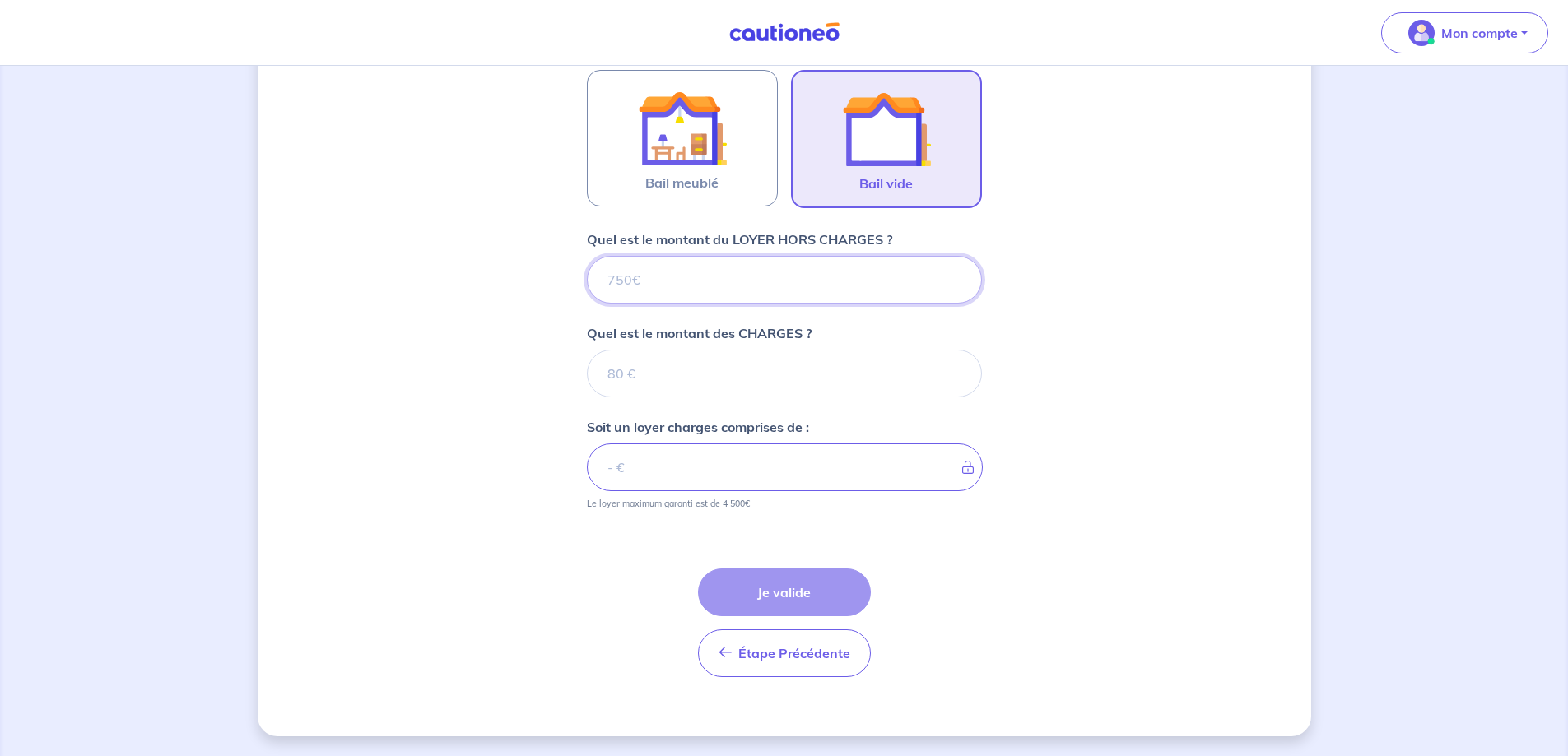
click at [701, 256] on input "Quel est le montant du LOYER HORS CHARGES ?" at bounding box center [784, 279] width 395 height 48
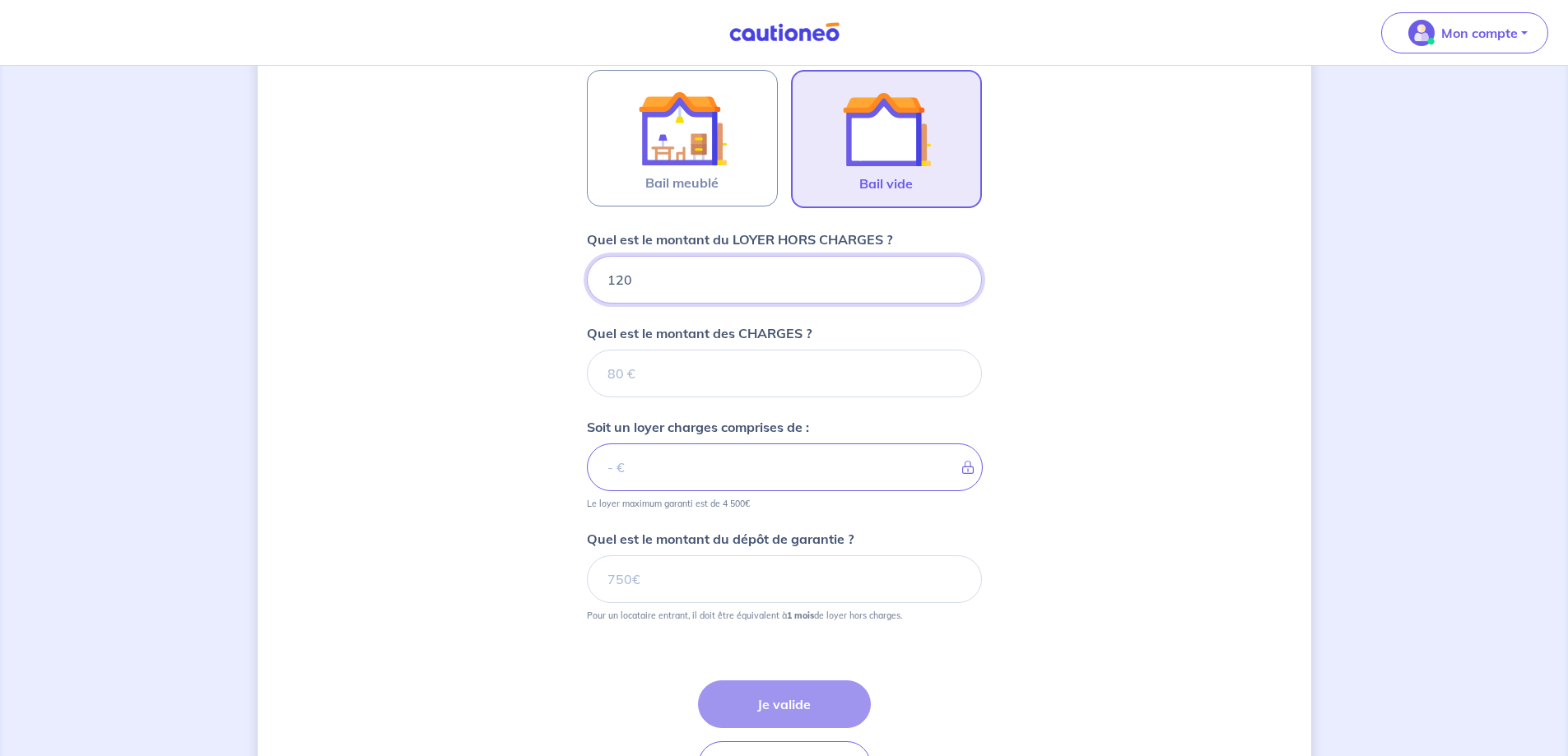
type input "120"
click at [677, 271] on input "120" at bounding box center [784, 279] width 395 height 48
type input "121"
type input "1210"
type input "19"
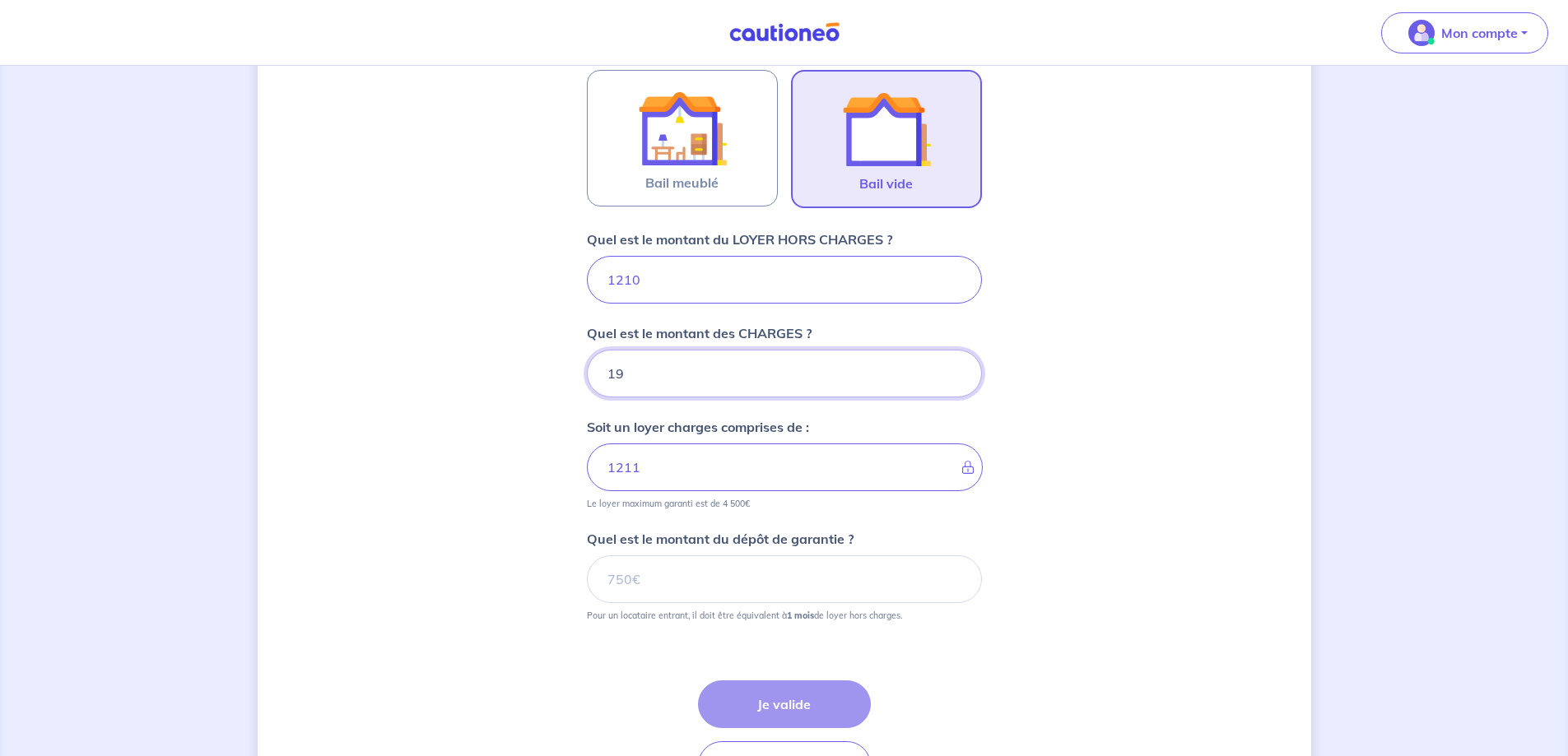
type input "1229"
type input "190"
type input "1400"
type input "190"
click at [702, 574] on input "Quel est le montant du dépôt de garantie ?" at bounding box center [784, 579] width 395 height 48
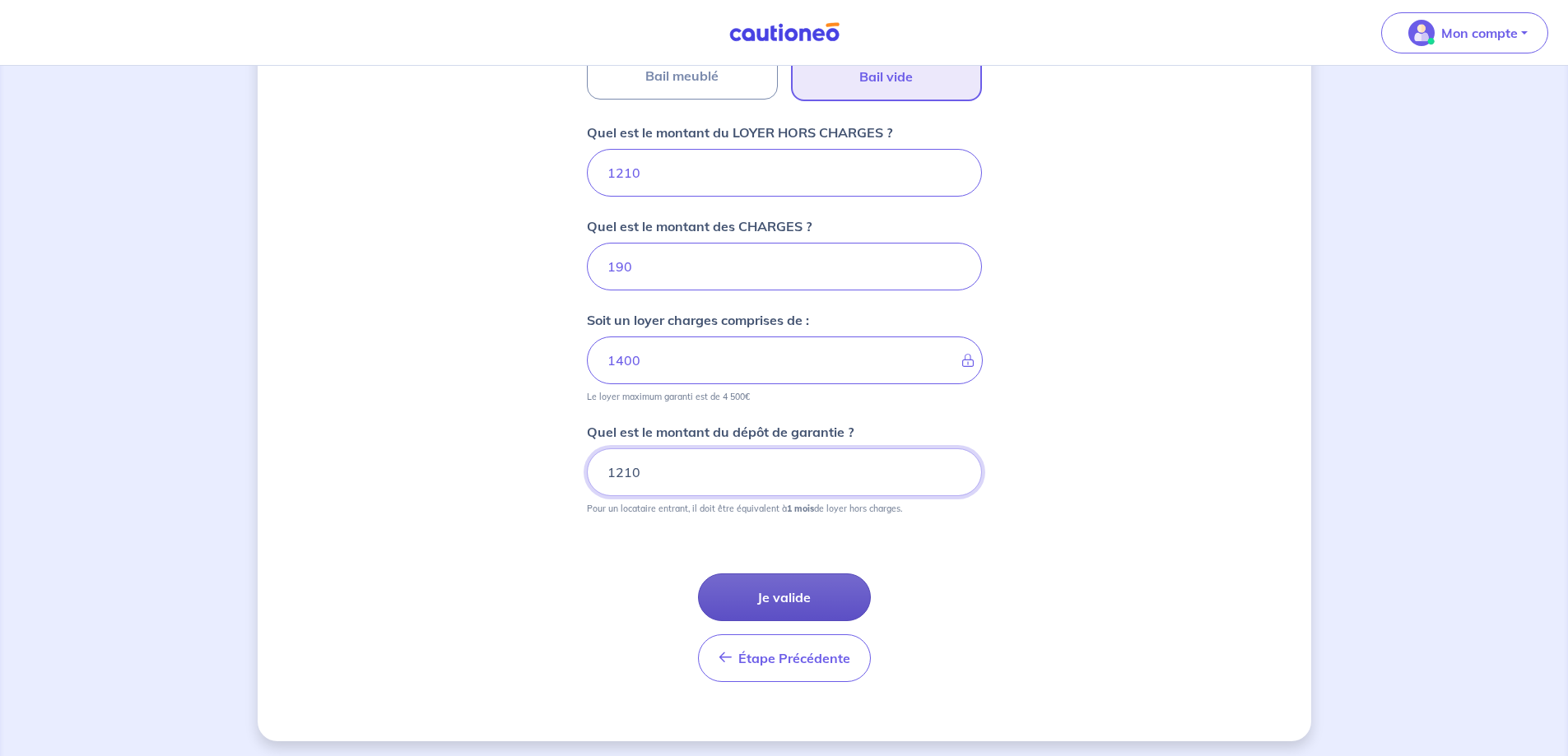
scroll to position [624, 0]
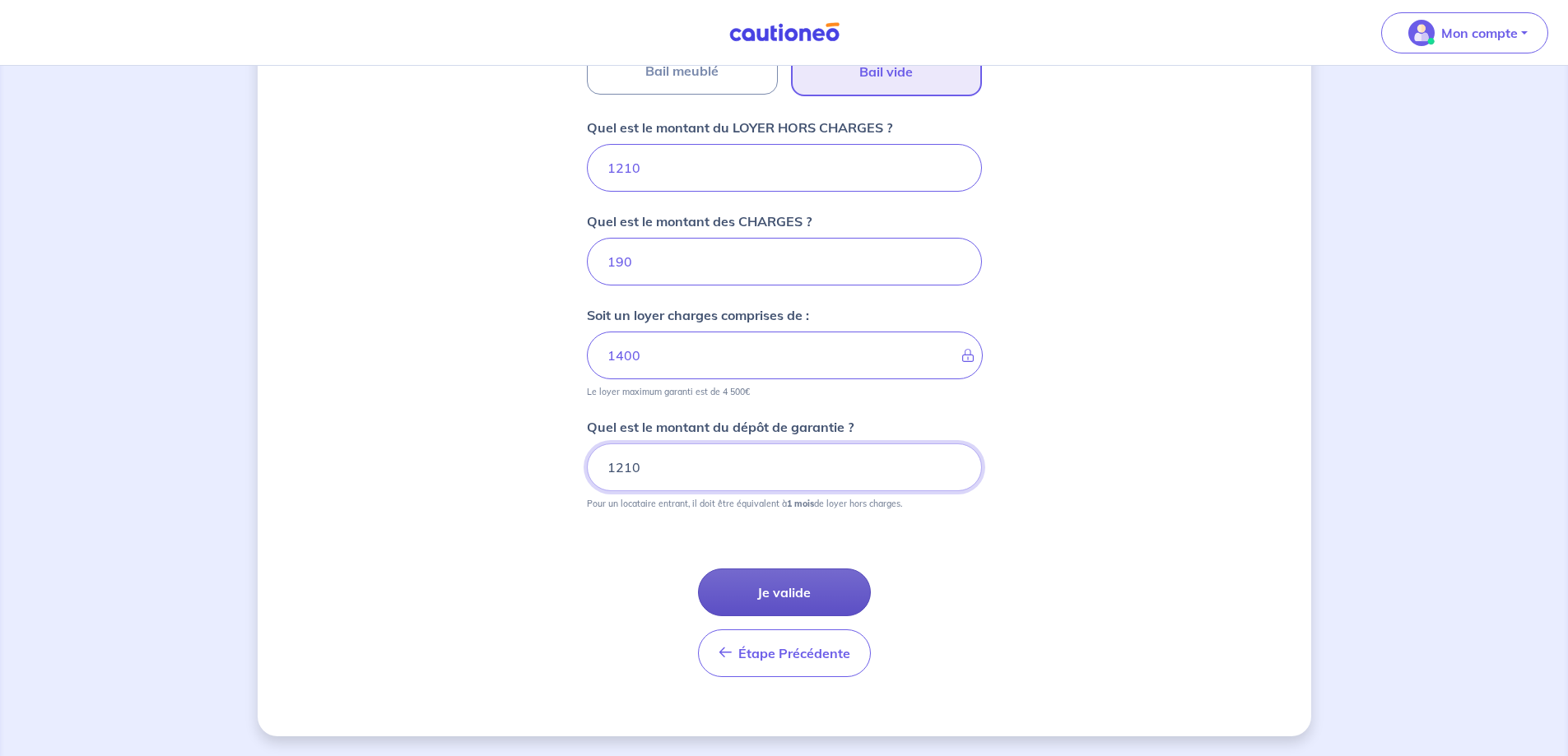
type input "1210"
click at [794, 579] on button "Je valide" at bounding box center [784, 592] width 173 height 48
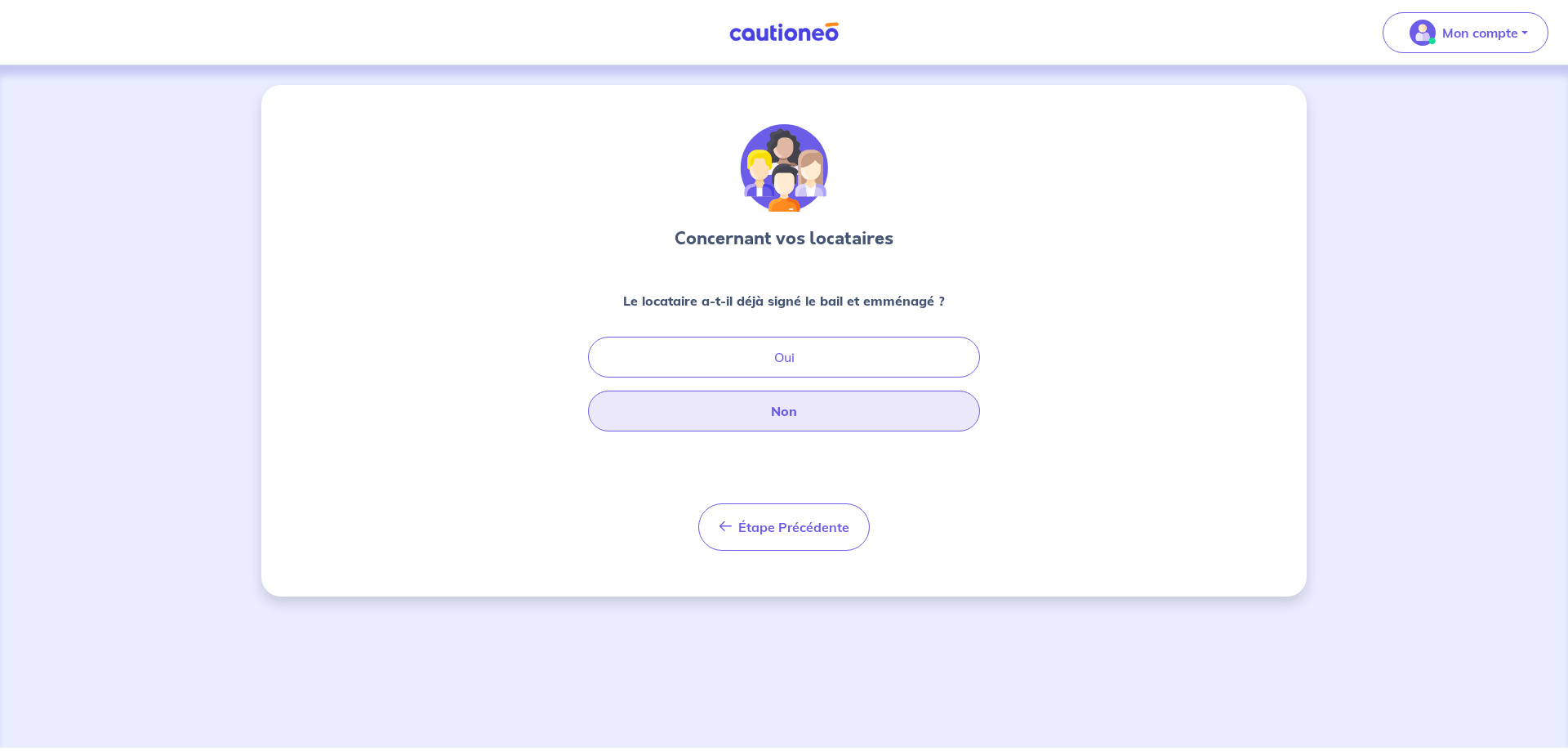
click at [737, 414] on button "Non" at bounding box center [784, 410] width 392 height 40
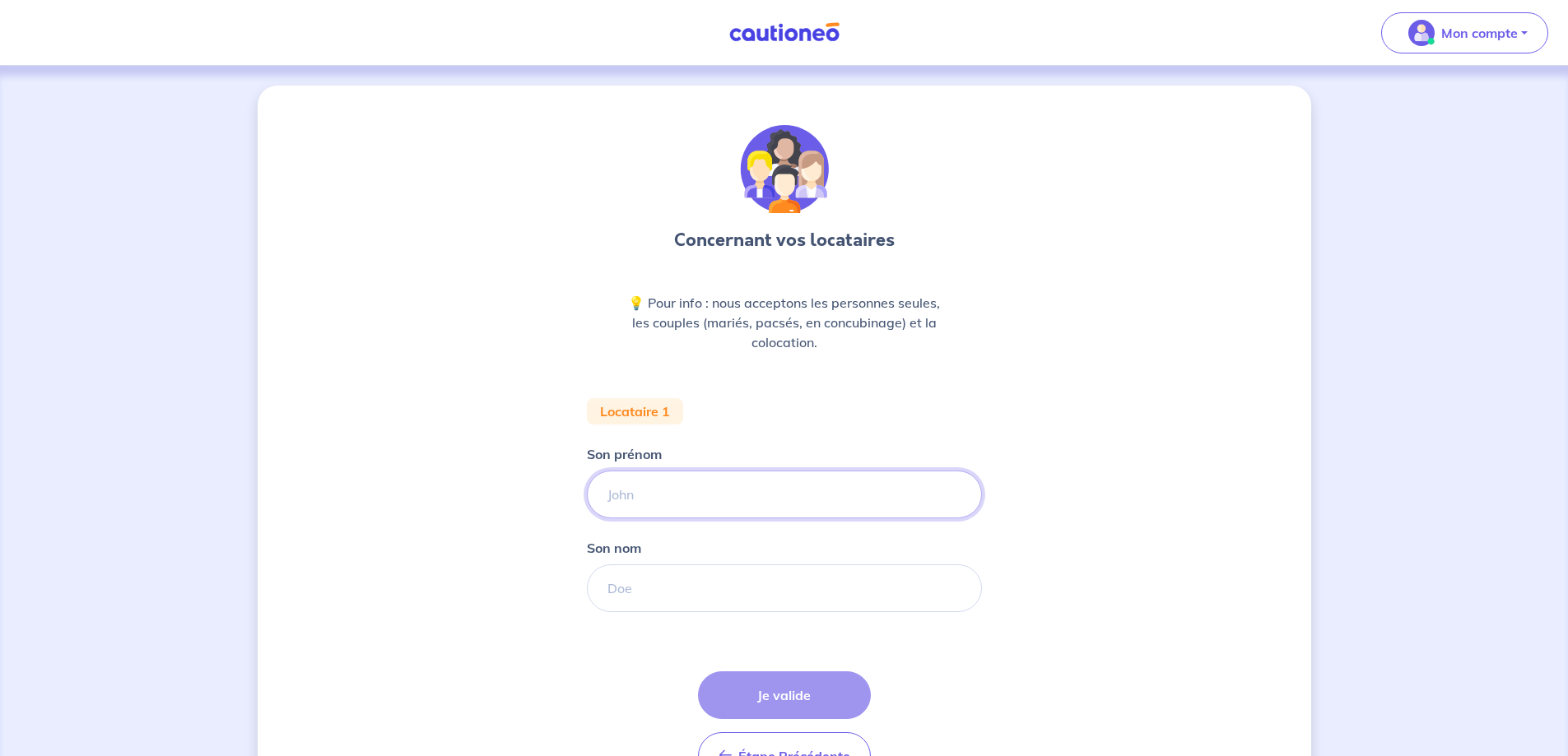
click at [689, 515] on input "Son prénom" at bounding box center [784, 494] width 395 height 48
type input "Samir"
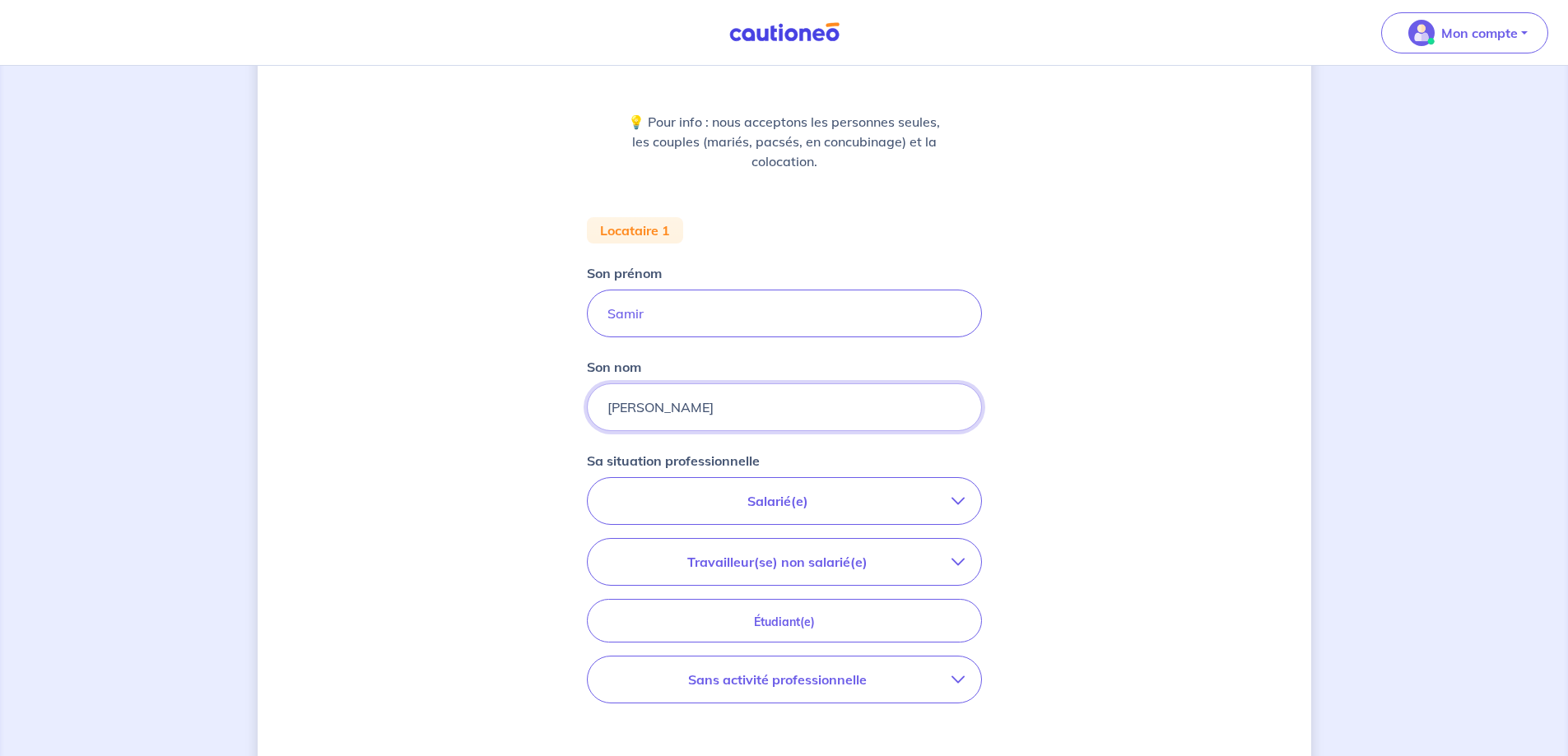
scroll to position [247, 0]
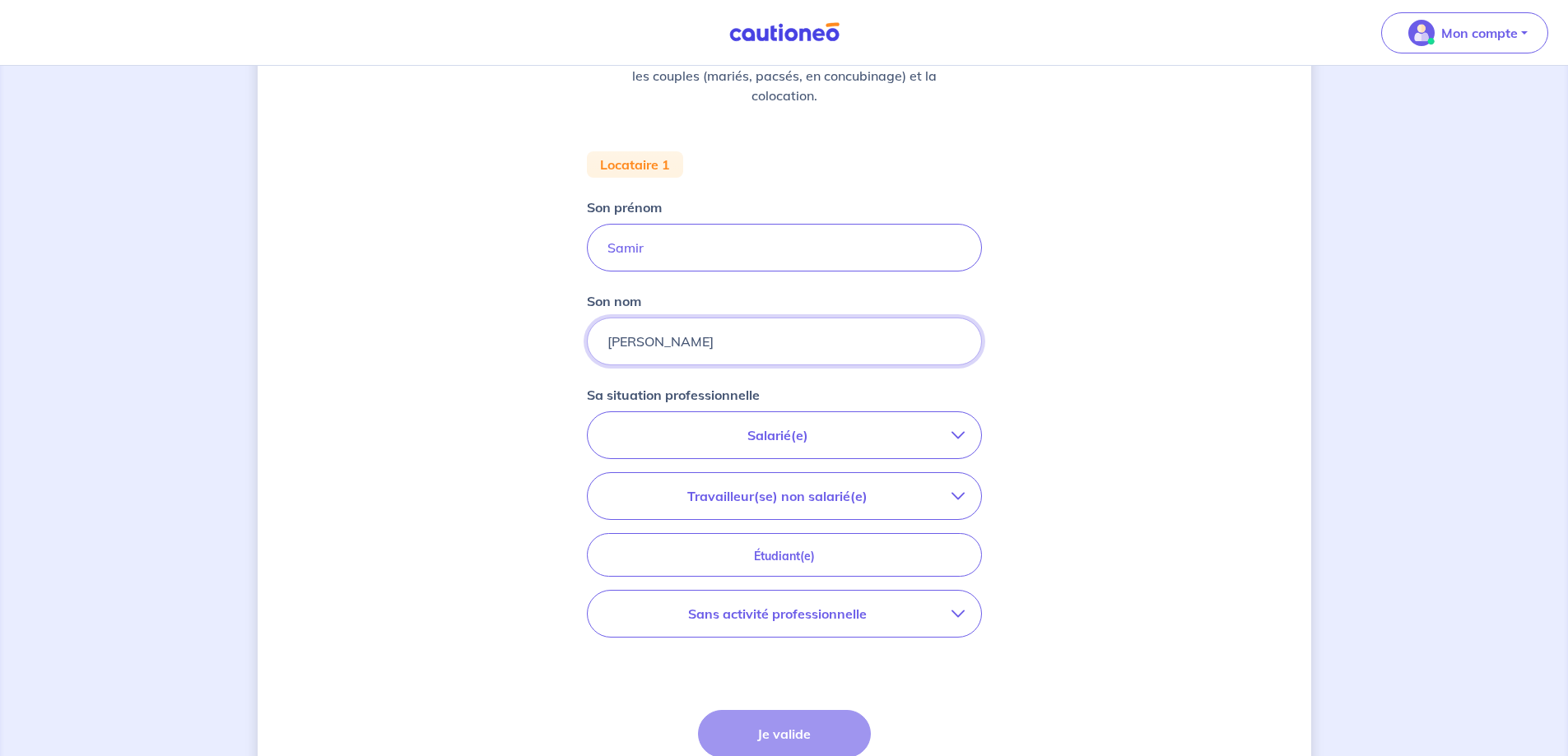
type input "Osman"
click at [820, 490] on p "Travailleur(se) non salarié(e)" at bounding box center [778, 496] width 347 height 20
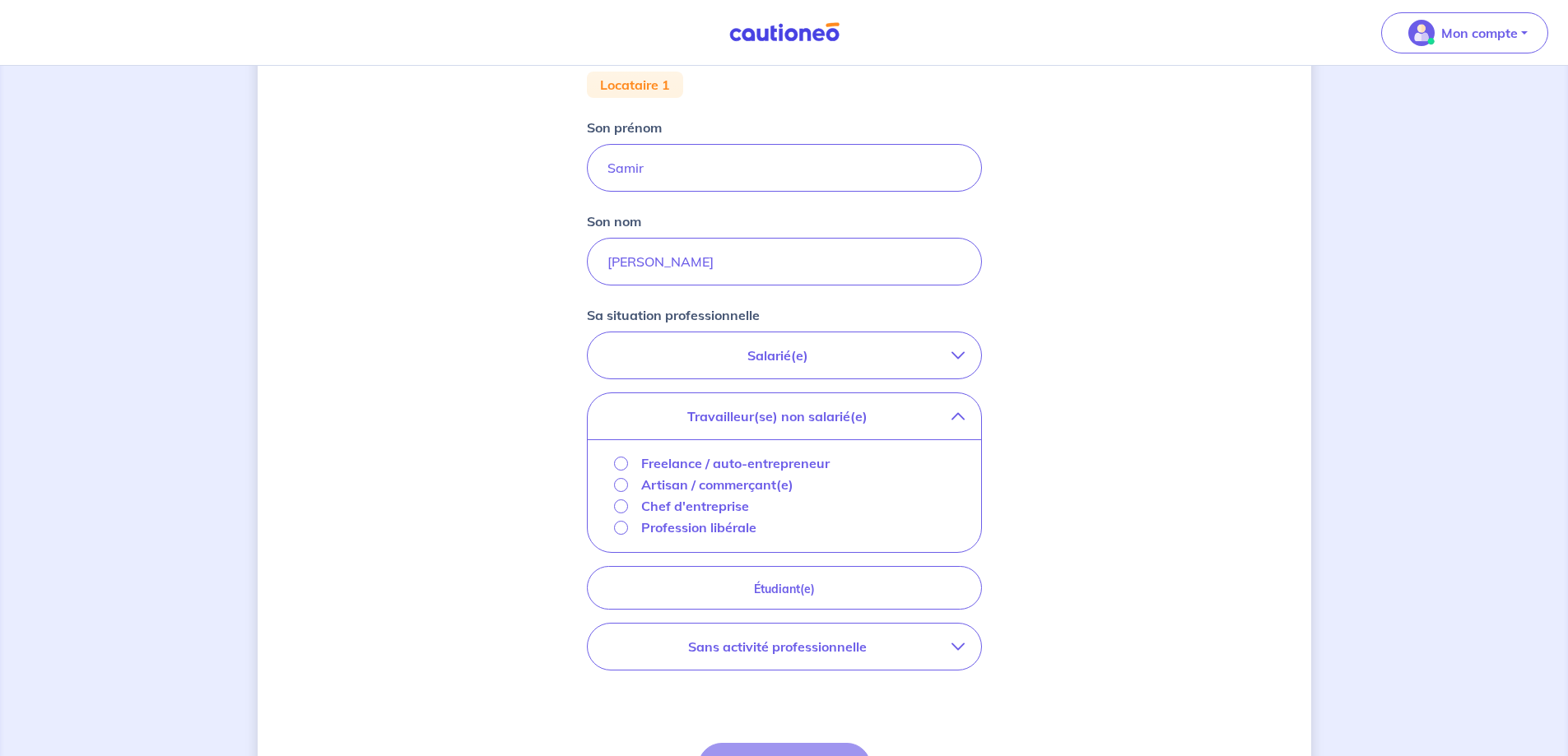
scroll to position [329, 0]
click at [687, 527] on p "Profession libérale" at bounding box center [699, 524] width 115 height 20
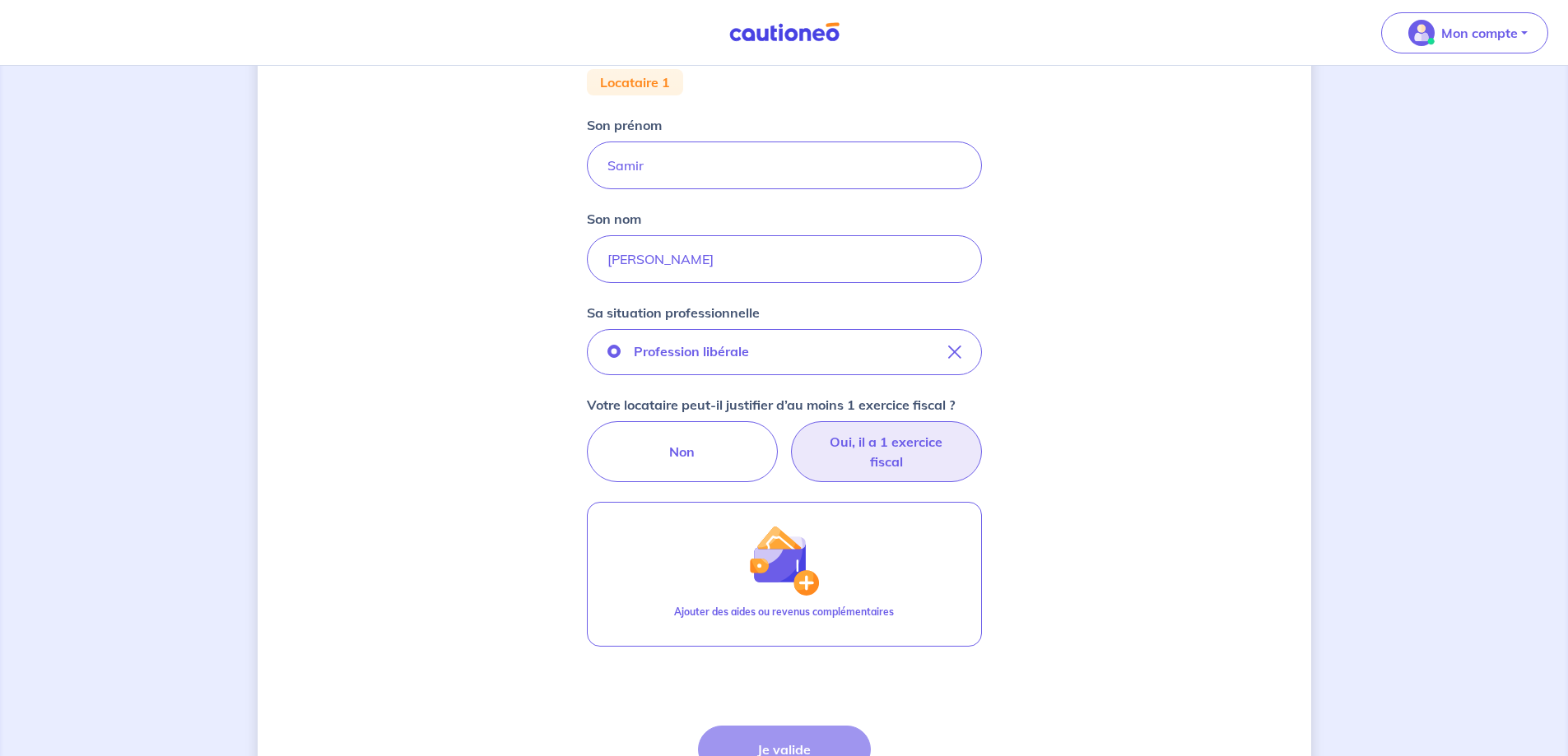
click at [914, 437] on label "Oui, il a 1 exercice fiscal" at bounding box center [886, 451] width 191 height 61
click at [790, 432] on input "Oui, il a 1 exercice fiscal" at bounding box center [784, 426] width 11 height 11
radio input "true"
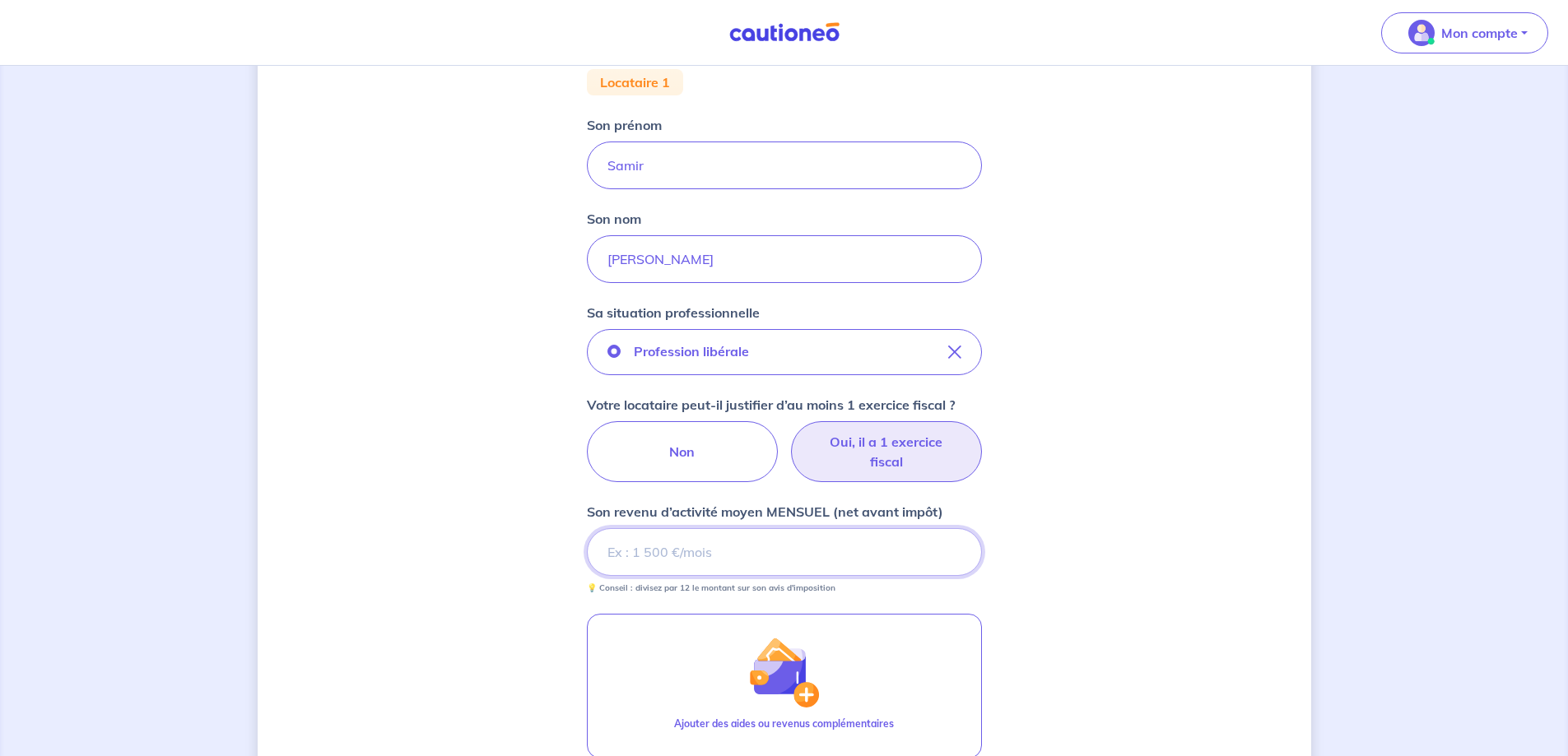
click at [688, 569] on input "Son revenu d’activité moyen MENSUEL (net avant impôt)" at bounding box center [784, 552] width 395 height 48
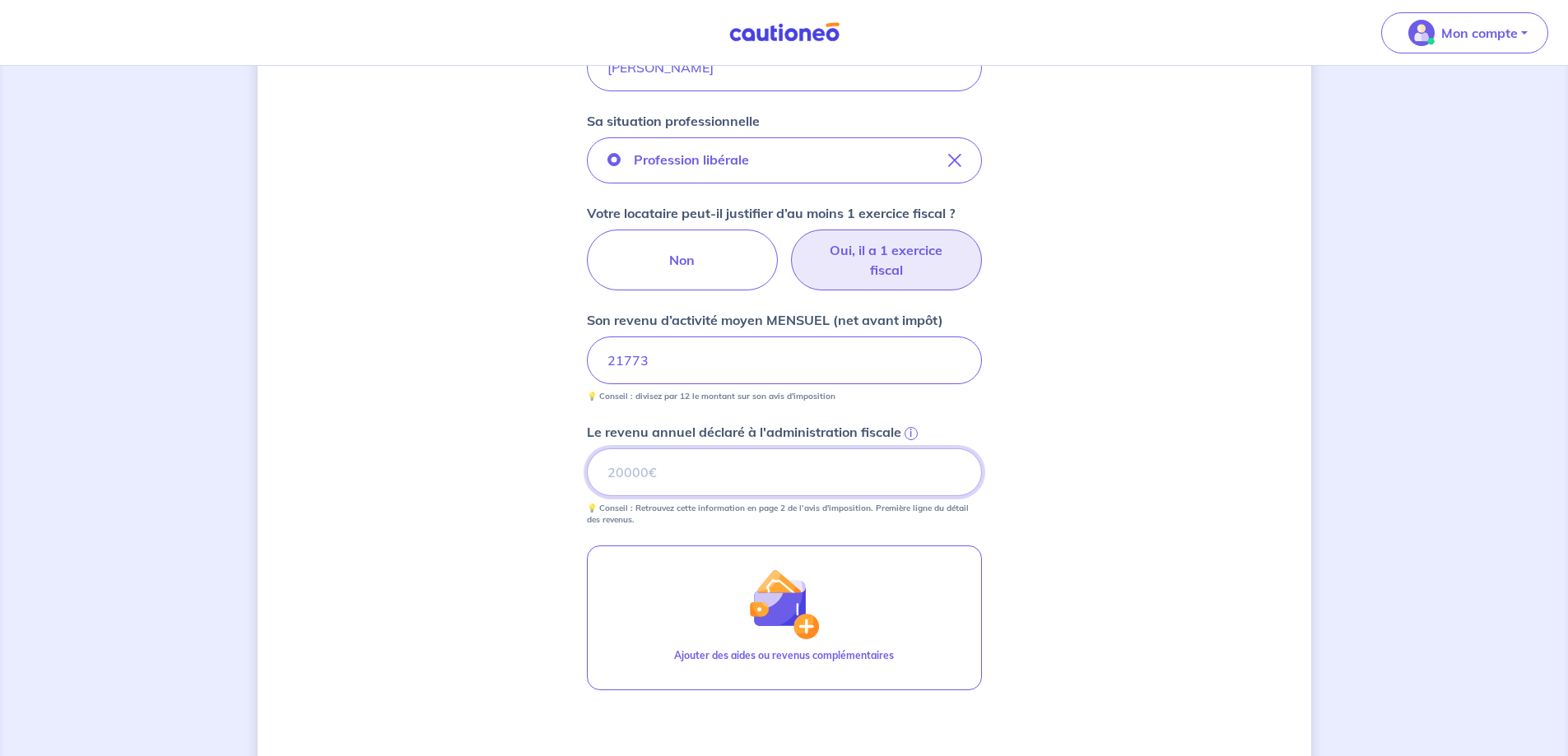
scroll to position [576, 0]
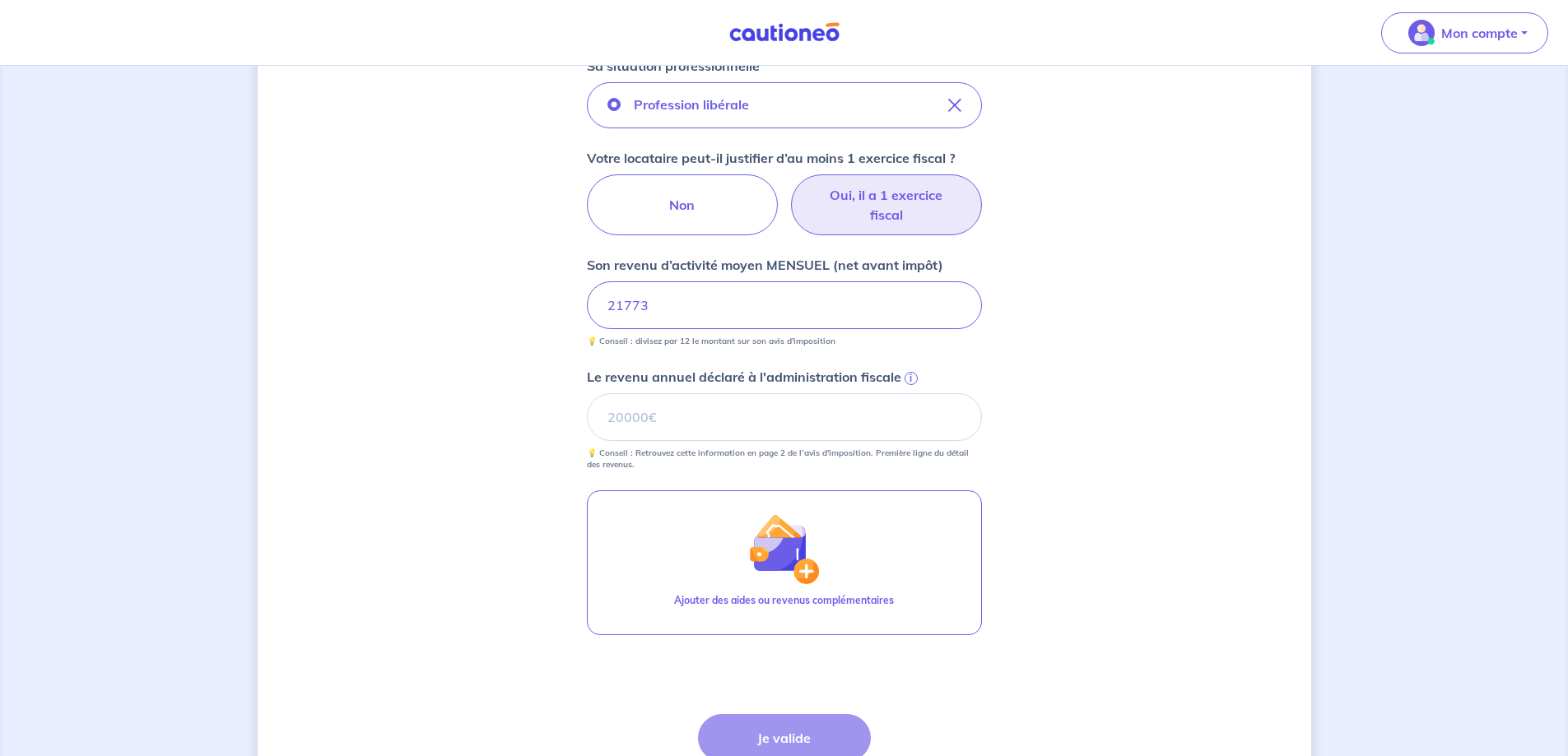
click at [914, 372] on div "i" at bounding box center [908, 376] width 16 height 16
click at [914, 393] on input "Le revenu annuel déclaré à l'administration fiscale i" at bounding box center [784, 417] width 395 height 48
click at [914, 373] on span "i" at bounding box center [911, 378] width 14 height 14
click at [914, 393] on input "Le revenu annuel déclaré à l'administration fiscale i" at bounding box center [784, 417] width 395 height 48
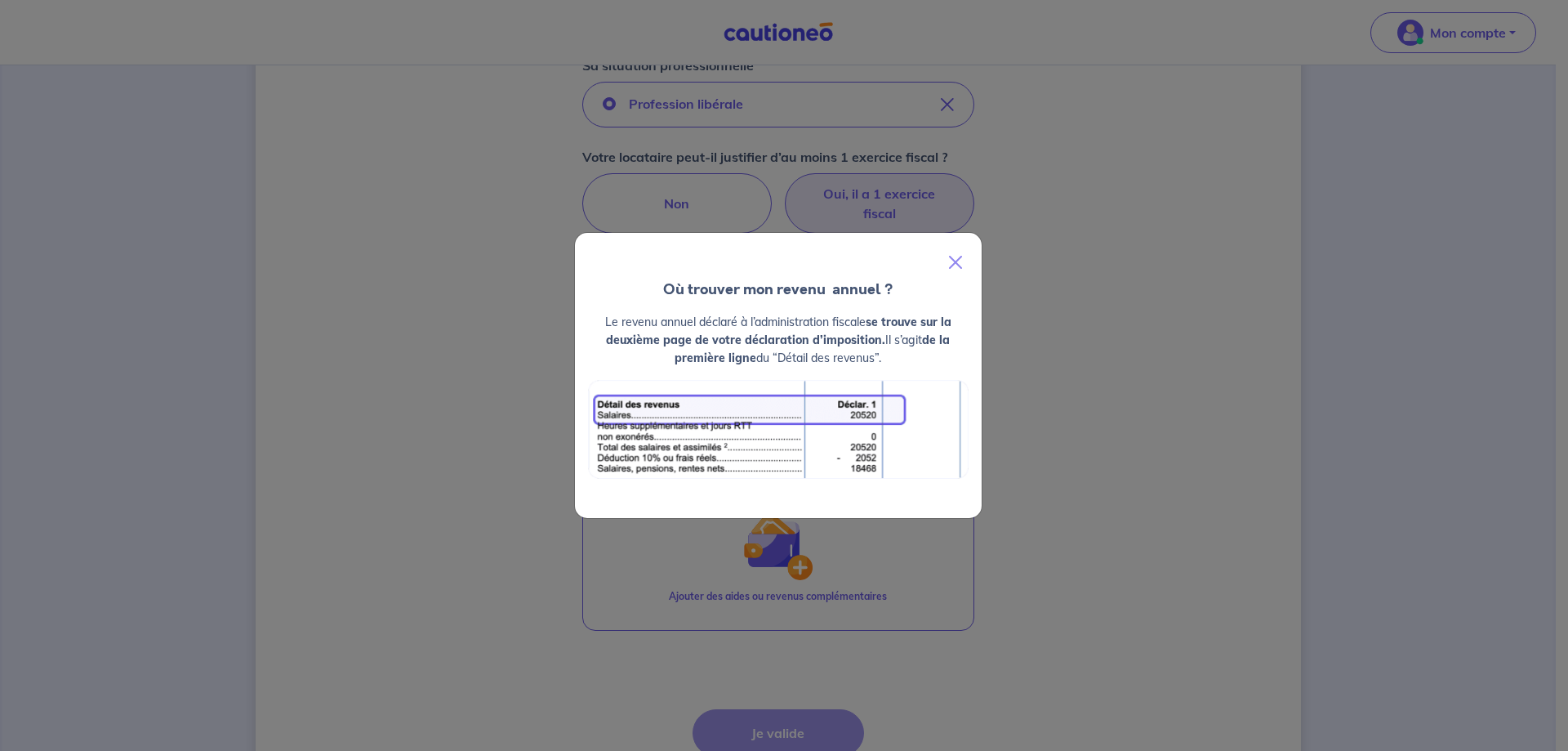
drag, startPoint x: 620, startPoint y: 320, endPoint x: 899, endPoint y: 362, distance: 282.1
click at [899, 362] on p "Le revenu annuel déclaré à l’administration fiscale se trouve sur la deuxième p…" at bounding box center [779, 340] width 381 height 54
click at [961, 266] on button "Close" at bounding box center [955, 262] width 40 height 46
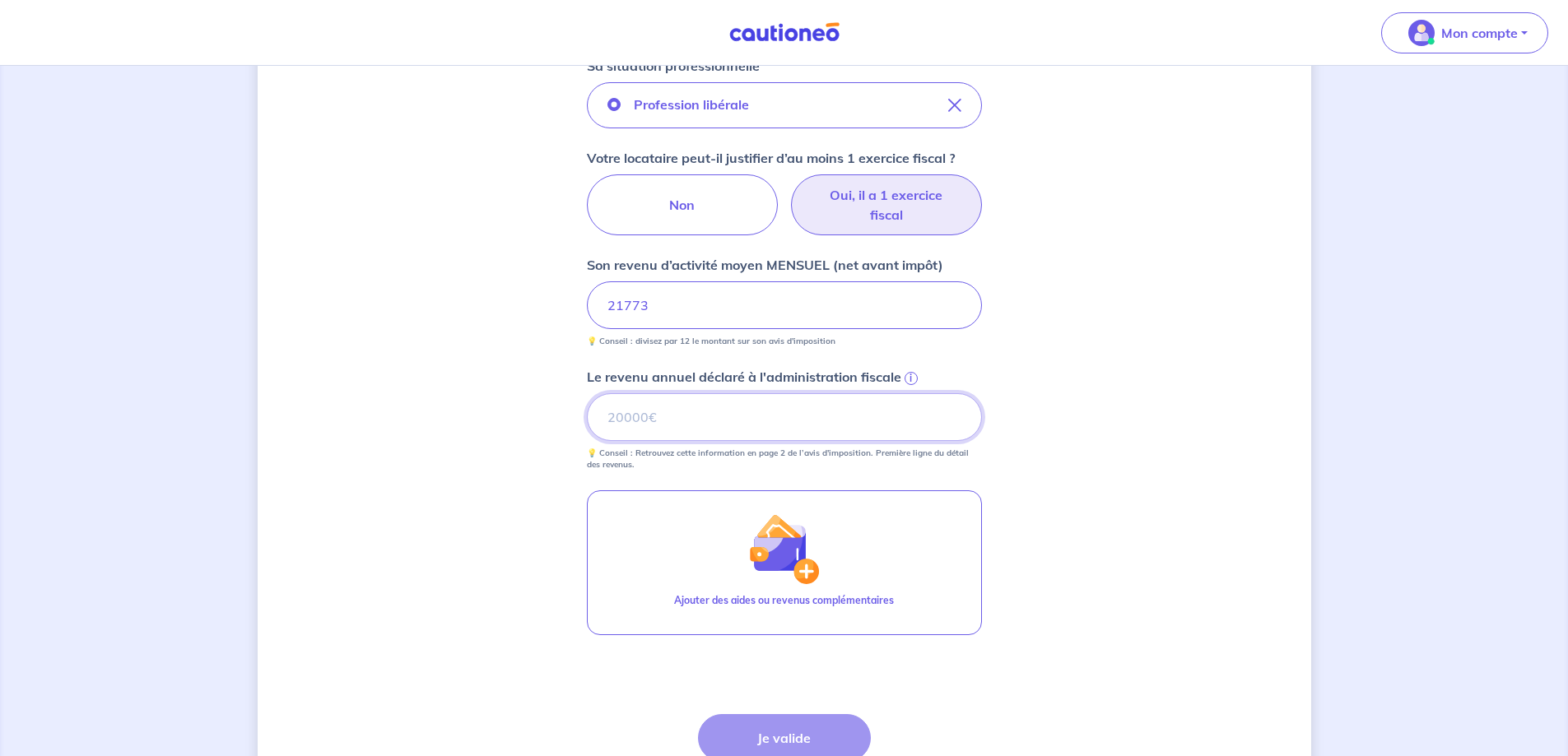
click at [685, 400] on input "Le revenu annuel déclaré à l'administration fiscale i" at bounding box center [784, 417] width 395 height 48
type input "514"
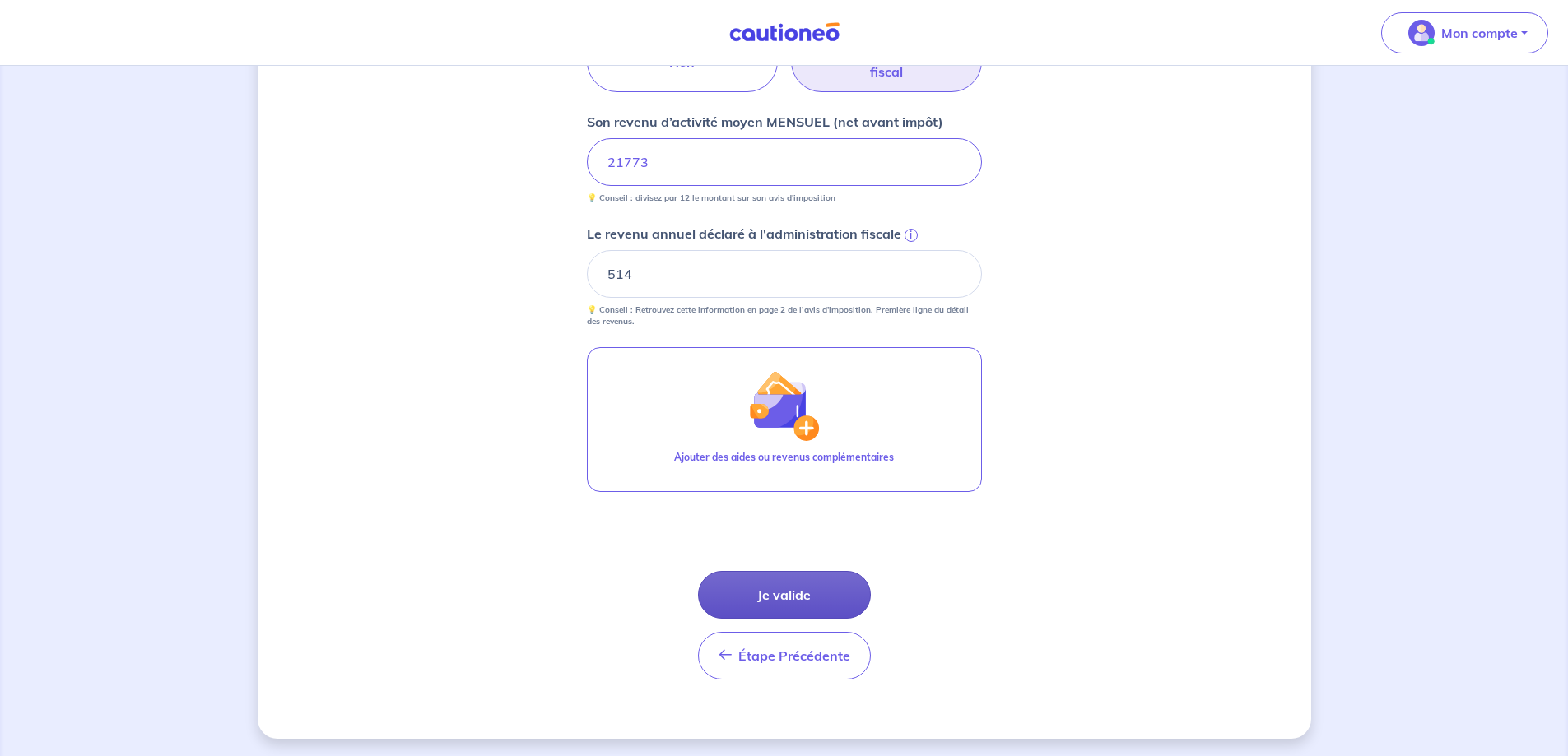
scroll to position [721, 0]
click at [819, 581] on button "Je valide" at bounding box center [784, 592] width 173 height 48
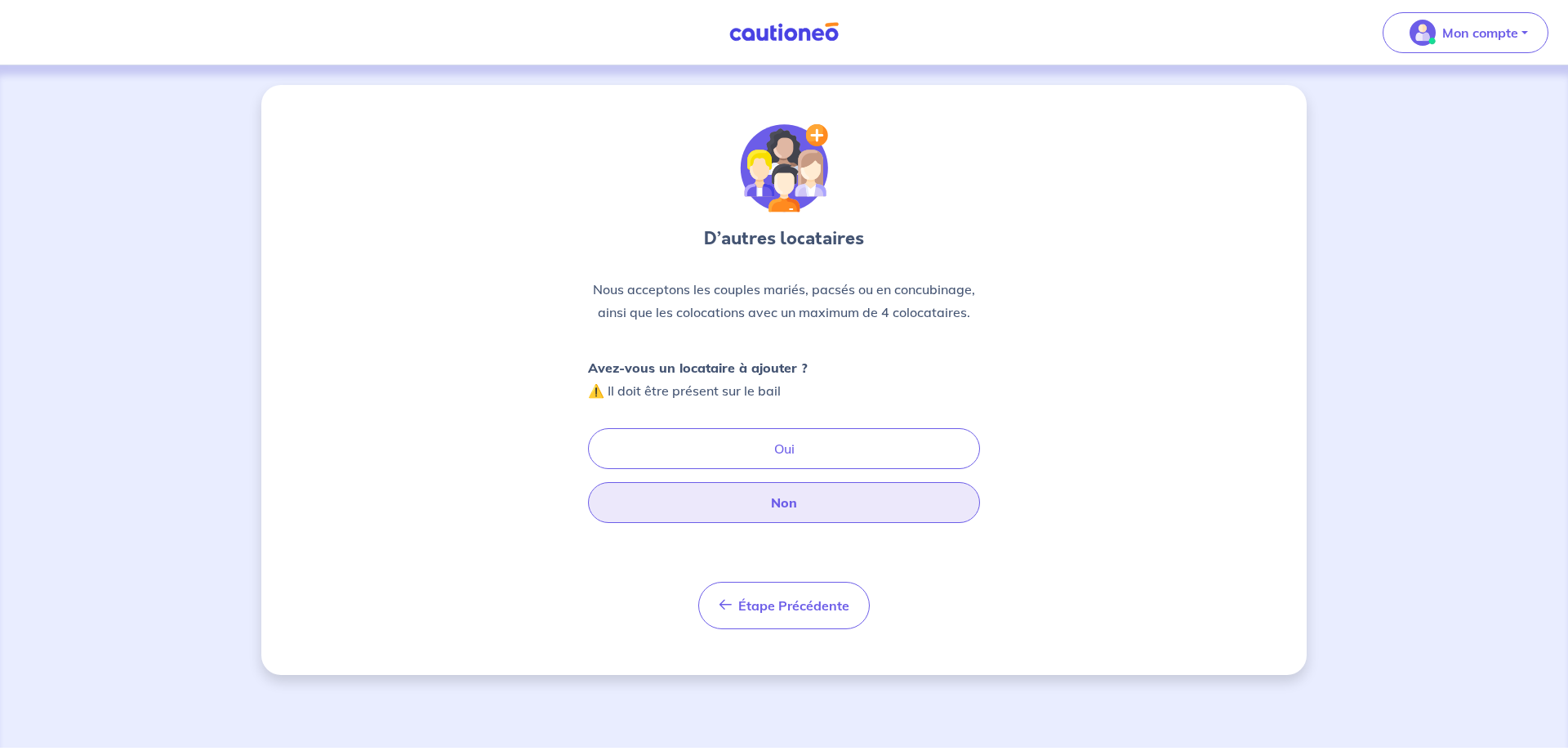
click at [653, 504] on button "Non" at bounding box center [784, 502] width 392 height 40
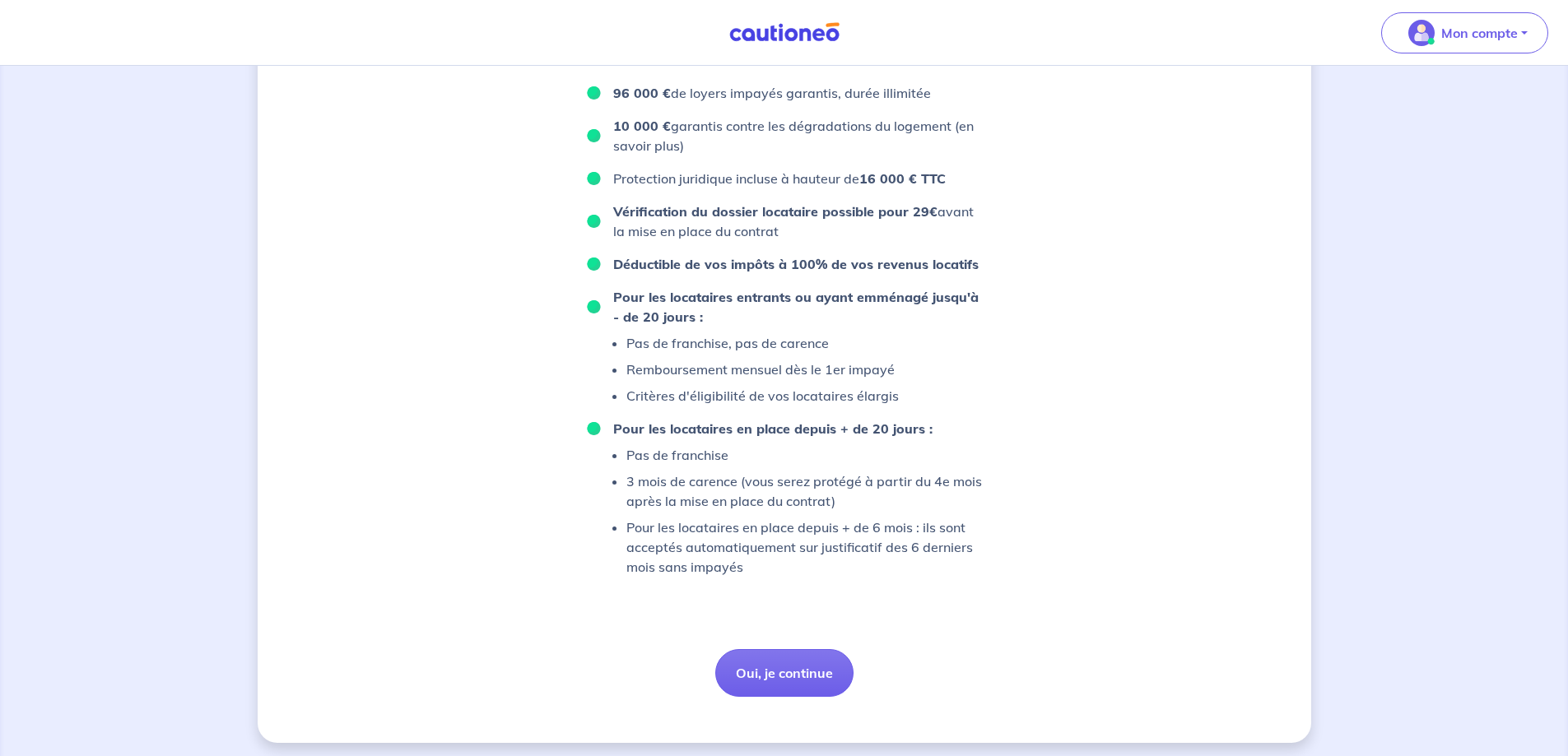
scroll to position [966, 0]
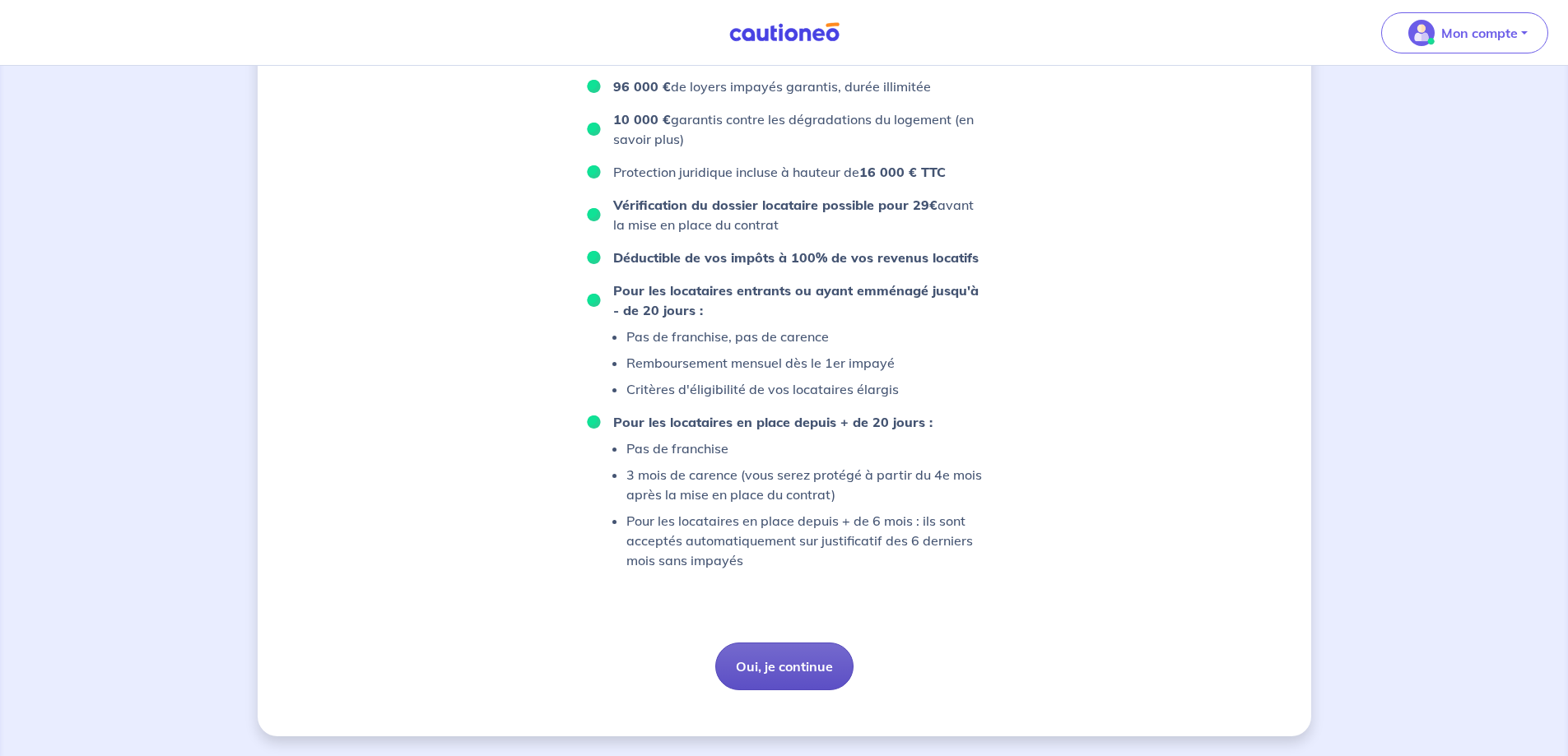
click at [794, 662] on button "Oui, je continue" at bounding box center [784, 666] width 138 height 48
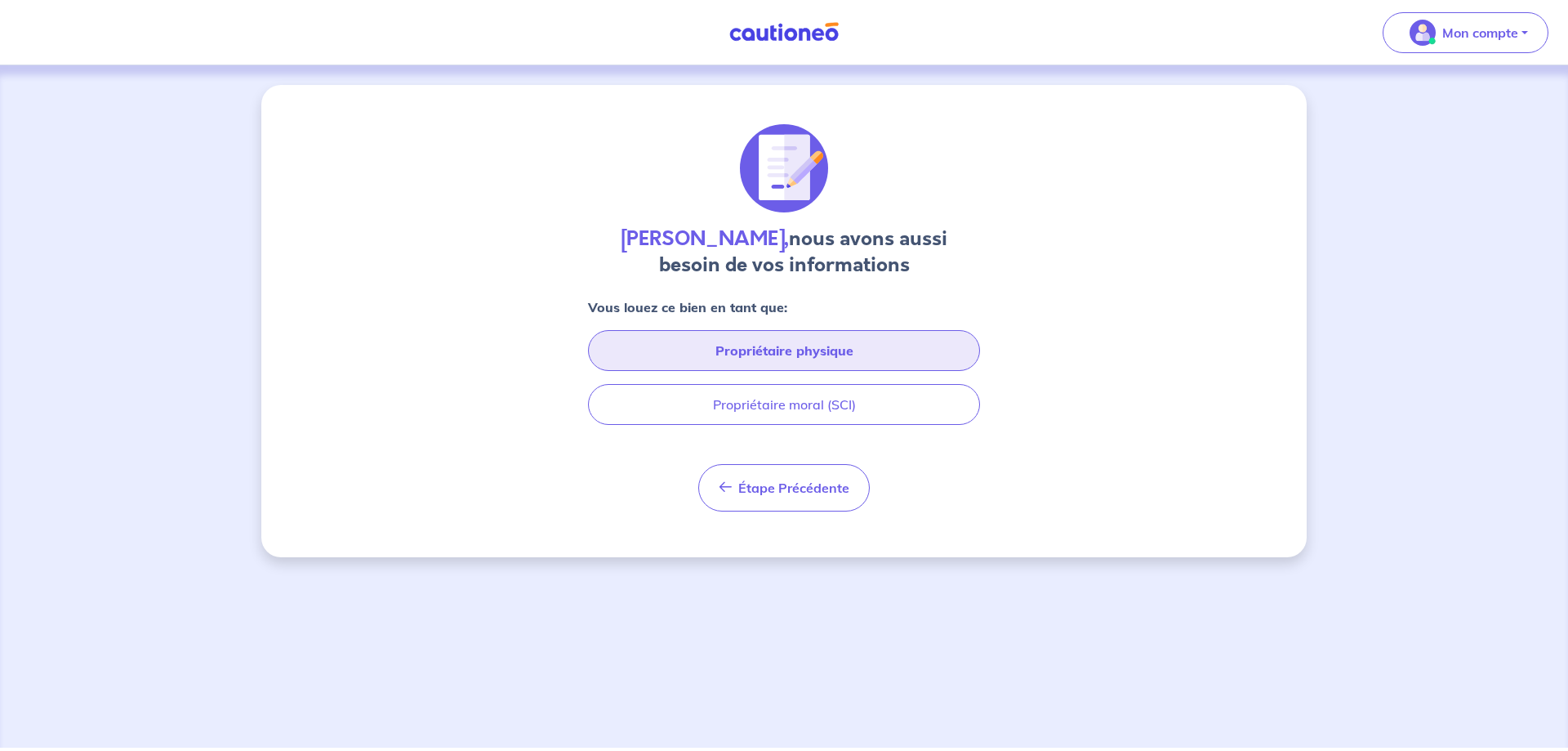
click at [727, 345] on button "Propriétaire physique" at bounding box center [784, 351] width 392 height 40
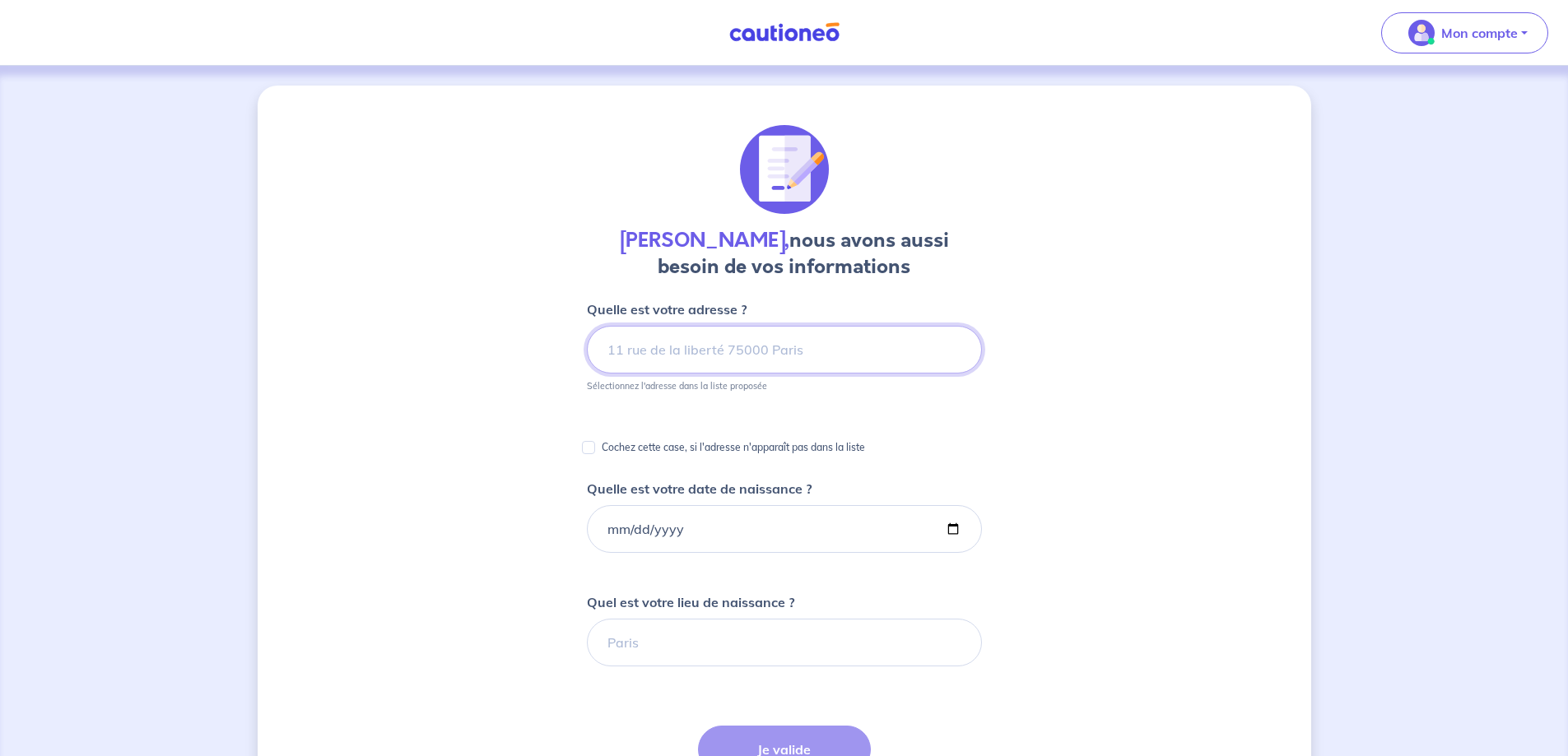
click at [626, 349] on input at bounding box center [784, 350] width 395 height 48
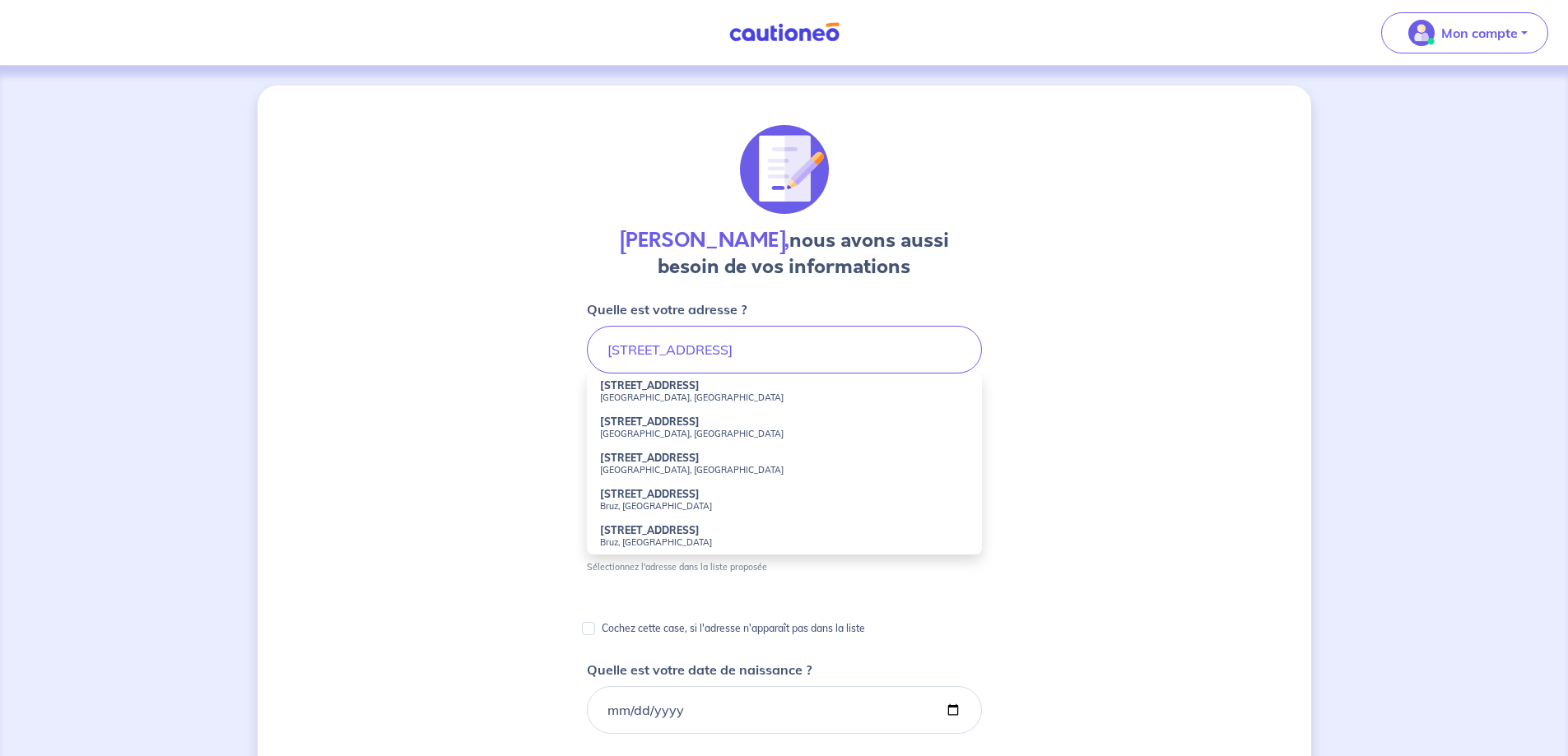
click at [665, 385] on strong "21 Rue Massue" at bounding box center [649, 385] width 99 height 13
type input "21 Rue Massue, Vincennes, France"
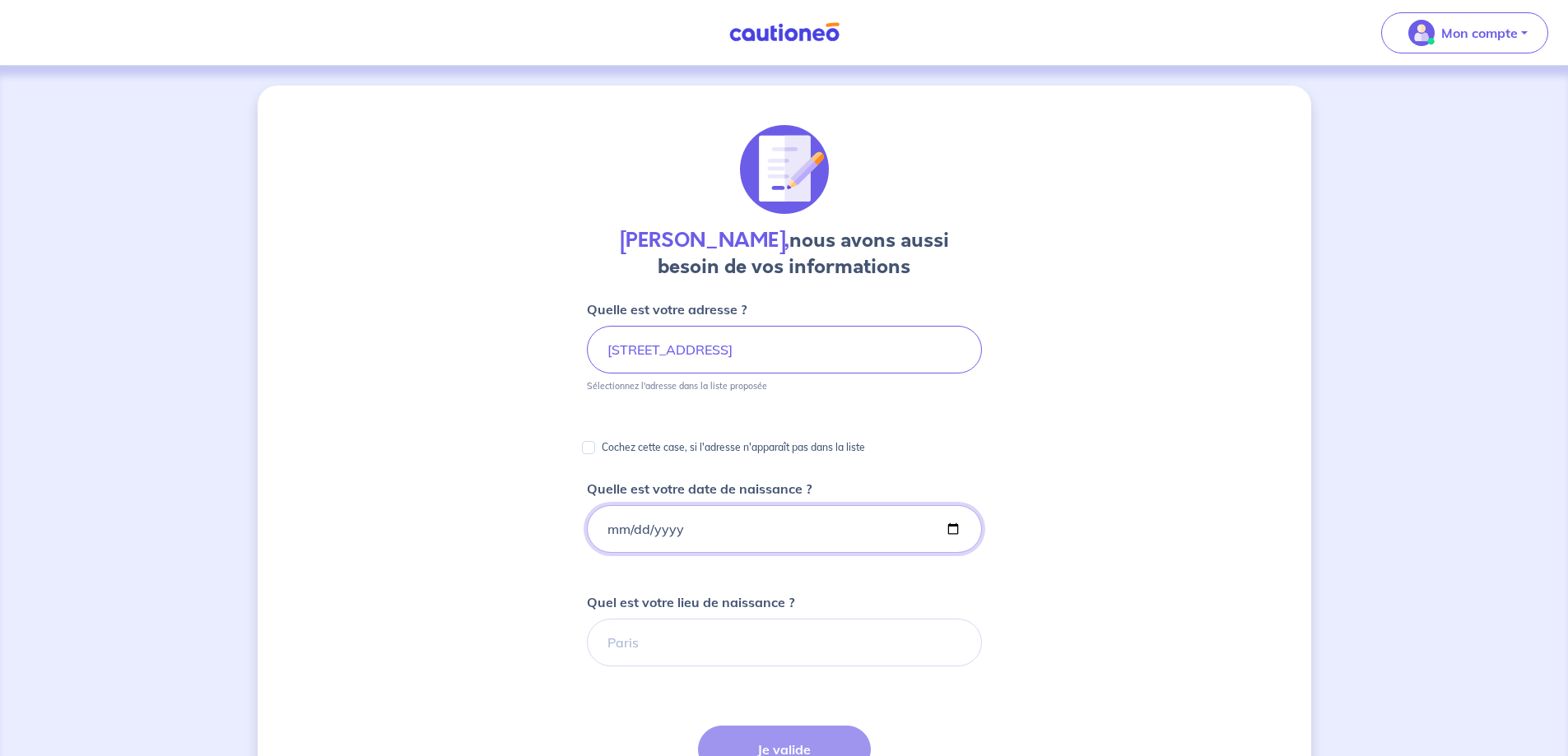
click at [683, 524] on input "Quelle est votre date de naissance ?" at bounding box center [784, 529] width 395 height 48
type input "1999-06-11"
click at [646, 641] on input "Quel est votre lieu de naissance ?" at bounding box center [784, 642] width 395 height 48
type input "Suresnes"
click at [832, 724] on form "Quelle est votre adresse ? 21 Rue Massue, Vincennes, France Sélectionnez l'adre…" at bounding box center [784, 702] width 395 height 804
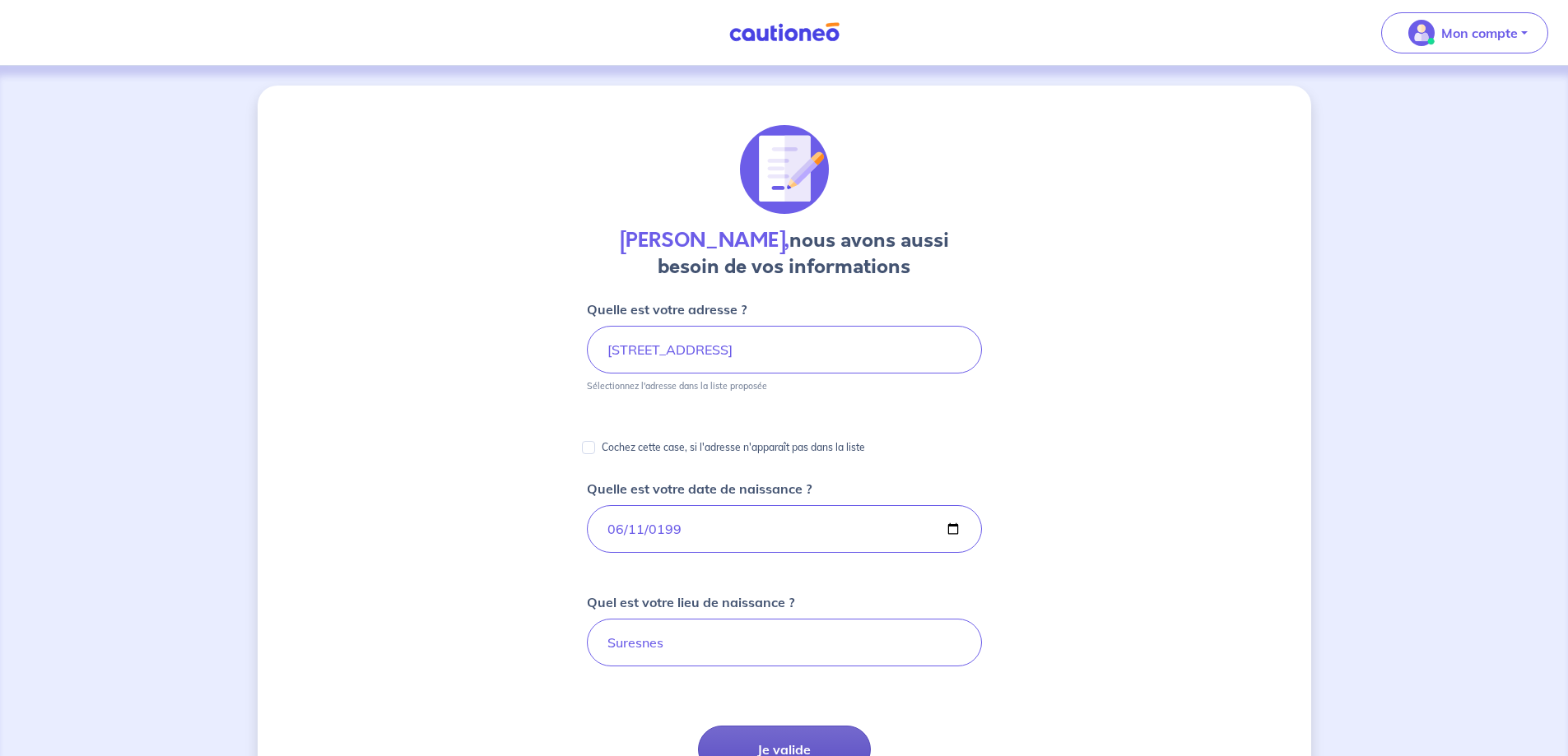
click at [832, 730] on button "Je valide" at bounding box center [784, 749] width 173 height 48
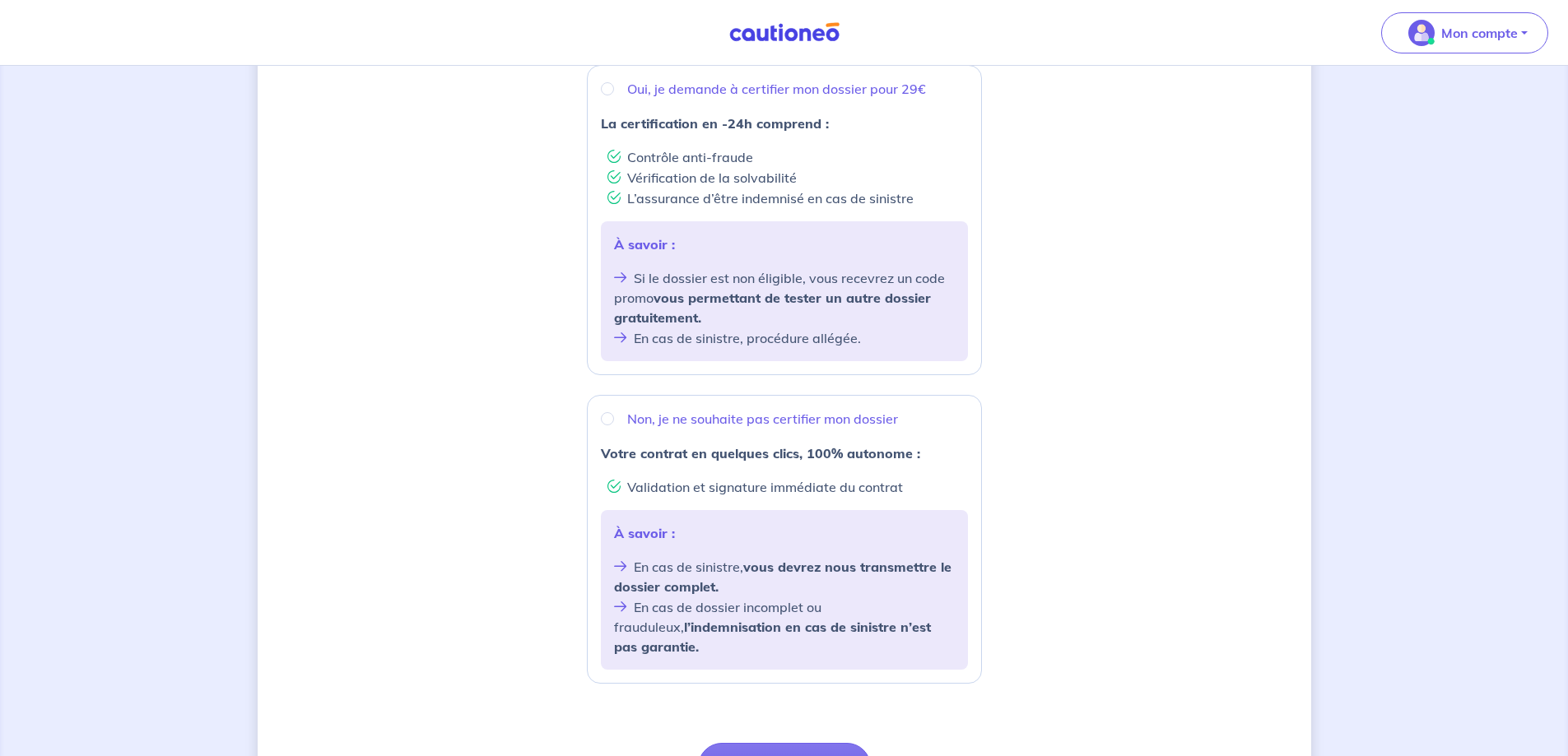
scroll to position [329, 0]
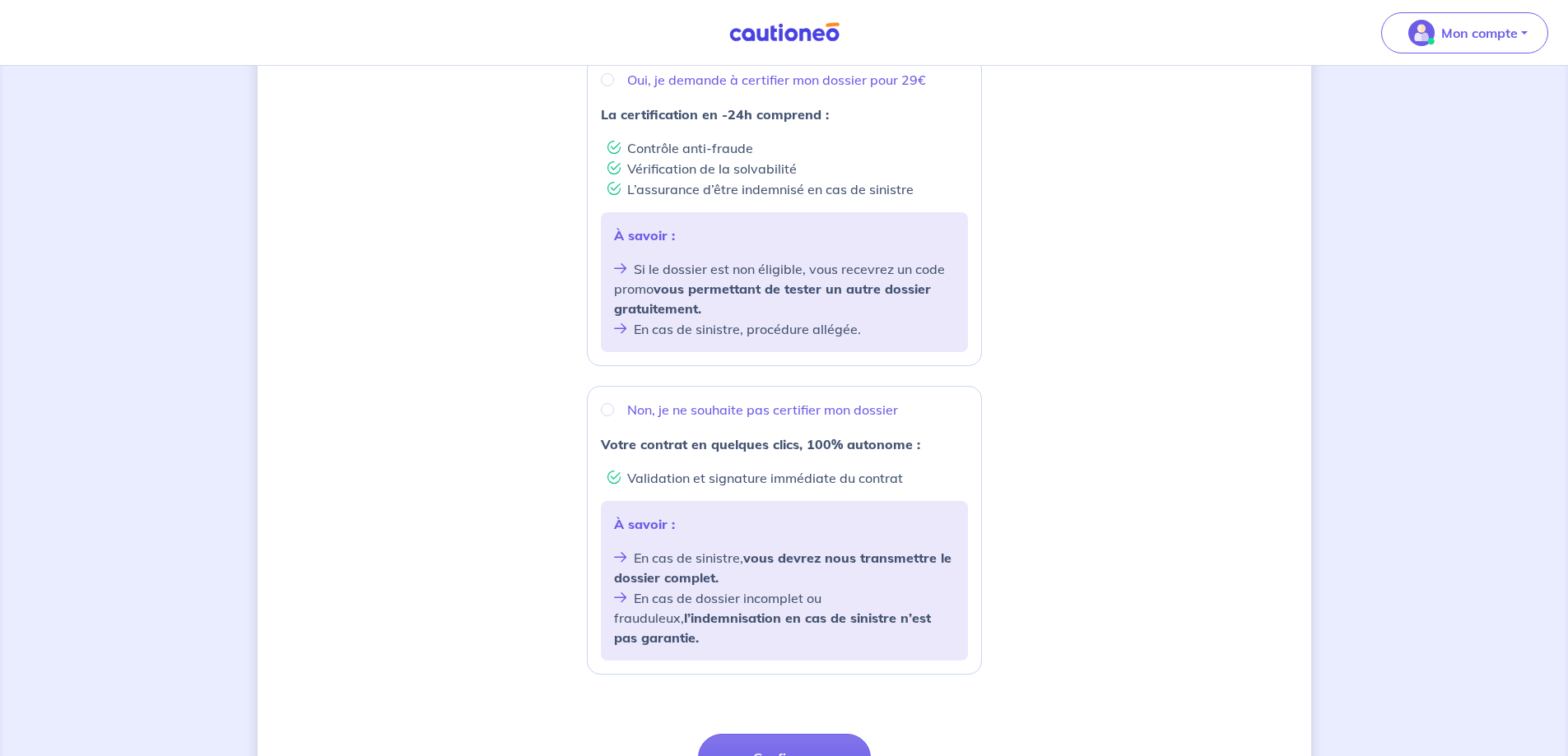
click at [598, 405] on div "Non, je ne souhaite pas certifier mon dossier Votre contrat en quelques clics, …" at bounding box center [784, 530] width 395 height 288
radio input "true"
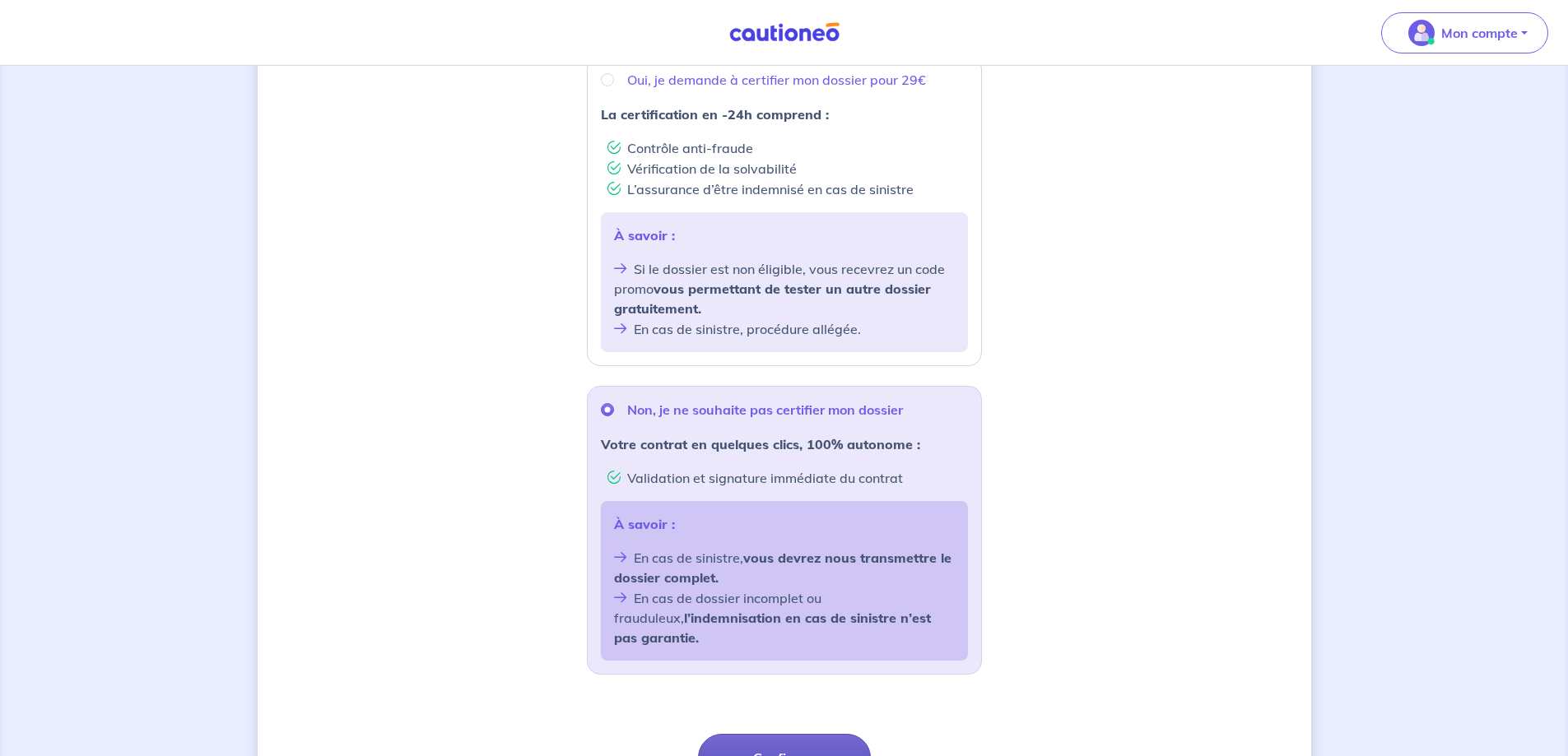
click at [770, 737] on button "Confirmer" at bounding box center [784, 758] width 173 height 48
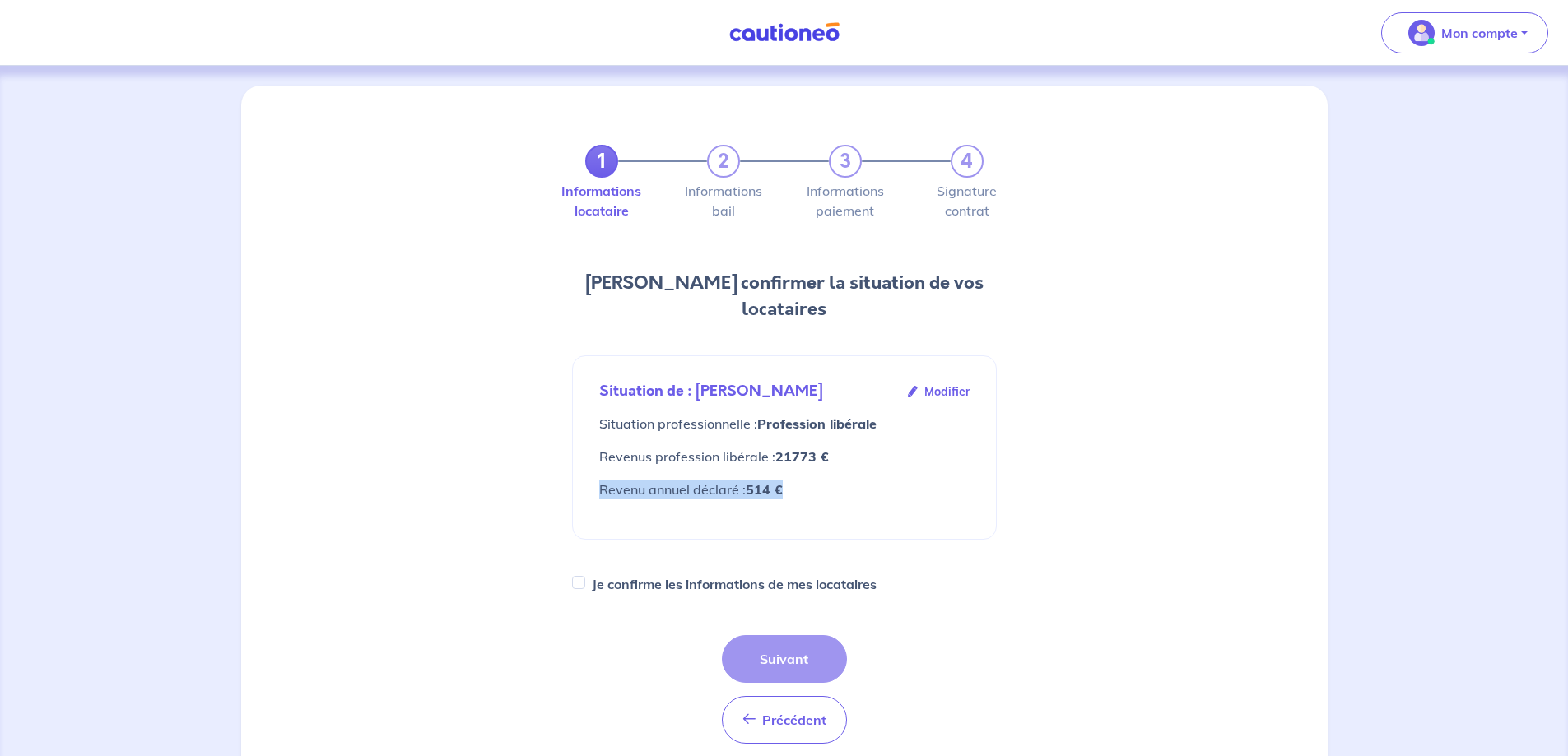
drag, startPoint x: 788, startPoint y: 467, endPoint x: 582, endPoint y: 474, distance: 206.1
click at [582, 474] on div "Situation de : Samir Osman Modifier Situation professionnelle : Profession libé…" at bounding box center [784, 447] width 424 height 184
drag, startPoint x: 598, startPoint y: 439, endPoint x: 873, endPoint y: 439, distance: 275.0
click at [873, 439] on div "Situation de : Samir Osman Modifier Situation professionnelle : Profession libé…" at bounding box center [784, 447] width 396 height 156
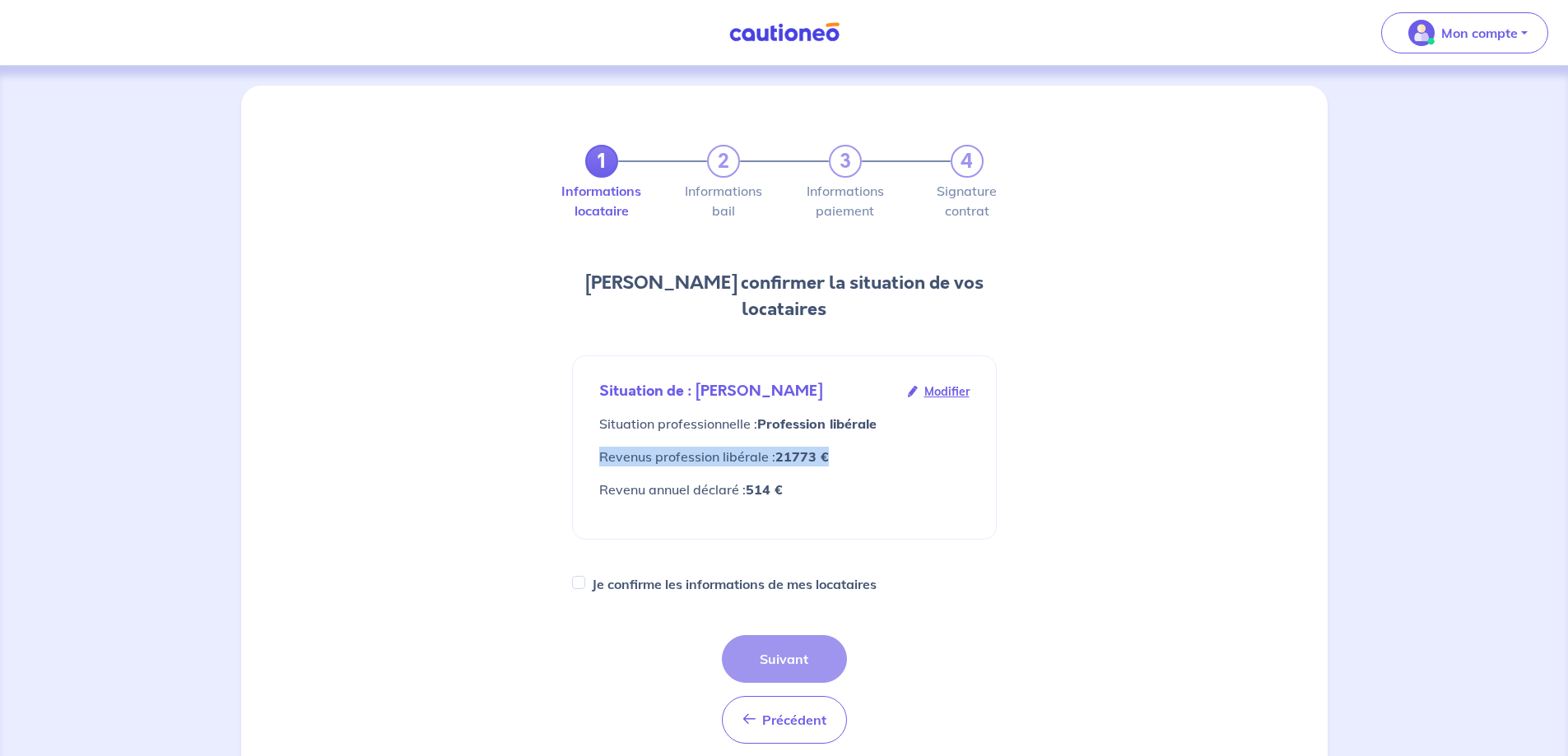
click at [873, 446] on p "Revenus profession libérale : 21773 €" at bounding box center [784, 456] width 370 height 20
drag, startPoint x: 835, startPoint y: 468, endPoint x: 582, endPoint y: 387, distance: 265.7
click at [582, 387] on div "Situation de : Samir Osman Modifier Situation professionnelle : Profession libé…" at bounding box center [784, 447] width 424 height 184
click at [608, 573] on label "Je confirme les informations de mes locataires" at bounding box center [733, 584] width 284 height 23
click at [585, 576] on input "Je confirme les informations de mes locataires" at bounding box center [579, 583] width 14 height 14
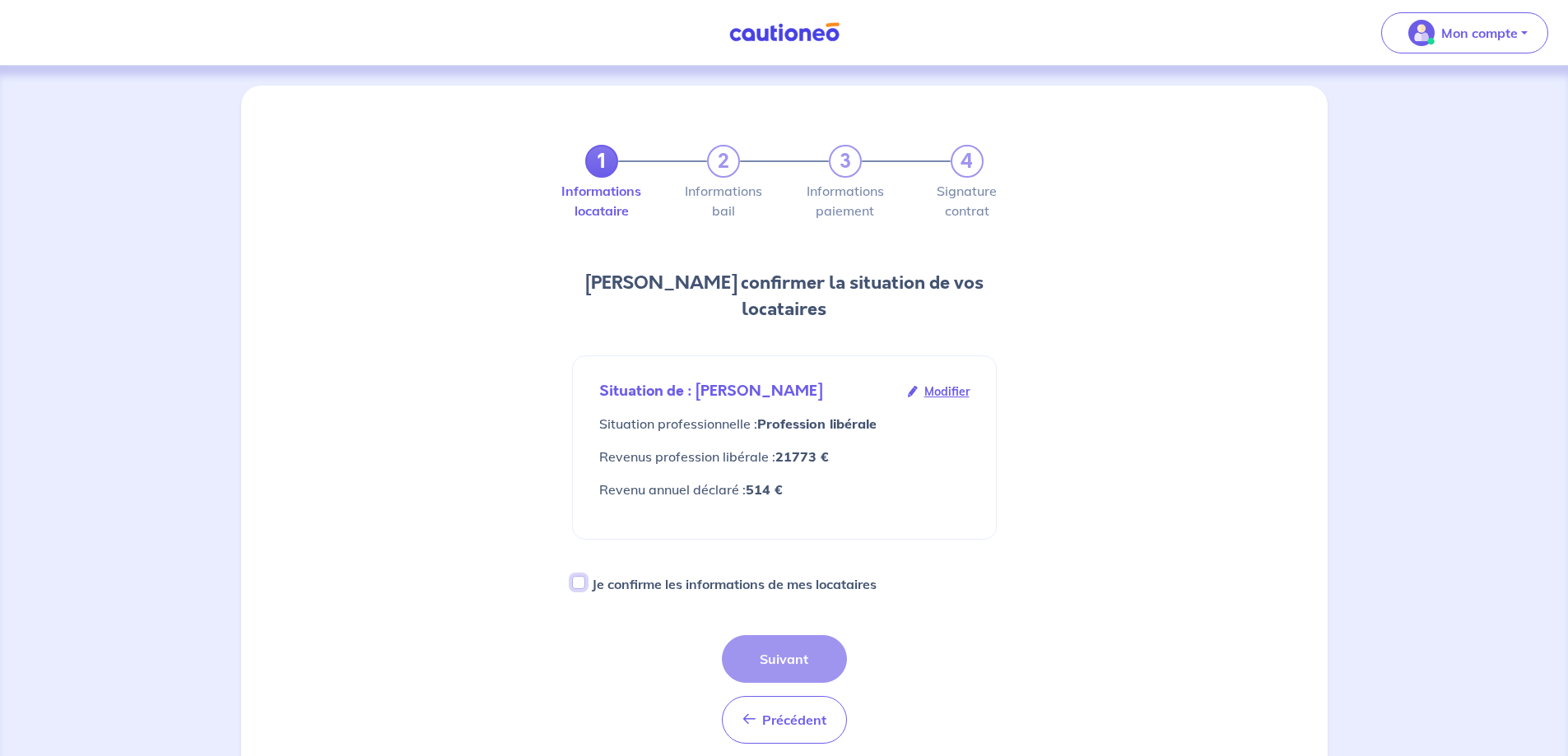
checkbox input "true"
click at [795, 635] on button "Suivant" at bounding box center [784, 658] width 125 height 48
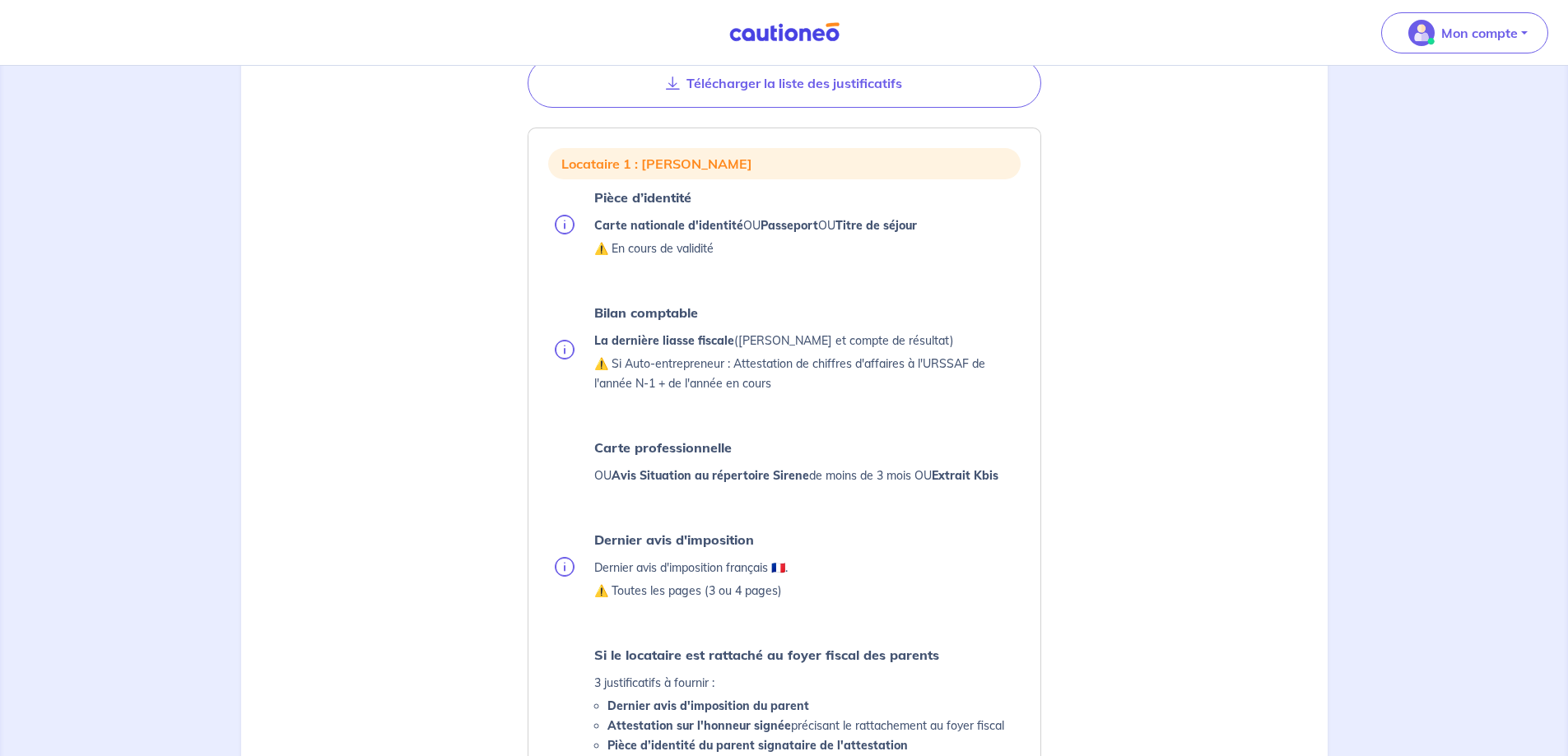
scroll to position [329, 0]
drag, startPoint x: 617, startPoint y: 341, endPoint x: 702, endPoint y: 341, distance: 85.0
click at [700, 341] on strong "La dernière liasse fiscale" at bounding box center [664, 338] width 140 height 14
click at [718, 341] on strong "La dernière liasse fiscale" at bounding box center [664, 338] width 140 height 14
drag, startPoint x: 745, startPoint y: 341, endPoint x: 594, endPoint y: 325, distance: 151.8
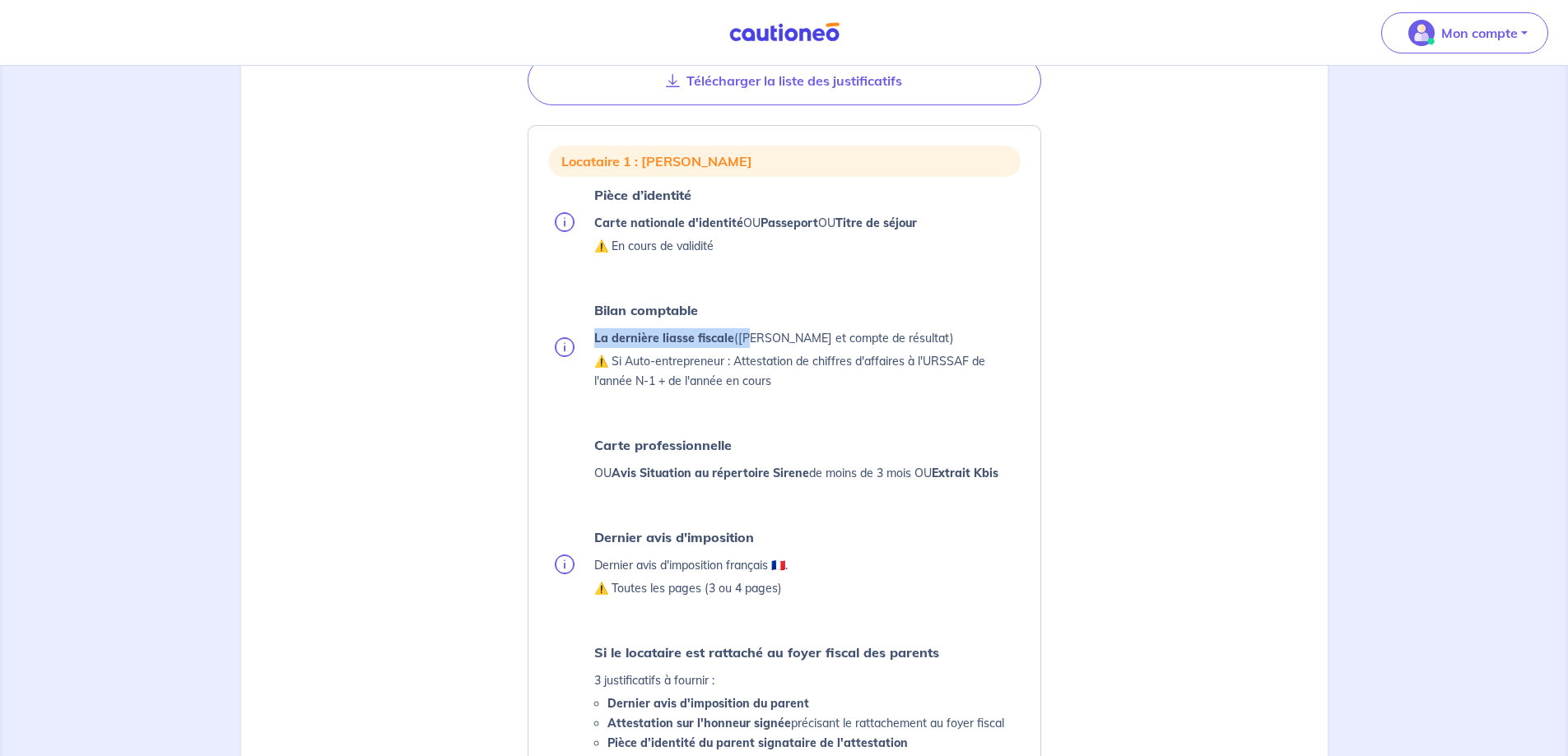
click at [594, 325] on div "Bilan comptable La dernière liasse fiscale (Bilan et compte de résultat) ⚠️ Si …" at bounding box center [807, 346] width 426 height 95
drag, startPoint x: 582, startPoint y: 325, endPoint x: 703, endPoint y: 328, distance: 121.0
click at [703, 328] on li "Bilan comptable La dernière liasse fiscale (Bilan et compte de résultat) ⚠️ Si …" at bounding box center [787, 346] width 466 height 95
click at [703, 328] on p "La dernière liasse fiscale (Bilan et compte de résultat)" at bounding box center [807, 338] width 426 height 20
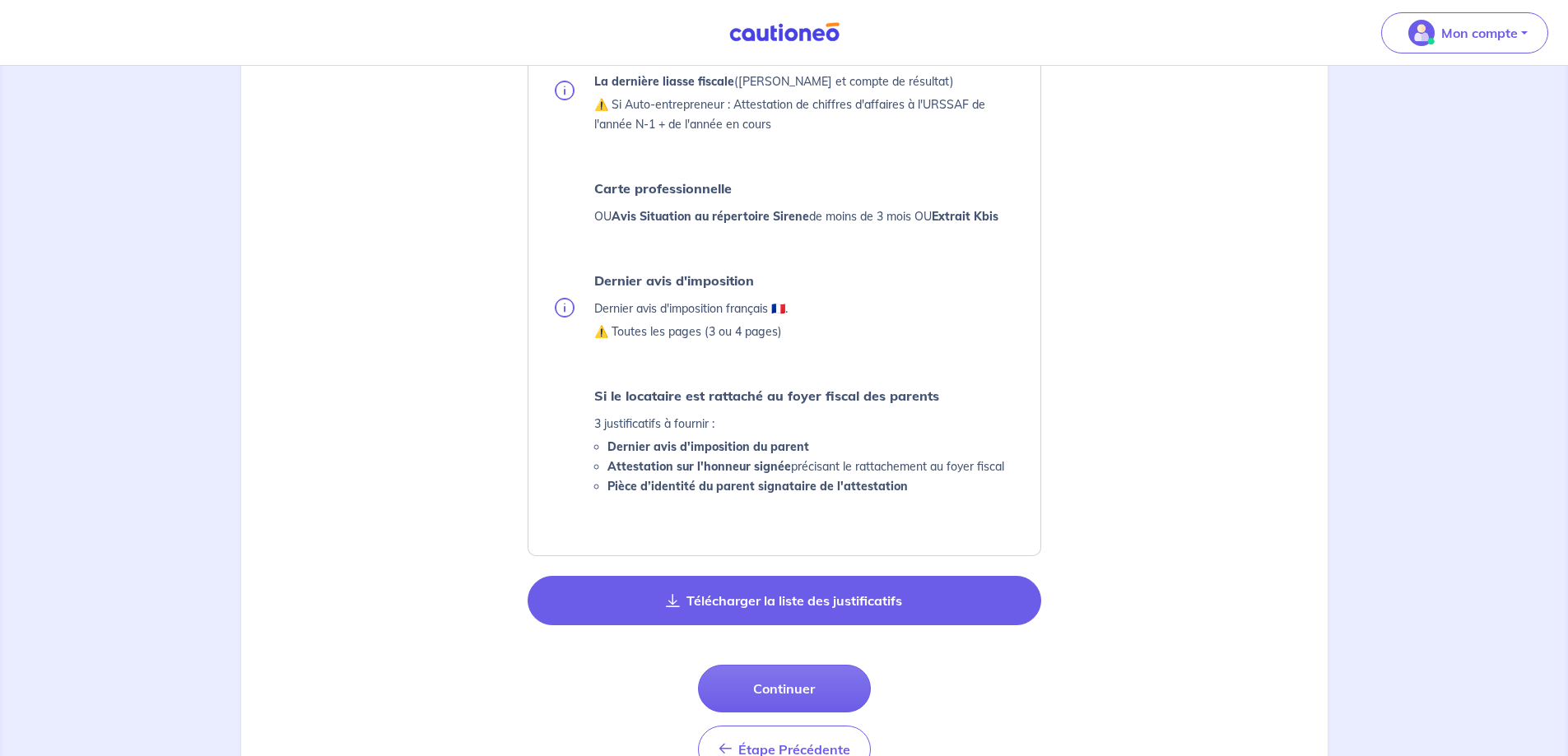
scroll to position [900, 0]
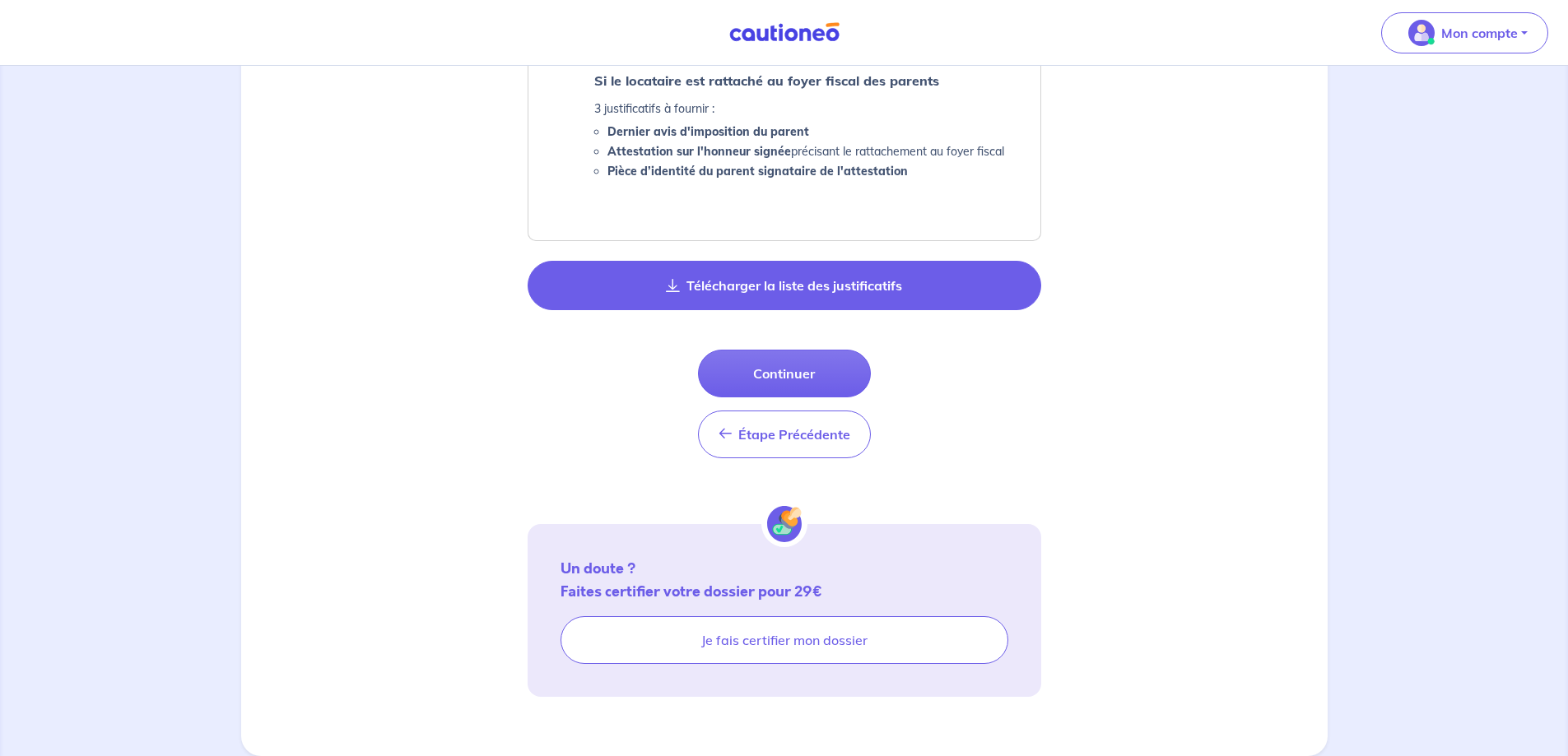
click at [739, 306] on button "Télécharger la liste des justificatifs" at bounding box center [784, 285] width 514 height 49
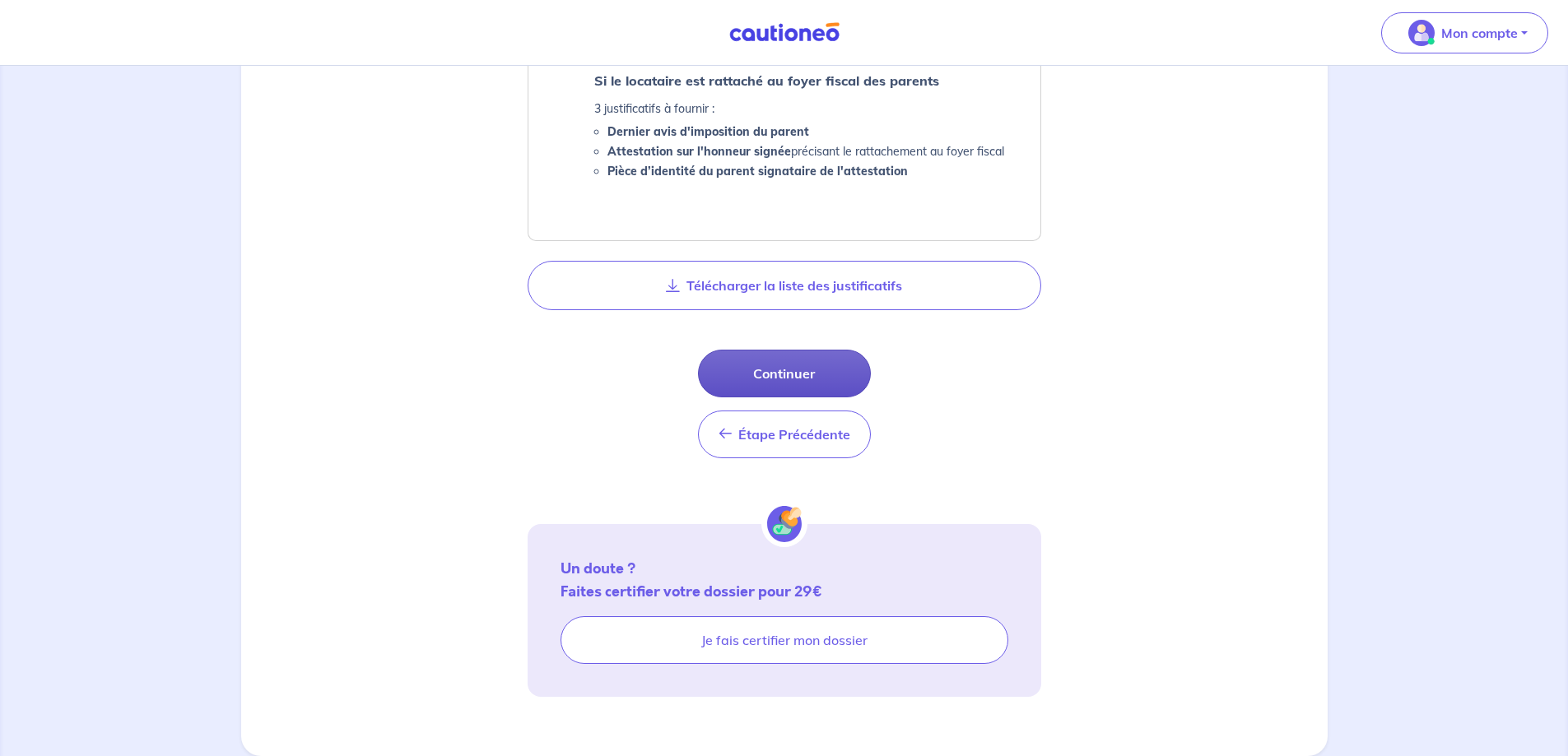
click at [746, 359] on button "Continuer" at bounding box center [784, 373] width 173 height 48
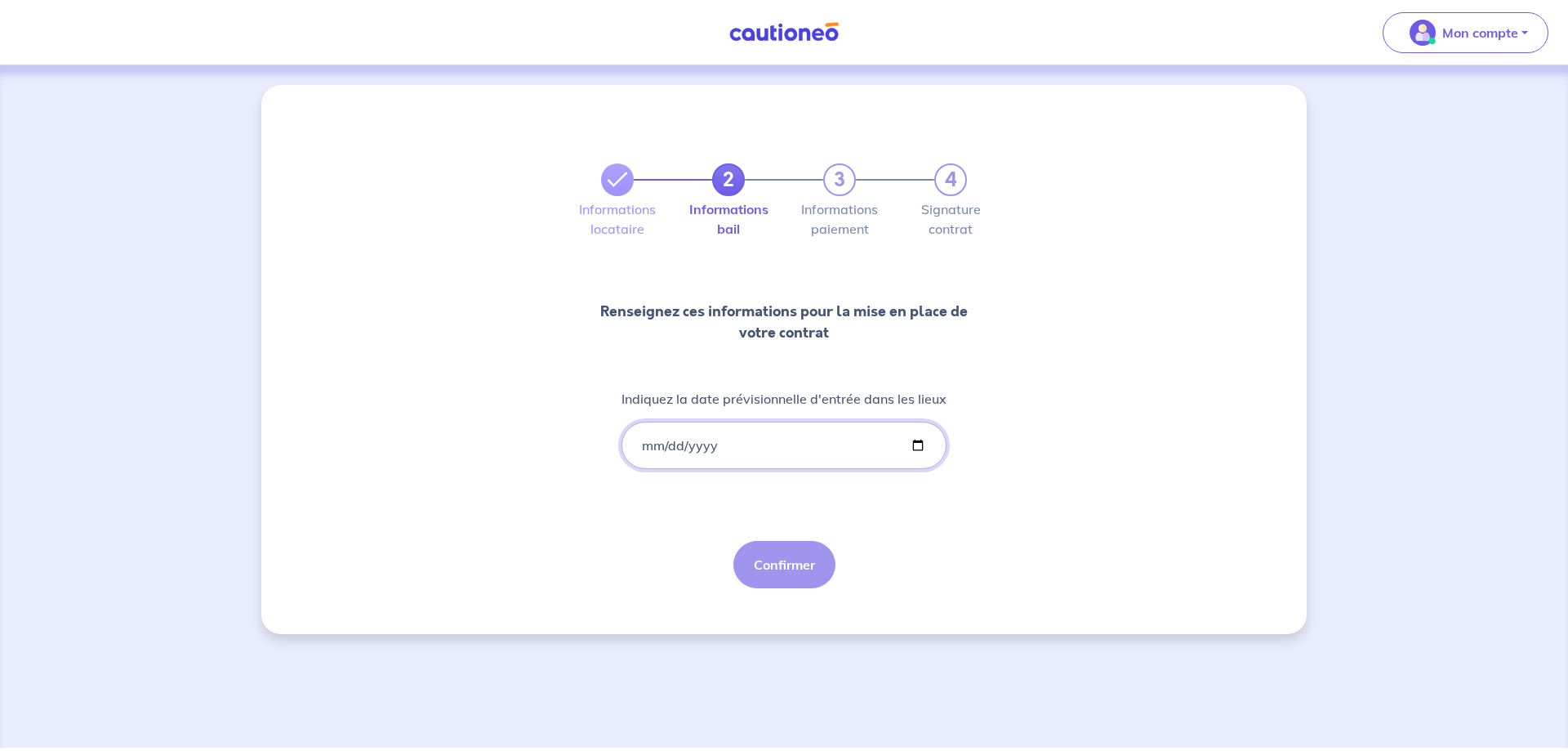
click at [757, 453] on input "Indiquez la date prévisionnelle d'entrée dans les lieux" at bounding box center [784, 445] width 325 height 47
click at [917, 444] on input "Indiquez la date prévisionnelle d'entrée dans les lieux" at bounding box center [784, 445] width 325 height 47
type input "2025-10-17"
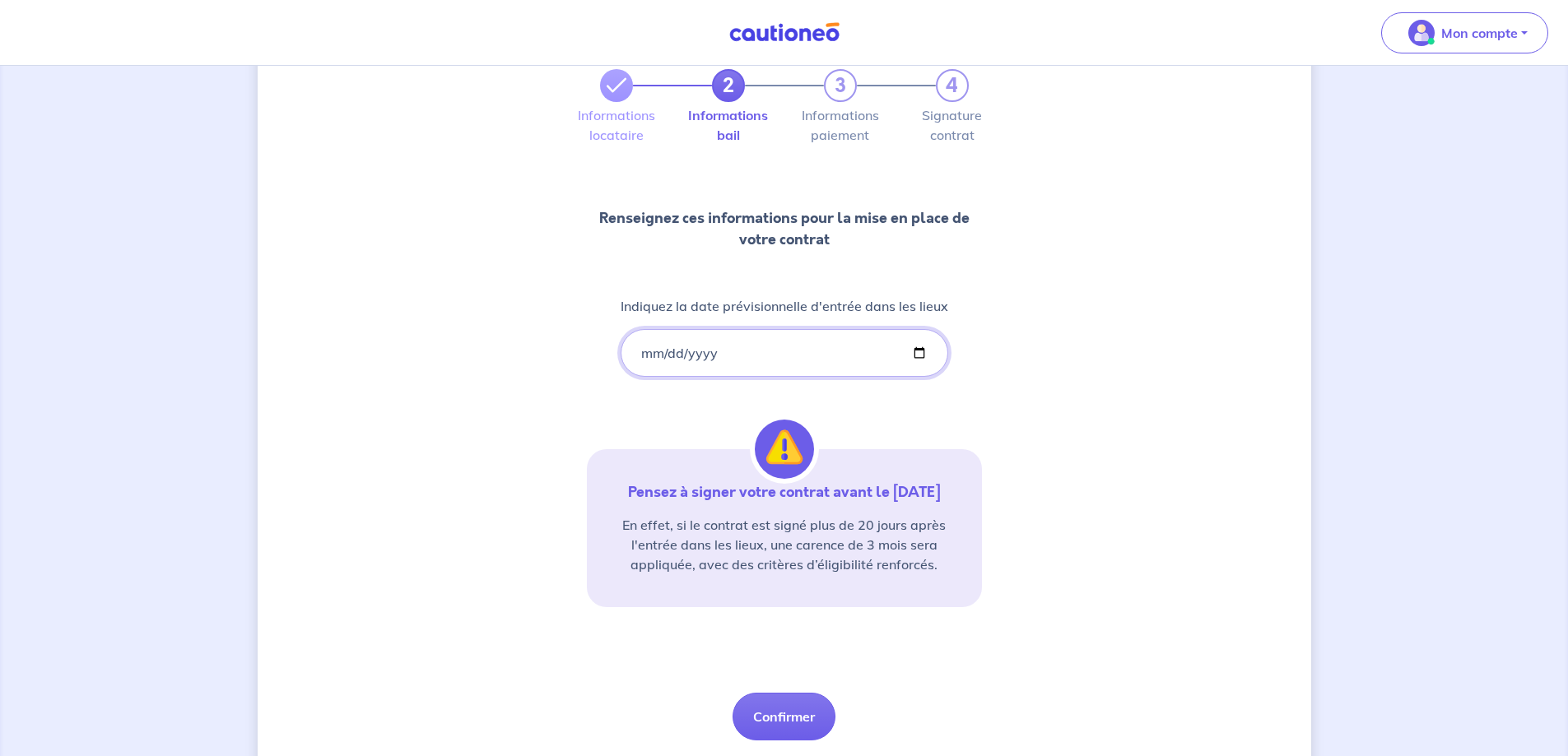
scroll to position [146, 0]
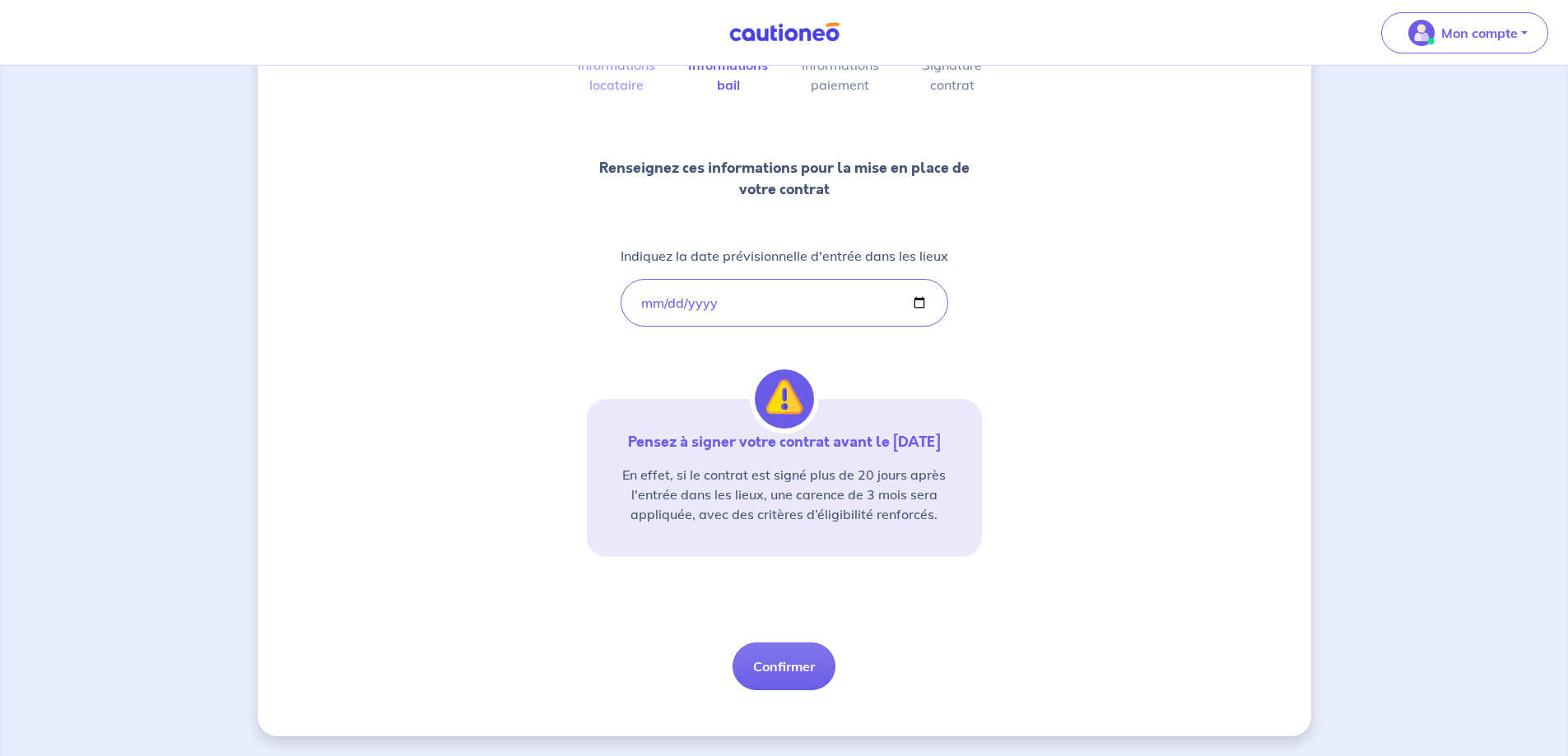
drag, startPoint x: 725, startPoint y: 444, endPoint x: 949, endPoint y: 449, distance: 224.1
click at [949, 449] on p "Pensez à signer votre contrat avant le 06/11/2025" at bounding box center [784, 441] width 356 height 20
drag, startPoint x: 953, startPoint y: 445, endPoint x: 714, endPoint y: 445, distance: 239.0
click at [714, 445] on p "Pensez à signer votre contrat avant le 06/11/2025" at bounding box center [784, 441] width 356 height 20
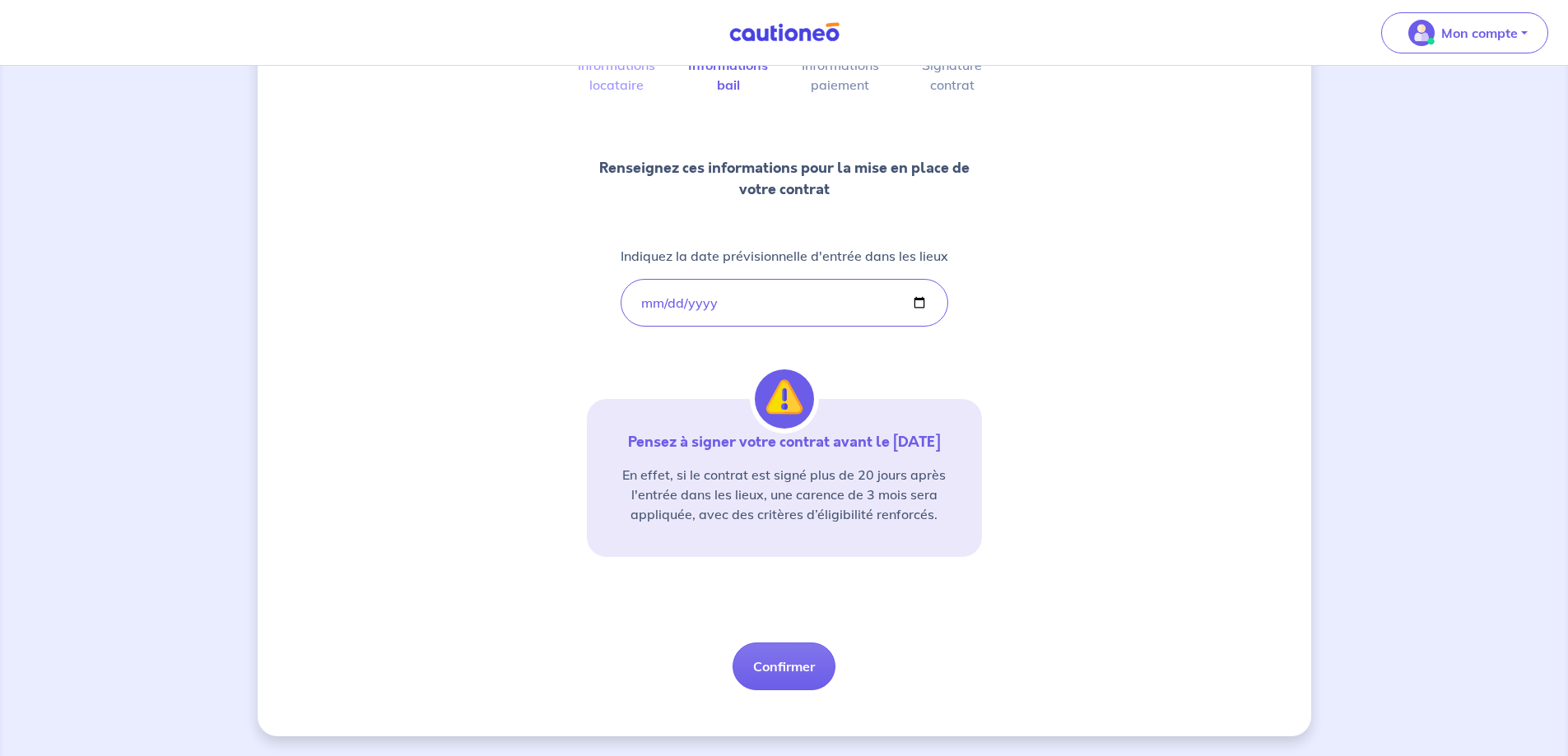
click at [713, 445] on p "Pensez à signer votre contrat avant le 06/11/2025" at bounding box center [784, 441] width 356 height 20
click at [814, 662] on button "Confirmer" at bounding box center [784, 666] width 103 height 48
select select "FR"
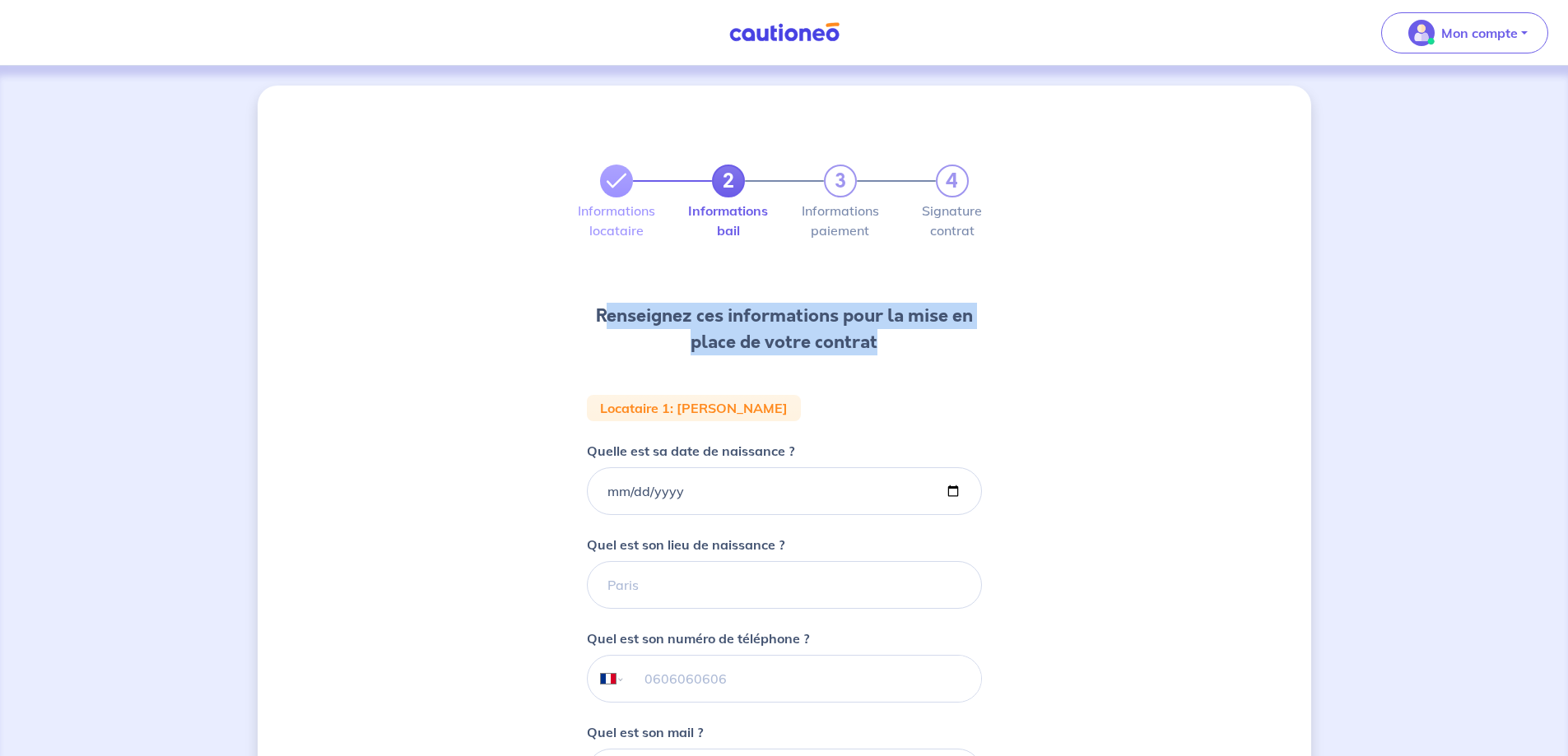
drag, startPoint x: 601, startPoint y: 322, endPoint x: 937, endPoint y: 361, distance: 338.3
click at [937, 361] on div "Renseignez ces informations pour la mise en place de votre contrat" at bounding box center [784, 325] width 395 height 72
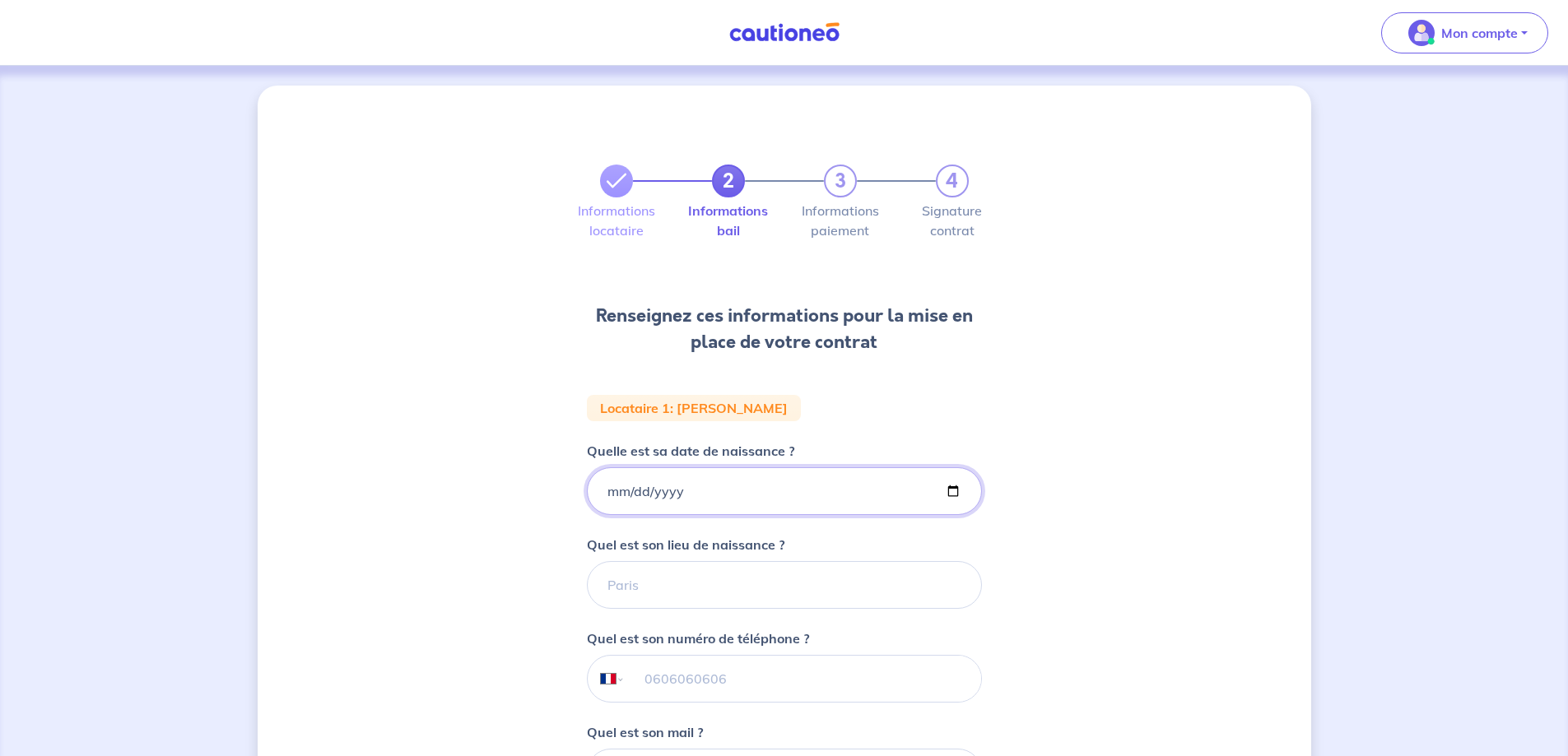
click at [952, 490] on input "Quelle est sa date de naissance ?" at bounding box center [784, 491] width 395 height 48
type input "2007-10-02"
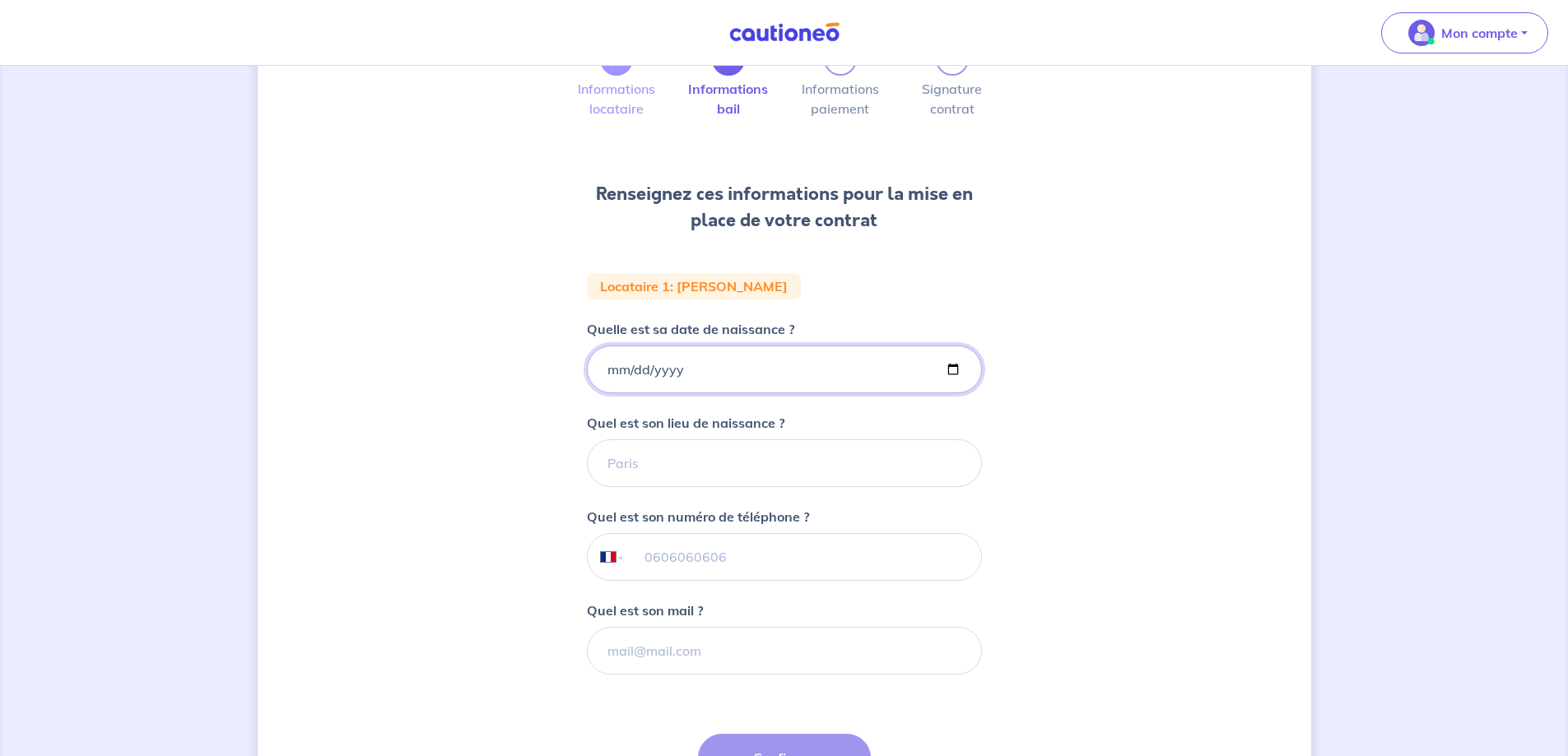
scroll to position [165, 0]
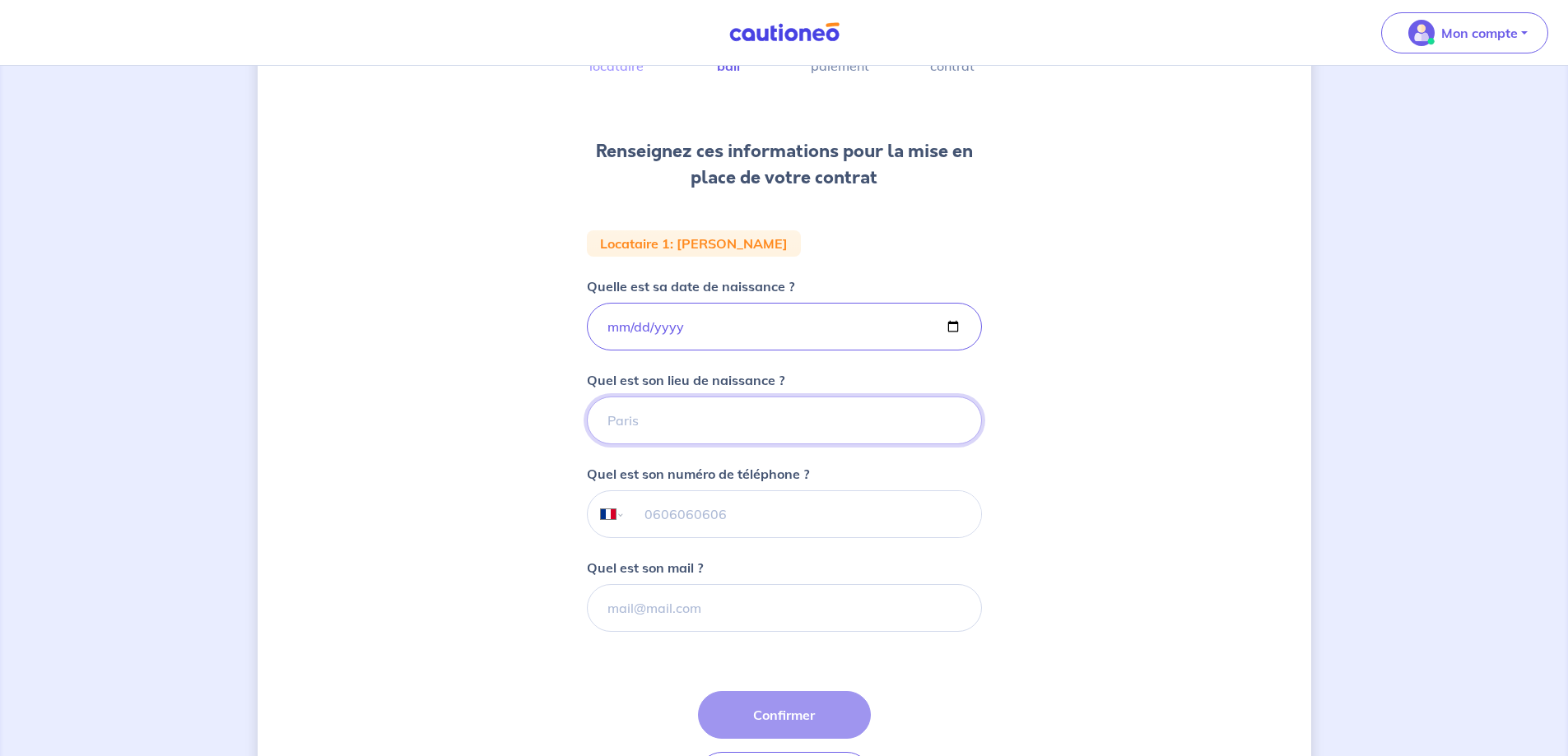
click at [728, 417] on input "Quel est son lieu de naissance ?" at bounding box center [784, 420] width 395 height 48
type input "Paris"
type input "06 06 06 06 06"
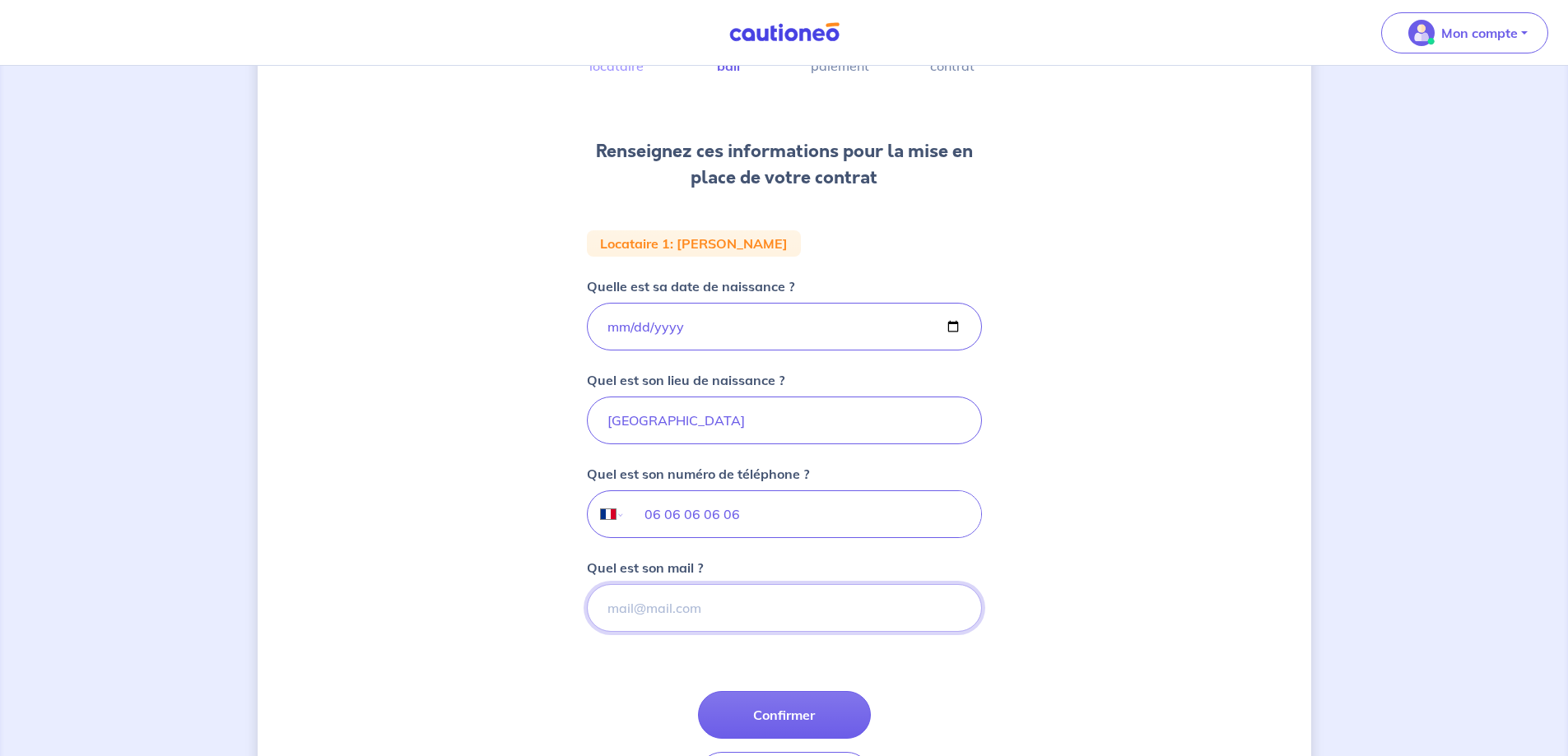
type input "a"
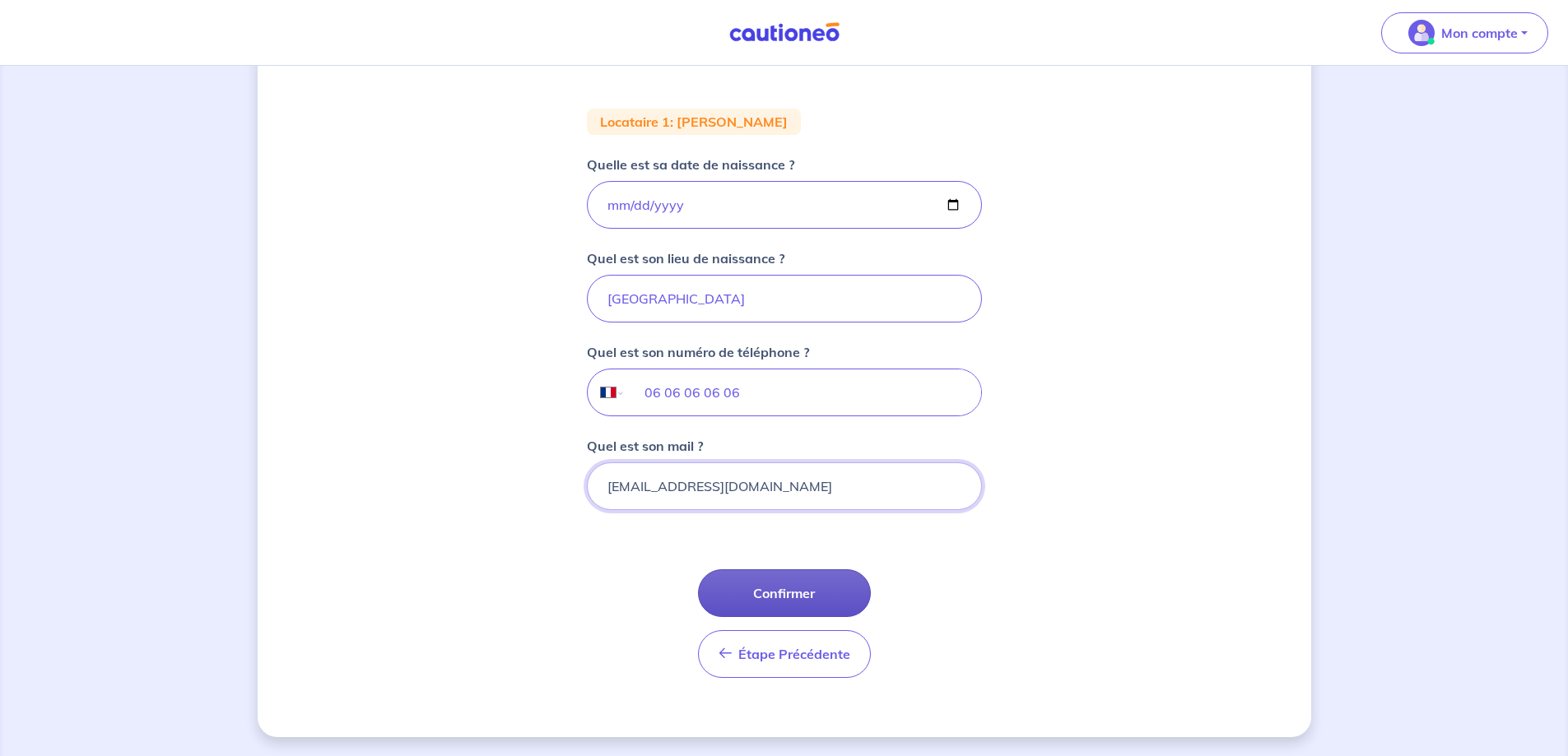
scroll to position [287, 0]
type input "tototototootot@gmail.com"
click at [790, 606] on button "Confirmer" at bounding box center [784, 592] width 173 height 48
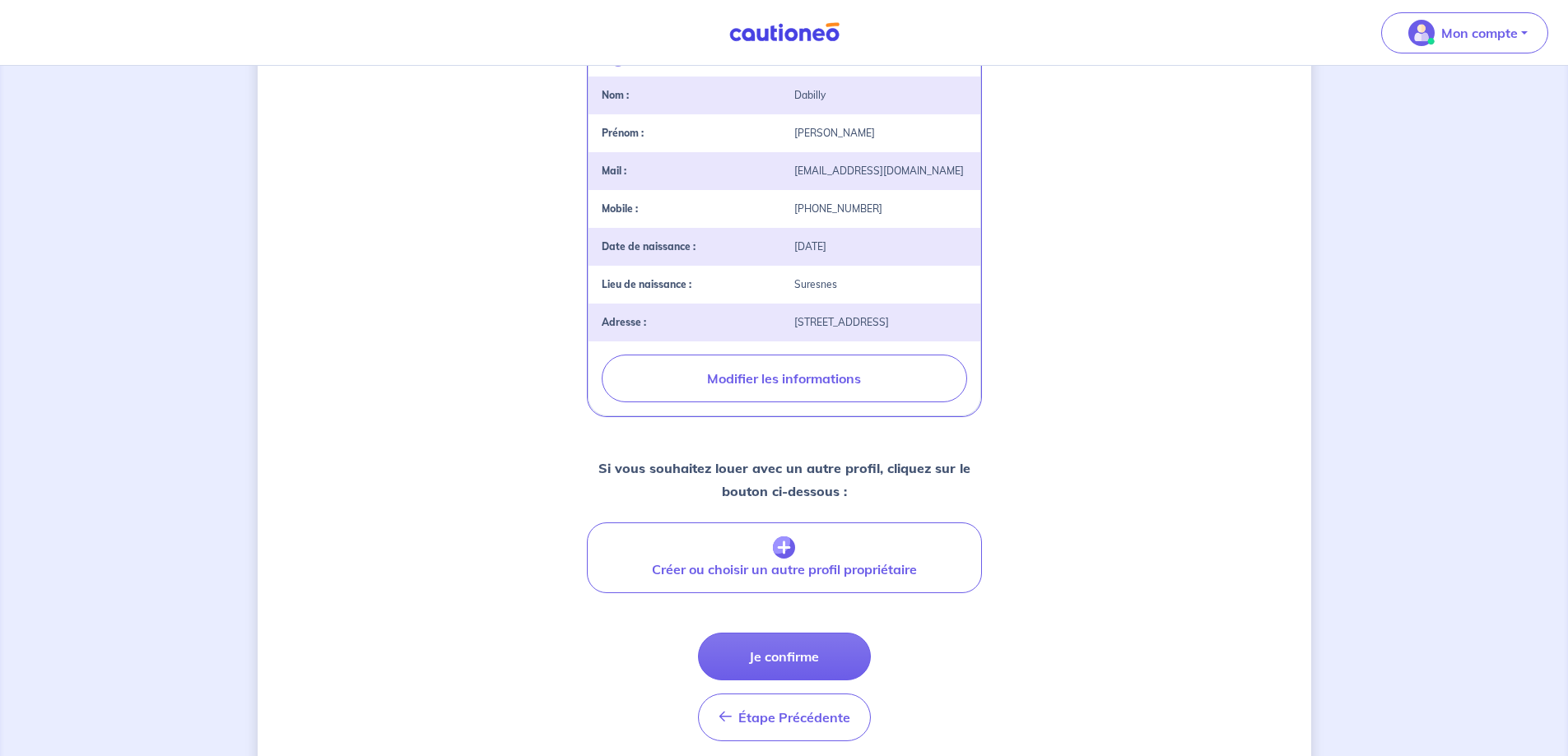
scroll to position [412, 0]
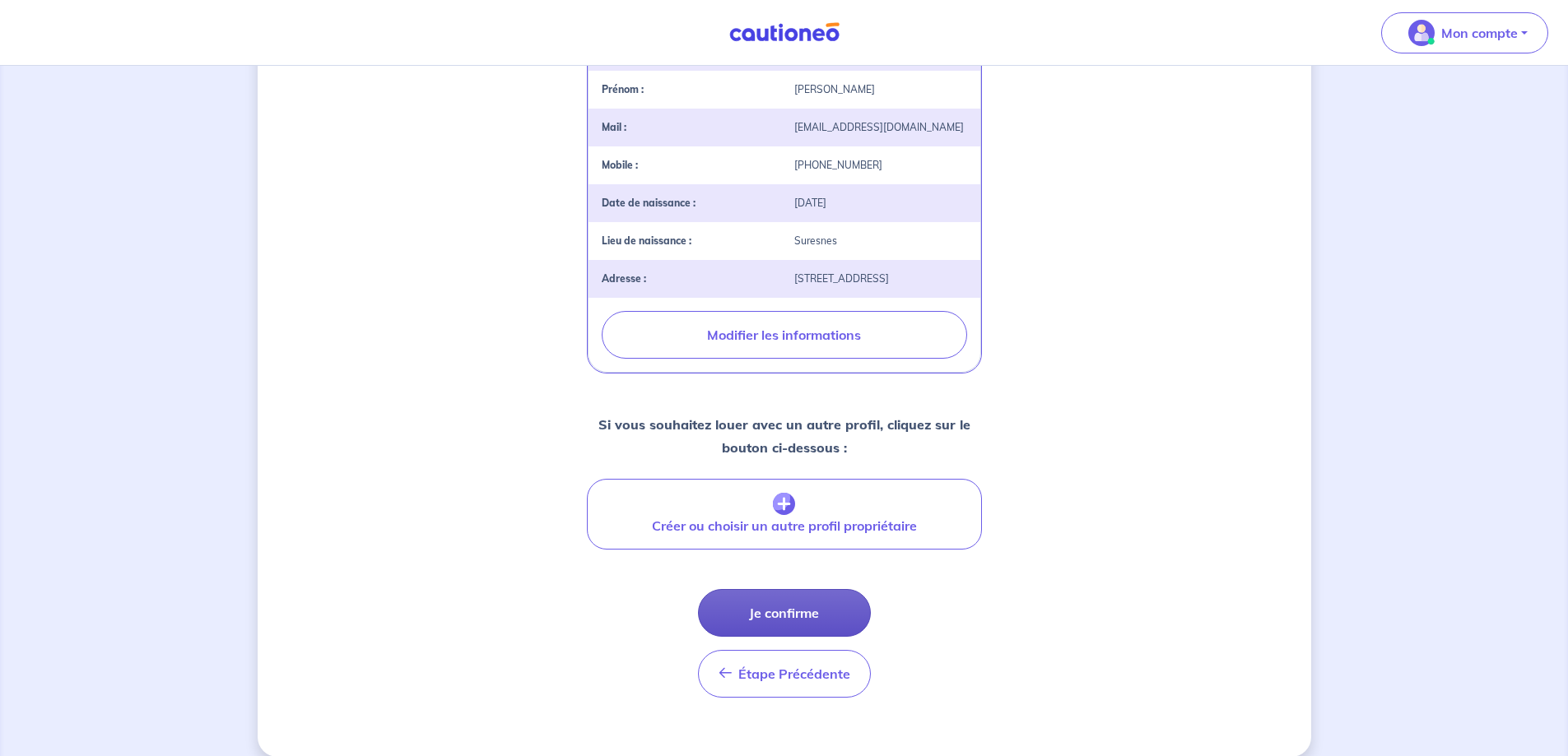
click at [820, 636] on button "Je confirme" at bounding box center [784, 613] width 173 height 48
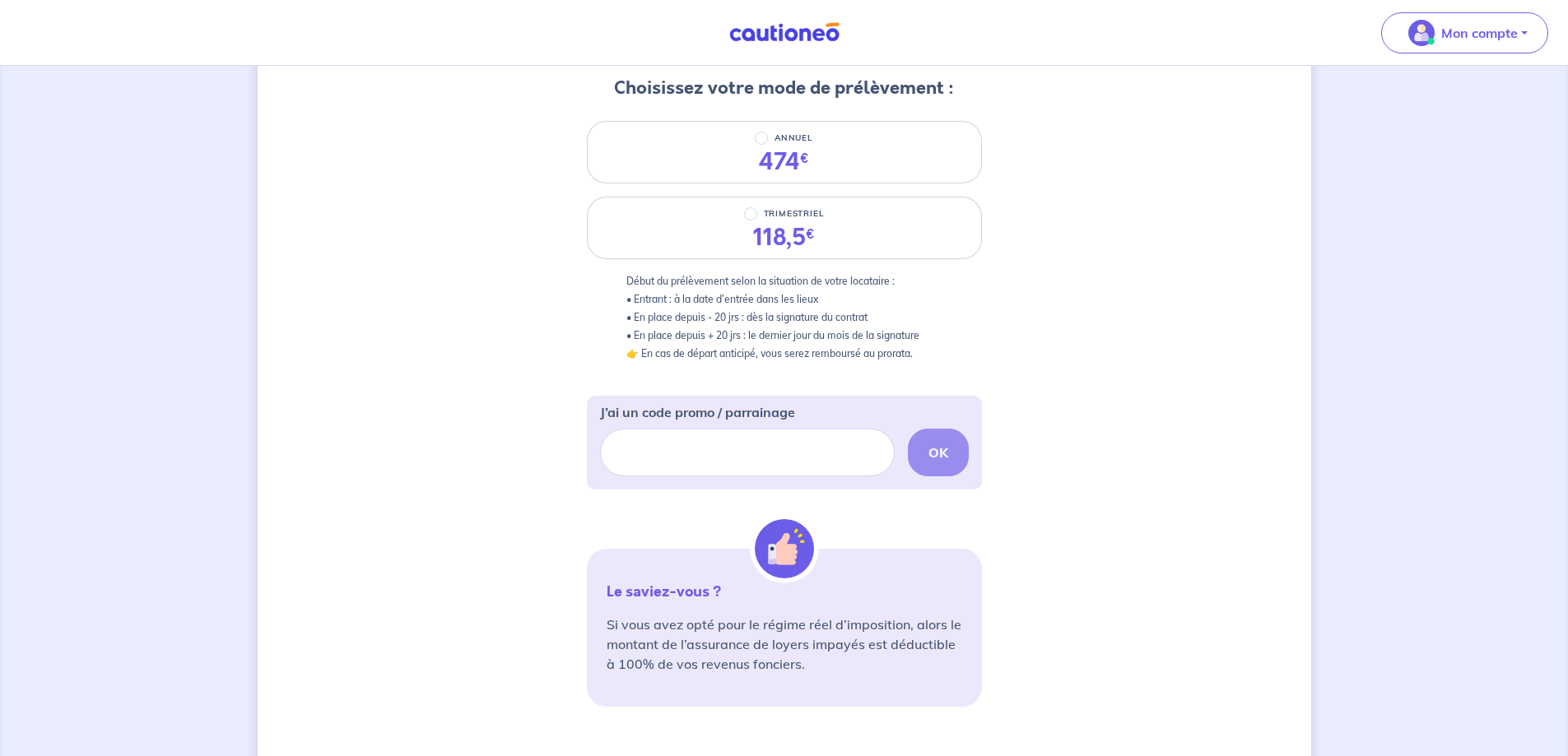
scroll to position [412, 0]
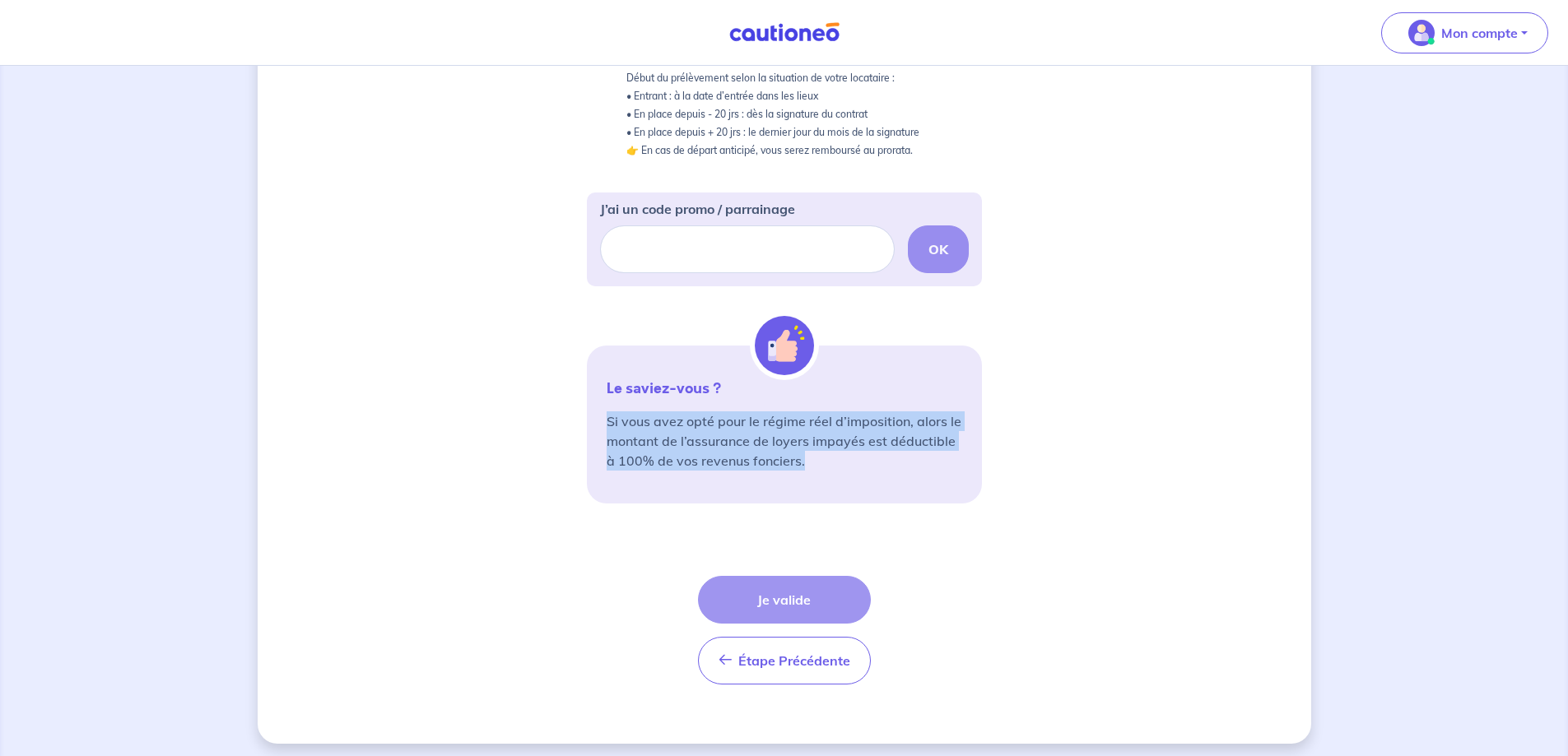
drag, startPoint x: 868, startPoint y: 466, endPoint x: 580, endPoint y: 410, distance: 293.4
click at [580, 410] on div "3 4 Informations locataire Informations bail Informations paiement Signature co…" at bounding box center [784, 209] width 1054 height 1069
drag, startPoint x: 568, startPoint y: 409, endPoint x: 896, endPoint y: 494, distance: 338.8
click at [896, 494] on div "3 4 Informations locataire Informations bail Informations paiement Signature co…" at bounding box center [784, 209] width 1054 height 1069
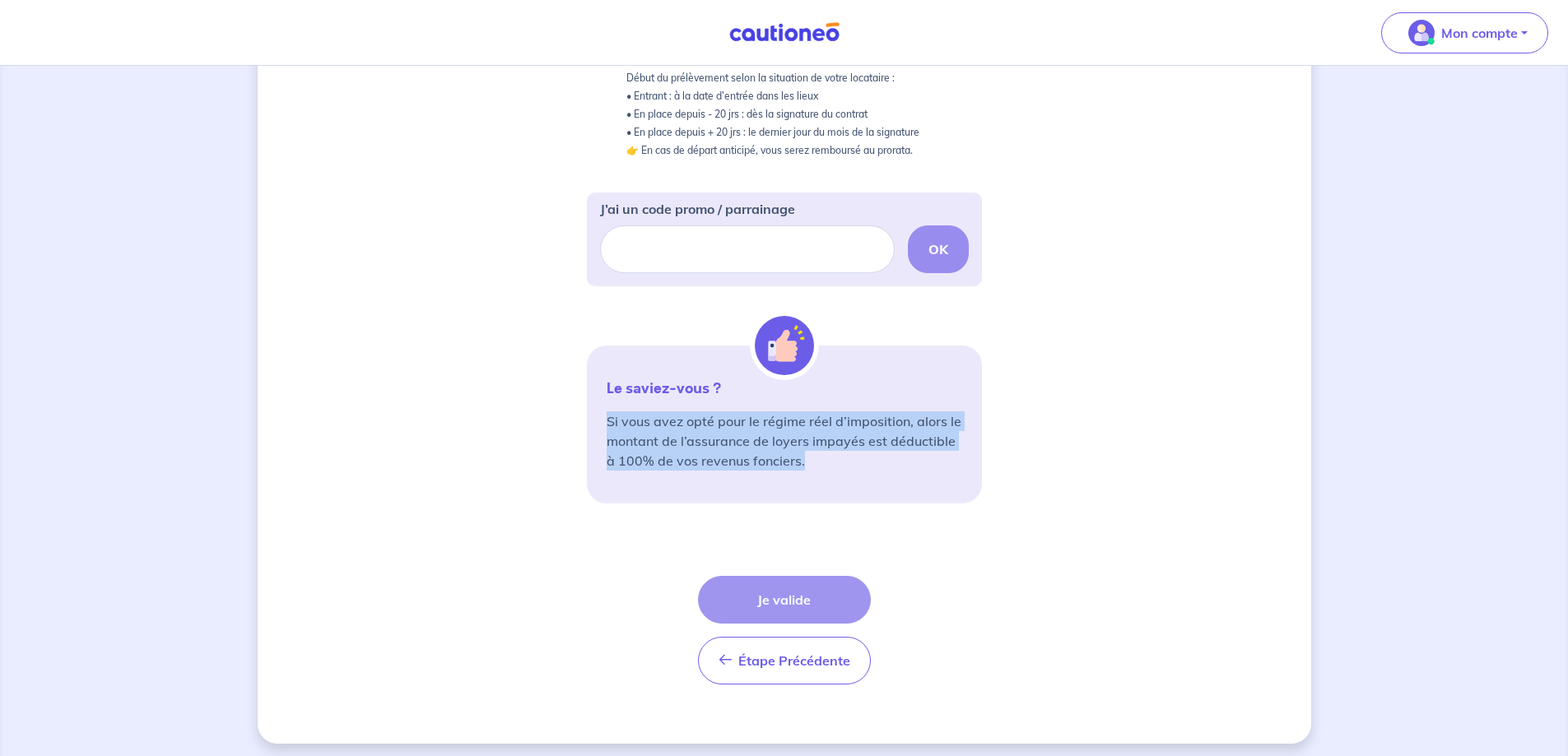
click at [899, 490] on div "Le saviez-vous ? Si vous avez opté pour le régime réel d’imposition, alors le m…" at bounding box center [784, 424] width 395 height 158
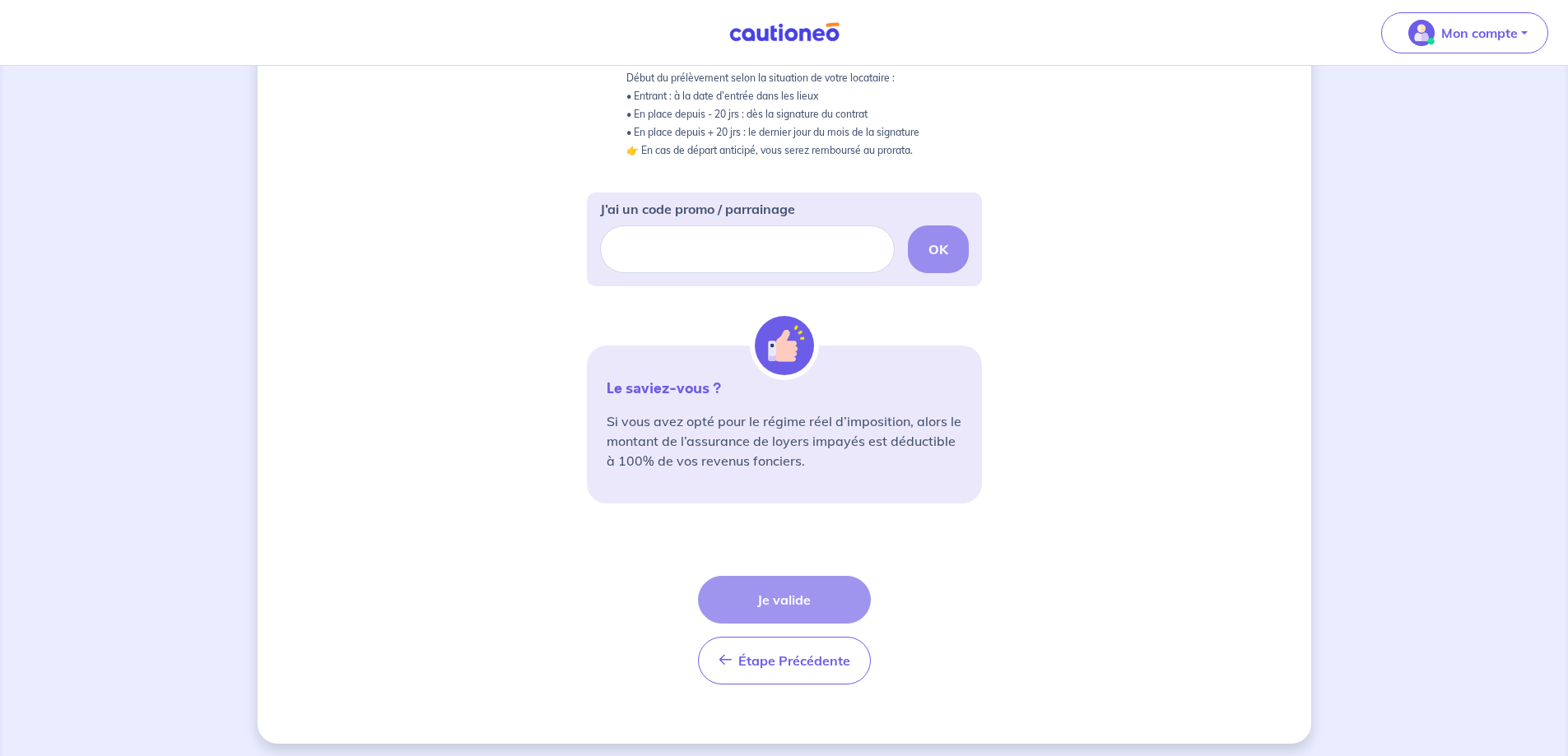
scroll to position [0, 0]
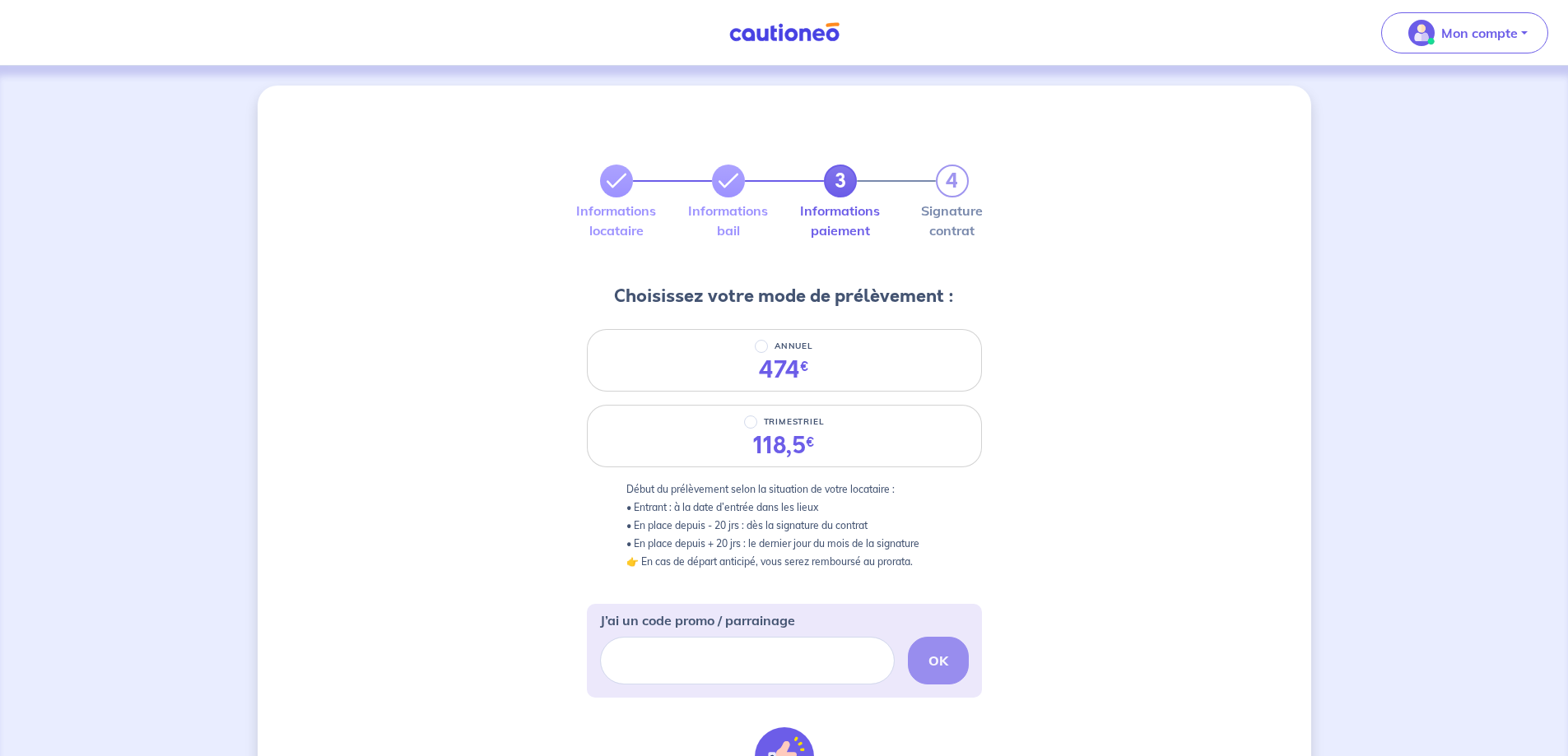
click at [806, 25] on img at bounding box center [784, 32] width 123 height 20
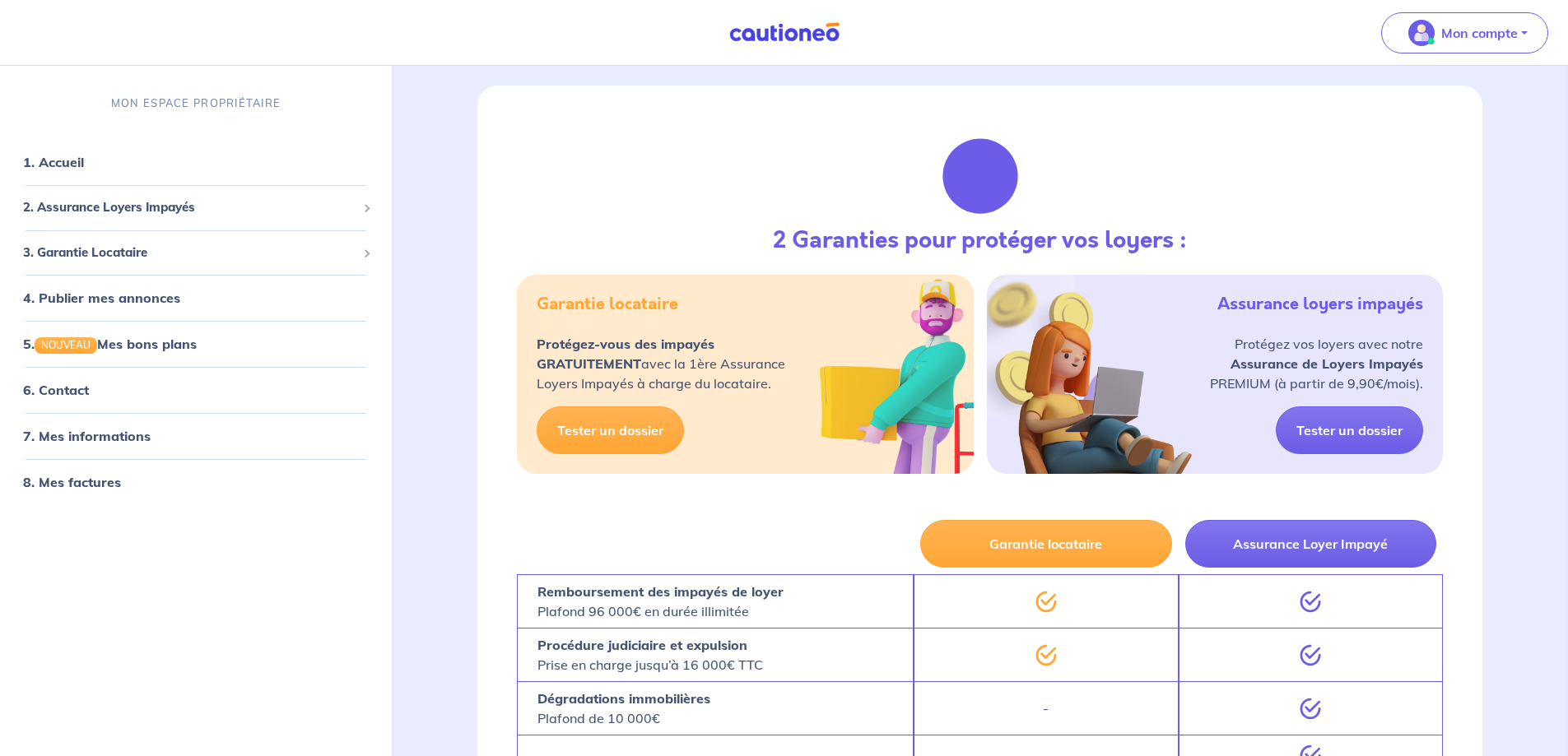
scroll to position [658, 0]
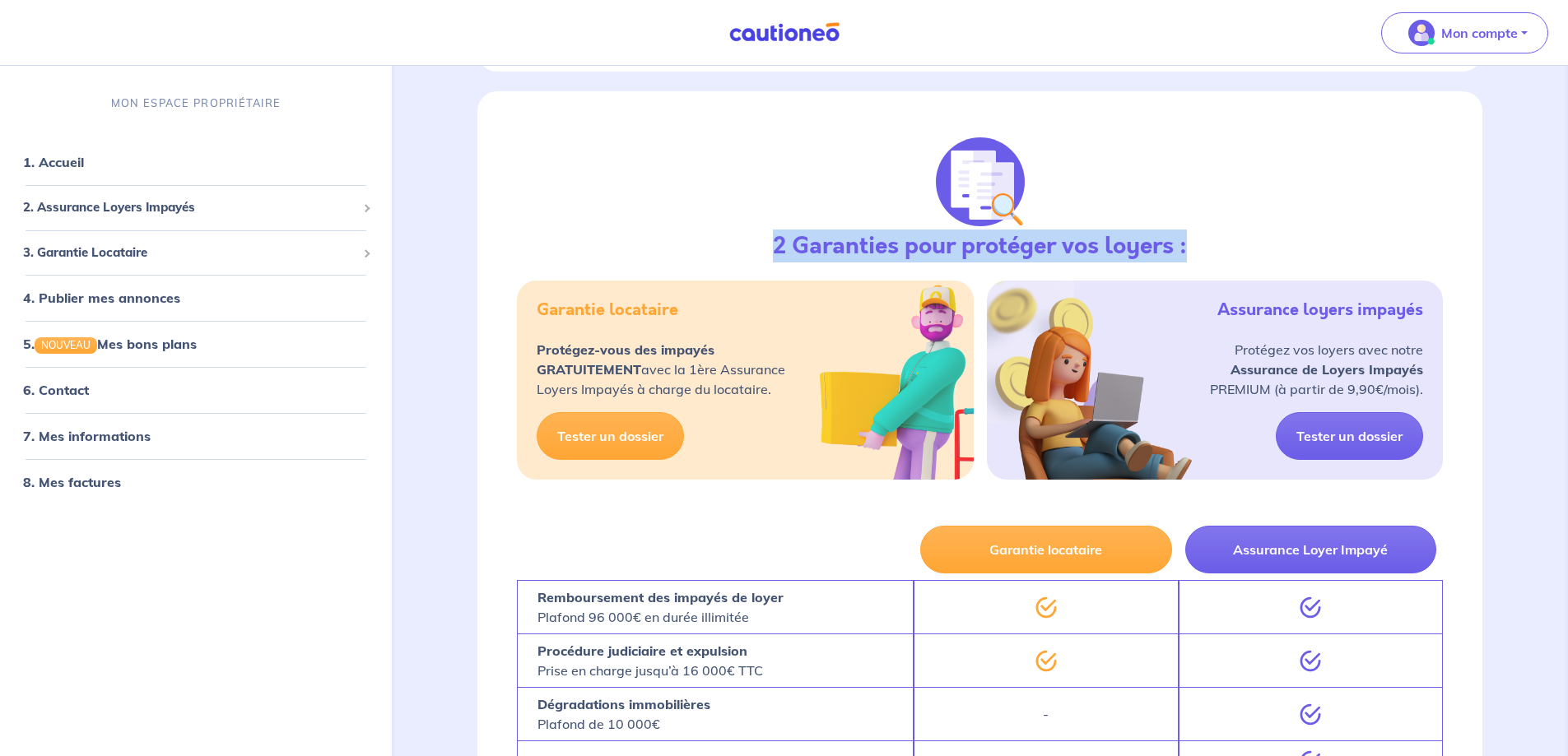
drag, startPoint x: 771, startPoint y: 241, endPoint x: 1194, endPoint y: 244, distance: 423.0
click at [1194, 244] on div "2 Garanties pour protéger vos loyers : Garantie locataire Protégez-vous des imp…" at bounding box center [980, 305] width 1005 height 428
drag, startPoint x: 1213, startPoint y: 243, endPoint x: 726, endPoint y: 175, distance: 491.7
click at [726, 175] on div "2 Garanties pour protéger vos loyers : Garantie locataire Protégez-vous des imp…" at bounding box center [980, 305] width 1005 height 428
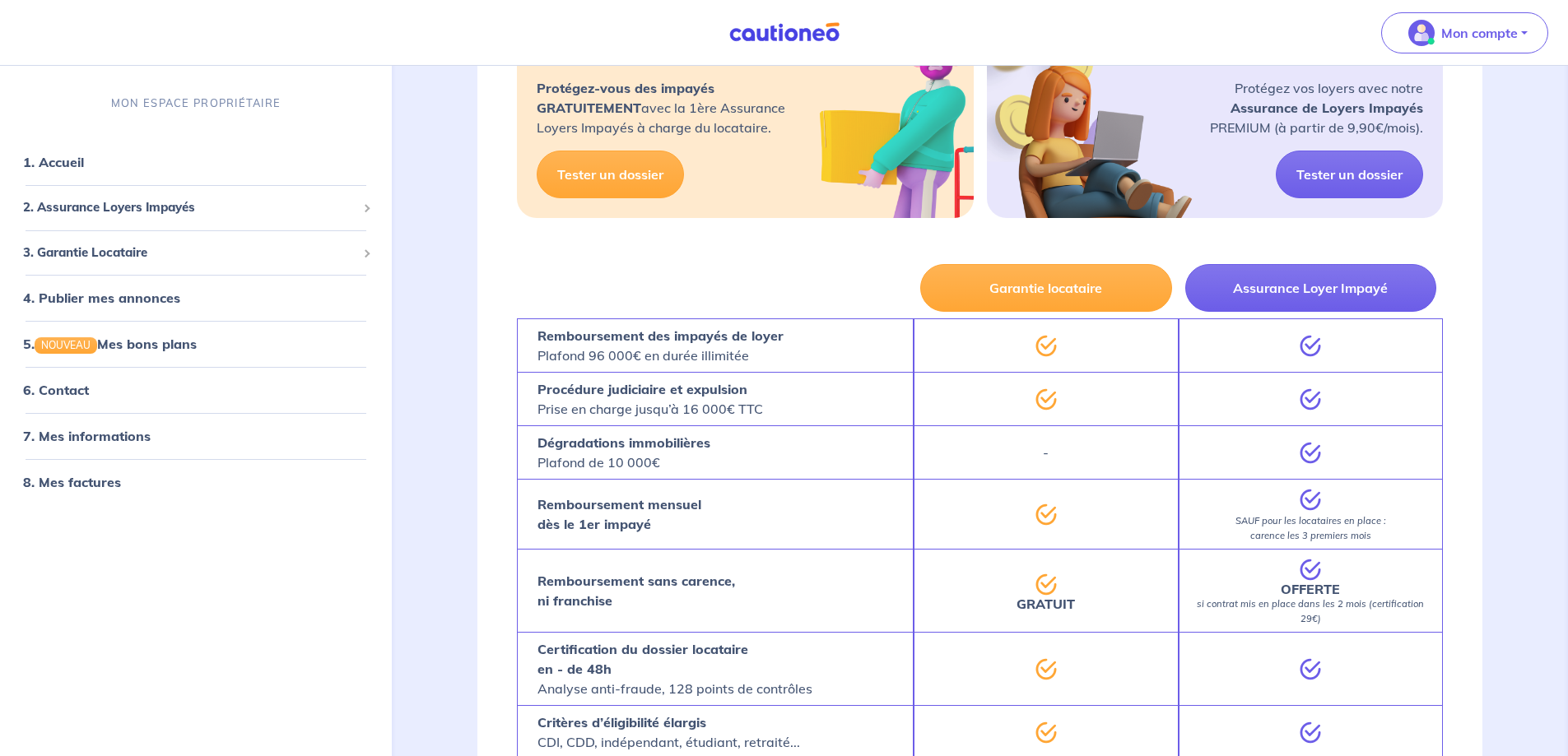
scroll to position [987, 0]
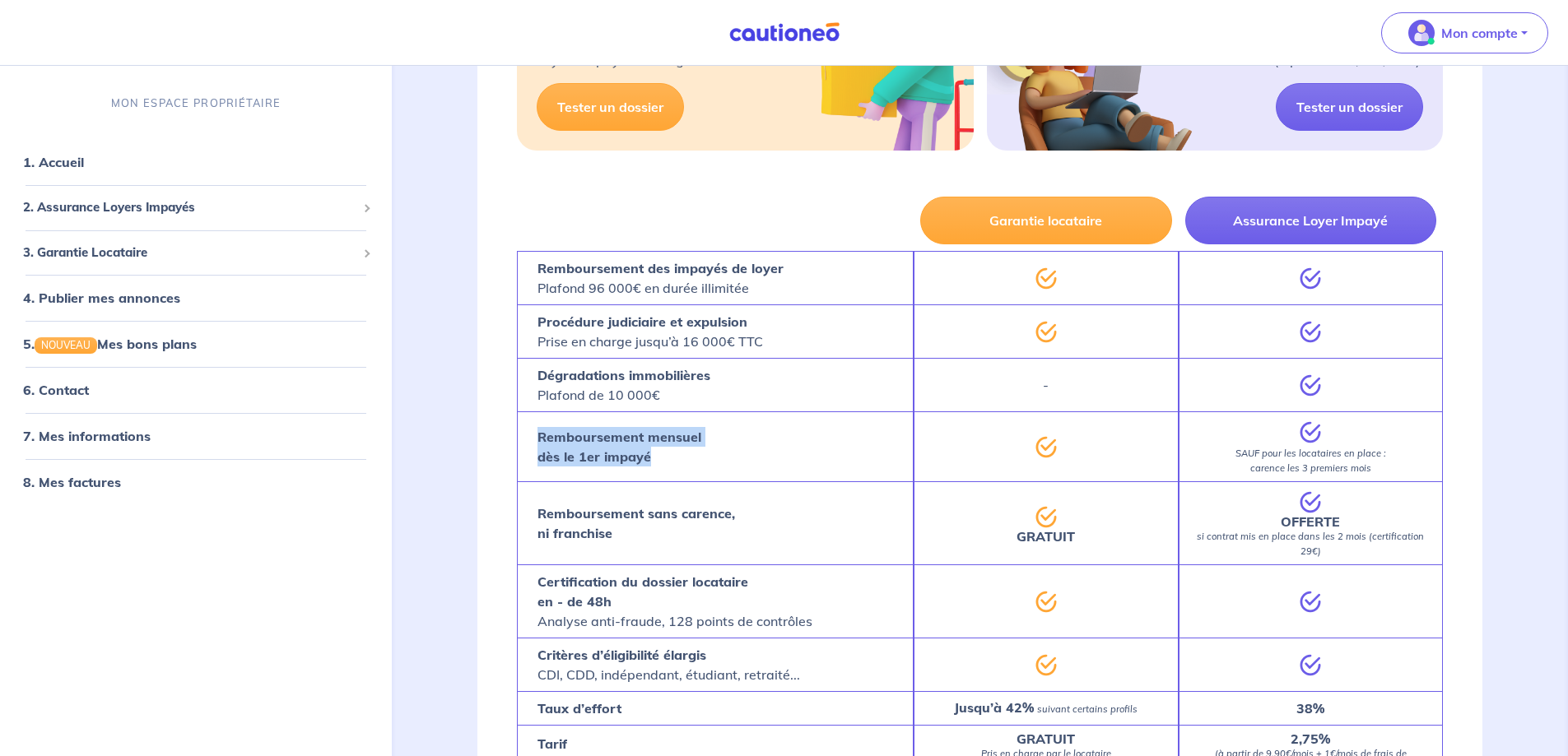
drag, startPoint x: 694, startPoint y: 462, endPoint x: 485, endPoint y: 435, distance: 210.7
click at [485, 435] on div "Garantie locataire Assurance Loyer Impayé Remboursement des impayés de loyer Pl…" at bounding box center [980, 510] width 1005 height 640
click at [481, 430] on div "Garantie locataire Assurance Loyer Impayé Remboursement des impayés de loyer Pl…" at bounding box center [980, 510] width 1005 height 640
drag, startPoint x: 519, startPoint y: 398, endPoint x: 778, endPoint y: 494, distance: 276.2
click at [778, 494] on div "Garantie locataire Assurance Loyer Impayé Remboursement des impayés de loyer Pl…" at bounding box center [980, 490] width 926 height 601
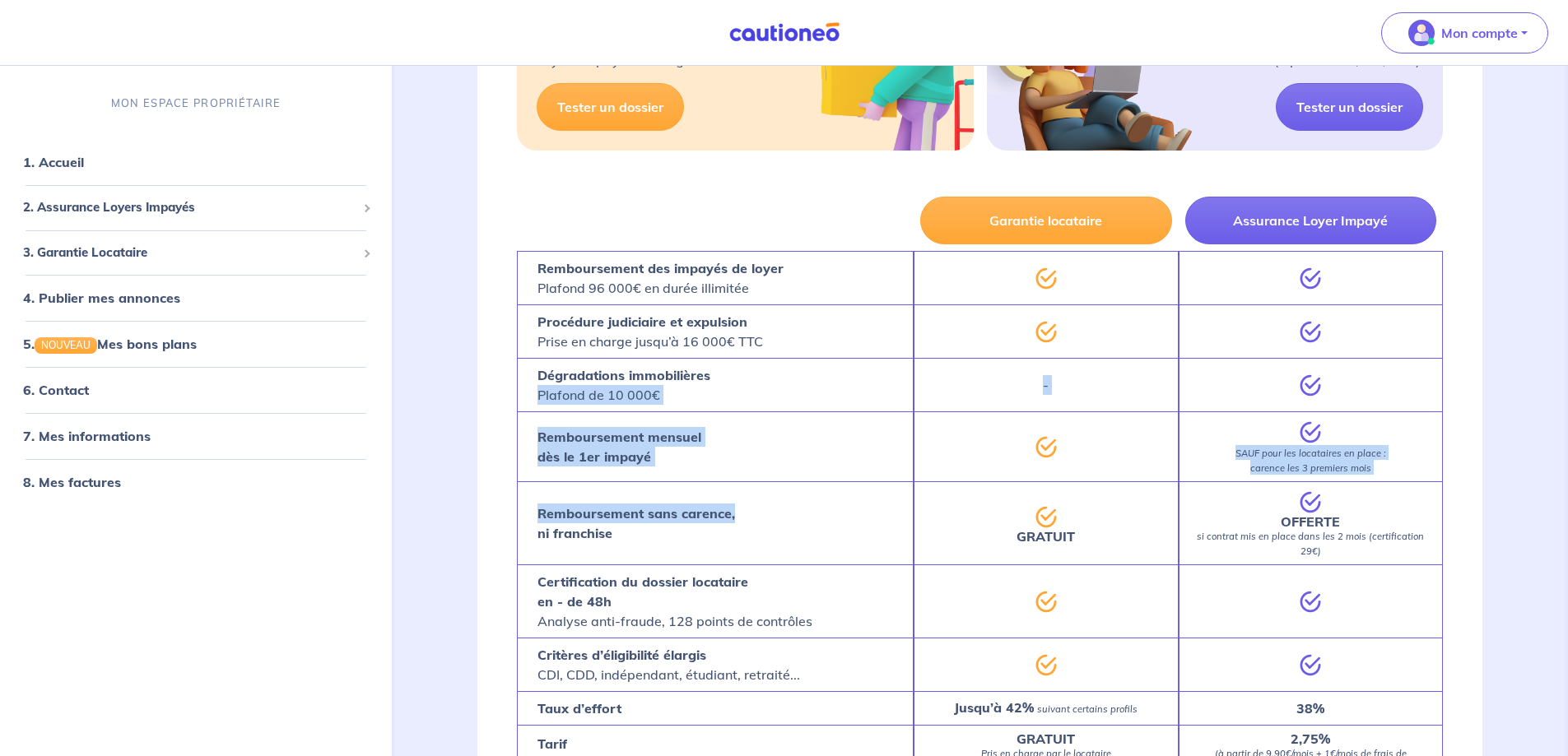
click at [778, 490] on div "Remboursement sans carence, ni franchise" at bounding box center [715, 523] width 396 height 83
drag, startPoint x: 694, startPoint y: 451, endPoint x: 518, endPoint y: 411, distance: 180.5
click at [518, 411] on div "Garantie locataire Assurance Loyer Impayé Remboursement des impayés de loyer Pl…" at bounding box center [980, 490] width 926 height 601
click at [518, 411] on div "Dégradations immobilières Plafond de 10 000€" at bounding box center [715, 384] width 396 height 53
drag, startPoint x: 520, startPoint y: 436, endPoint x: 695, endPoint y: 468, distance: 177.9
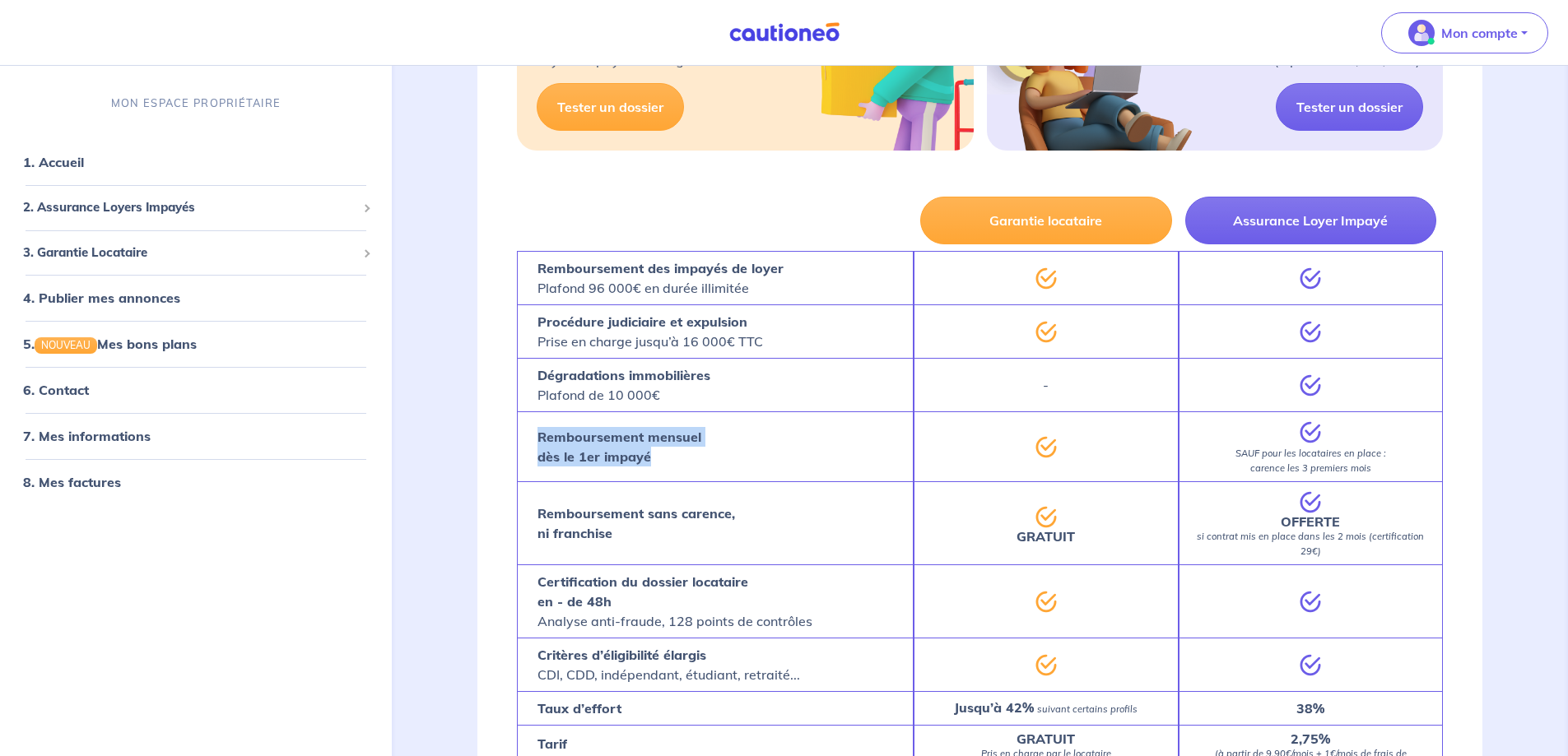
click at [695, 468] on div "Remboursement mensuel dès le 1er impayé" at bounding box center [715, 446] width 396 height 70
drag, startPoint x: 695, startPoint y: 468, endPoint x: 511, endPoint y: 420, distance: 190.2
click at [511, 420] on div "Garantie locataire Assurance Loyer Impayé Remboursement des impayés de loyer Pl…" at bounding box center [980, 510] width 1005 height 640
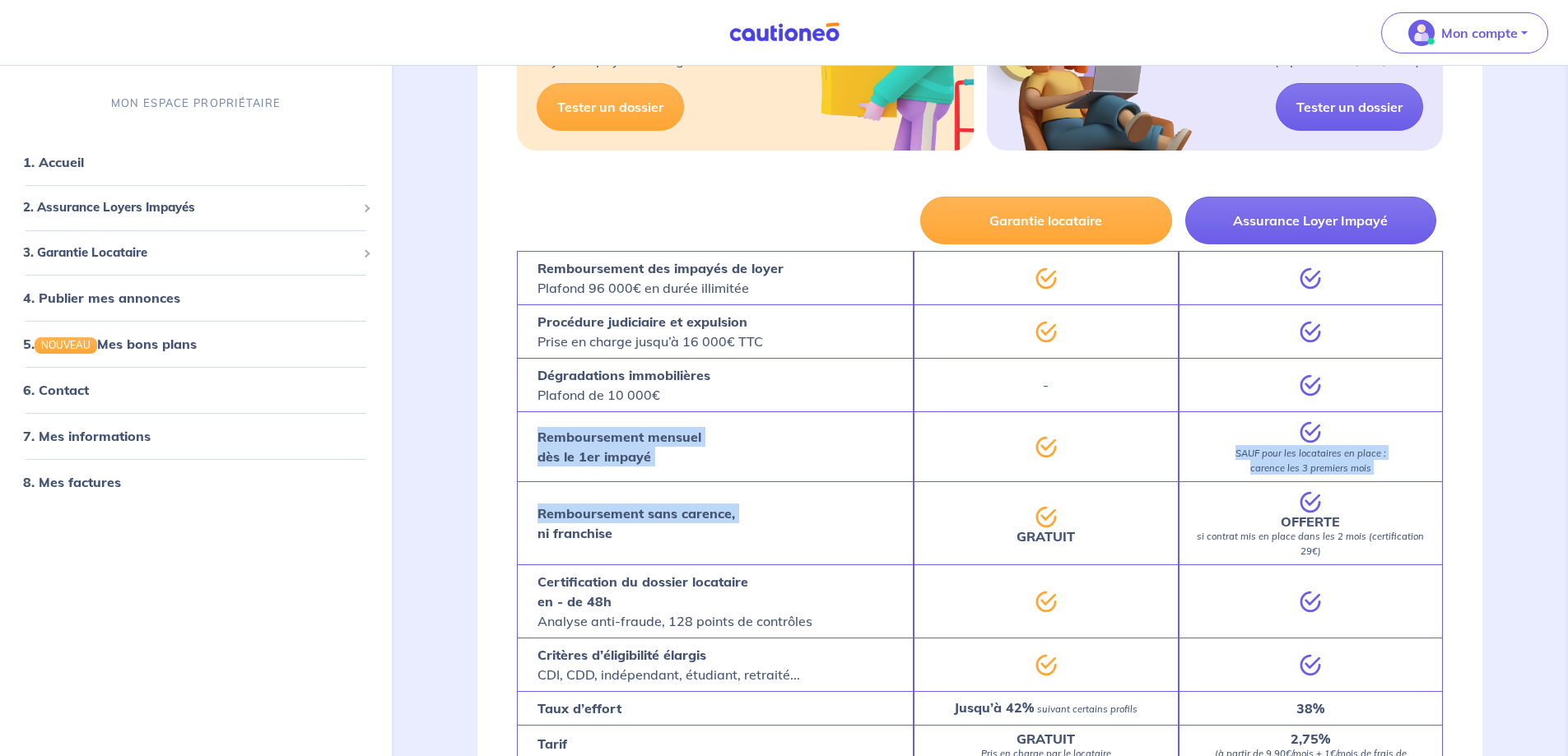
drag, startPoint x: 511, startPoint y: 420, endPoint x: 783, endPoint y: 485, distance: 279.7
click at [783, 485] on div "Garantie locataire Assurance Loyer Impayé Remboursement des impayés de loyer Pl…" at bounding box center [980, 510] width 1005 height 640
click at [739, 473] on div "Remboursement mensuel dès le 1er impayé" at bounding box center [715, 446] width 396 height 70
click at [636, 441] on strong "Remboursement mensuel dès le 1er impayé" at bounding box center [619, 446] width 164 height 36
drag, startPoint x: 603, startPoint y: 444, endPoint x: 528, endPoint y: 420, distance: 78.7
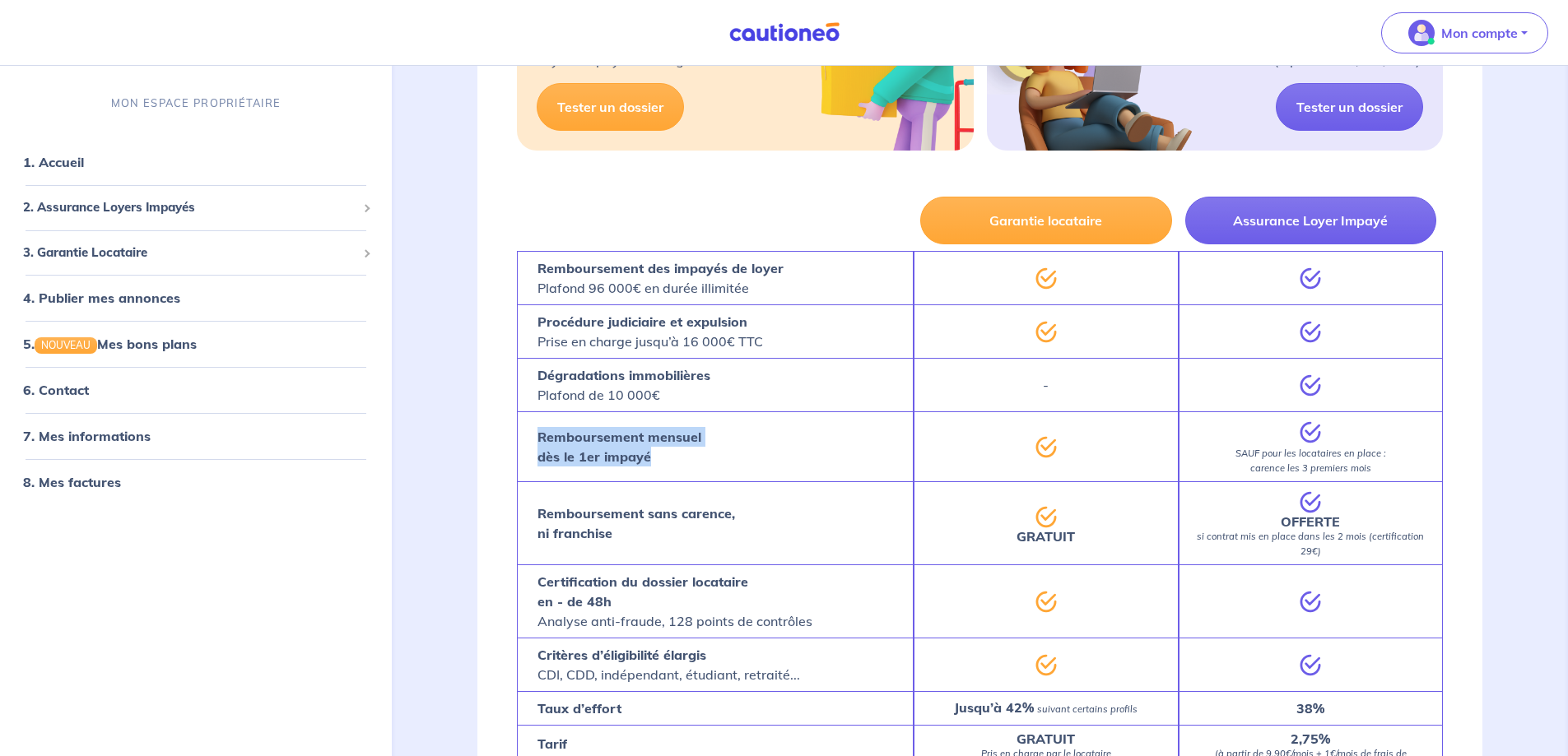
click at [528, 420] on div "Remboursement mensuel dès le 1er impayé" at bounding box center [715, 446] width 396 height 70
drag, startPoint x: 516, startPoint y: 420, endPoint x: 663, endPoint y: 475, distance: 157.0
click at [663, 475] on div "Garantie locataire Assurance Loyer Impayé Remboursement des impayés de loyer Pl…" at bounding box center [980, 510] width 1005 height 640
click at [684, 475] on div "Remboursement mensuel dès le 1er impayé" at bounding box center [715, 446] width 396 height 70
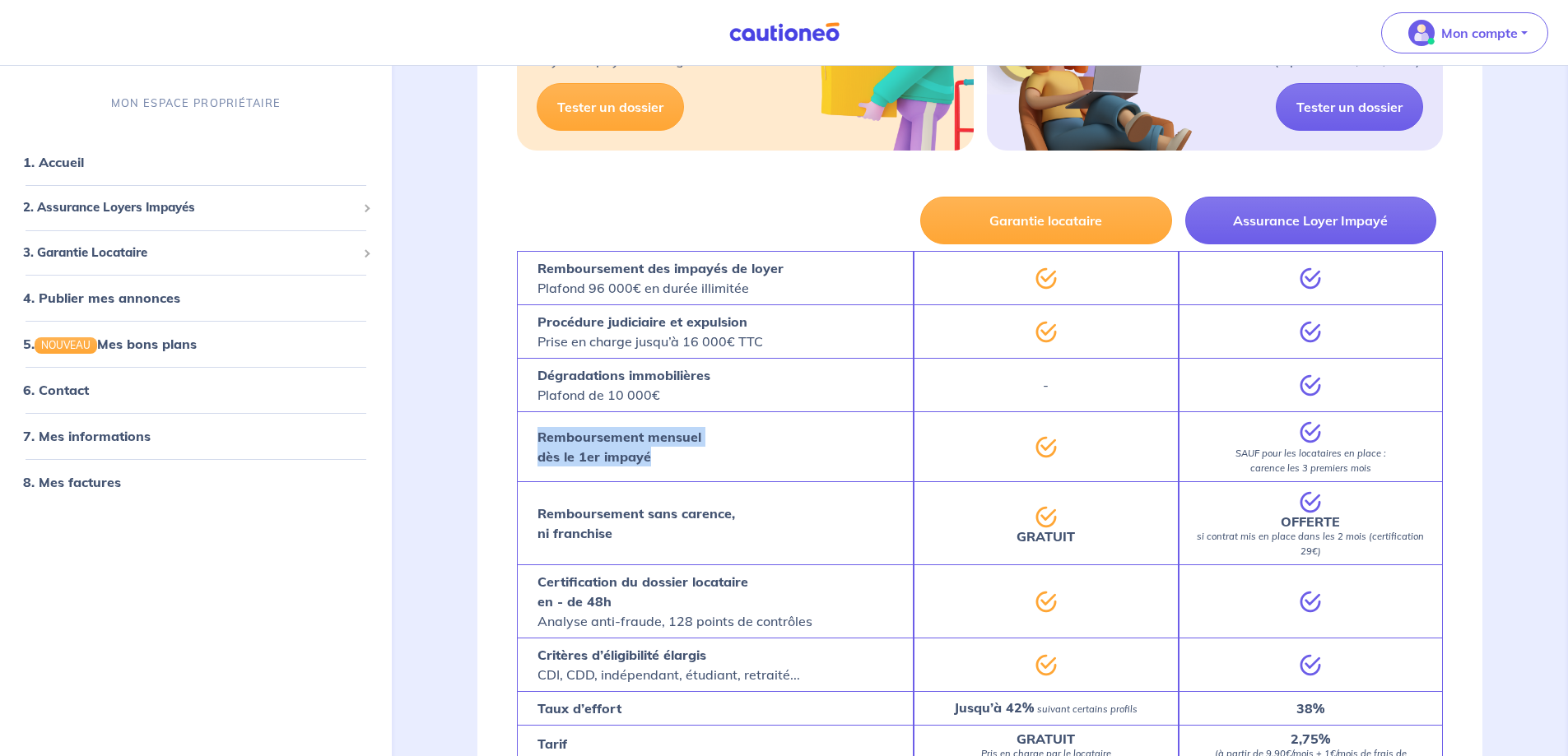
drag, startPoint x: 684, startPoint y: 475, endPoint x: 524, endPoint y: 443, distance: 163.2
click at [524, 443] on div "Remboursement mensuel dès le 1er impayé" at bounding box center [715, 446] width 396 height 70
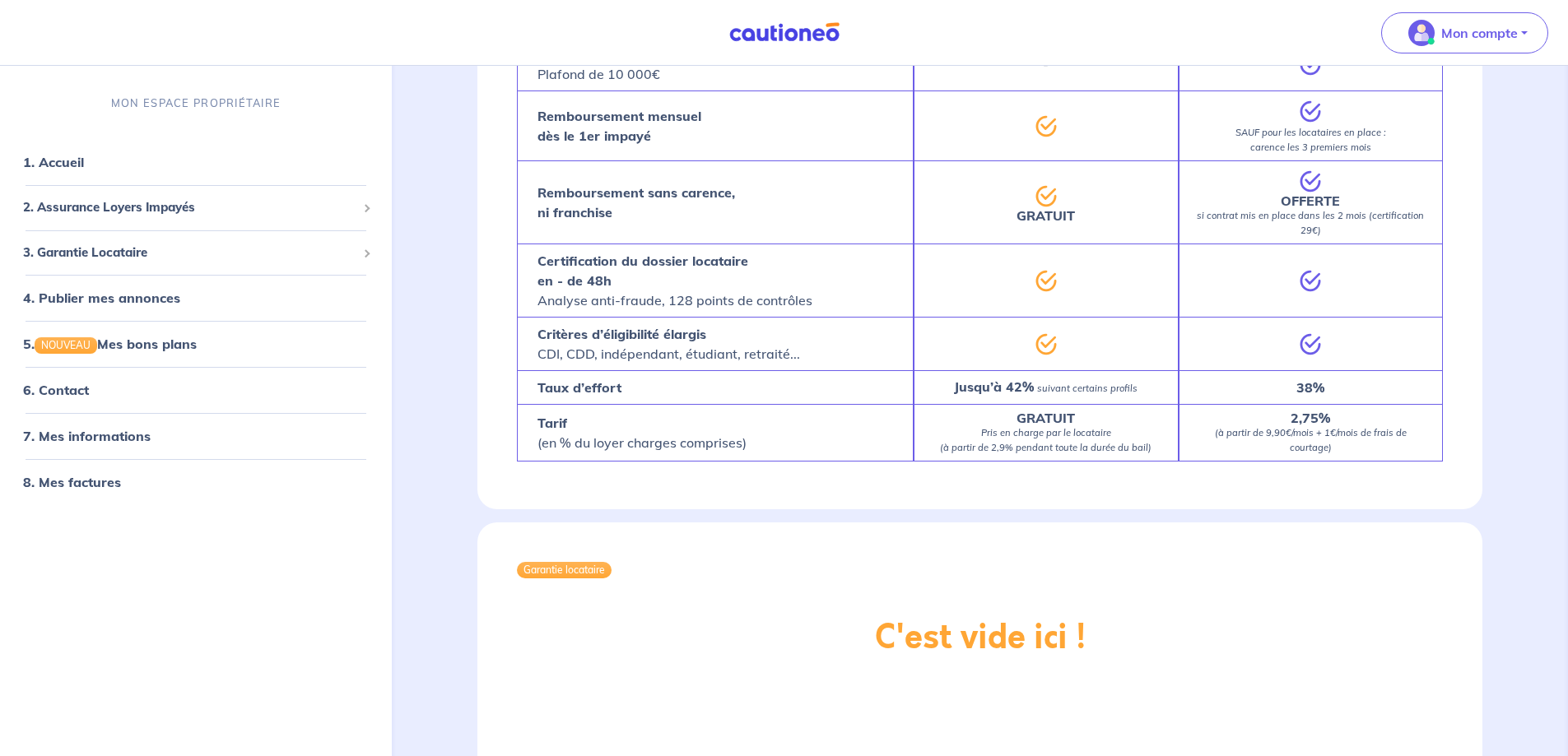
scroll to position [1316, 0]
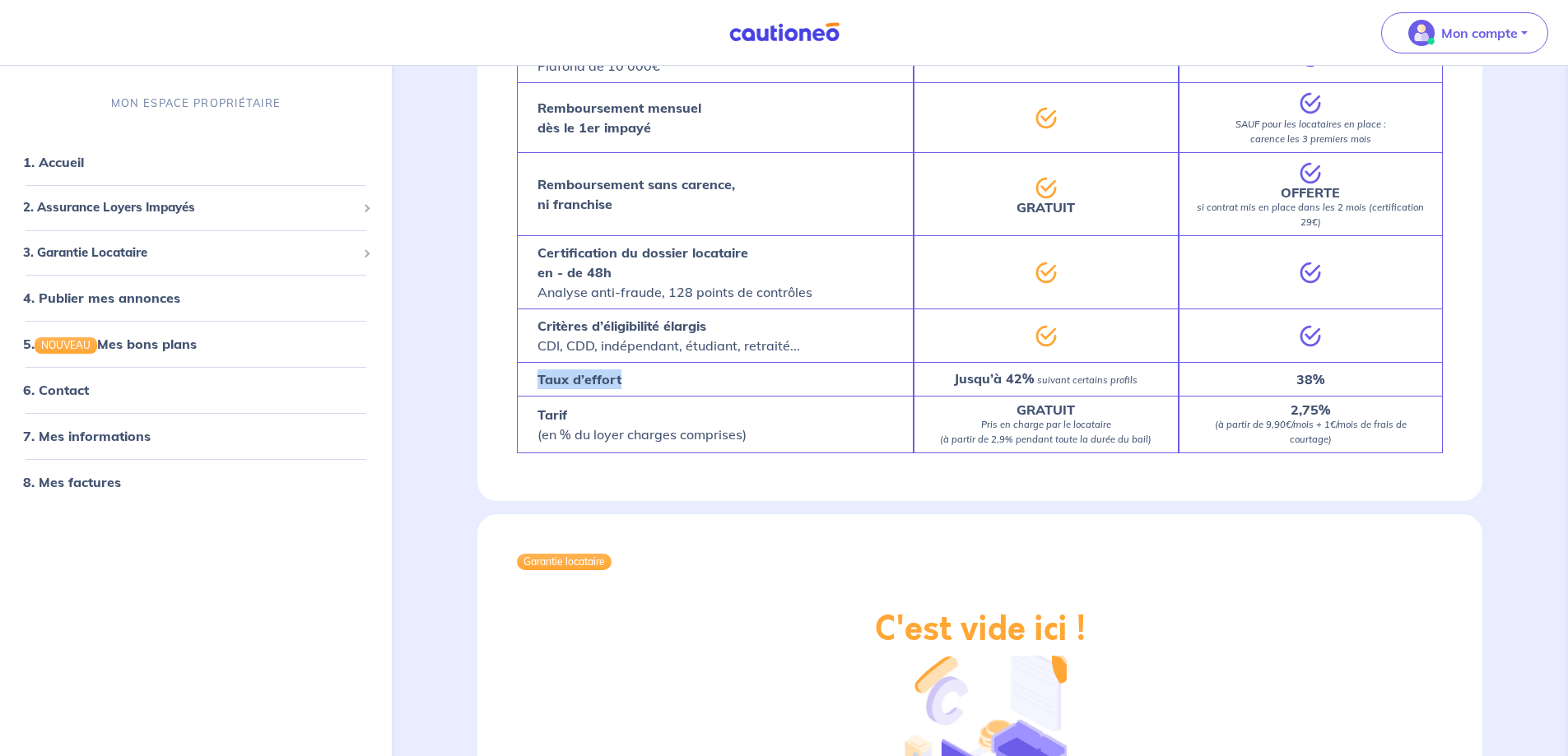
drag, startPoint x: 632, startPoint y: 364, endPoint x: 470, endPoint y: 367, distance: 162.0
copy strong "Taux d’effort"
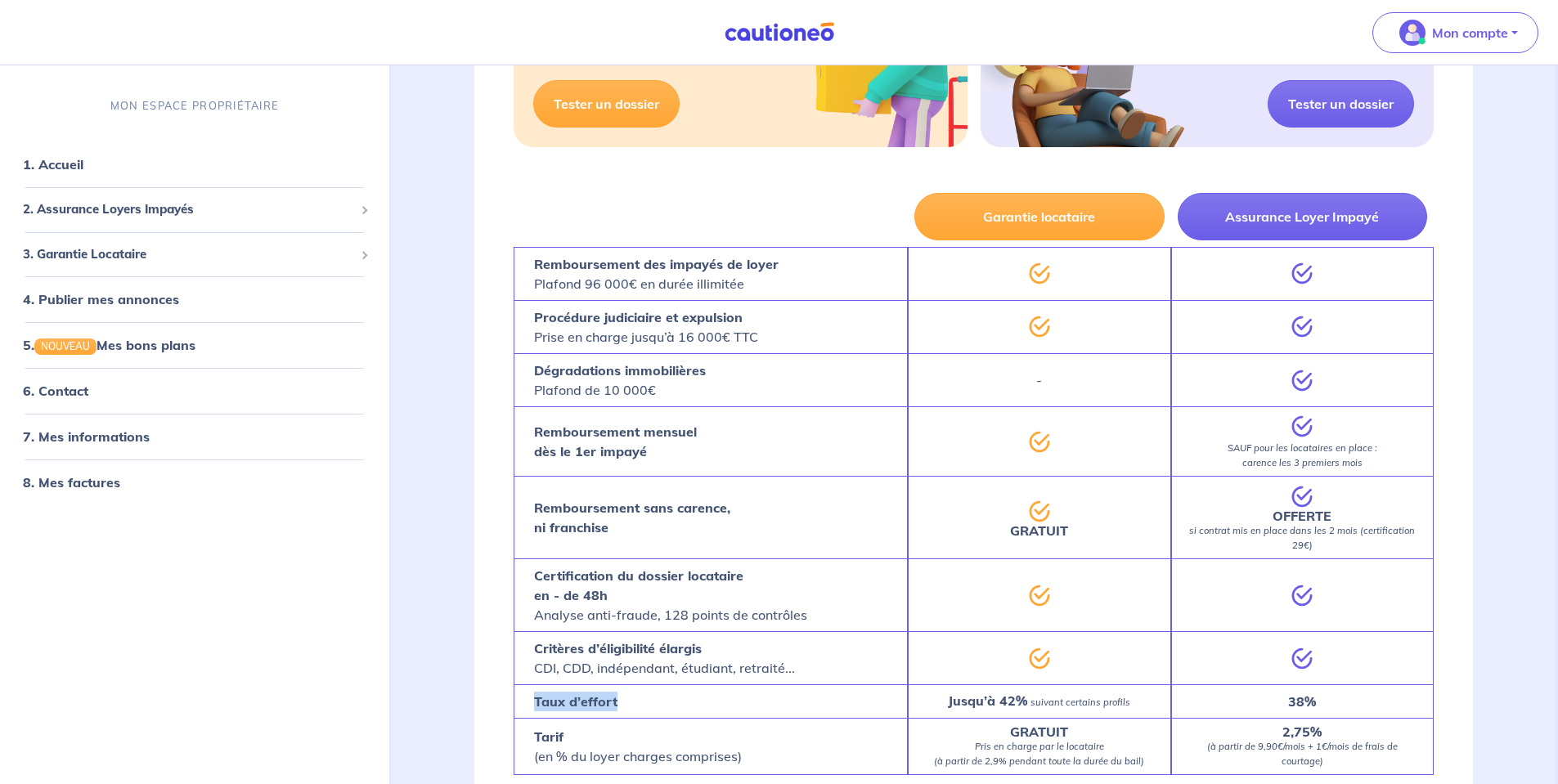
scroll to position [980, 0]
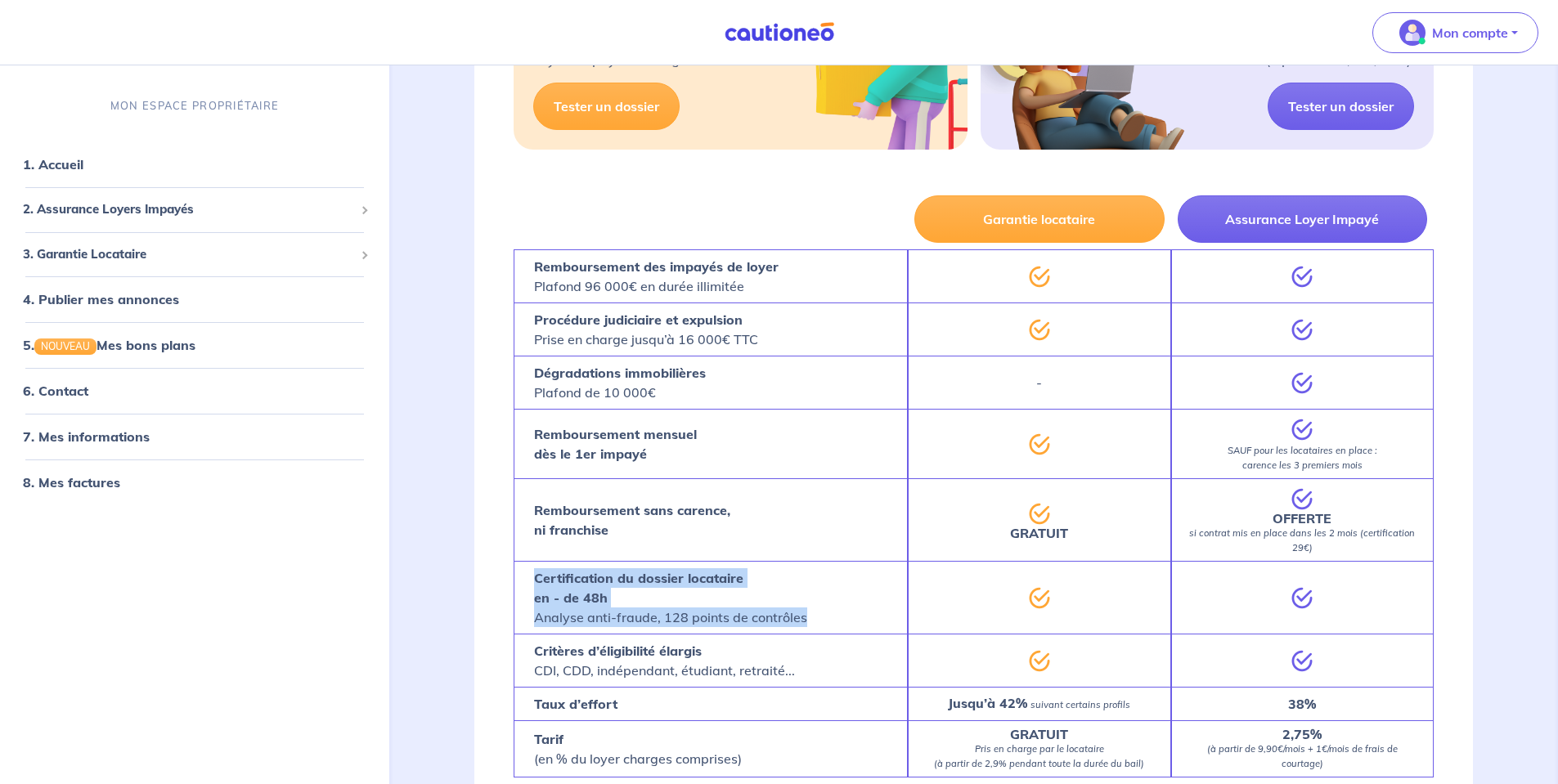
drag, startPoint x: 839, startPoint y: 609, endPoint x: 515, endPoint y: 549, distance: 329.5
click at [515, 561] on div "Certification du dossier locataire en - de 48h Analyse anti-fraude, 128 points …" at bounding box center [710, 597] width 394 height 72
drag, startPoint x: 517, startPoint y: 555, endPoint x: 811, endPoint y: 599, distance: 297.3
click at [811, 599] on div "Certification du dossier locataire en - de 48h Analyse anti-fraude, 128 points …" at bounding box center [710, 597] width 394 height 72
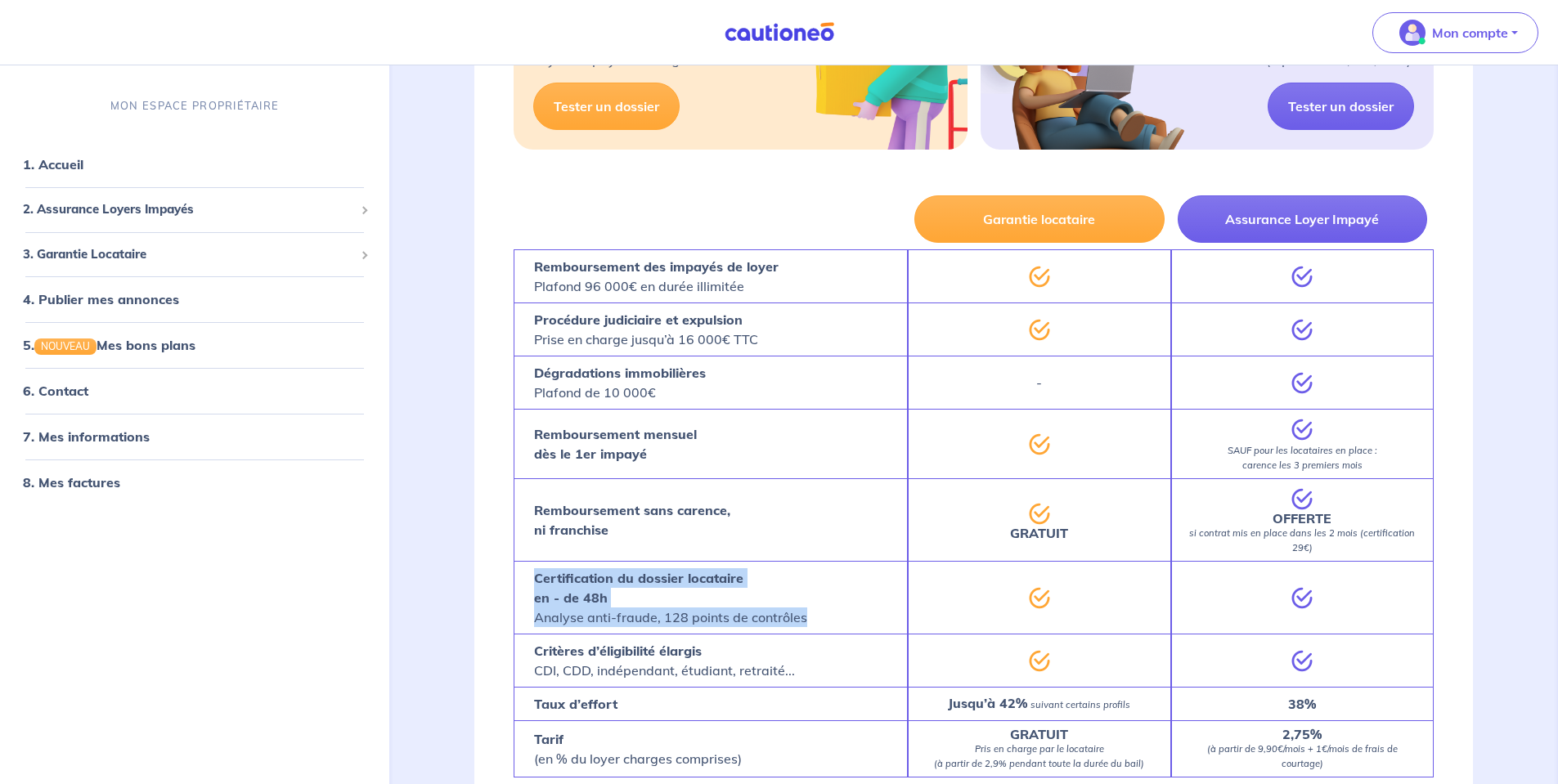
click at [811, 599] on div "Certification du dossier locataire en - de 48h Analyse anti-fraude, 128 points …" at bounding box center [710, 597] width 394 height 72
drag, startPoint x: 838, startPoint y: 600, endPoint x: 515, endPoint y: 564, distance: 325.0
click at [515, 564] on div "Certification du dossier locataire en - de 48h Analyse anti-fraude, 128 points …" at bounding box center [710, 597] width 394 height 72
drag, startPoint x: 527, startPoint y: 564, endPoint x: 846, endPoint y: 604, distance: 321.5
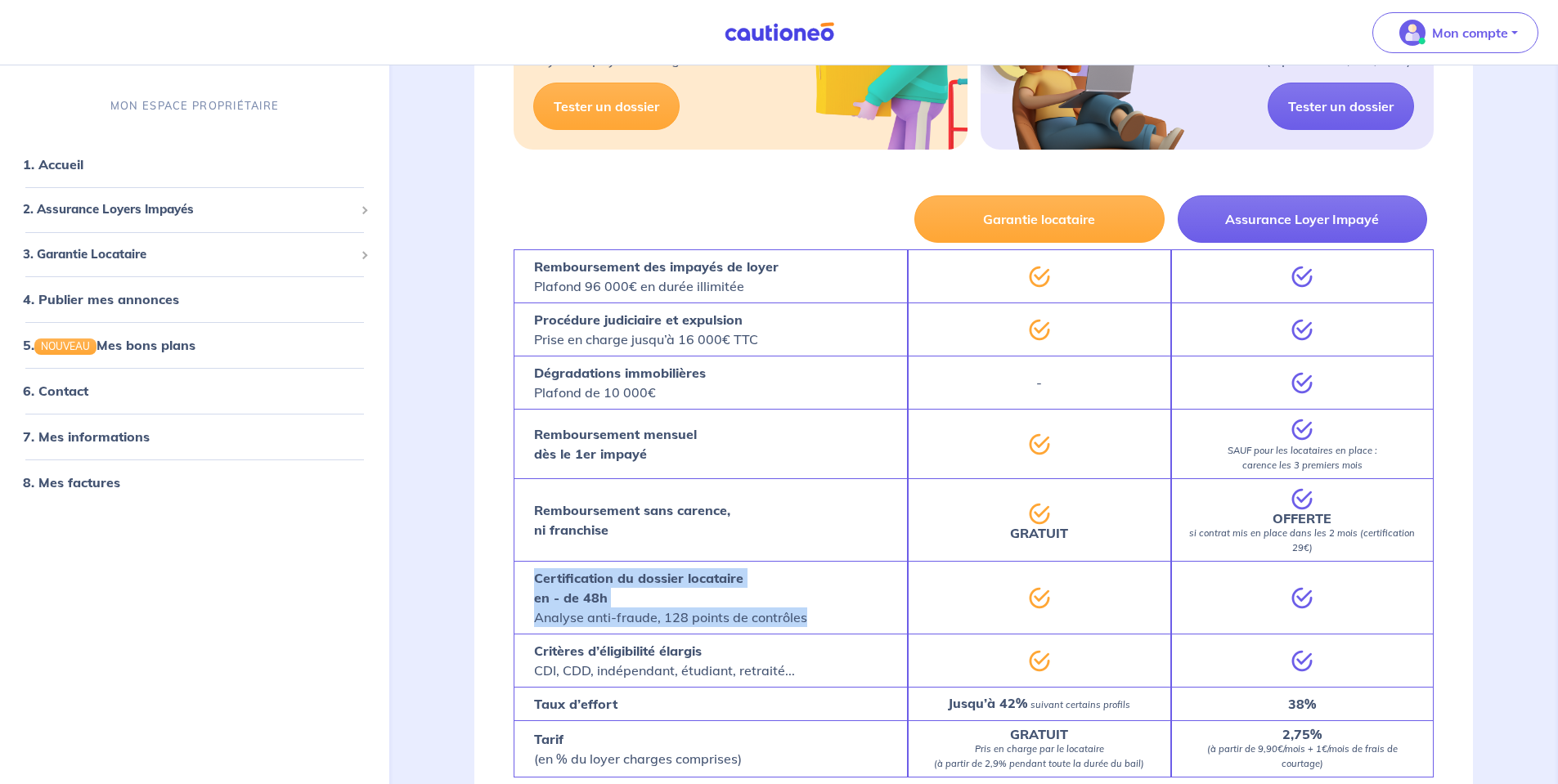
click at [846, 604] on div "Certification du dossier locataire en - de 48h Analyse anti-fraude, 128 points …" at bounding box center [710, 597] width 394 height 72
drag, startPoint x: 846, startPoint y: 604, endPoint x: 572, endPoint y: 561, distance: 277.4
click at [572, 561] on div "Certification du dossier locataire en - de 48h Analyse anti-fraude, 128 points …" at bounding box center [710, 597] width 394 height 72
click at [572, 570] on strong "Certification du dossier locataire en - de 48h" at bounding box center [639, 588] width 209 height 36
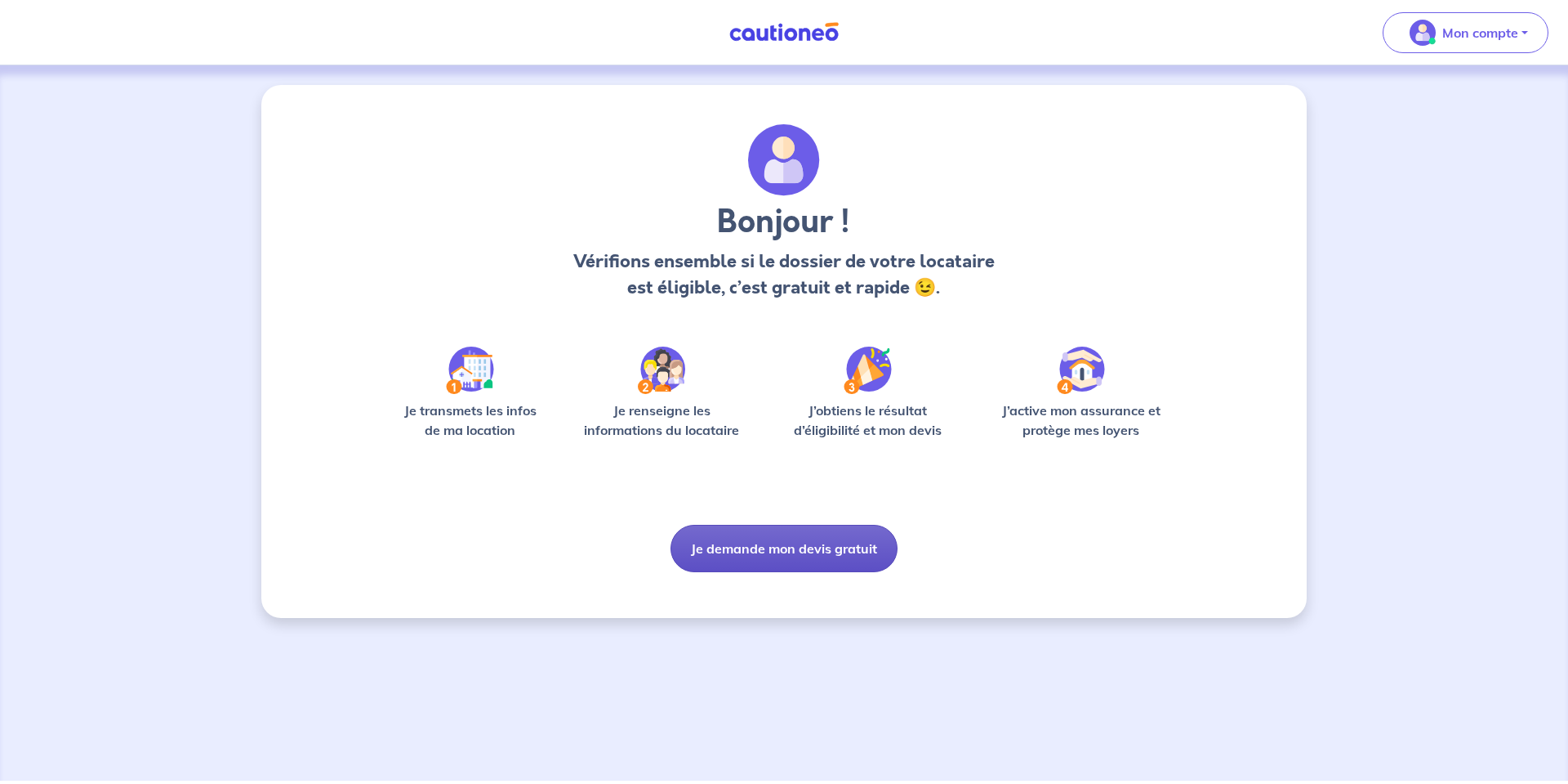
click at [742, 577] on div "Bonjour ! Vérifions ensemble si le dossier de votre locataire est éligible, c’e…" at bounding box center [784, 352] width 1046 height 533
click at [741, 567] on button "Je demande mon devis gratuit" at bounding box center [784, 548] width 227 height 47
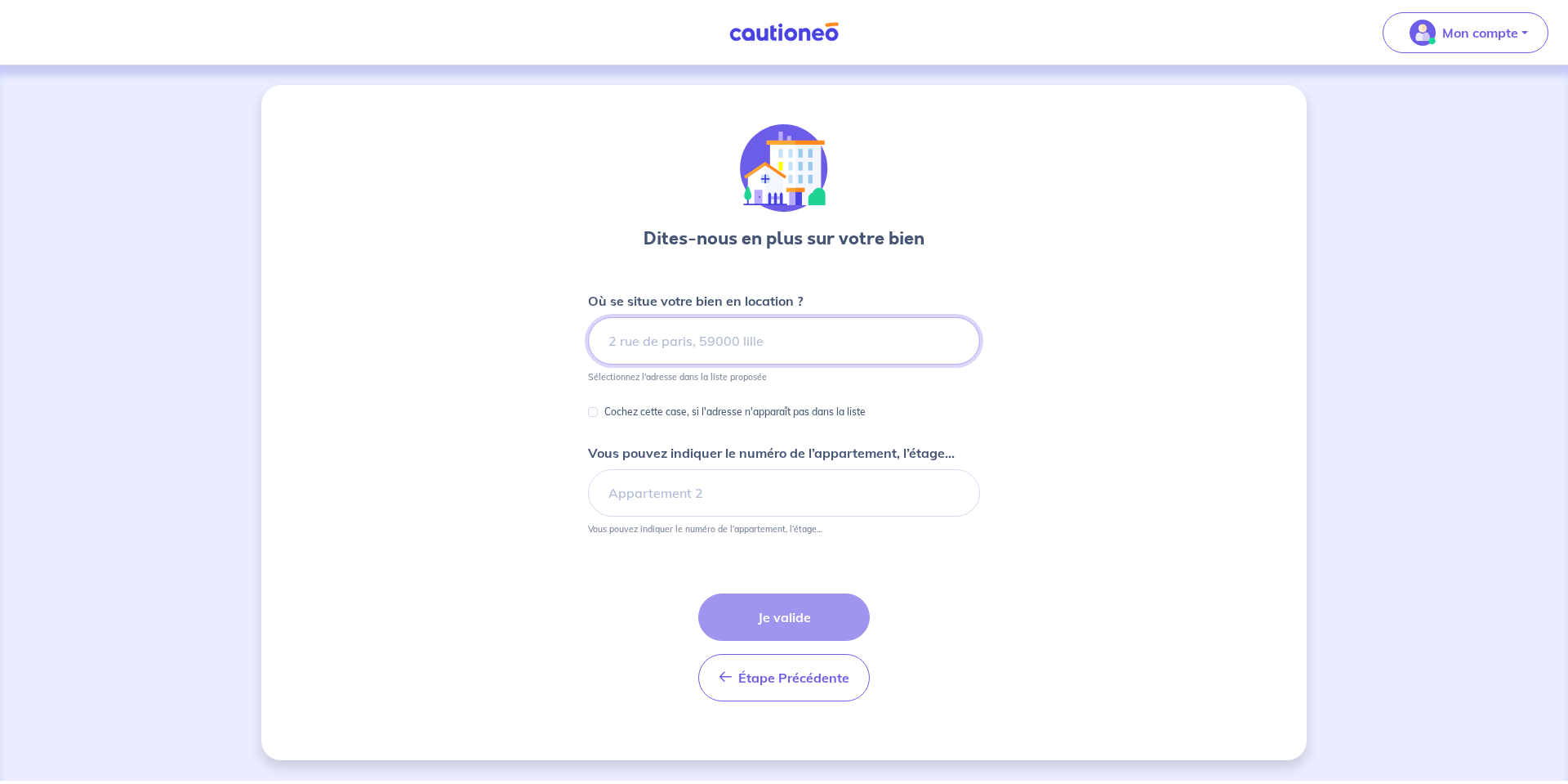
click at [748, 336] on input at bounding box center [784, 341] width 392 height 47
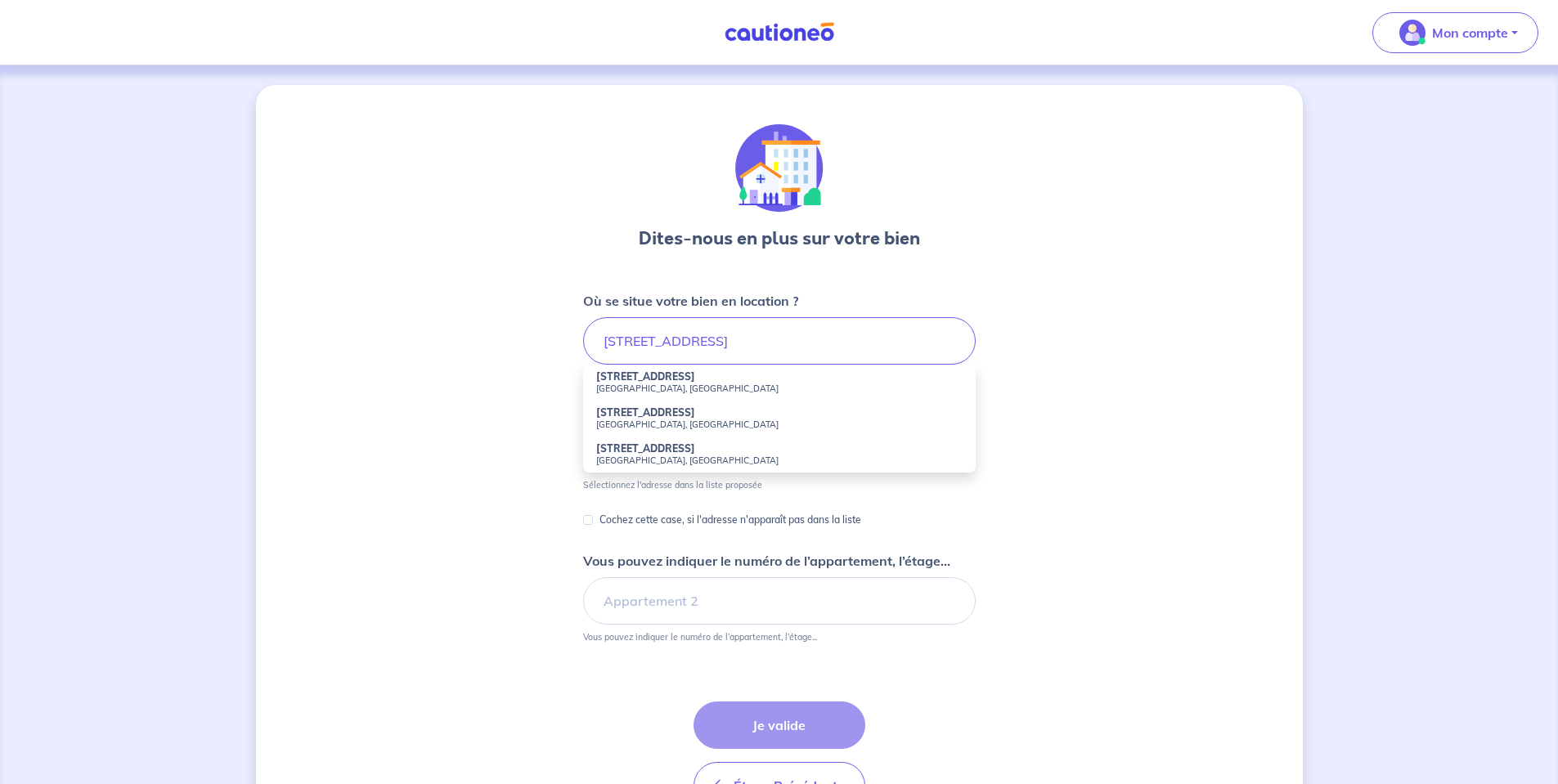
click at [636, 387] on small "[GEOGRAPHIC_DATA], [GEOGRAPHIC_DATA]" at bounding box center [779, 389] width 366 height 12
type input "[STREET_ADDRESS]"
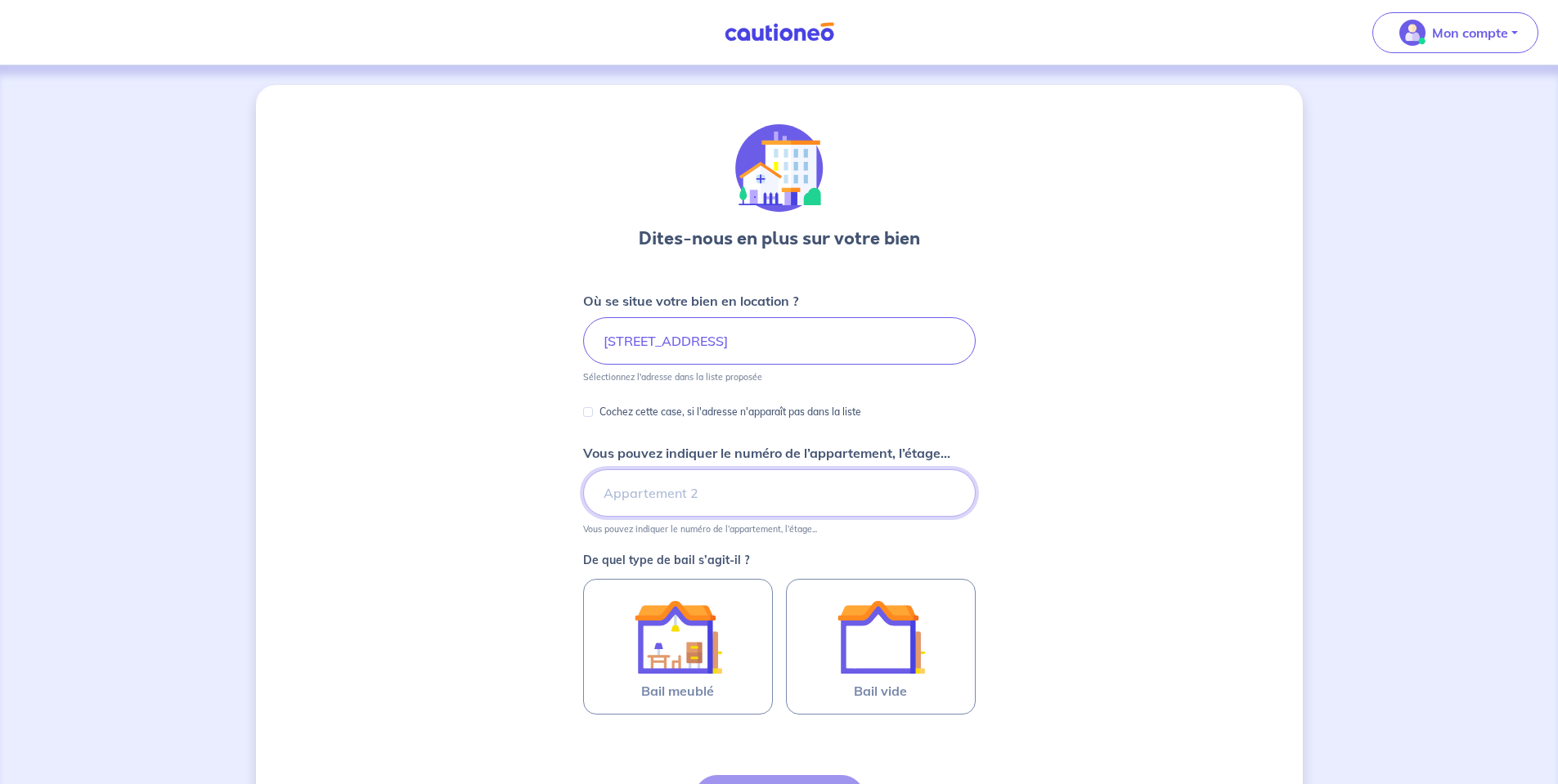
click at [671, 497] on input "Vous pouvez indiquer le numéro de l’appartement, l’étage..." at bounding box center [779, 492] width 392 height 47
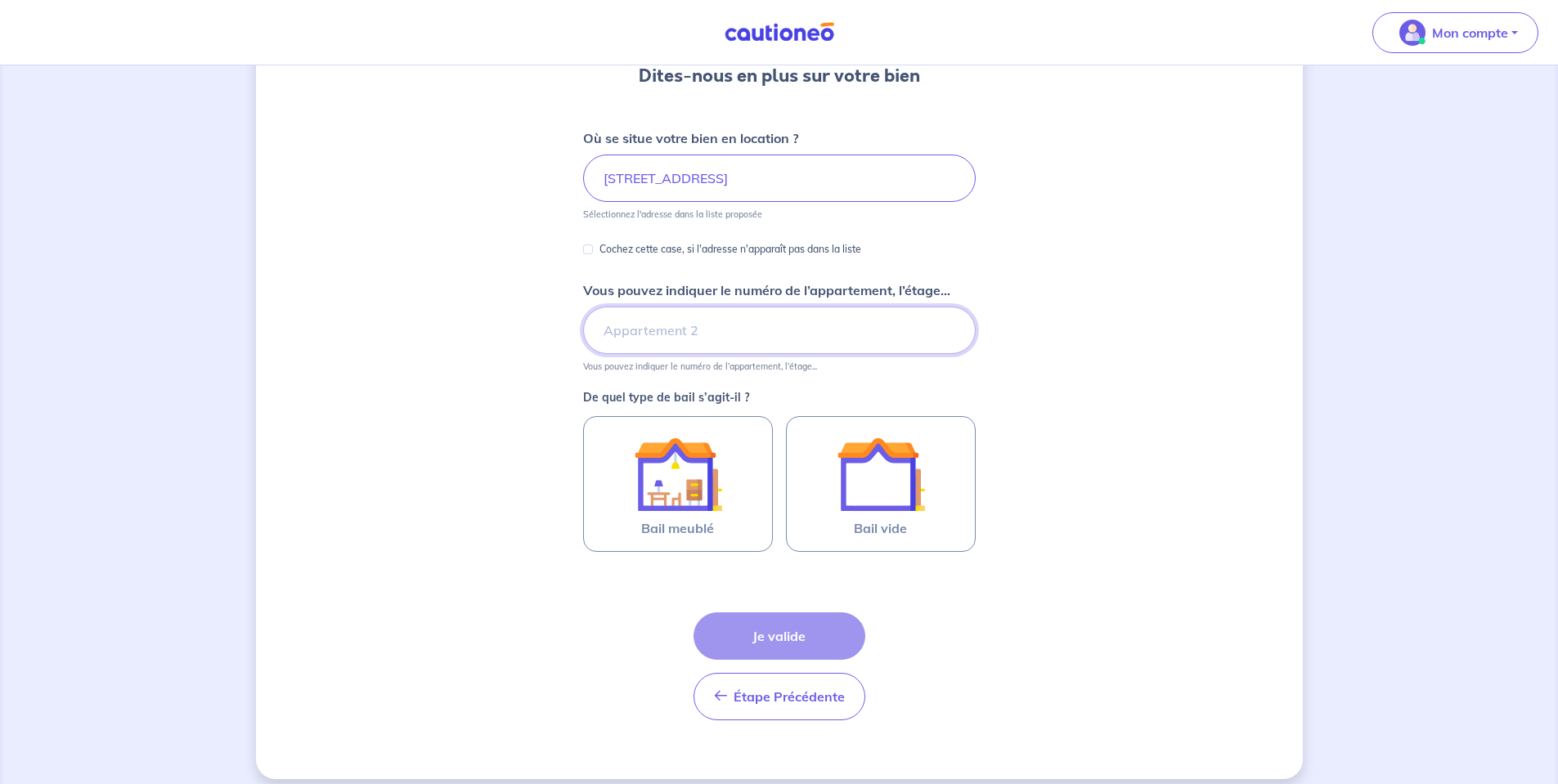
scroll to position [164, 0]
type input "C302"
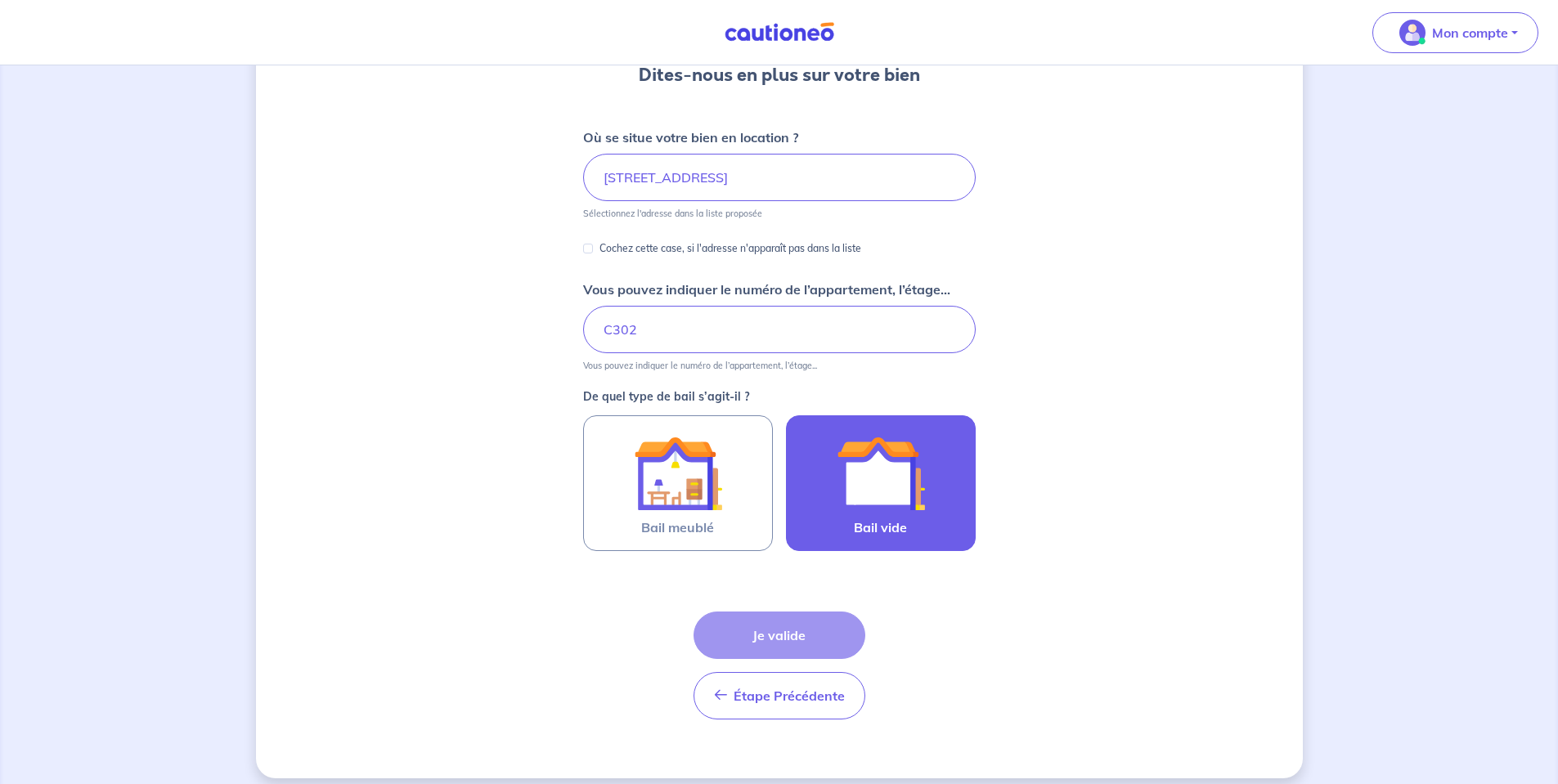
click at [882, 480] on img at bounding box center [881, 473] width 89 height 89
click at [0, 0] on input "Bail vide" at bounding box center [0, 0] width 0 height 0
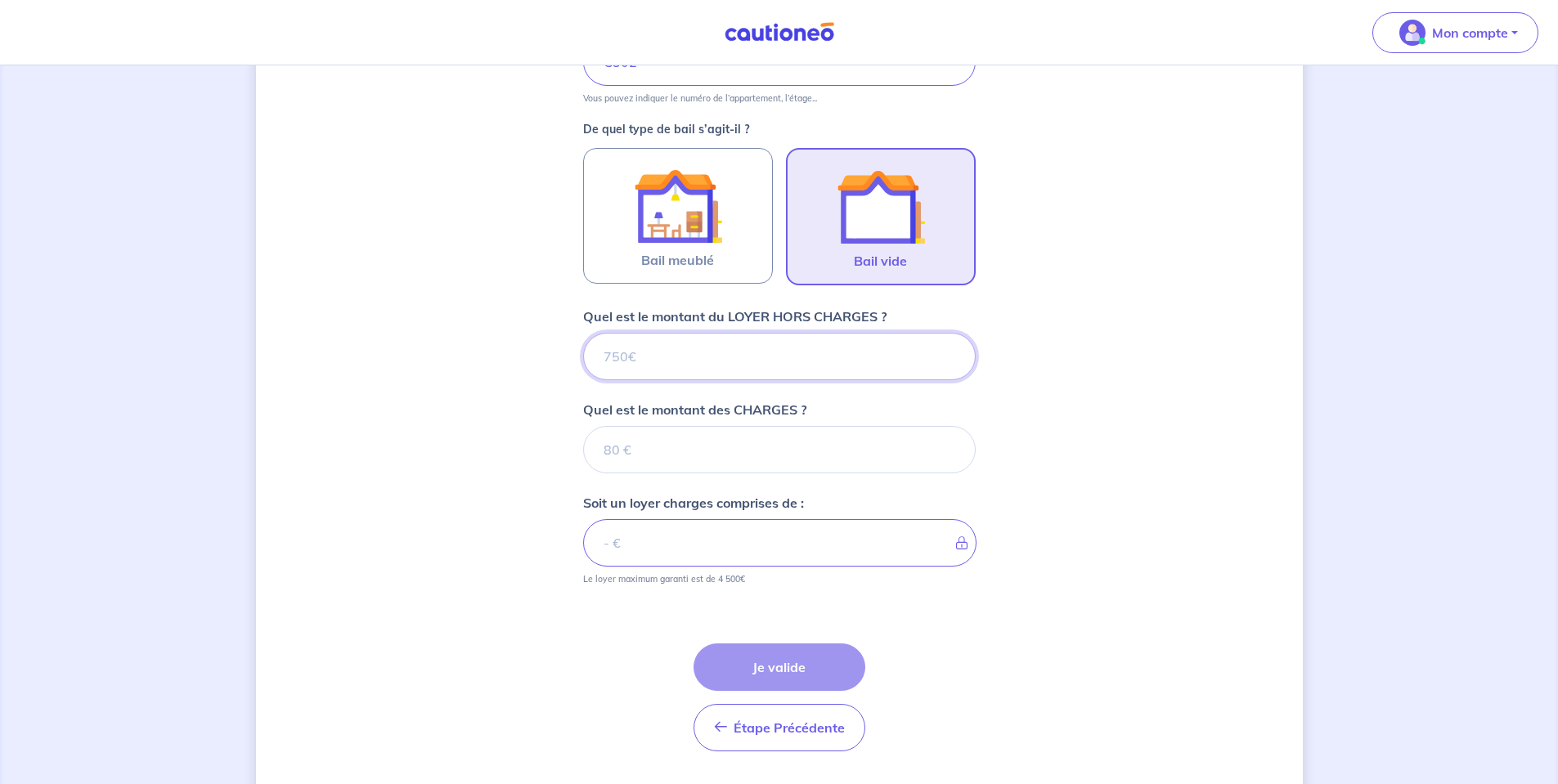
scroll to position [476, 0]
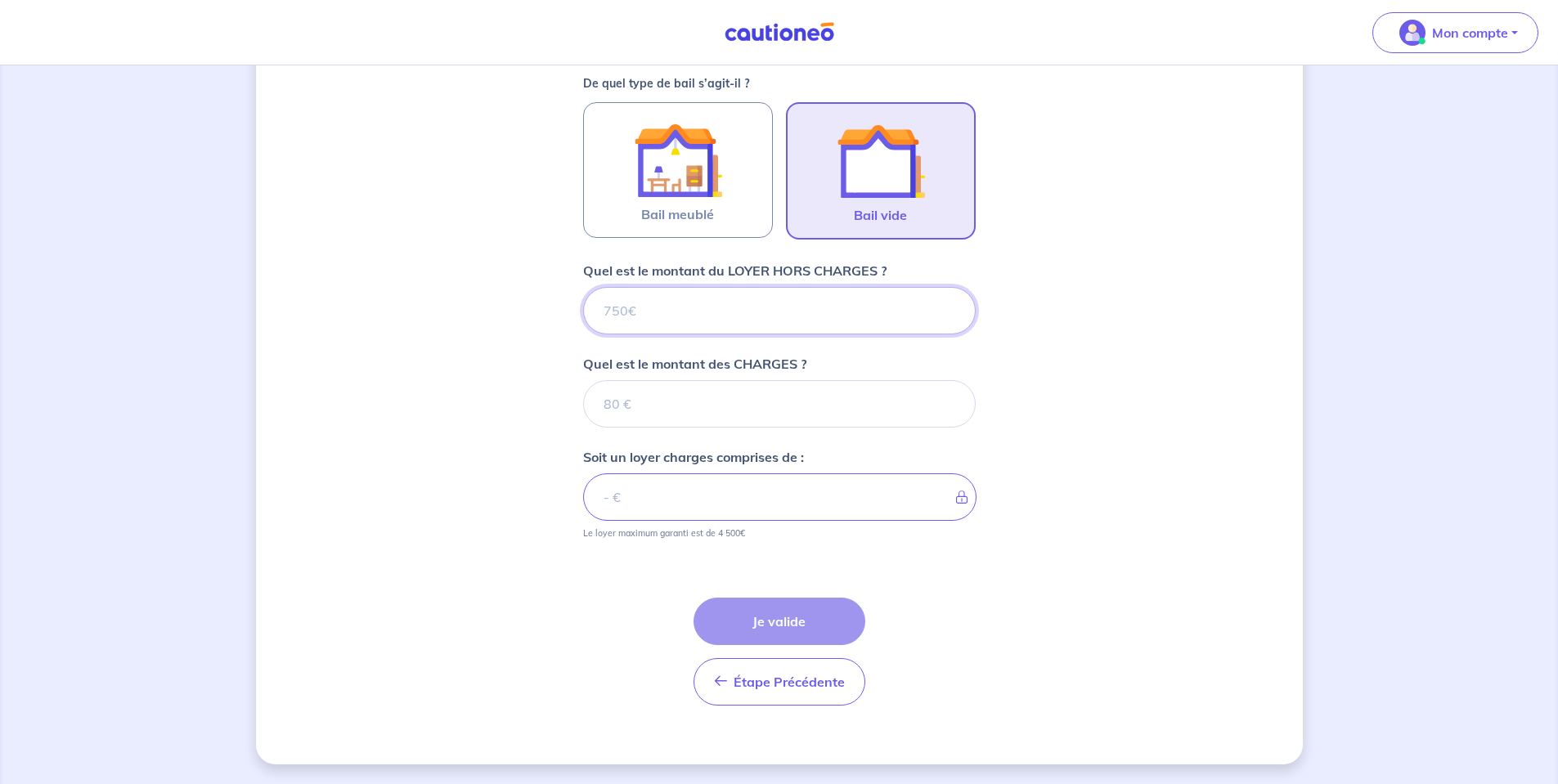
click at [728, 295] on input "Quel est le montant du LOYER HORS CHARGES ?" at bounding box center [779, 310] width 392 height 47
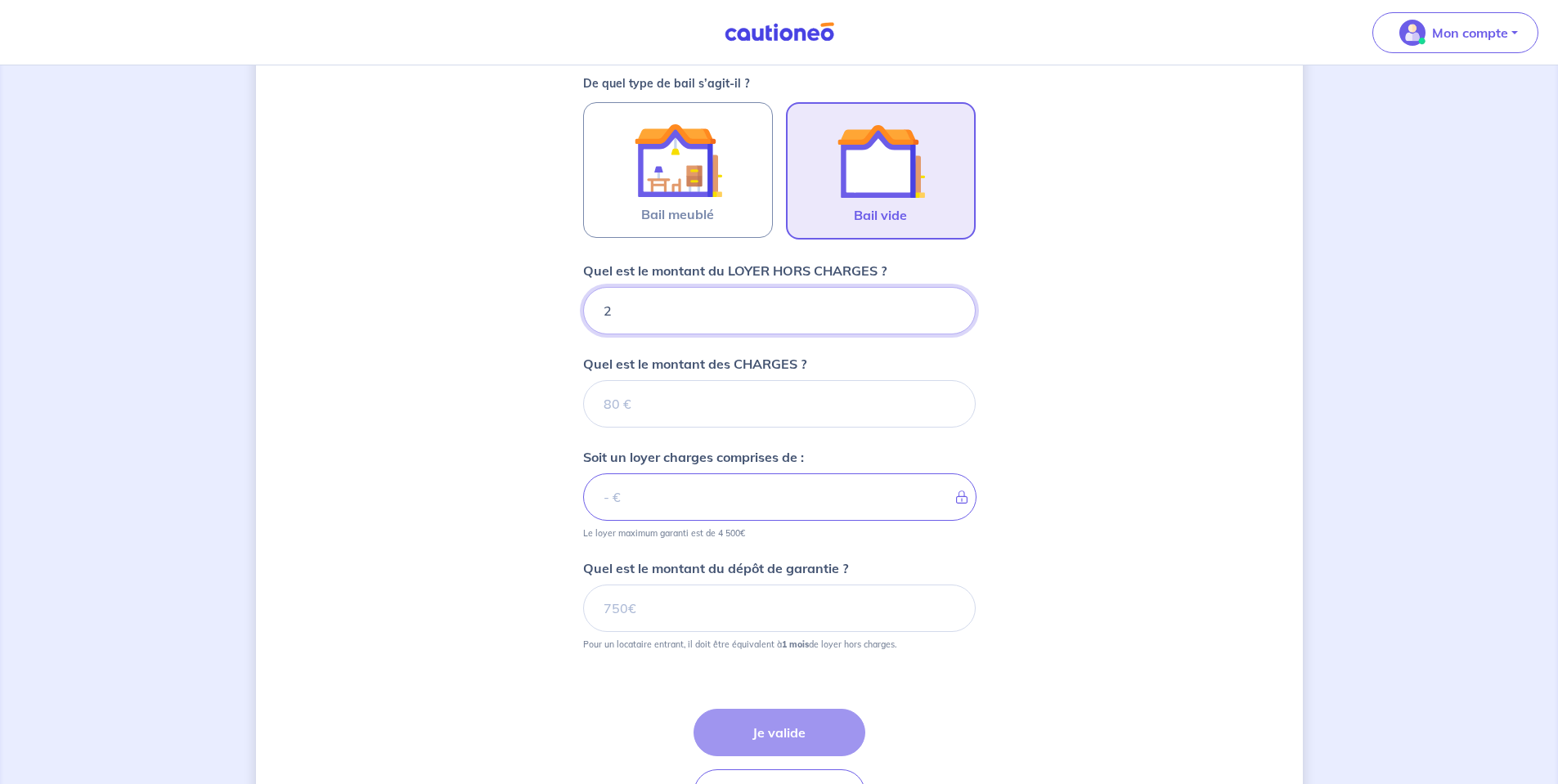
type input "21"
type input "2"
type input "1210"
type input "190"
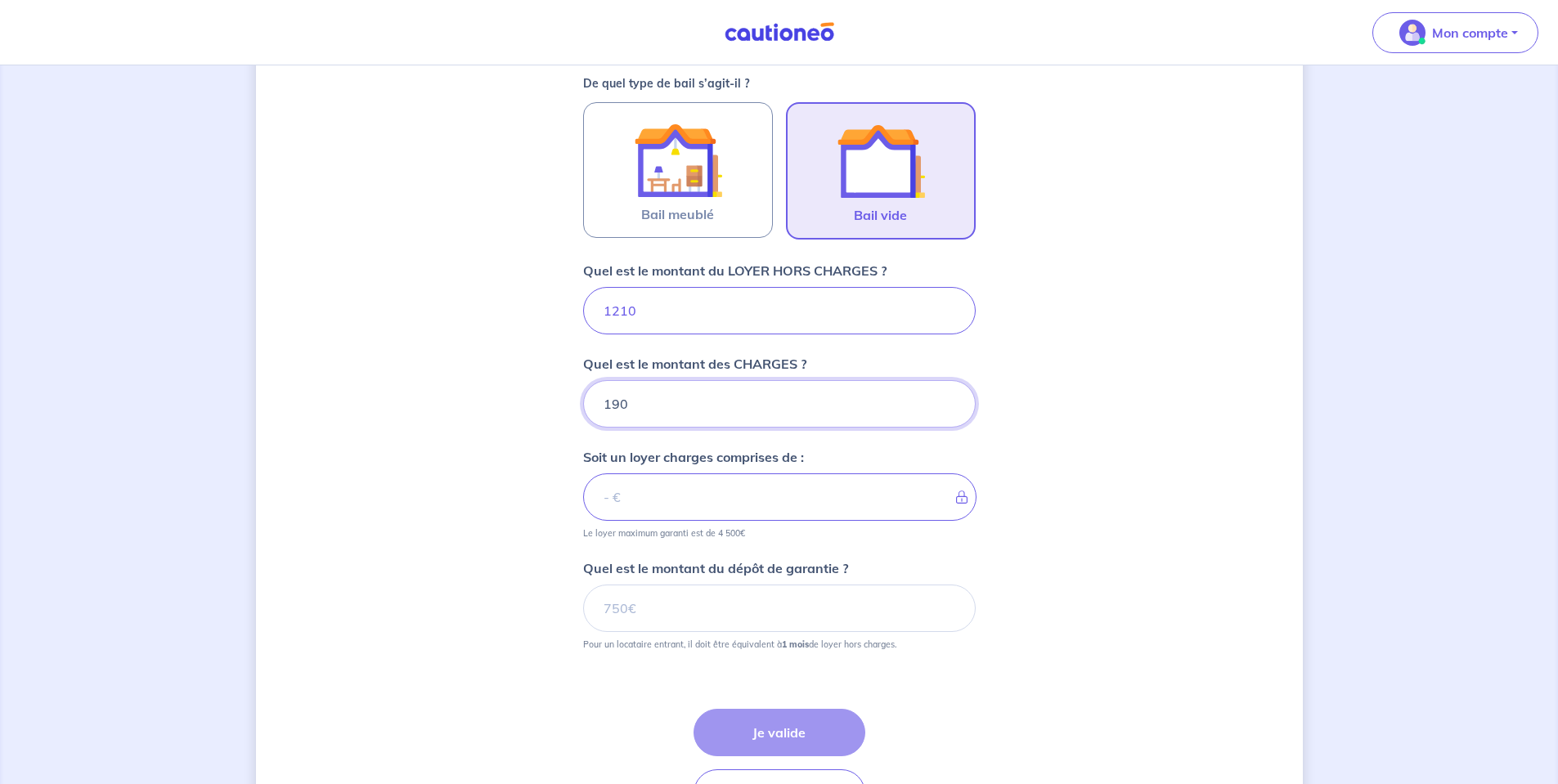
type input "1211"
type input "190"
type input "1400"
type input "1210"
click at [753, 727] on button "Je valide" at bounding box center [779, 732] width 172 height 47
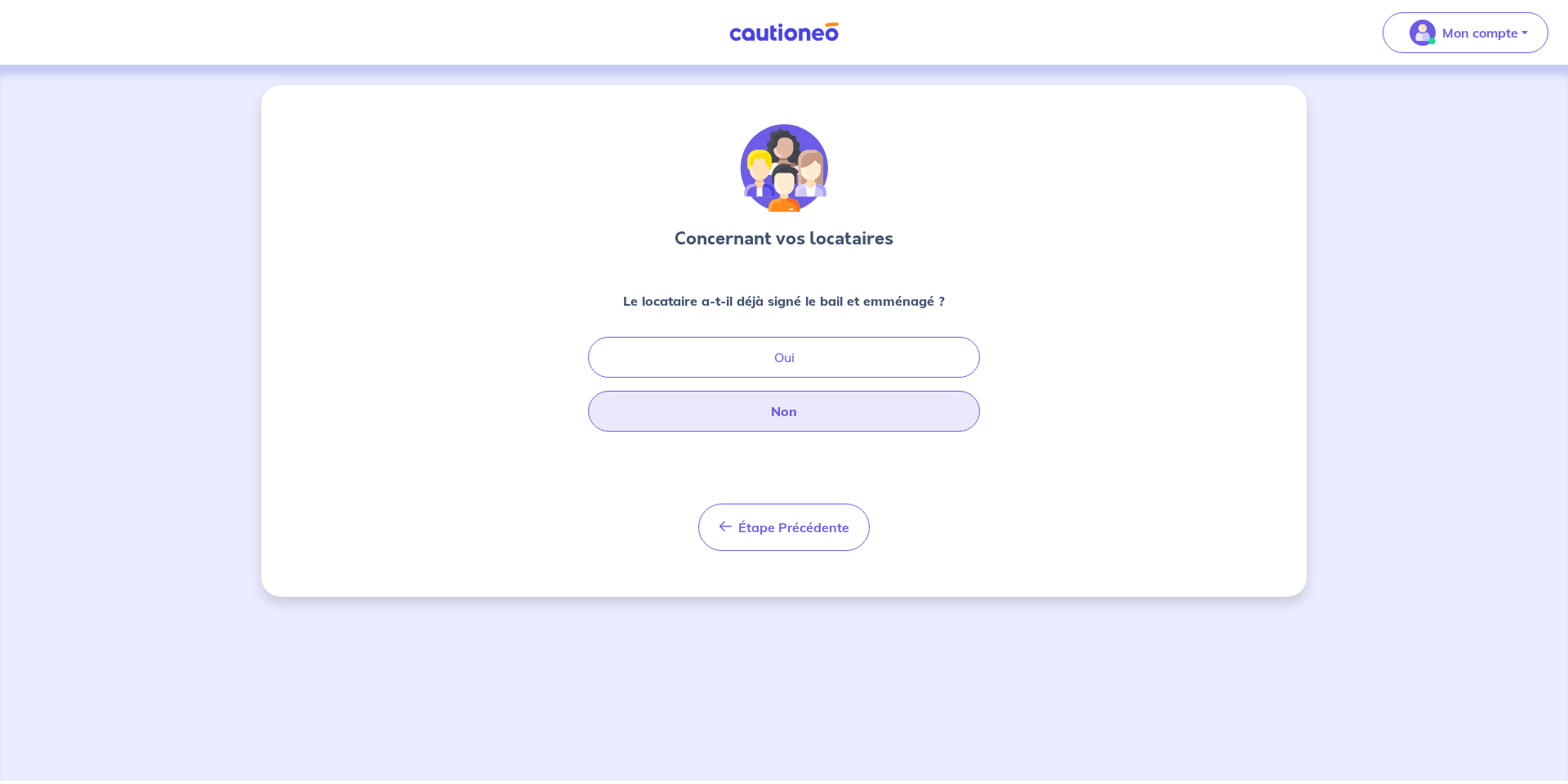
click at [757, 403] on button "Non" at bounding box center [784, 411] width 392 height 40
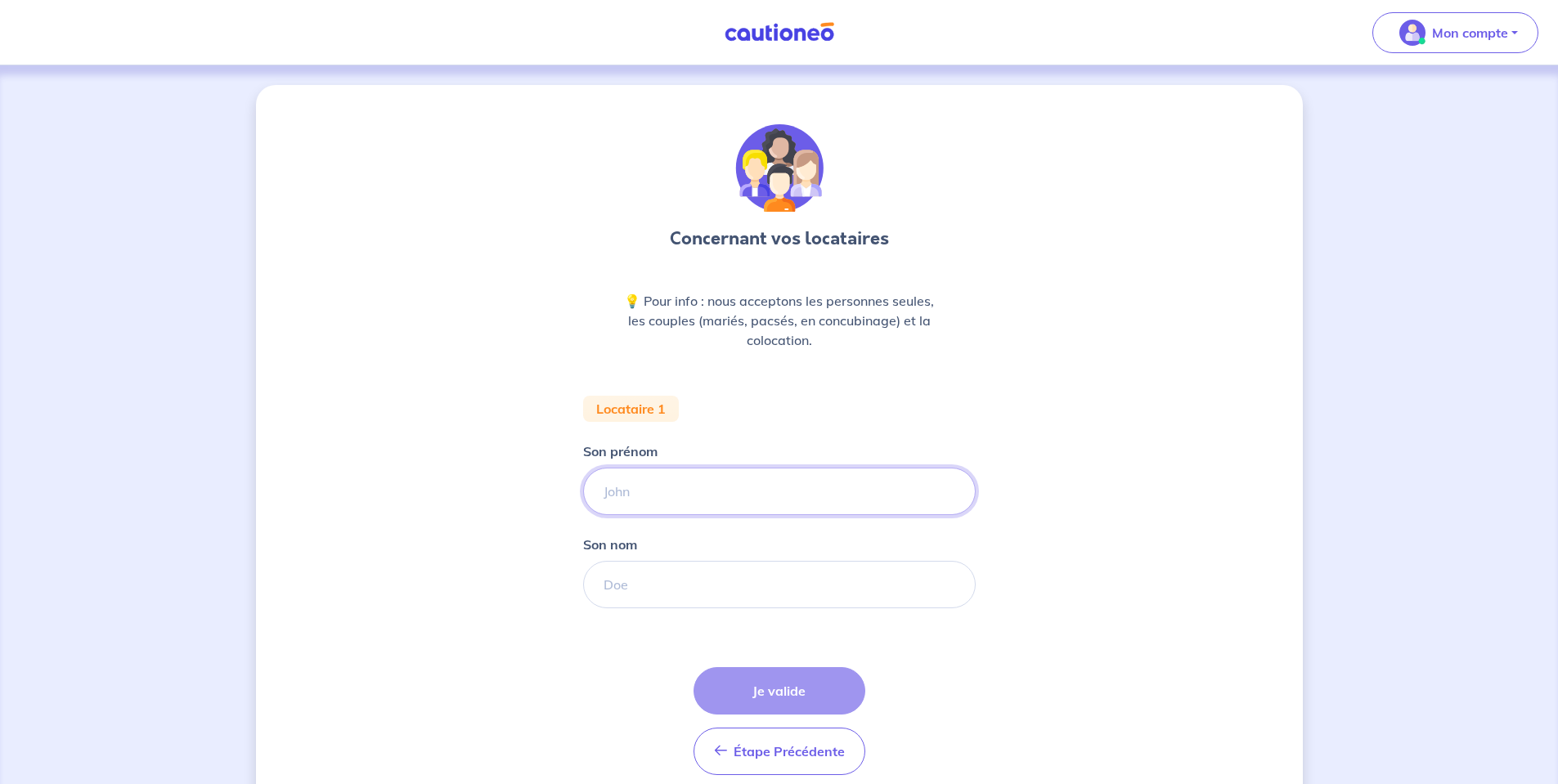
click at [661, 480] on input "Son prénom" at bounding box center [779, 491] width 392 height 47
type input "TEST"
click at [685, 572] on input "Son nom" at bounding box center [779, 584] width 392 height 47
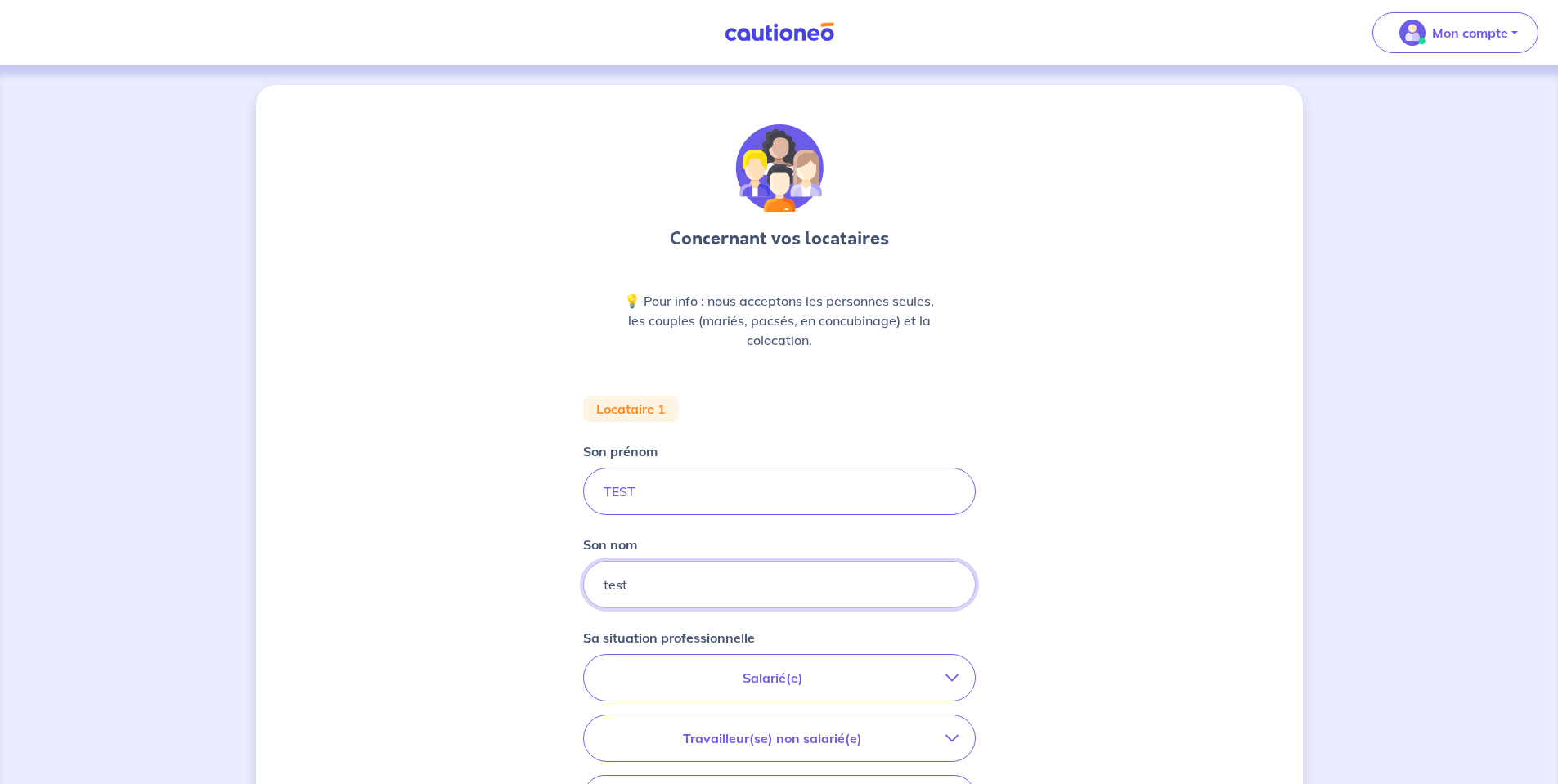
type input "test"
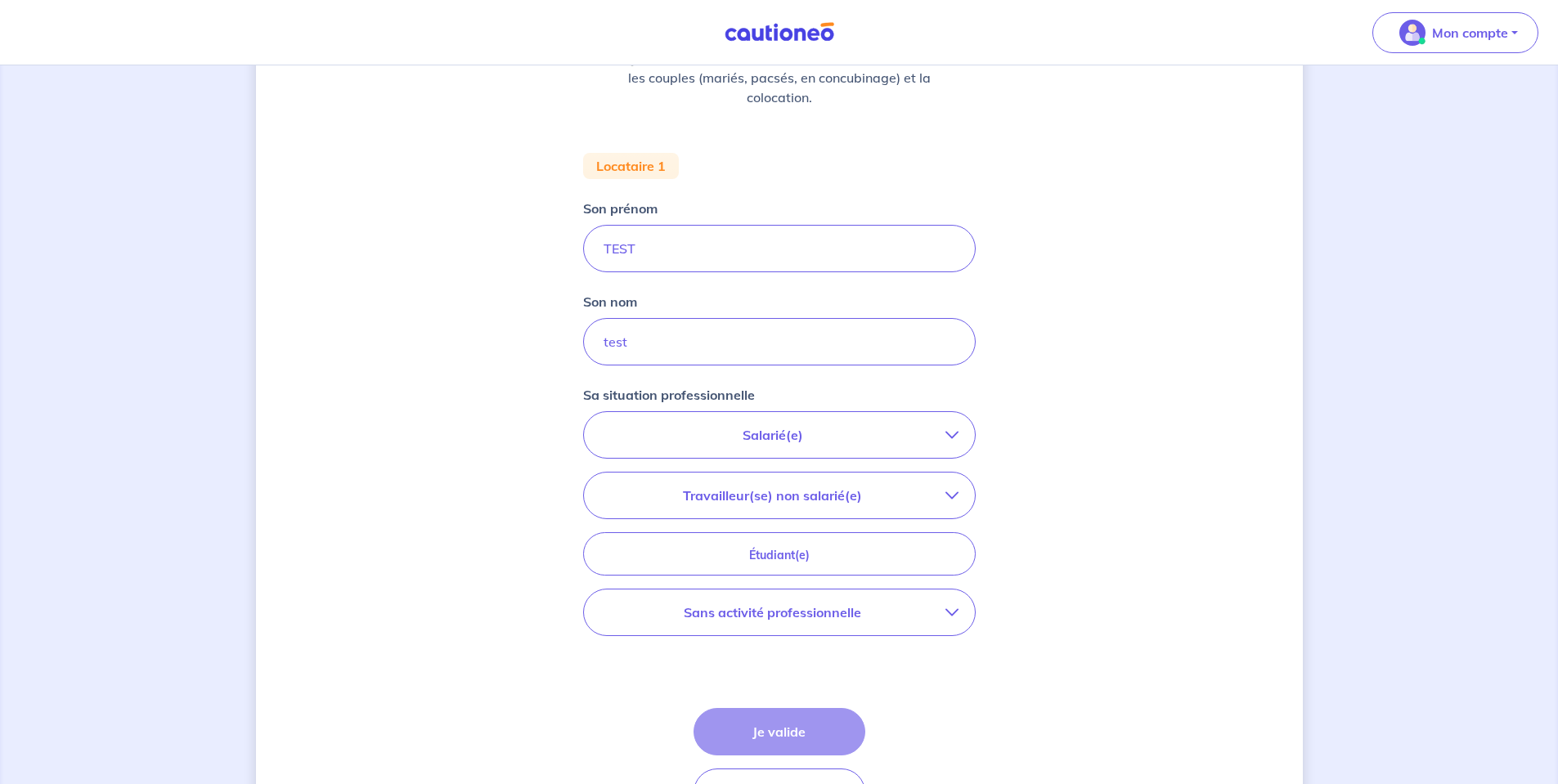
scroll to position [245, 0]
click at [801, 606] on p "Sans activité professionnelle" at bounding box center [773, 609] width 345 height 19
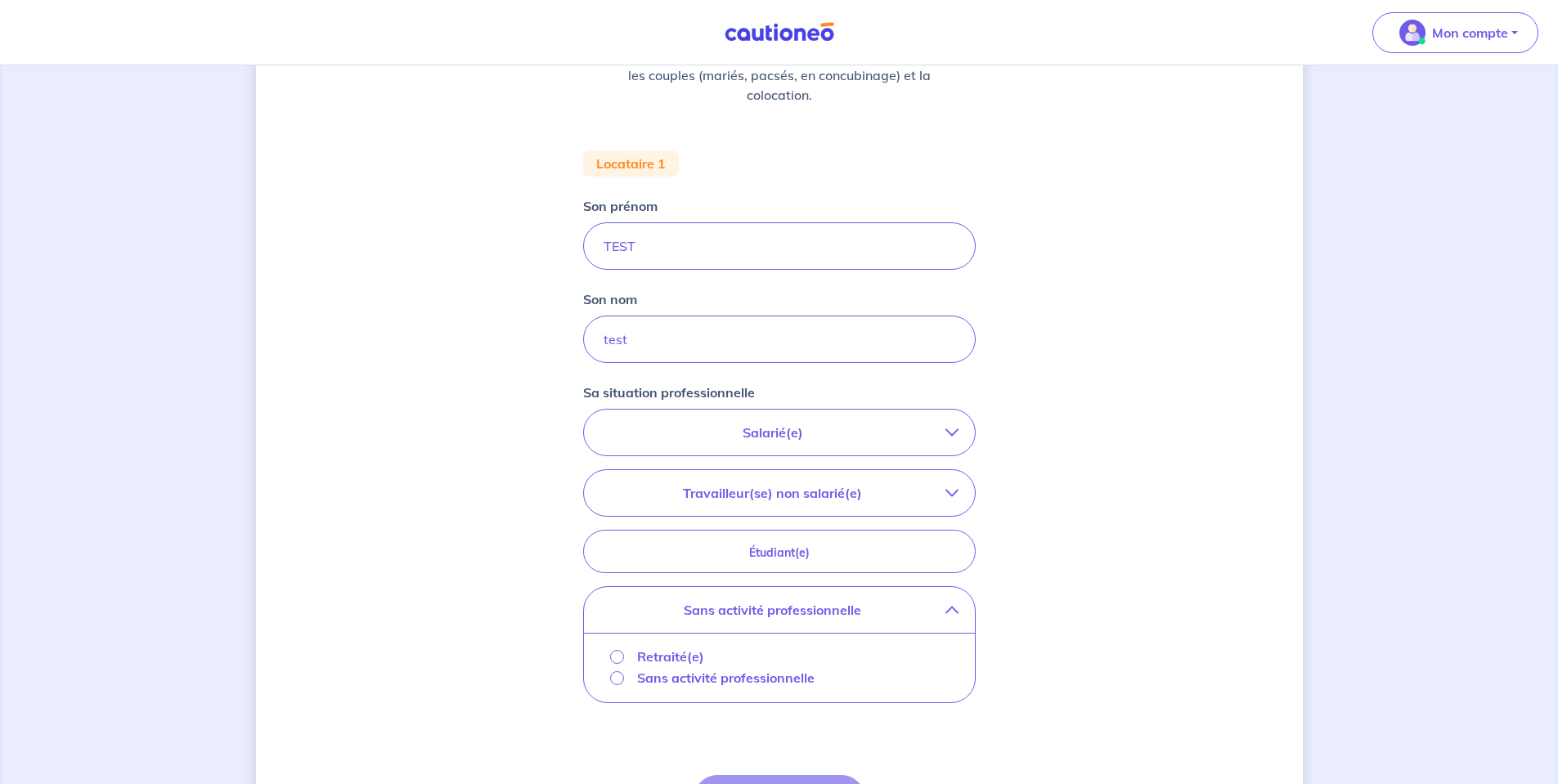
click at [670, 657] on p "Retraité(e)" at bounding box center [670, 656] width 67 height 19
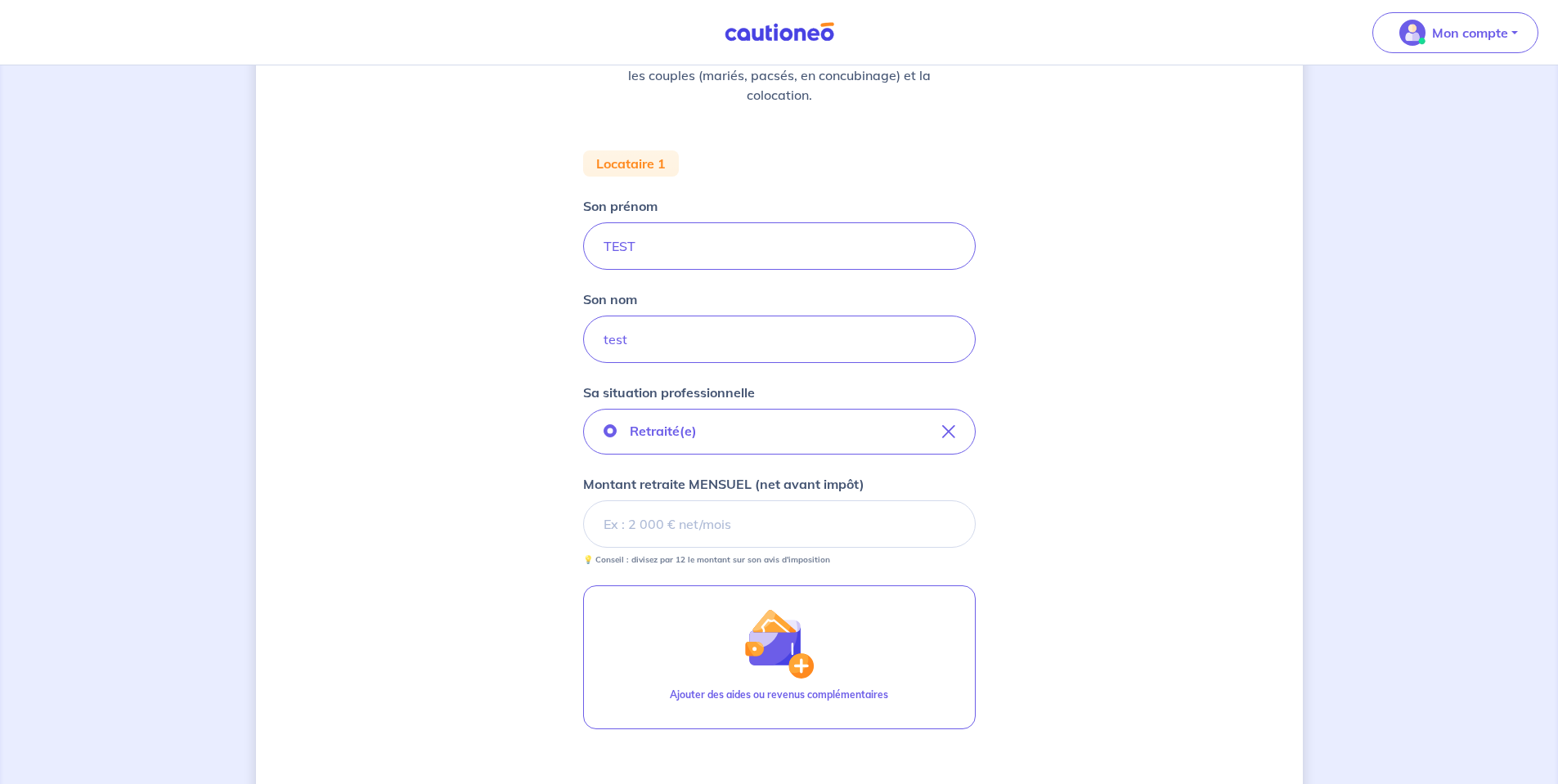
click at [704, 526] on input "Montant retraite MENSUEL (net avant impôt)" at bounding box center [779, 524] width 392 height 47
click at [728, 536] on input "Montant retraite MENSUEL (net avant impôt)" at bounding box center [779, 524] width 392 height 47
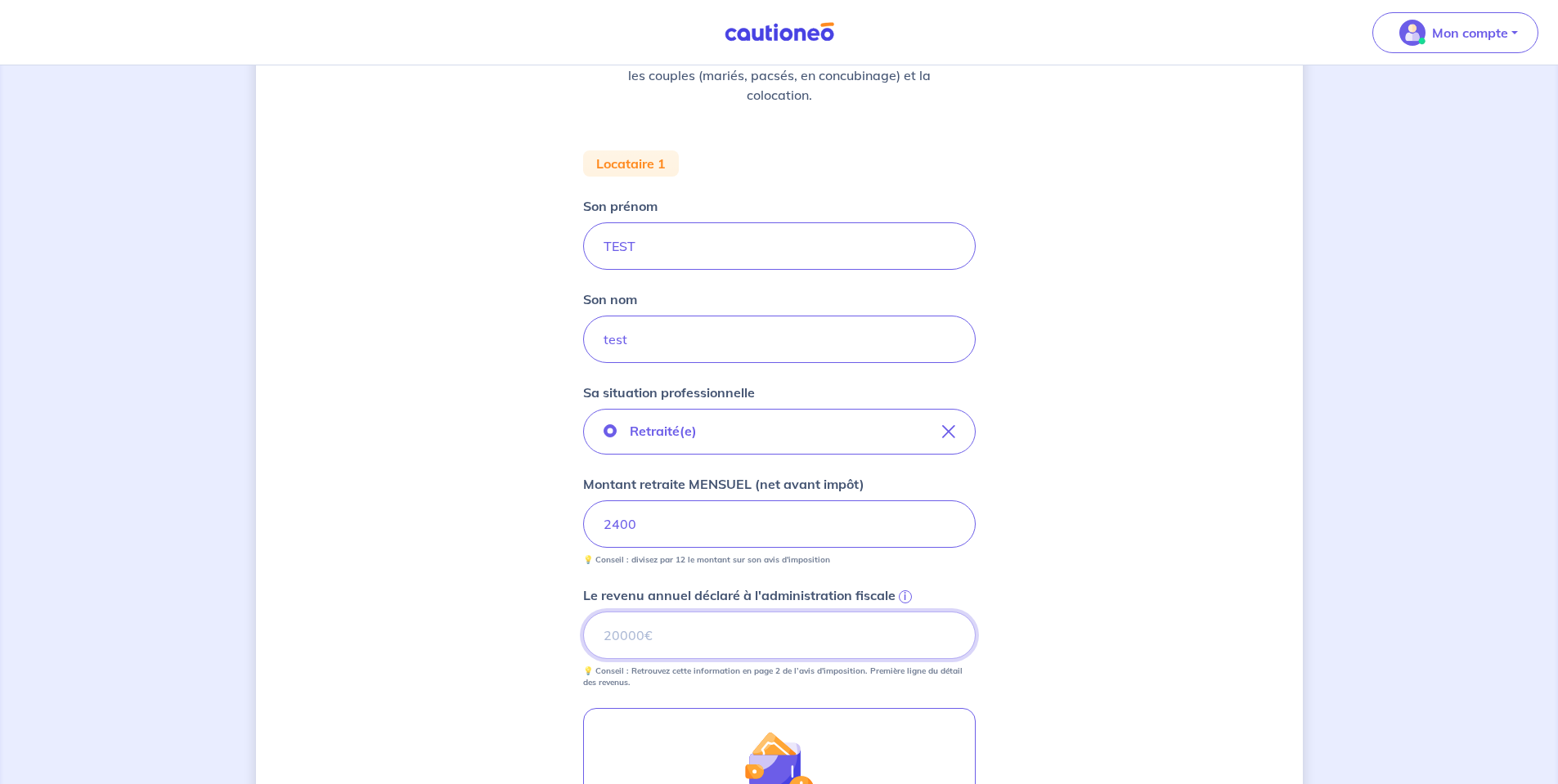
click at [623, 626] on input "Le revenu annuel déclaré à l'administration fiscale i" at bounding box center [779, 635] width 392 height 47
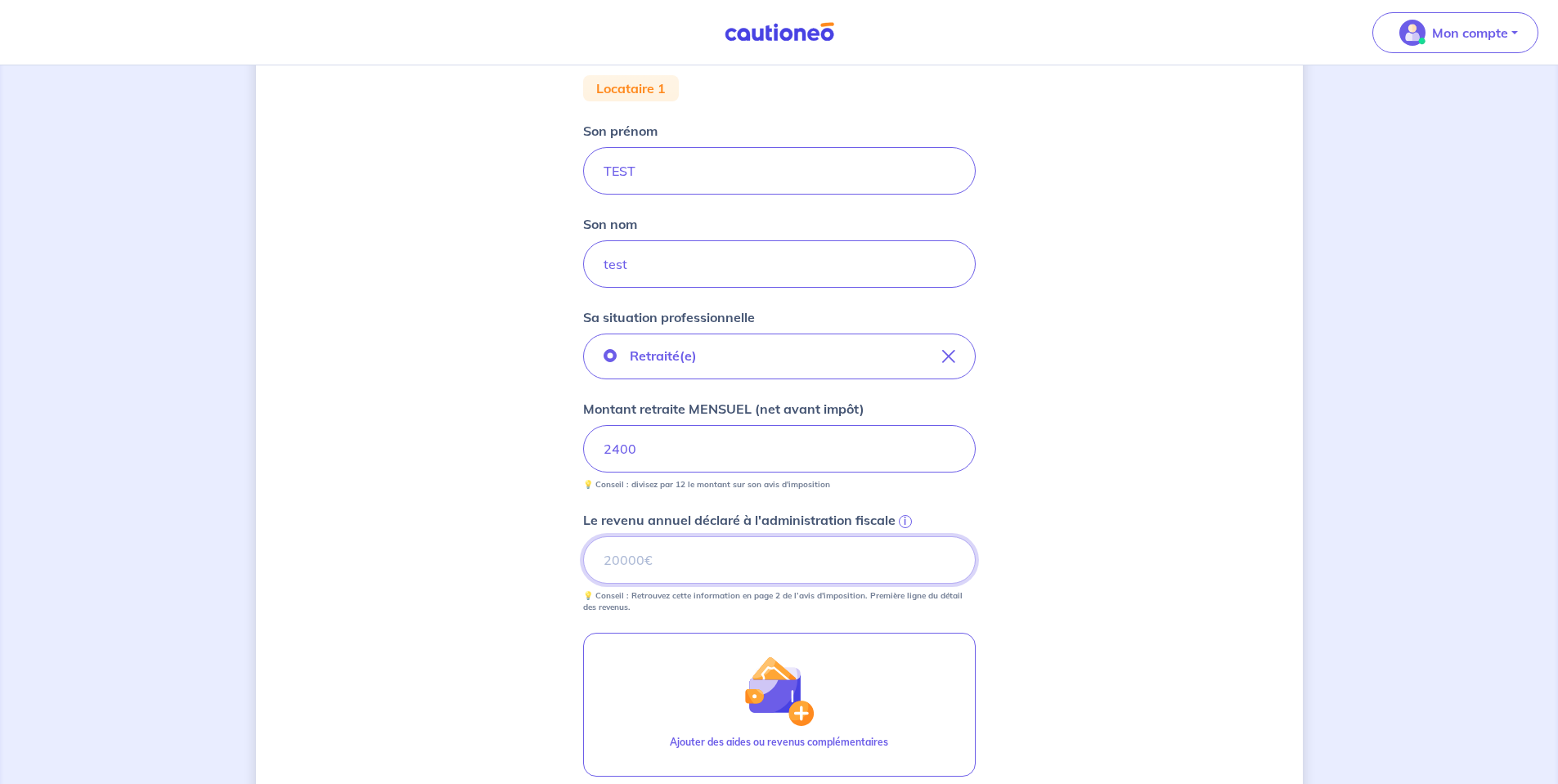
scroll to position [327, 0]
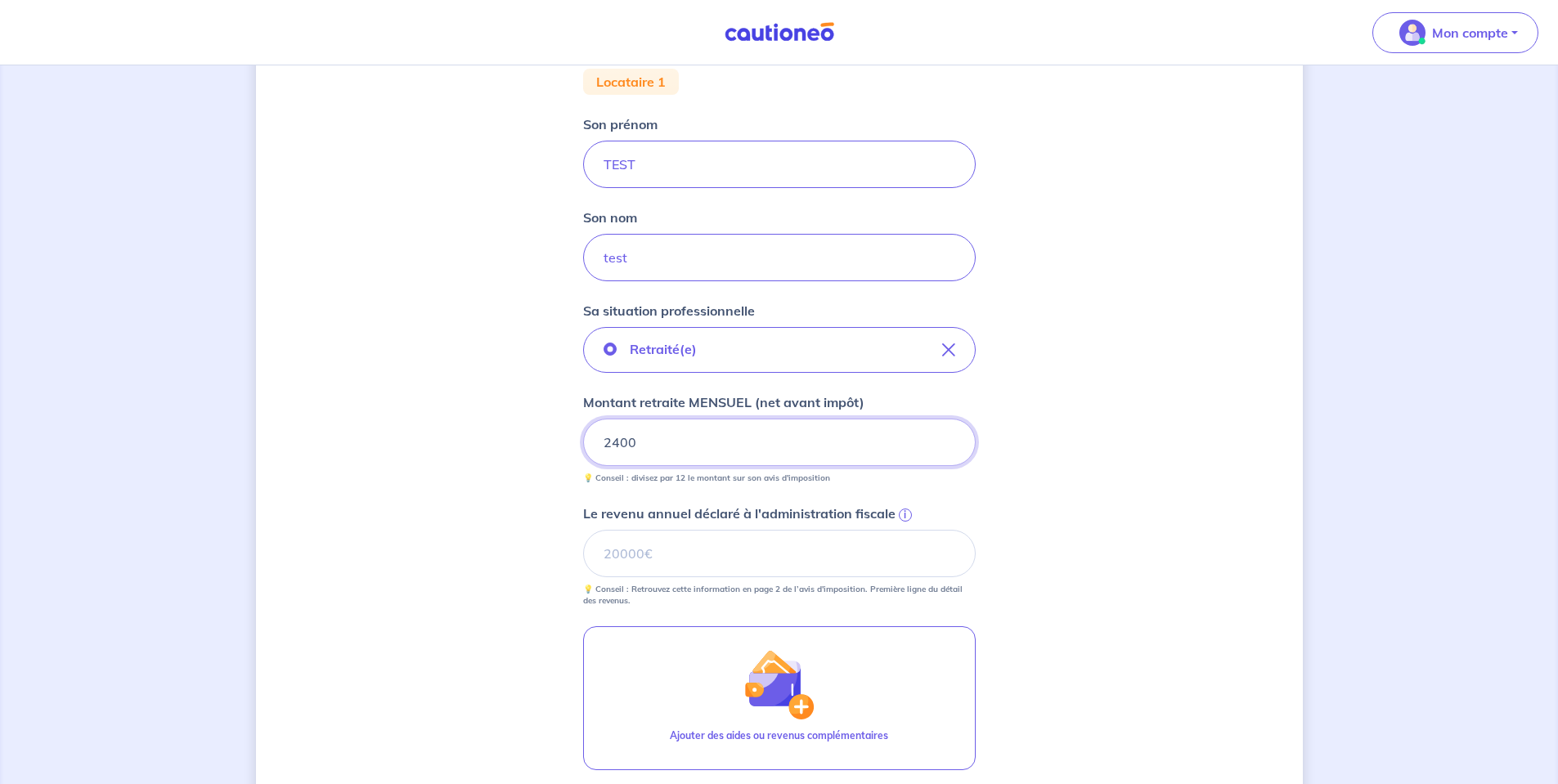
drag, startPoint x: 769, startPoint y: 432, endPoint x: 473, endPoint y: 414, distance: 296.5
click at [473, 414] on div "Concernant vos locataires 💡 Pour info : nous acceptons les personnes seules, le…" at bounding box center [779, 386] width 1047 height 1257
click at [906, 516] on span "i" at bounding box center [905, 515] width 13 height 13
click at [906, 529] on input "Le revenu annuel déclaré à l'administration fiscale i" at bounding box center [779, 553] width 392 height 47
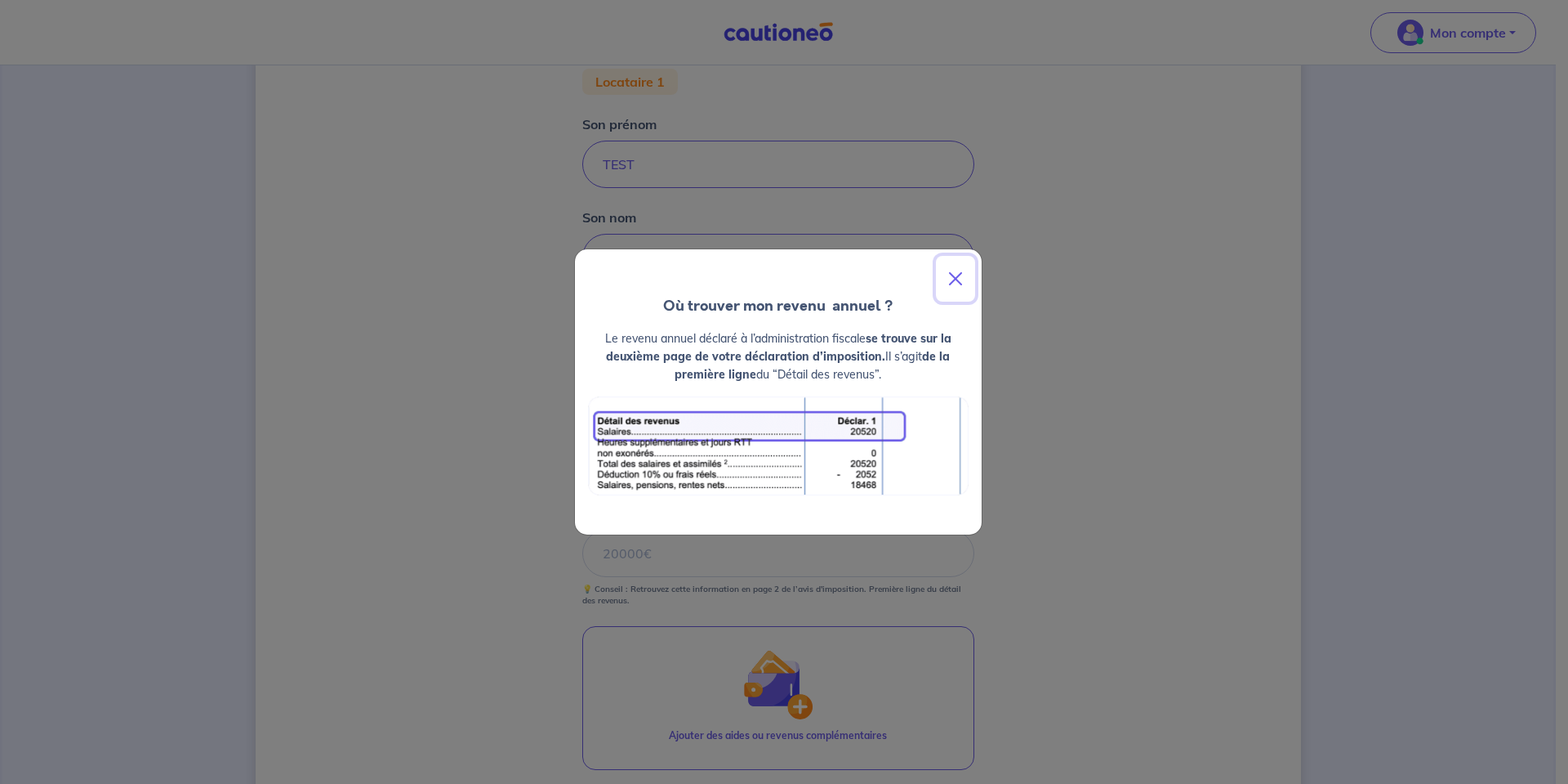
click at [958, 287] on button "Close" at bounding box center [955, 278] width 40 height 46
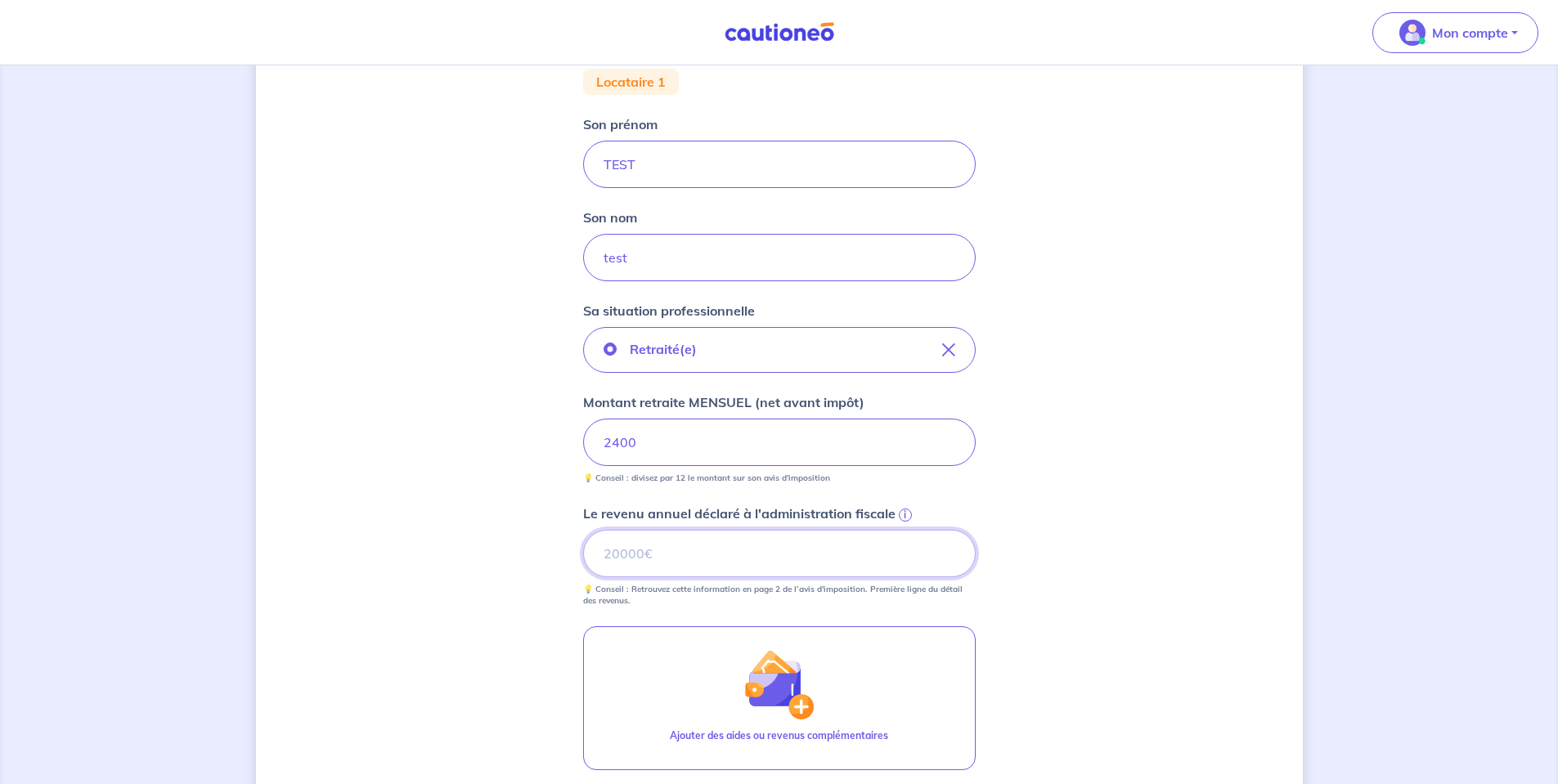
click at [735, 543] on input "Le revenu annuel déclaré à l'administration fiscale i" at bounding box center [779, 553] width 392 height 47
drag, startPoint x: 552, startPoint y: 422, endPoint x: 319, endPoint y: 389, distance: 235.3
click at [395, 402] on div "Concernant vos locataires 💡 Pour info : nous acceptons les personnes seules, le…" at bounding box center [779, 386] width 1047 height 1257
click at [249, 451] on div "Concernant vos locataires 💡 Pour info : nous acceptons les personnes seules, le…" at bounding box center [779, 386] width 1558 height 1296
type input "0"
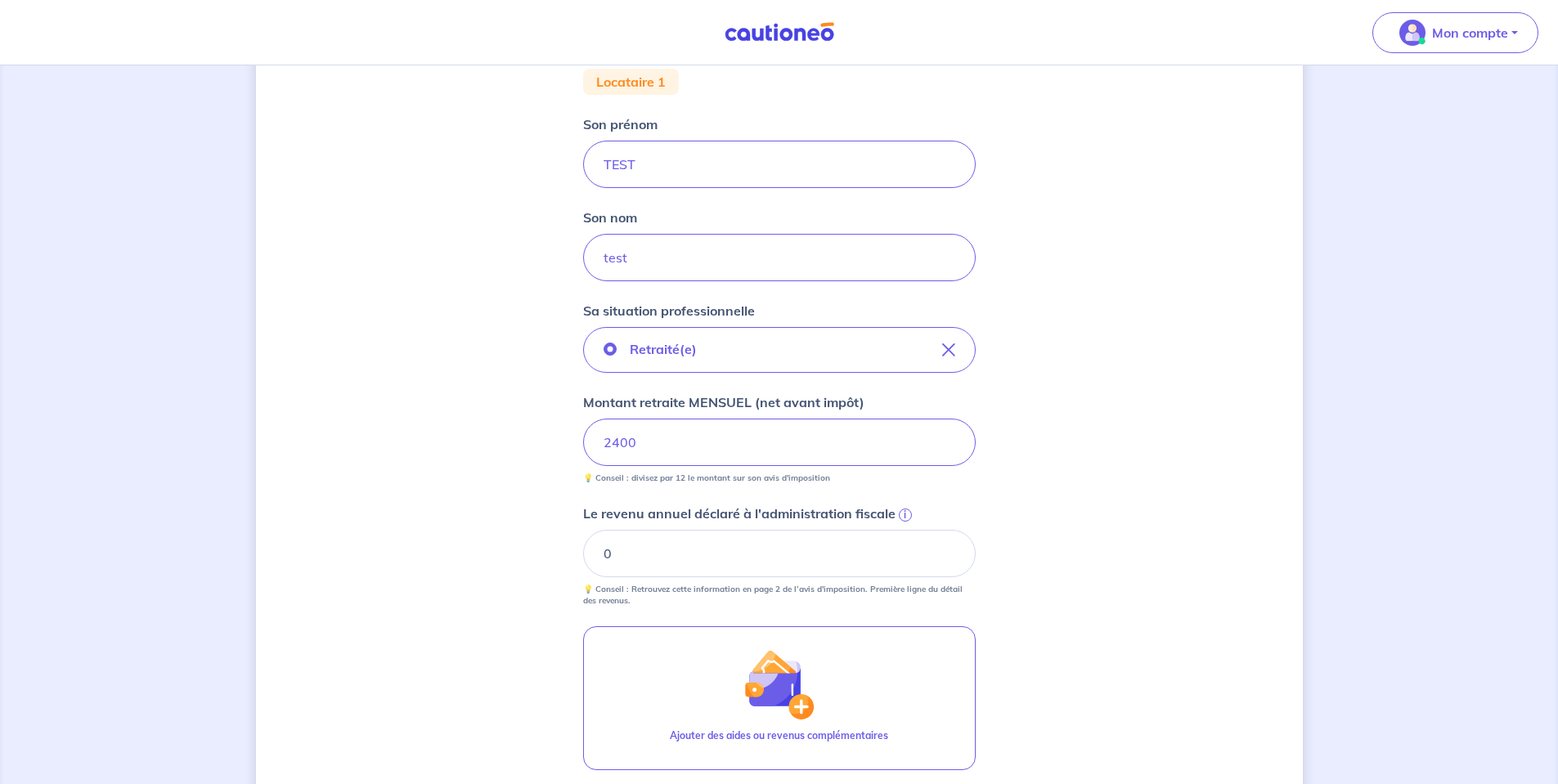
click at [382, 457] on div "Concernant vos locataires 💡 Pour info : nous acceptons les personnes seules, le…" at bounding box center [779, 386] width 1047 height 1257
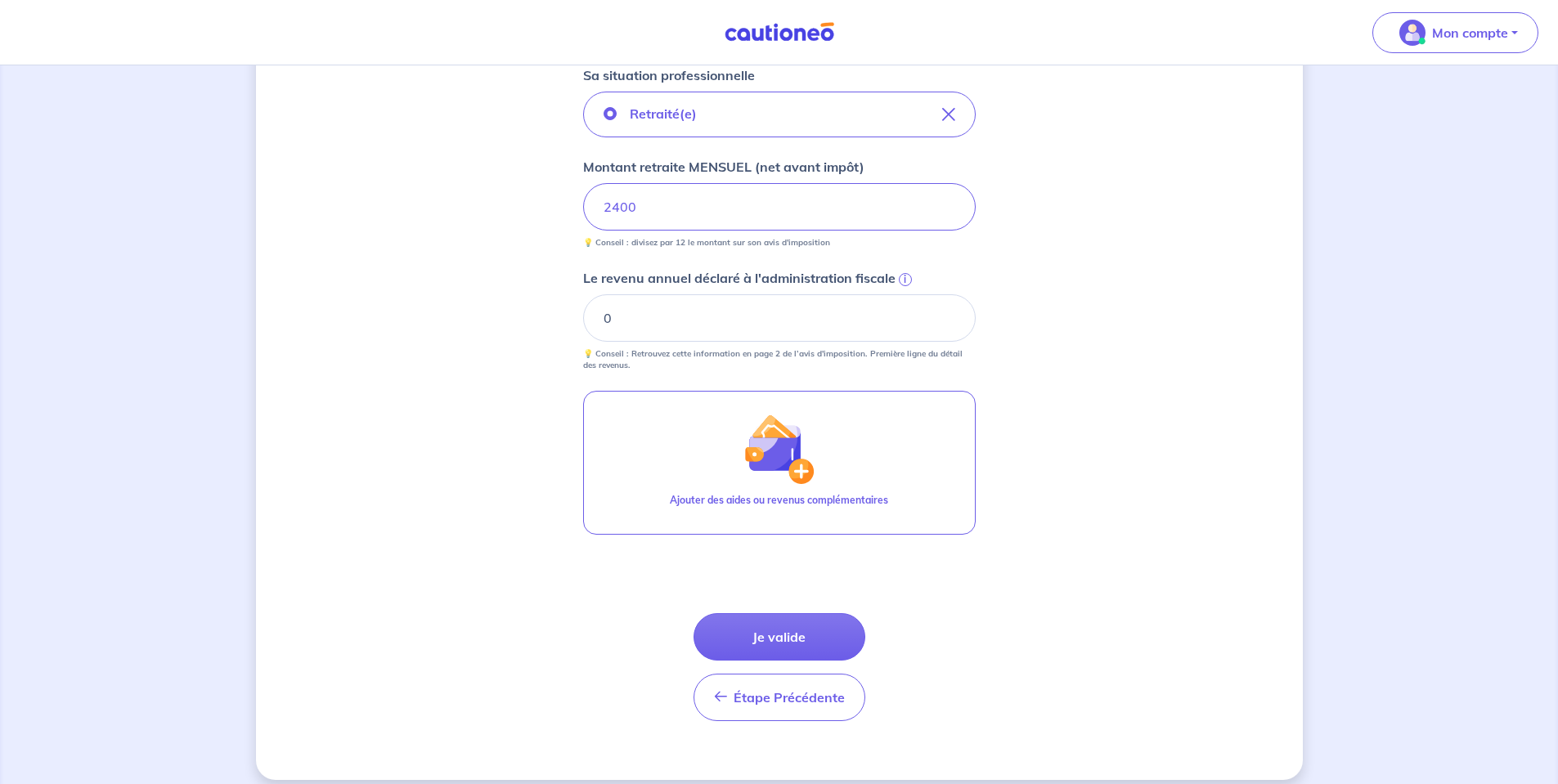
scroll to position [577, 0]
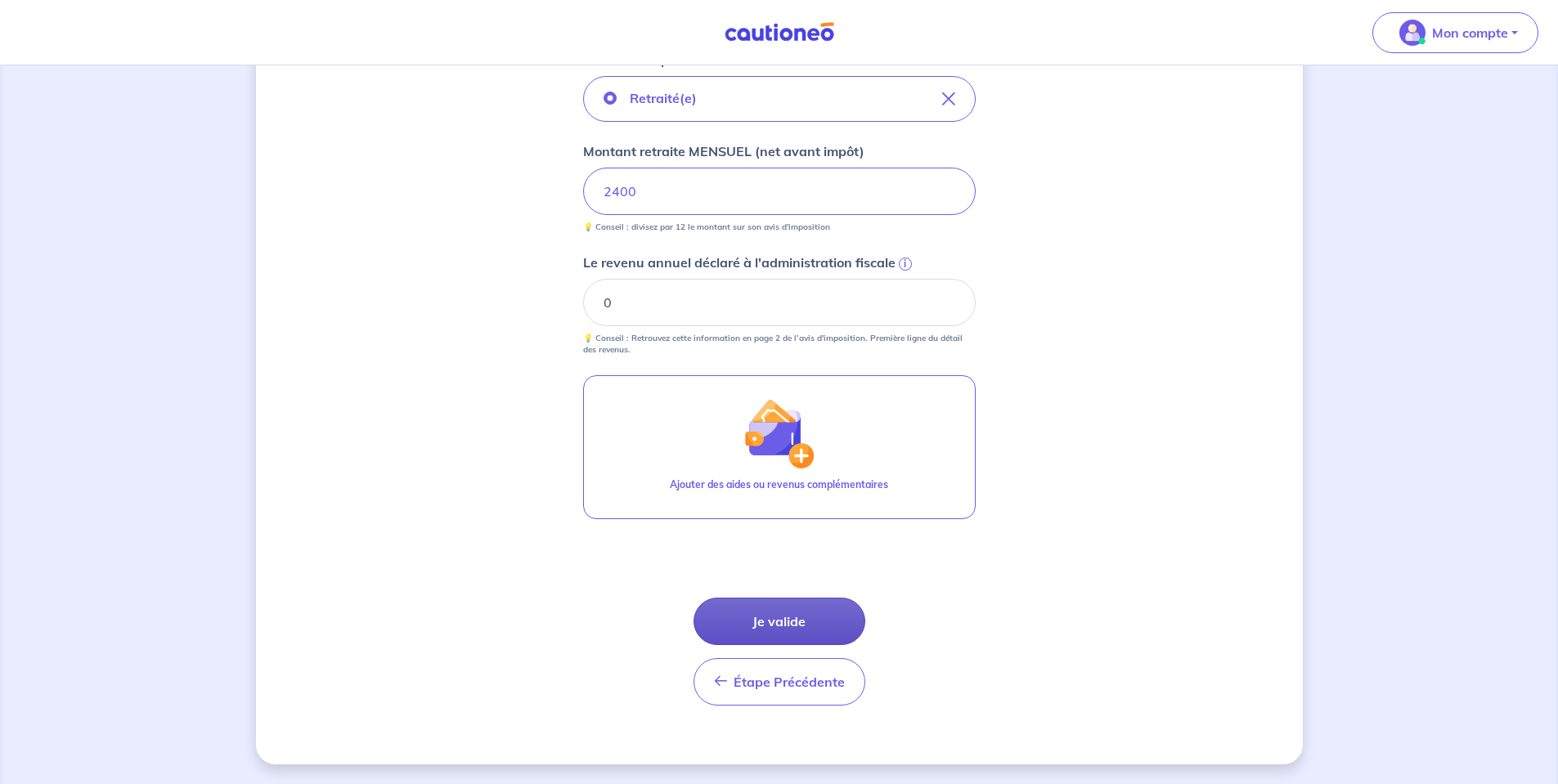
click at [747, 615] on button "Je valide" at bounding box center [779, 621] width 172 height 47
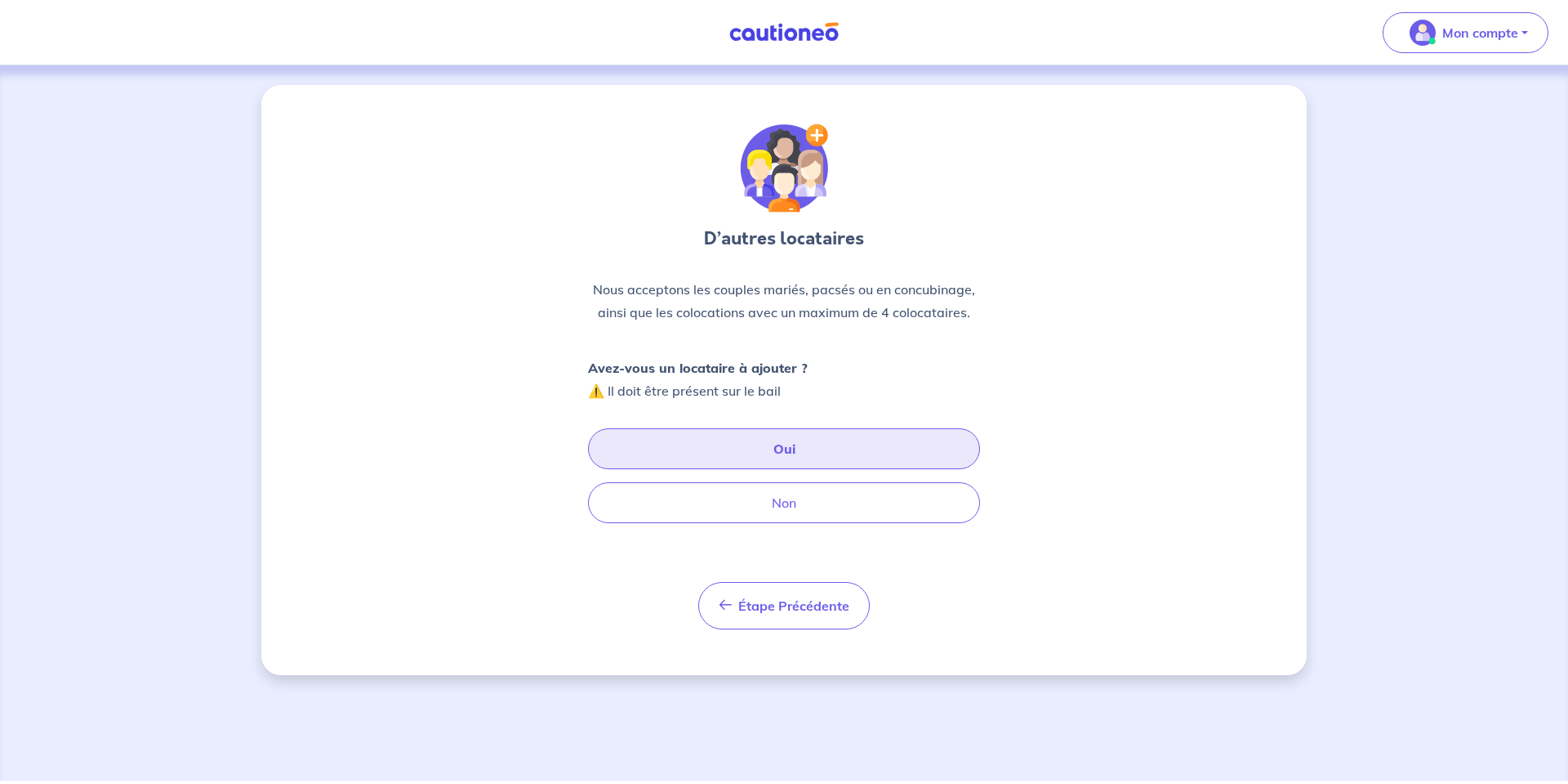
click at [667, 437] on button "Oui" at bounding box center [784, 448] width 392 height 40
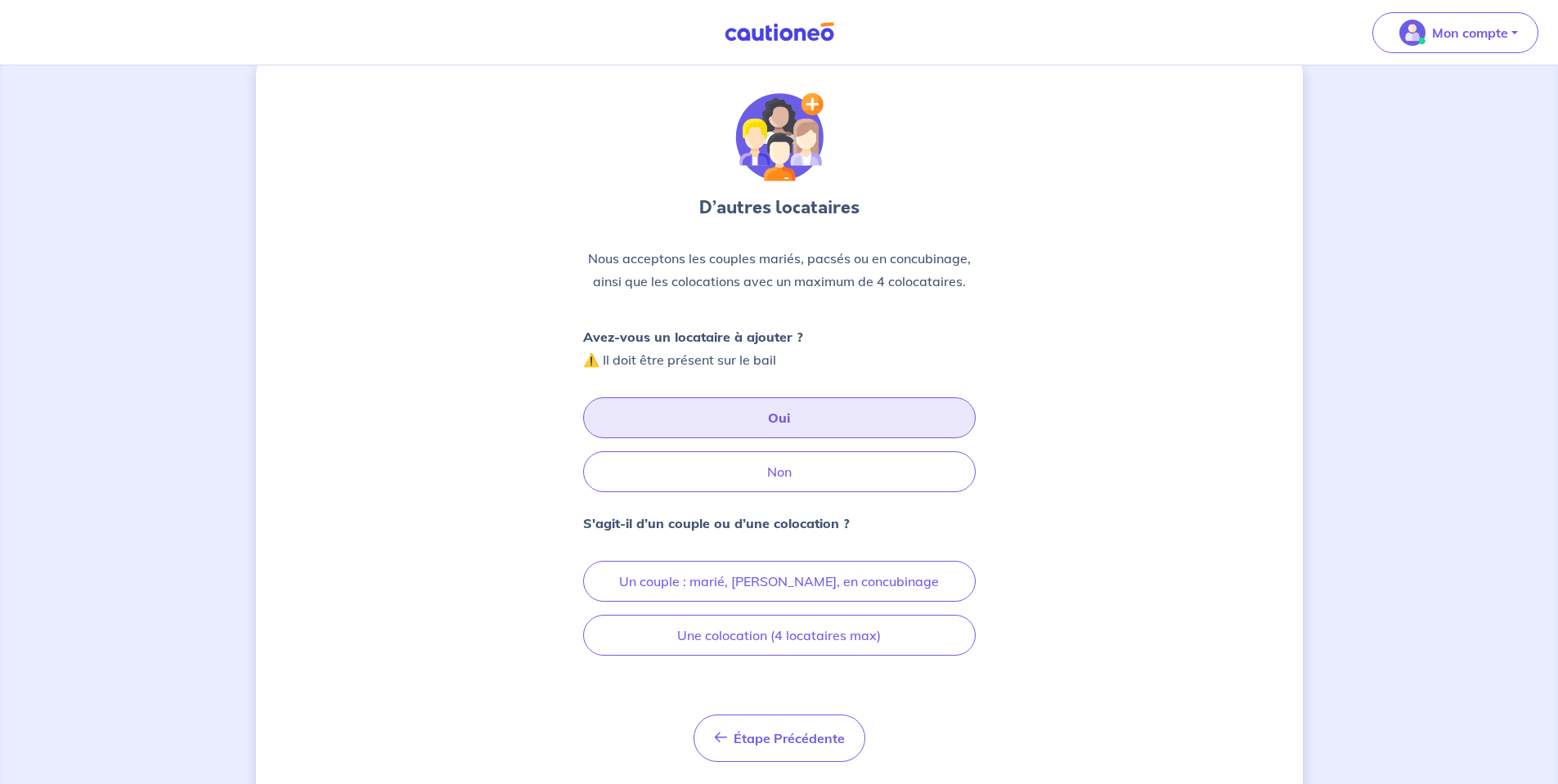
scroll to position [74, 0]
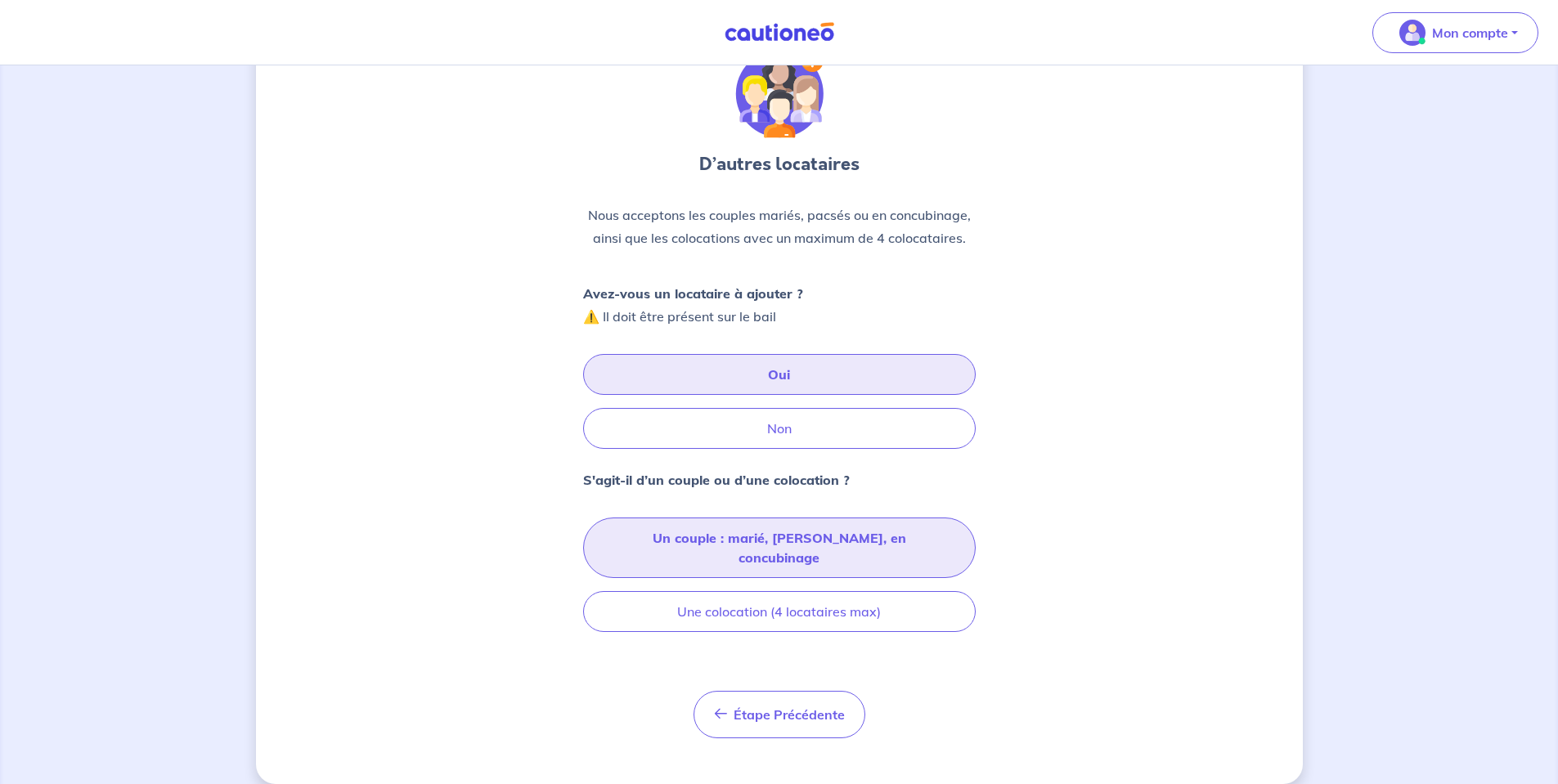
click at [674, 531] on button "Un couple : marié, [PERSON_NAME], en concubinage" at bounding box center [779, 548] width 392 height 61
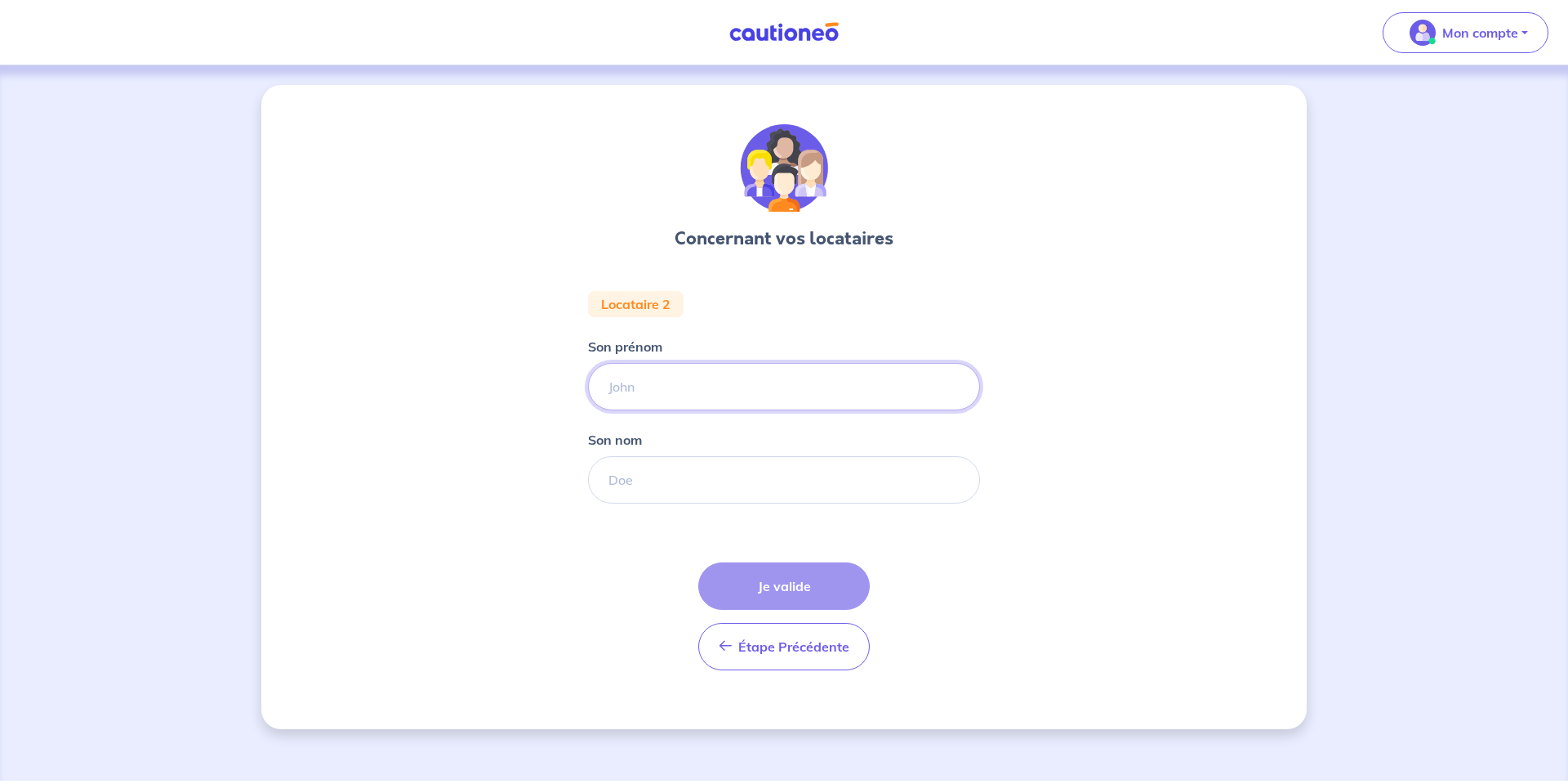
click at [692, 381] on input "Son prénom" at bounding box center [784, 386] width 392 height 47
type input "tess"
click at [698, 495] on input "Son nom" at bounding box center [784, 480] width 392 height 47
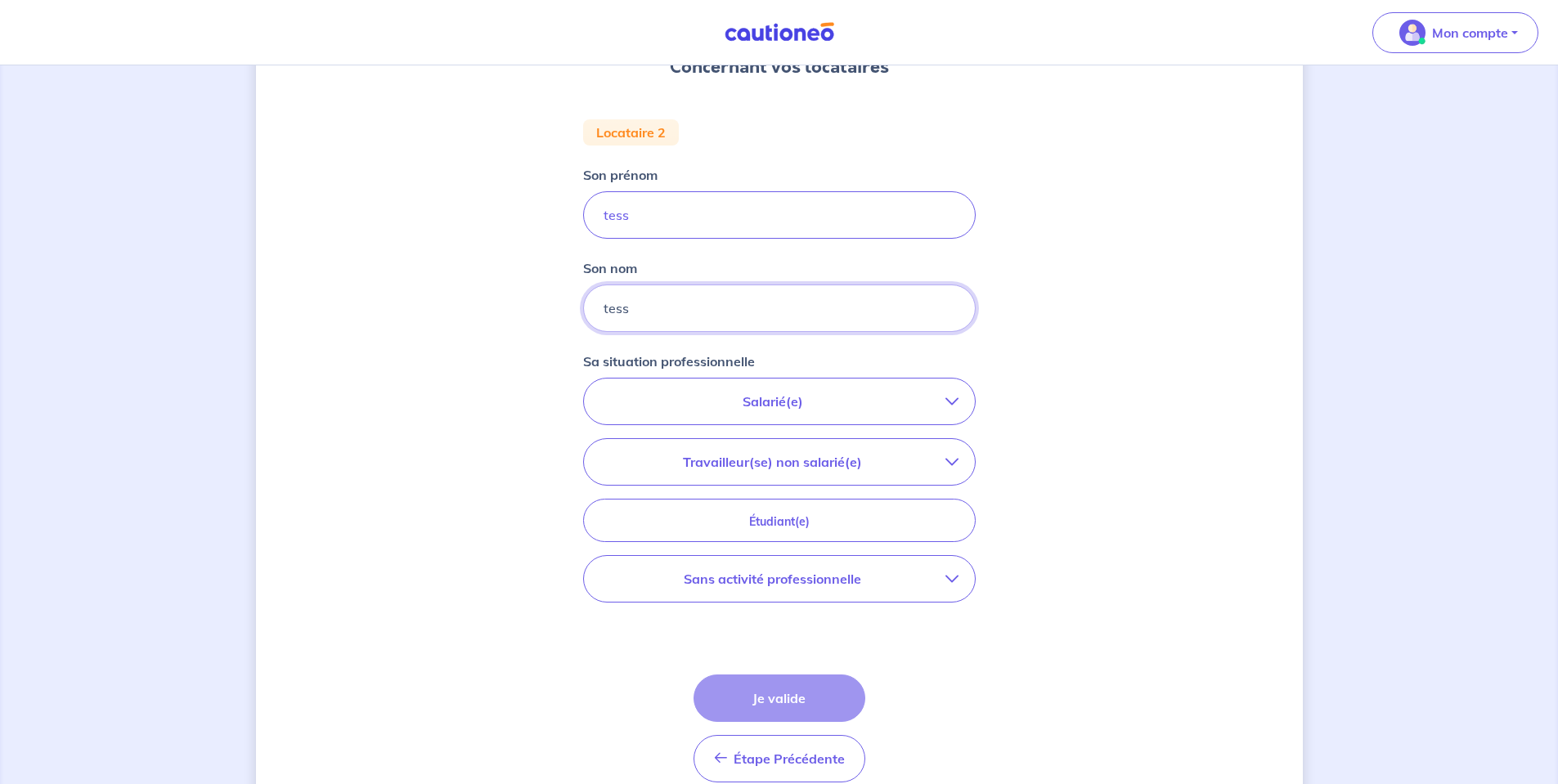
scroll to position [245, 0]
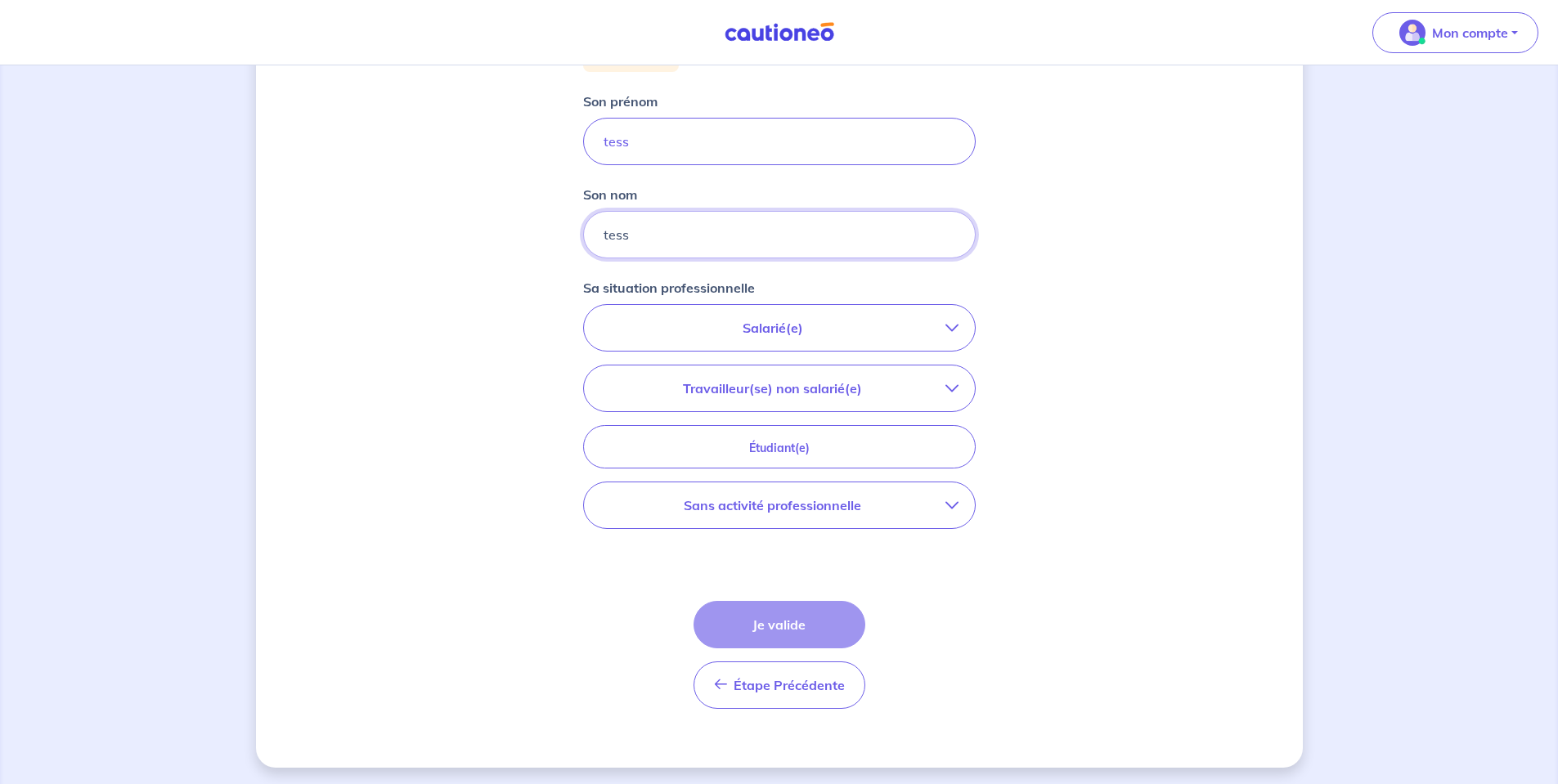
type input "tess"
click at [770, 510] on p "Sans activité professionnelle" at bounding box center [773, 504] width 345 height 19
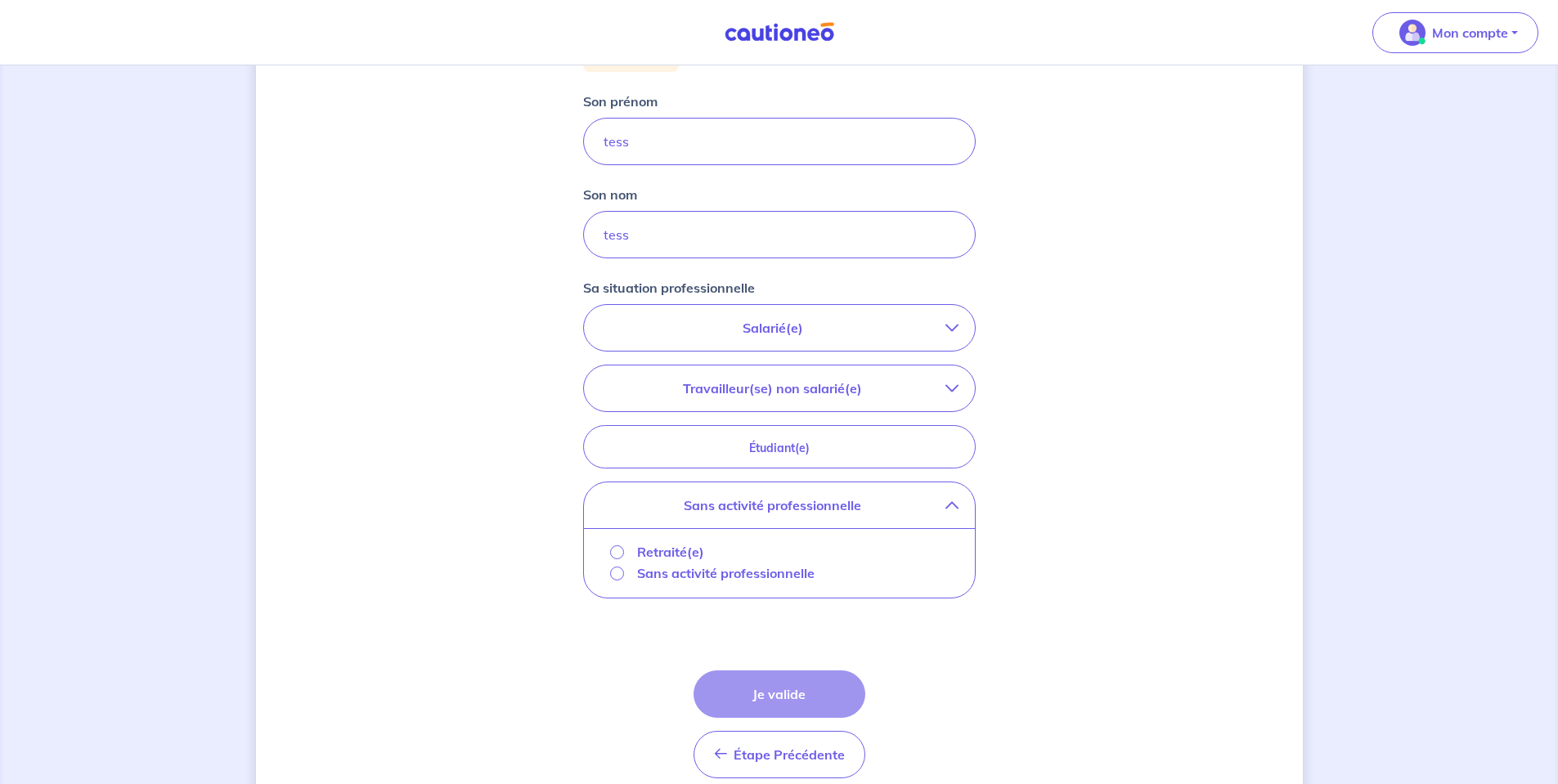
click at [676, 556] on p "Retraité(e)" at bounding box center [670, 551] width 67 height 19
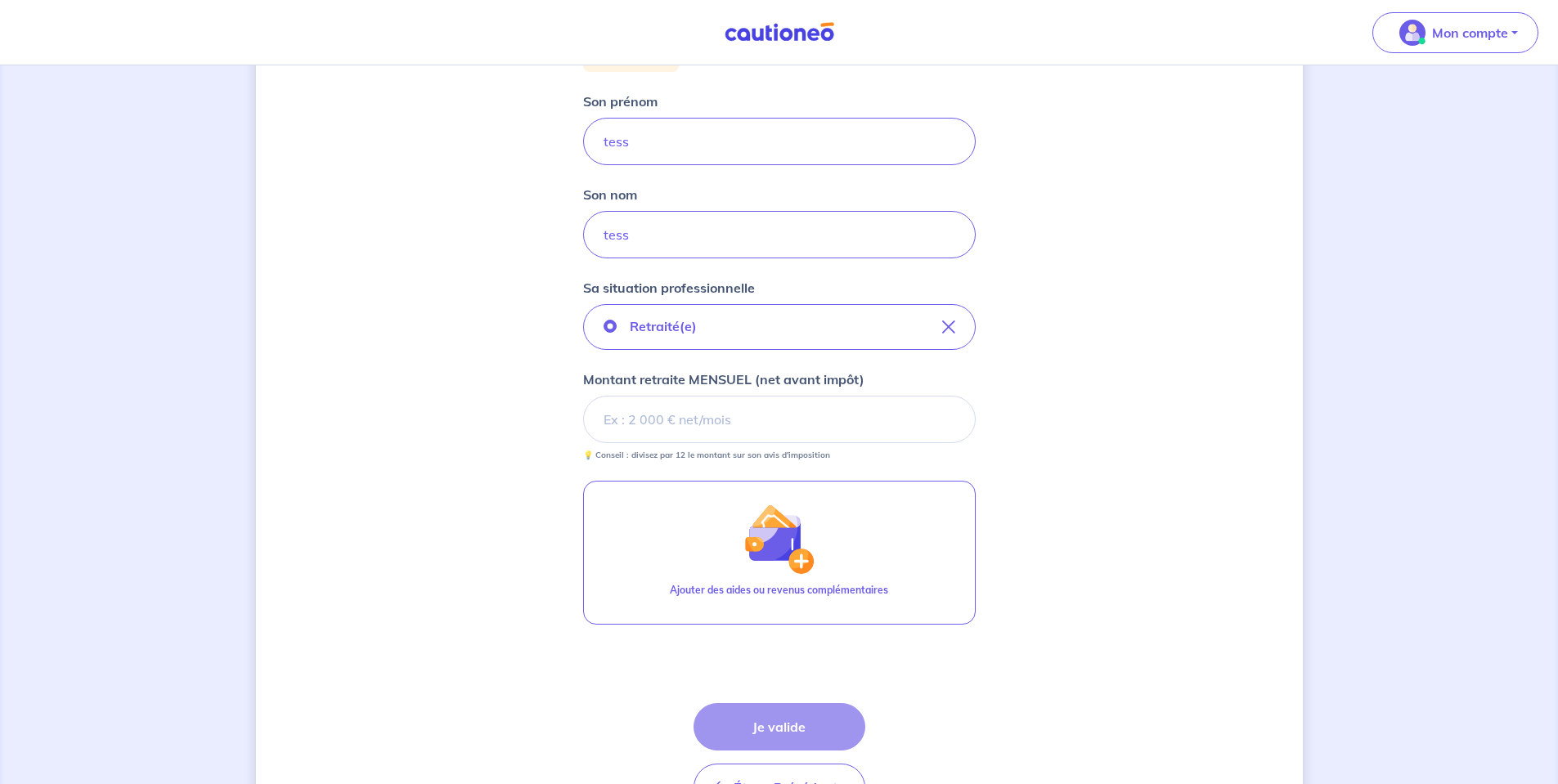
click at [672, 417] on input "Montant retraite MENSUEL (net avant impôt)" at bounding box center [779, 419] width 392 height 47
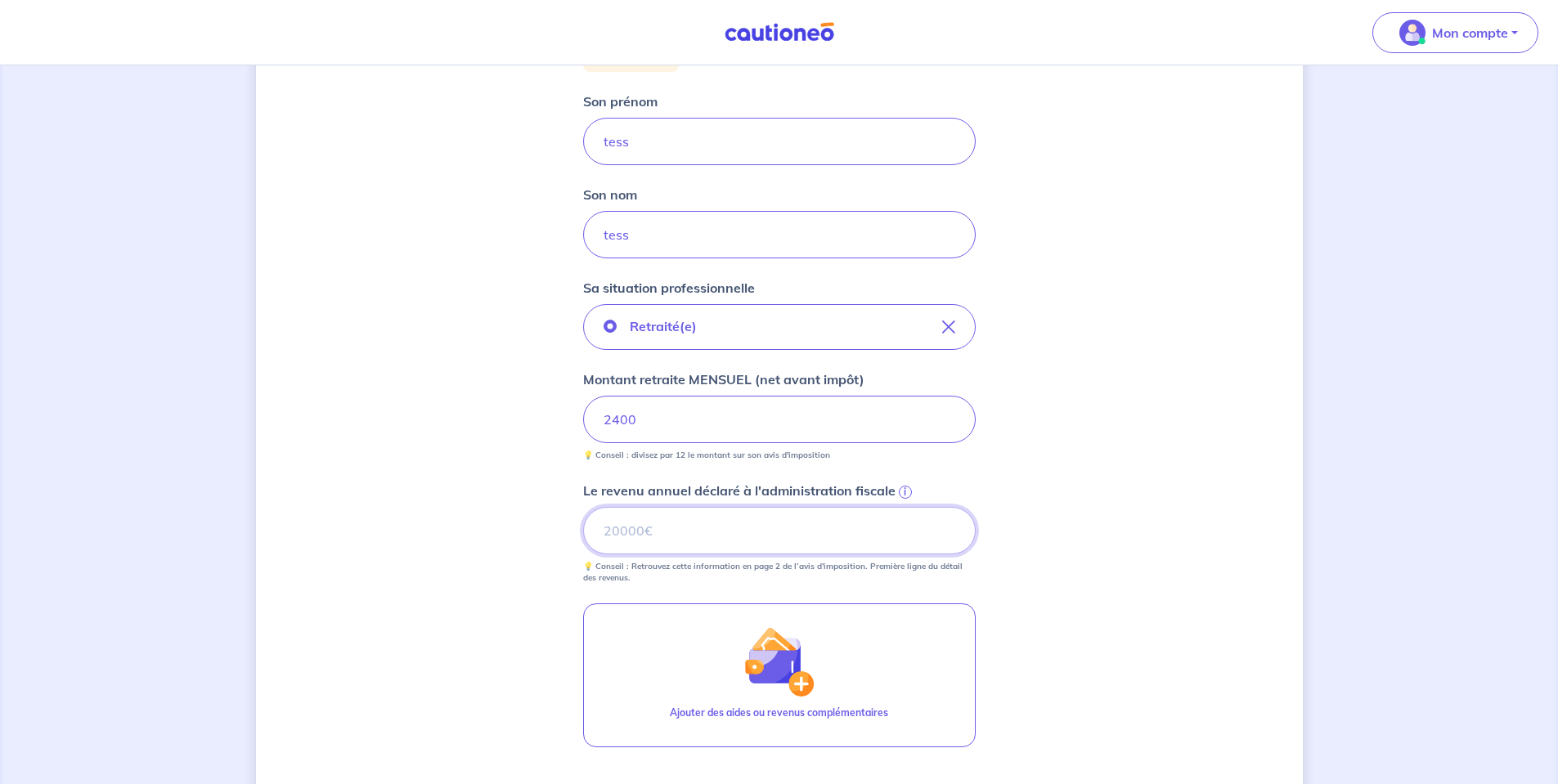
click at [721, 518] on input "Le revenu annuel déclaré à l'administration fiscale i" at bounding box center [779, 530] width 392 height 47
type input "0"
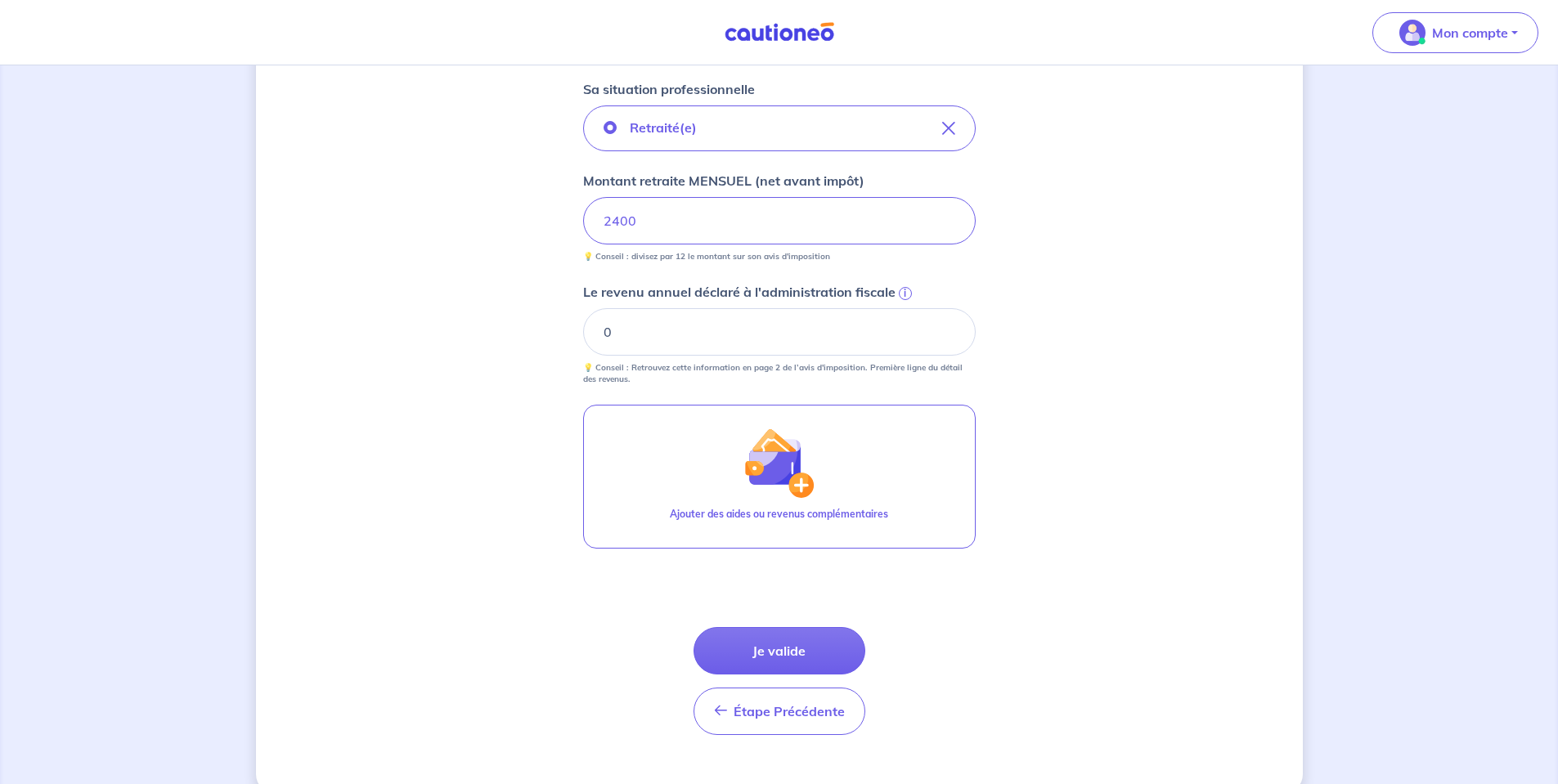
scroll to position [473, 0]
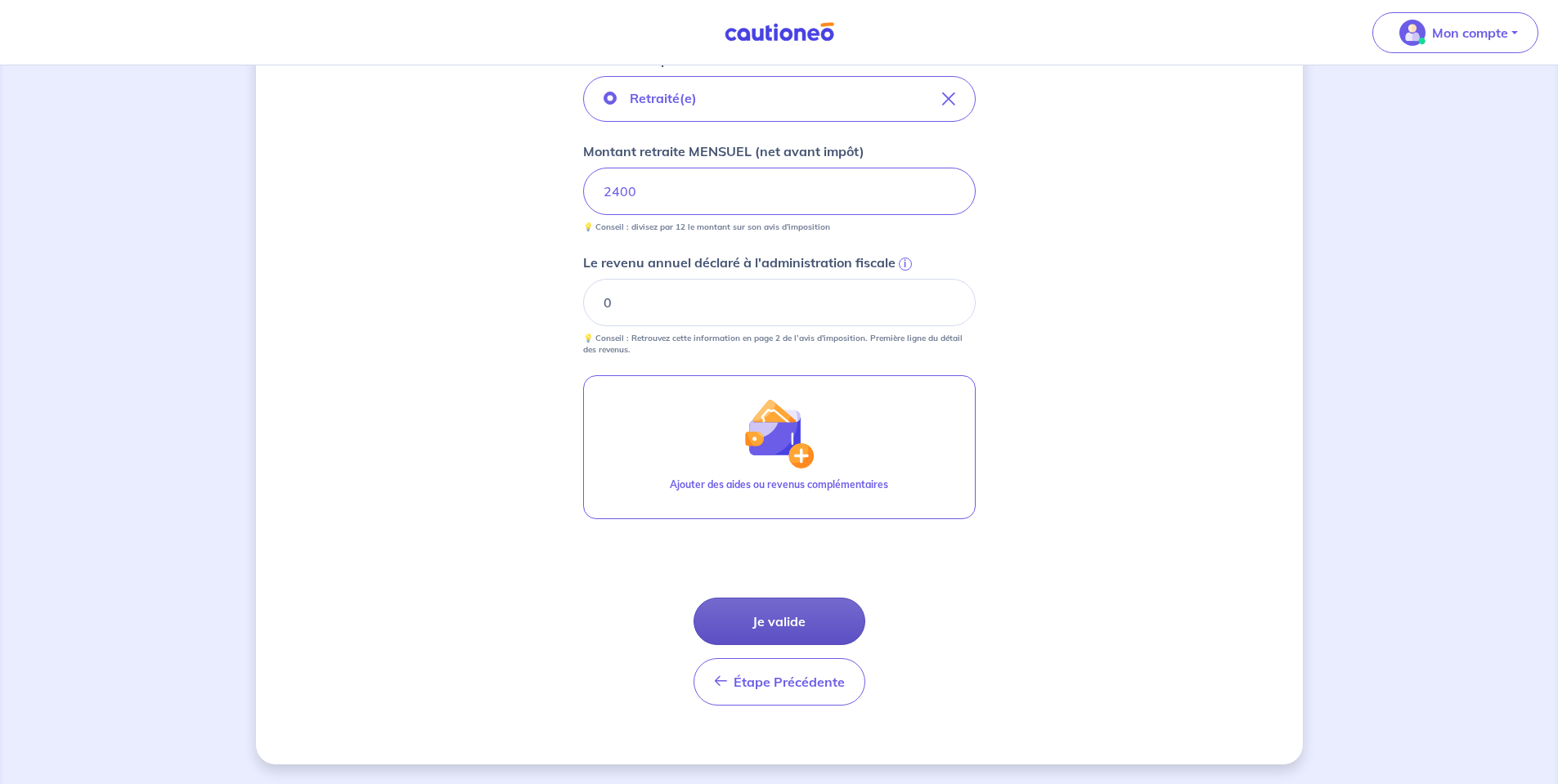
click at [775, 613] on button "Je valide" at bounding box center [779, 621] width 172 height 47
